Goal: Task Accomplishment & Management: Manage account settings

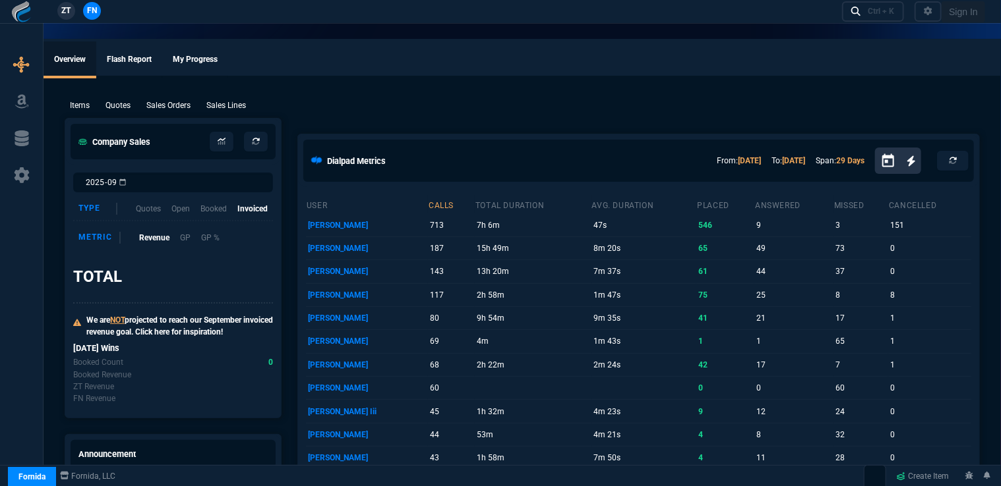
select select "16: [PERSON_NAME]"
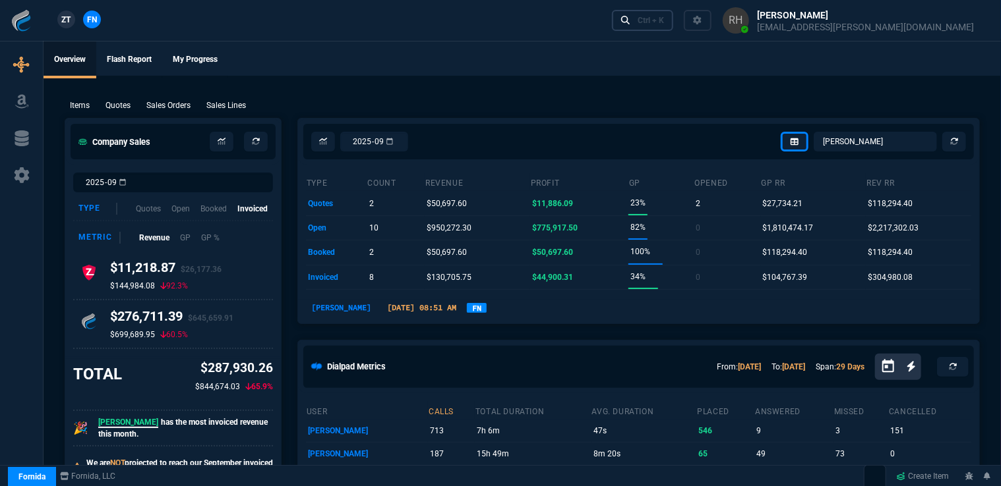
click at [674, 17] on link "Ctrl + K" at bounding box center [643, 20] width 62 height 20
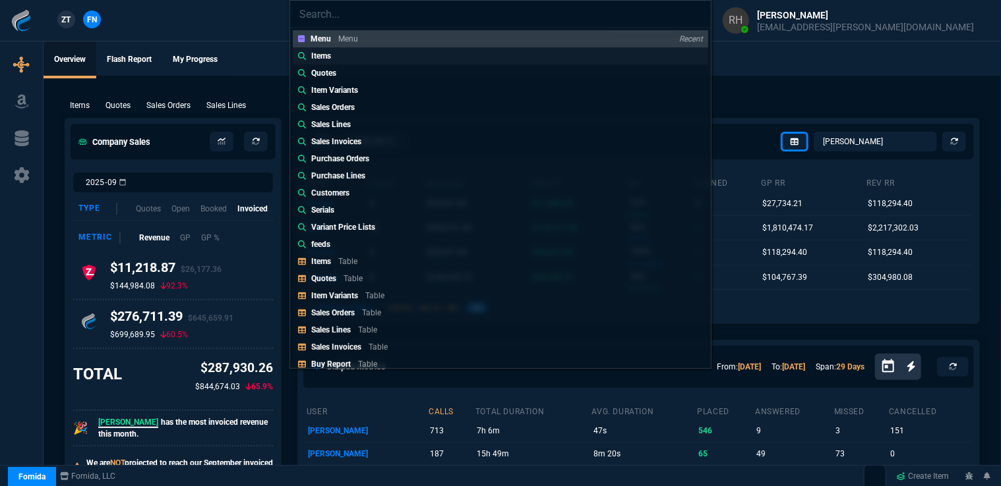
click at [332, 55] on div "Items" at bounding box center [323, 56] width 25 height 12
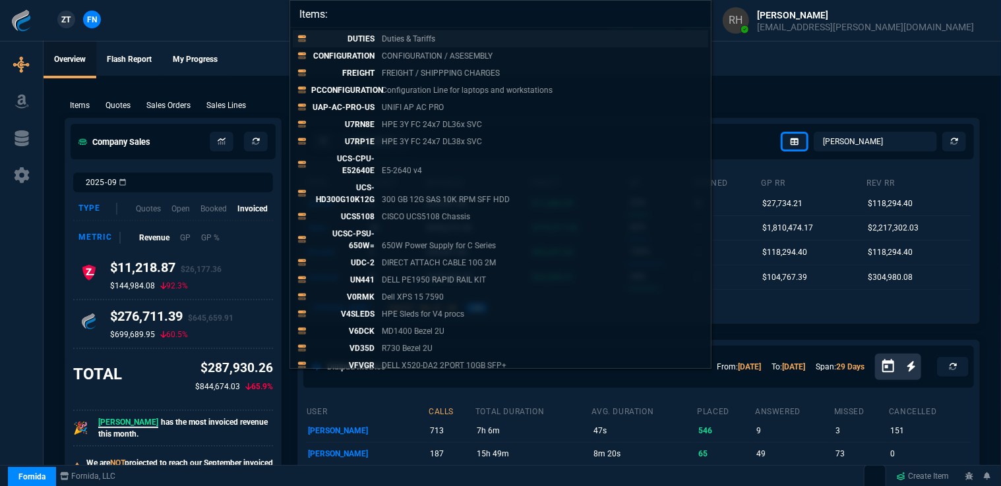
paste input "GS108E400NAS"
type input "Items: GS108E400NAS"
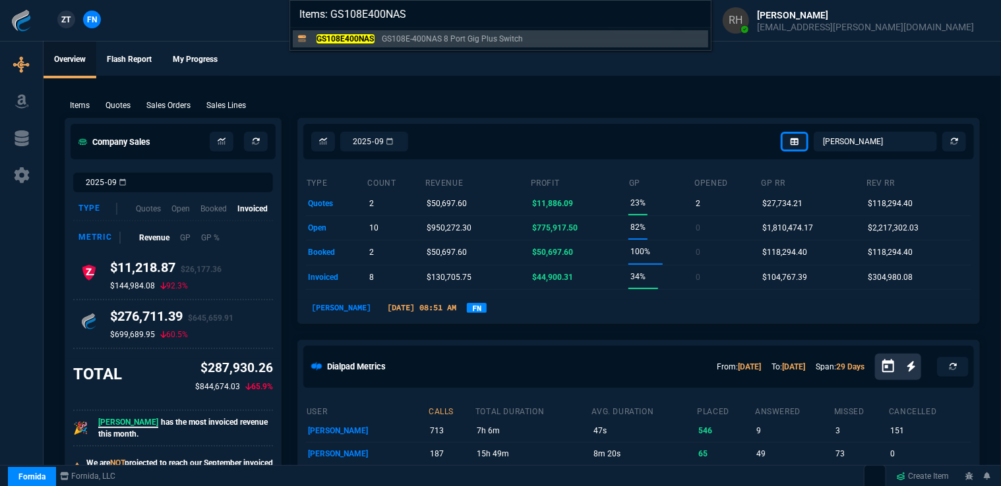
click at [696, 15] on input "Items: GS108E400NAS" at bounding box center [500, 14] width 421 height 26
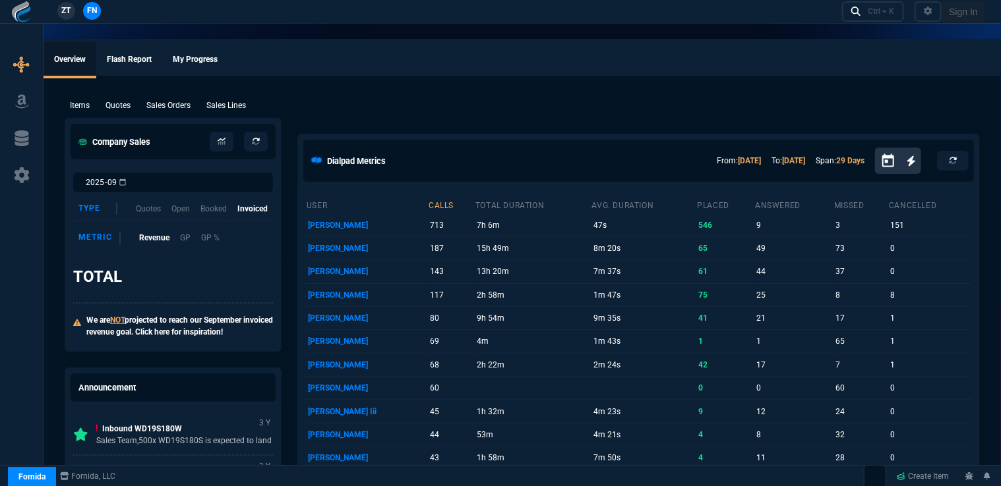
select select "16: [PERSON_NAME]"
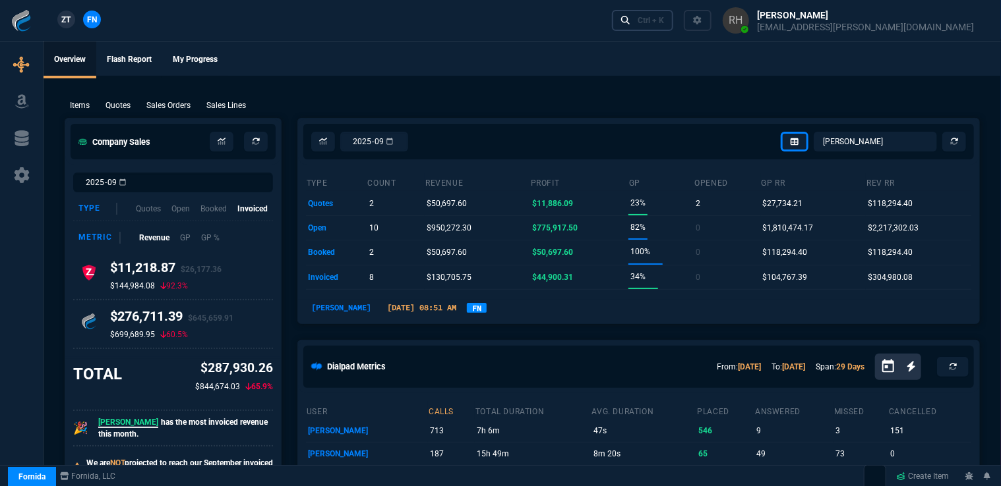
click at [664, 20] on div "Ctrl + K" at bounding box center [650, 20] width 26 height 11
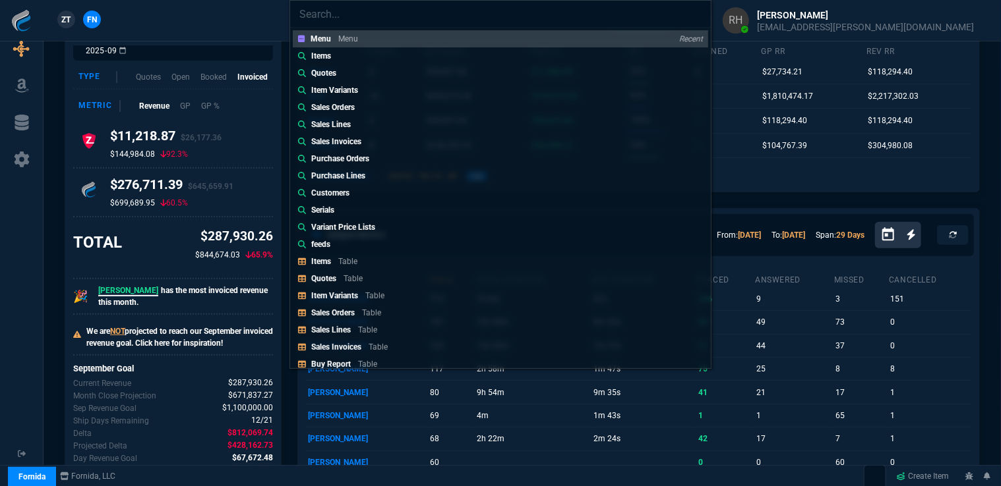
click at [811, 158] on div "Menu Menu Recent Items Quotes Item Variants Sales Orders Sales Lines Sales Invo…" at bounding box center [500, 243] width 1001 height 486
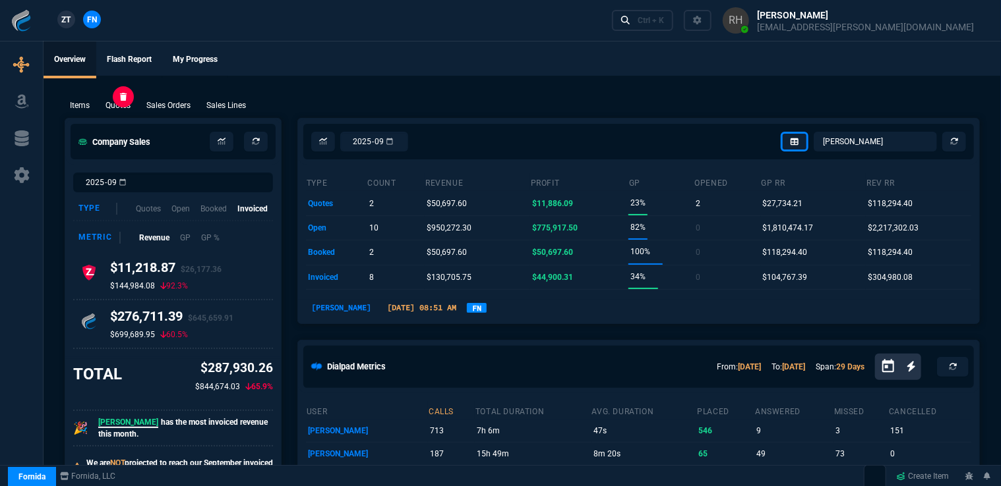
click at [124, 104] on p "Quotes" at bounding box center [117, 106] width 25 height 12
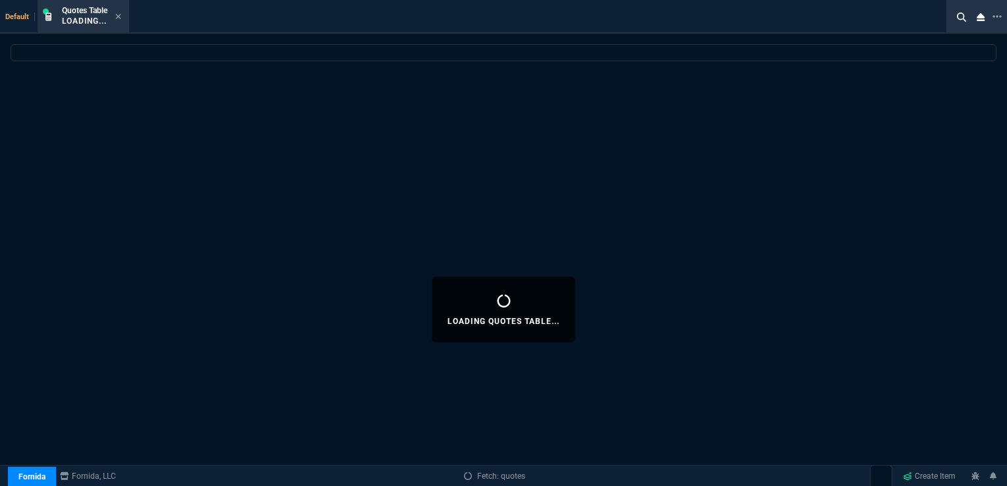
select select
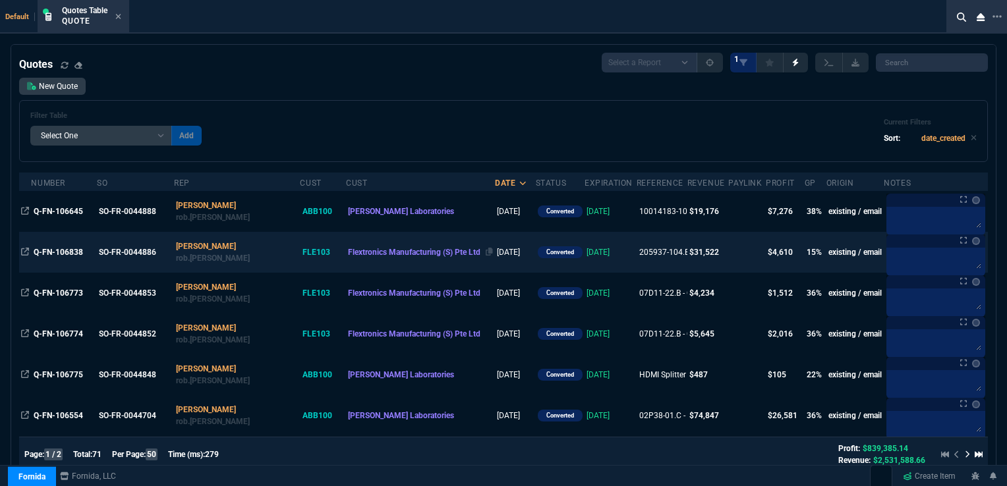
click at [348, 253] on span "Flextronics Manufacturing (S) Pte Ltd" at bounding box center [414, 252] width 132 height 9
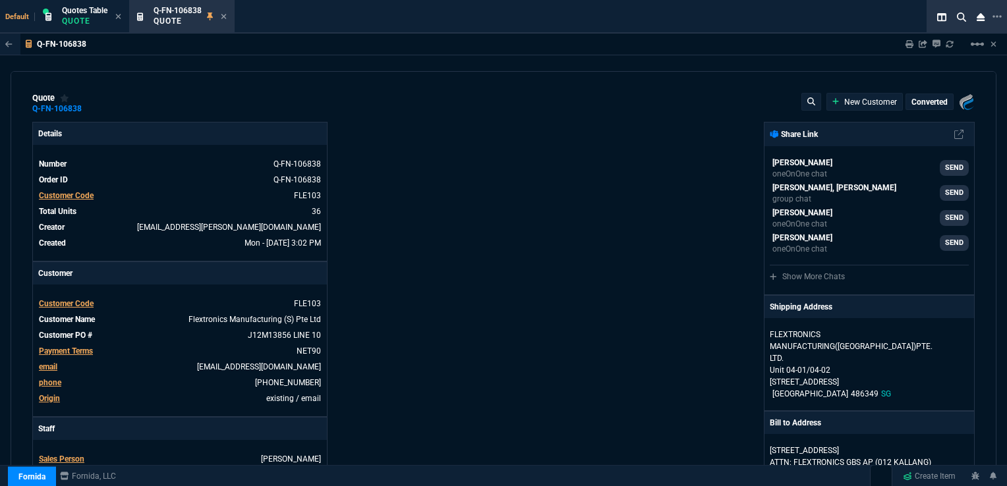
type input "19"
type input "167"
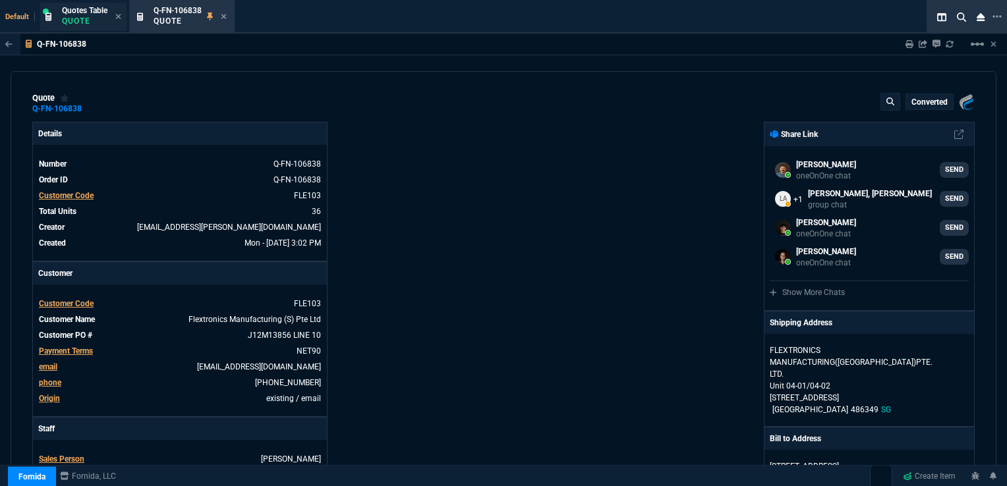
click at [80, 18] on p "Quote" at bounding box center [84, 21] width 45 height 11
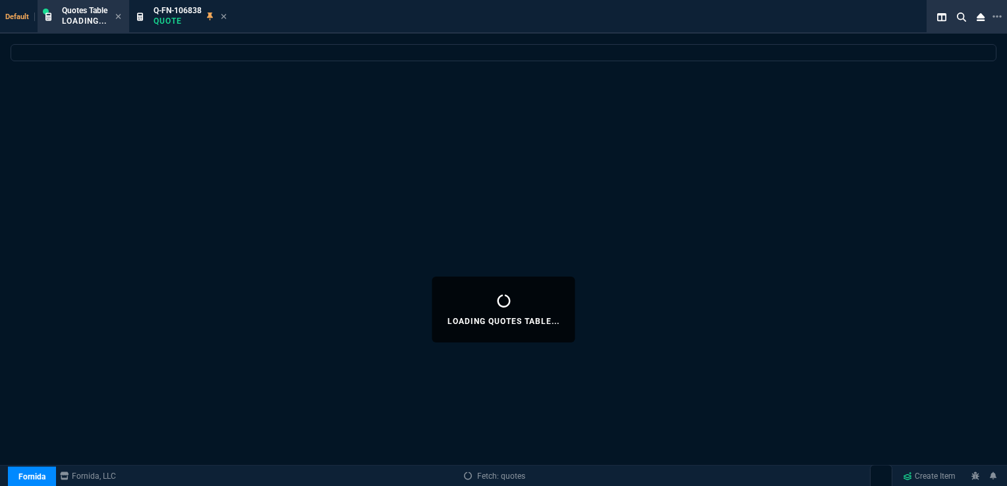
select select
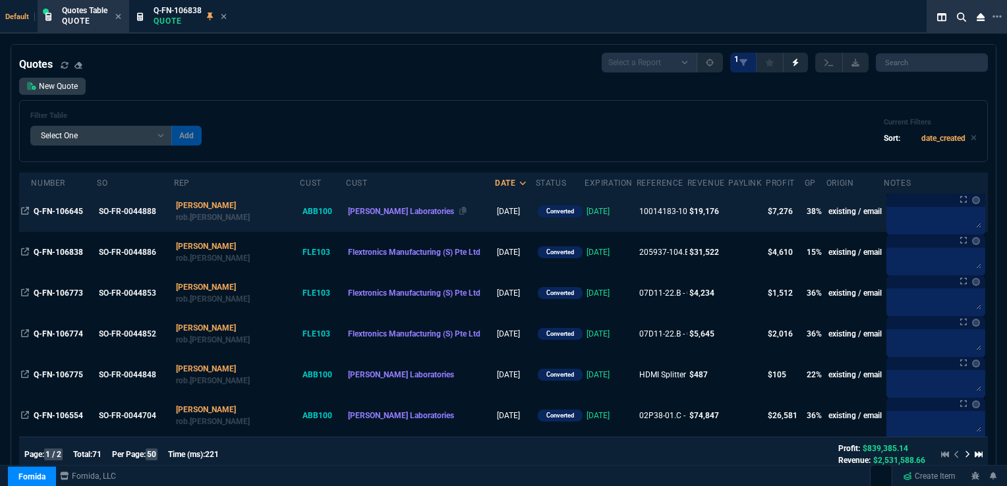
click at [348, 208] on span "Abbott Laboratories" at bounding box center [401, 211] width 106 height 9
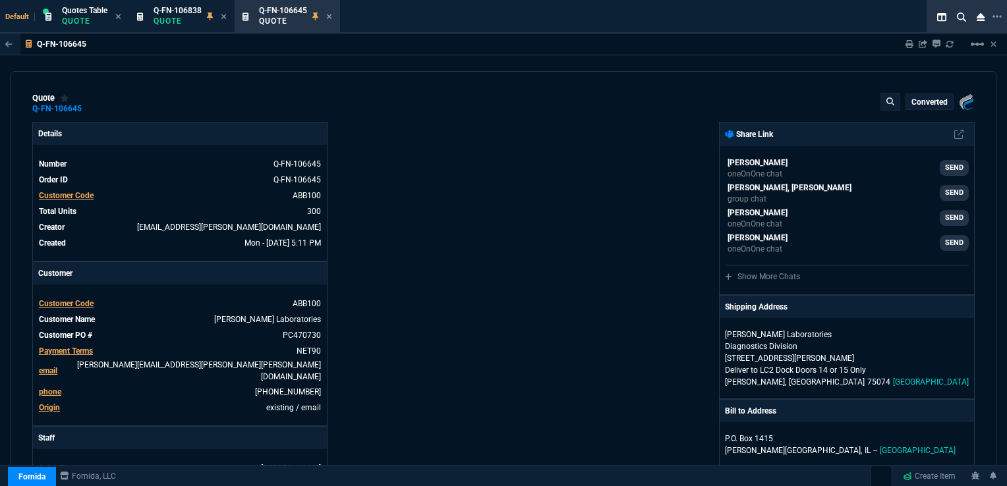
type input "41"
type input "26"
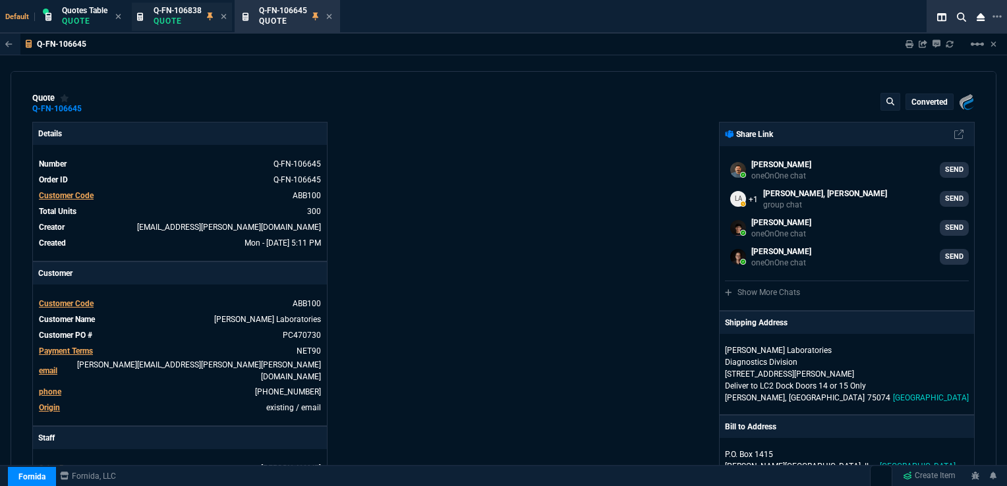
click at [183, 19] on p "Quote" at bounding box center [178, 21] width 48 height 11
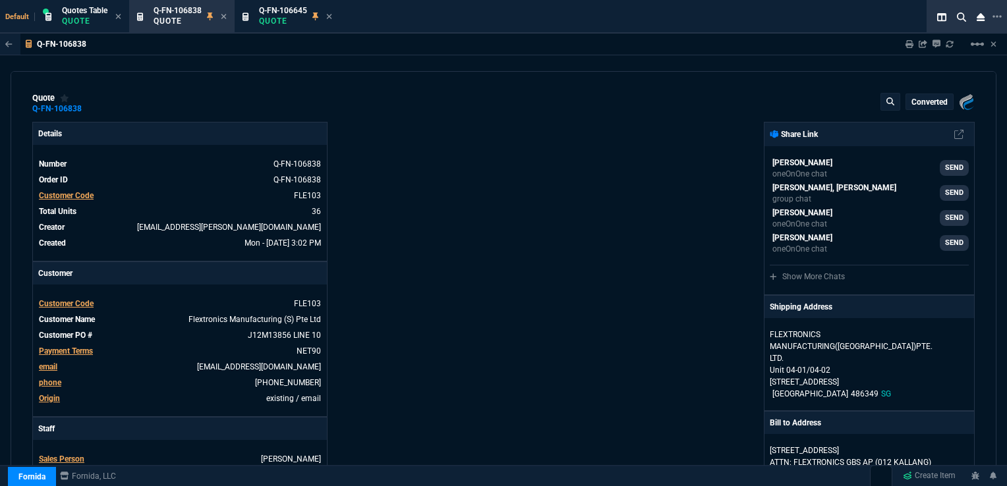
type input "19"
type input "167"
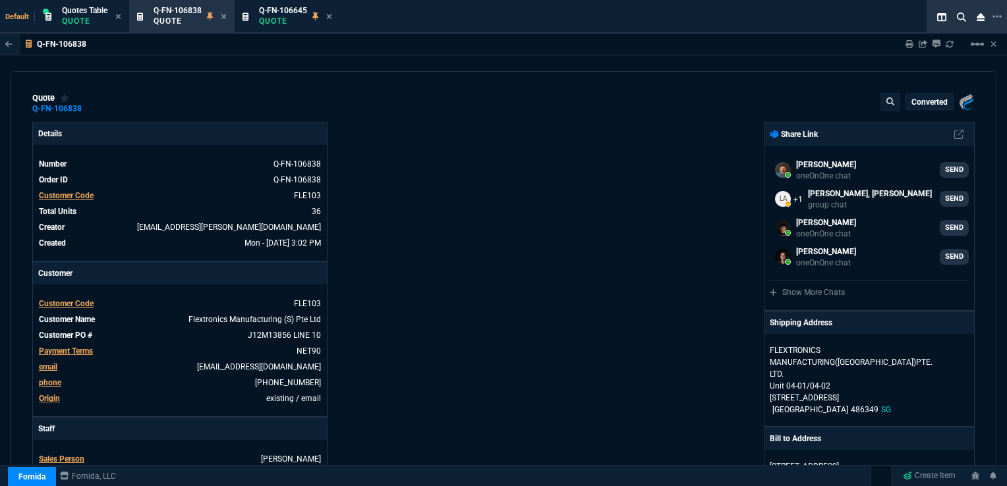
select select "16: [PERSON_NAME]"
click at [327, 18] on div "Q-FN-106645 Quote" at bounding box center [295, 16] width 73 height 23
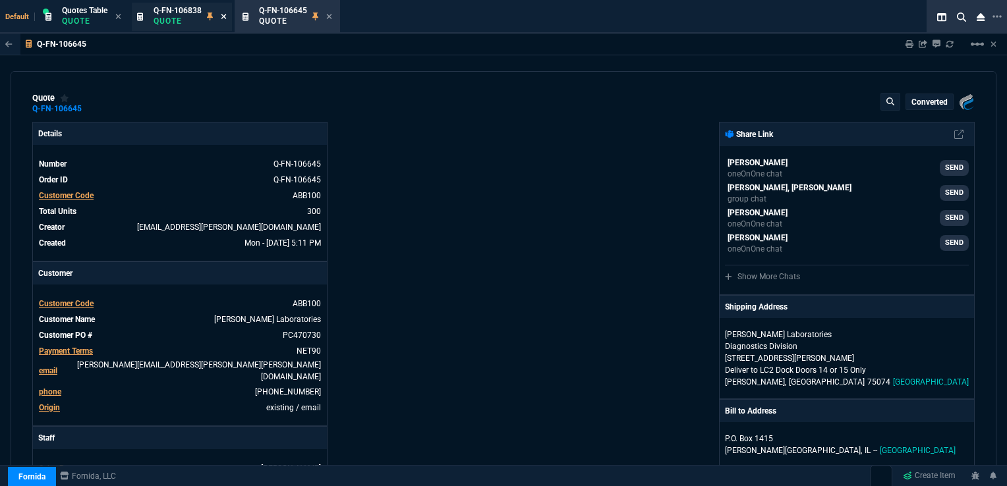
type input "41"
type input "26"
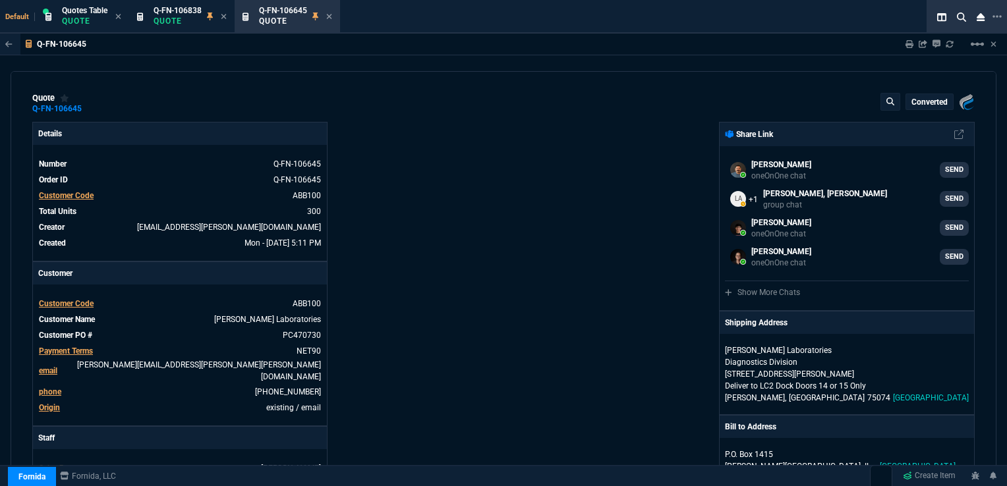
click at [225, 17] on icon at bounding box center [223, 16] width 5 height 5
click at [225, 16] on icon at bounding box center [223, 16] width 5 height 5
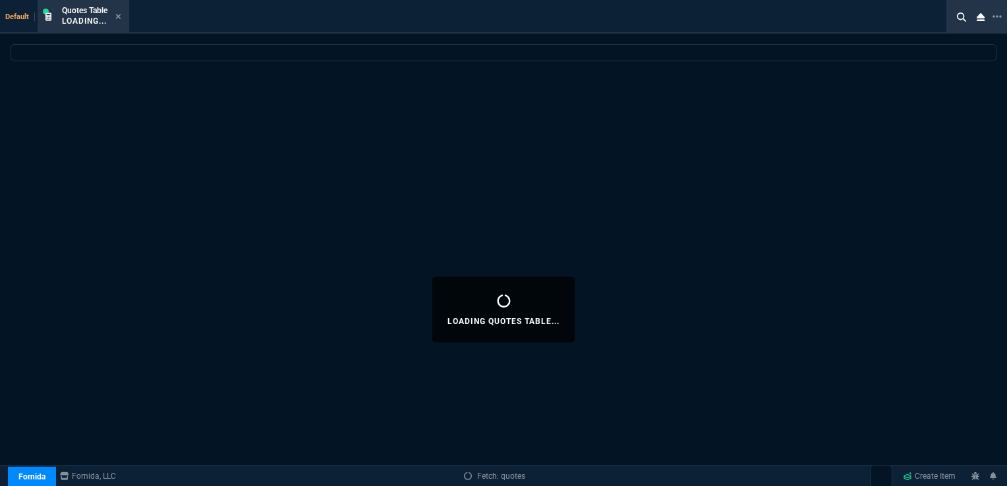
select select
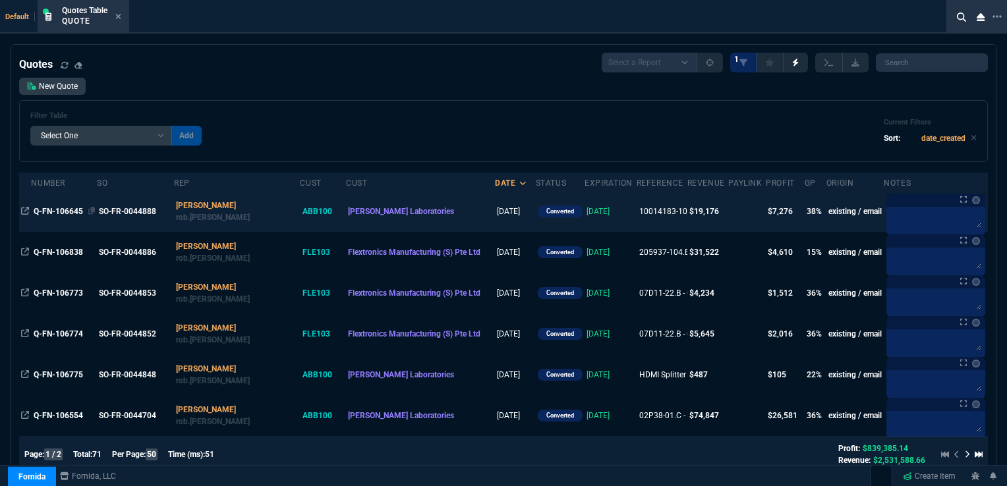
click at [73, 216] on span "Q-FN-106645" at bounding box center [58, 211] width 49 height 9
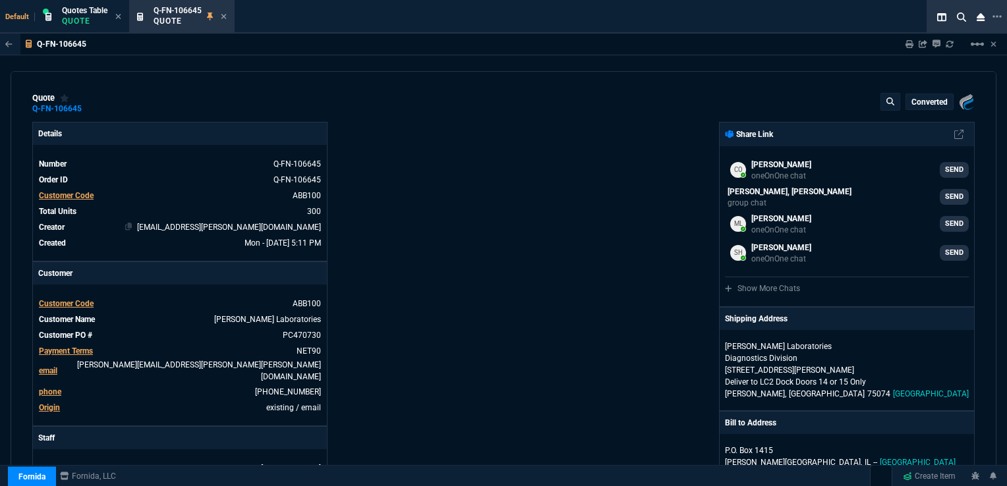
type input "41"
type input "26"
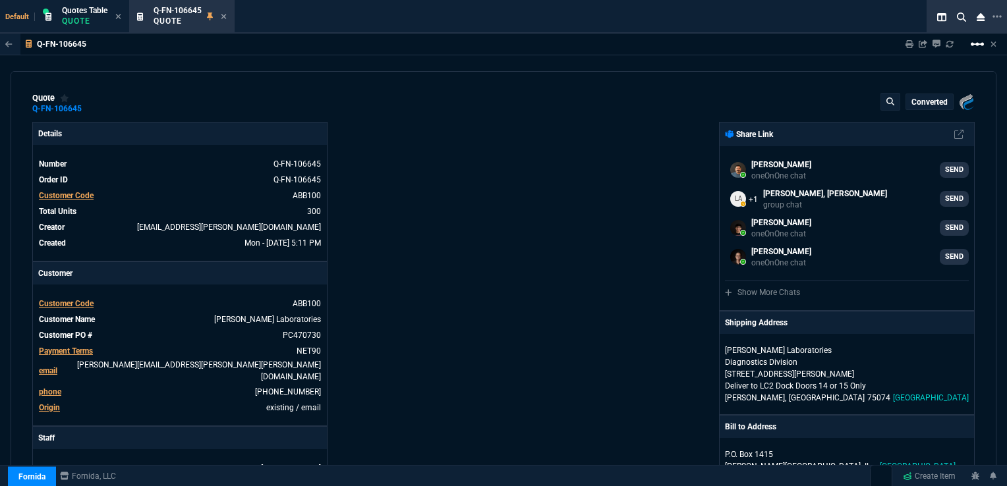
click at [976, 47] on mat-icon "linear_scale" at bounding box center [978, 44] width 16 height 16
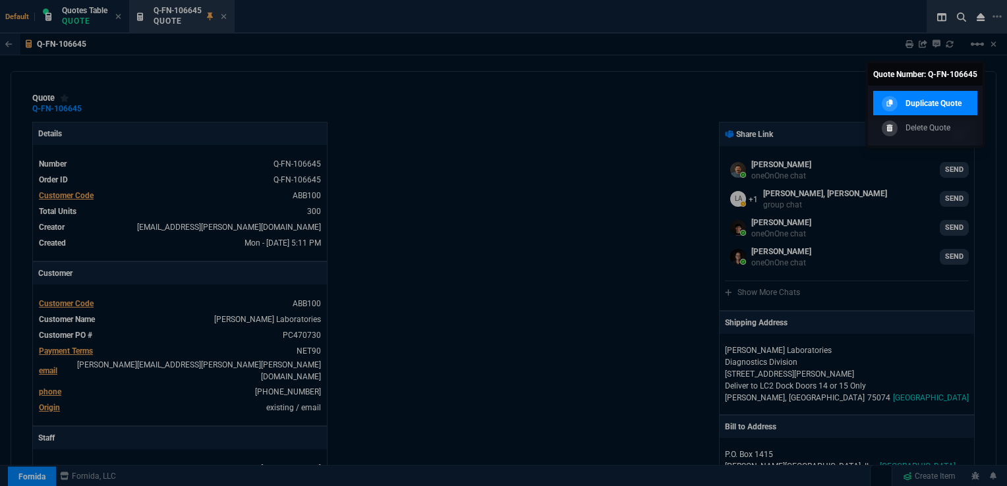
click at [919, 99] on p "Duplicate Quote" at bounding box center [934, 104] width 56 height 12
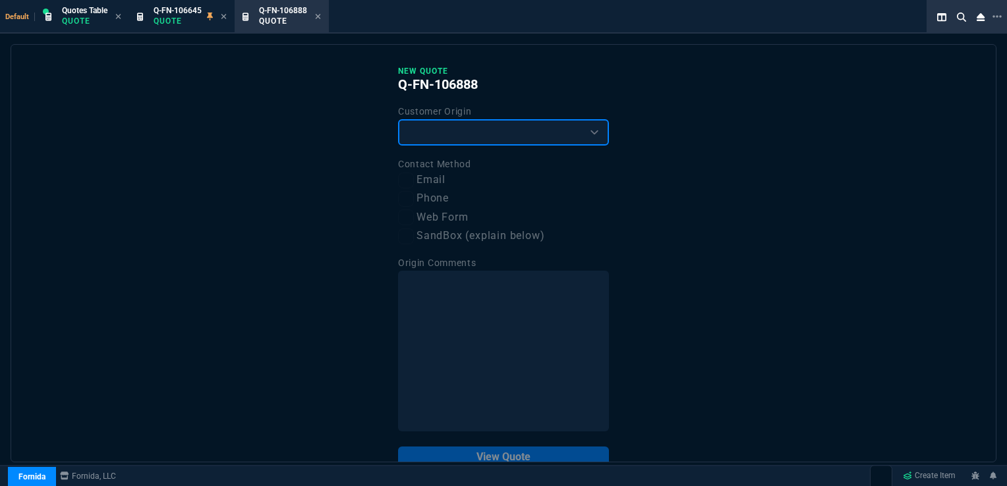
click at [488, 138] on select "Existing Customer Amazon Lead (first order) Website Lead (first order) Called (…" at bounding box center [503, 132] width 211 height 26
select select "existing"
click at [398, 119] on select "Existing Customer Amazon Lead (first order) Website Lead (first order) Called (…" at bounding box center [503, 132] width 211 height 26
click at [409, 178] on input "Email" at bounding box center [406, 181] width 16 height 16
checkbox input "true"
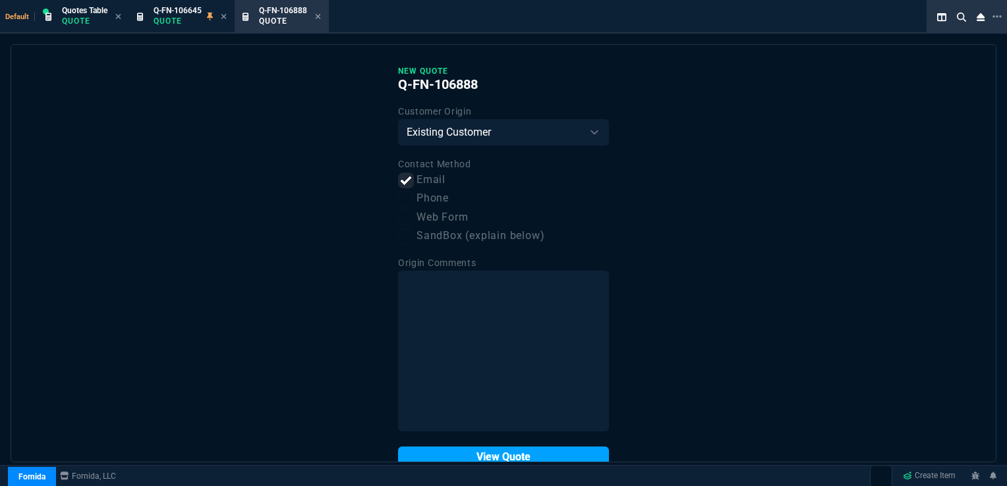
click at [485, 452] on button "View Quote" at bounding box center [503, 457] width 211 height 21
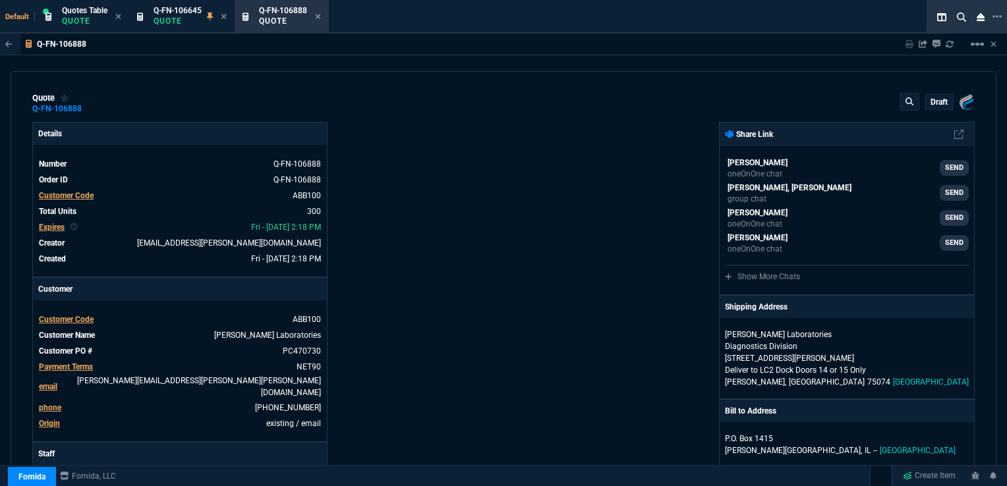
type input "41"
type input "26"
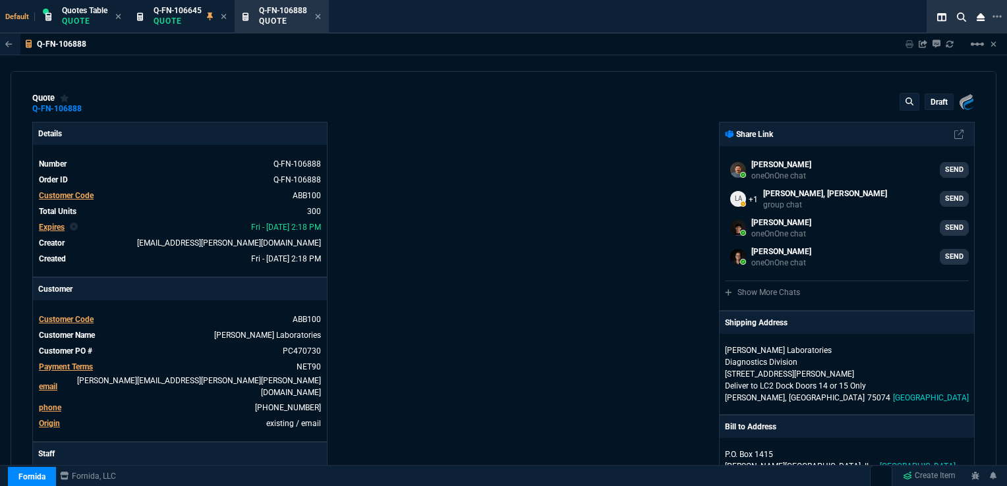
scroll to position [66, 0]
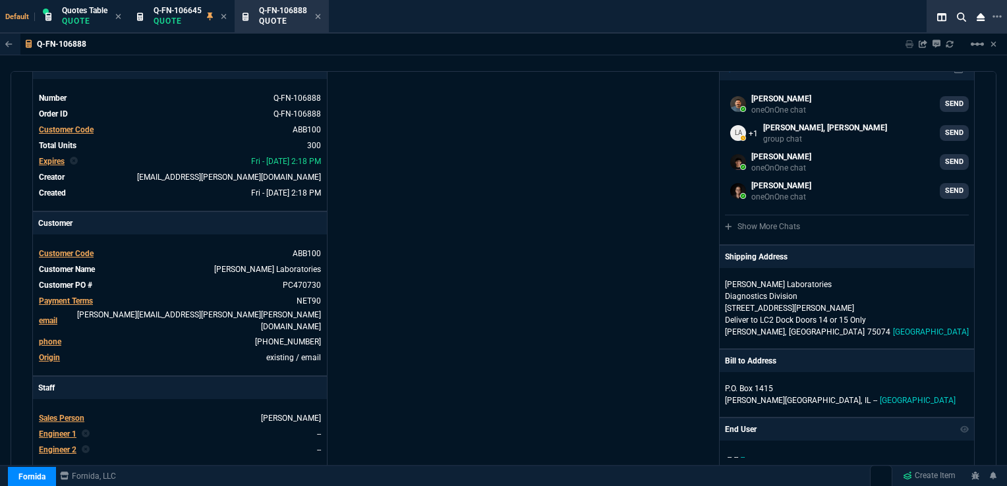
click at [42, 161] on span "Expires" at bounding box center [52, 161] width 26 height 9
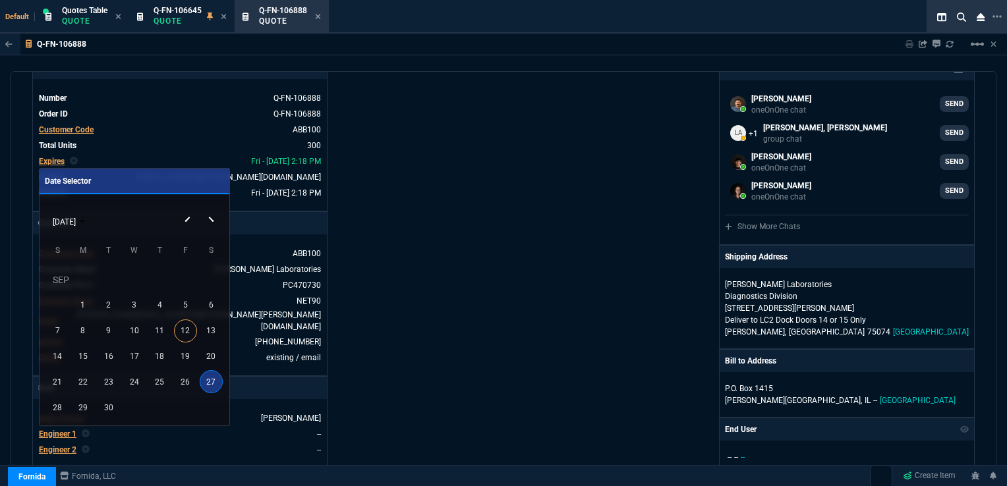
click at [210, 219] on div "SEP 2025" at bounding box center [133, 221] width 183 height 25
click at [212, 221] on div "SEP 2025" at bounding box center [133, 221] width 183 height 25
click at [210, 219] on div "SEP 2025" at bounding box center [133, 221] width 183 height 25
click at [212, 209] on button "Next month" at bounding box center [213, 209] width 26 height 0
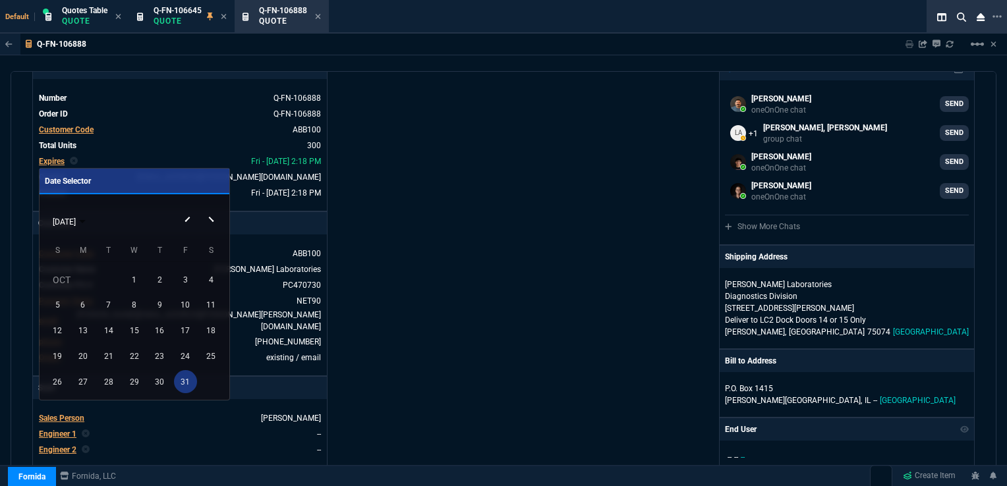
click at [181, 378] on div "31" at bounding box center [185, 381] width 23 height 23
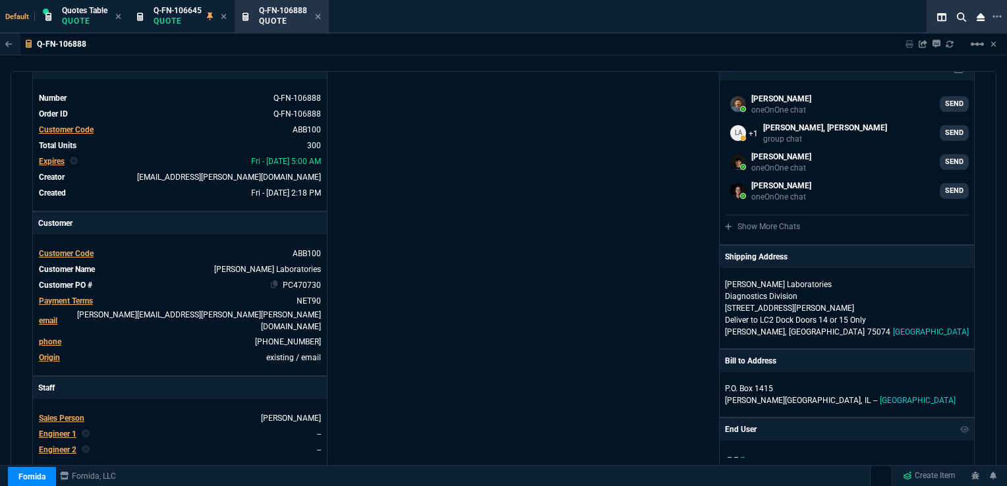
type input "41"
type input "26"
click at [297, 285] on link "PC470730" at bounding box center [300, 285] width 41 height 12
drag, startPoint x: 317, startPoint y: 283, endPoint x: 280, endPoint y: 283, distance: 36.9
click at [280, 283] on link "PC470730" at bounding box center [300, 285] width 41 height 12
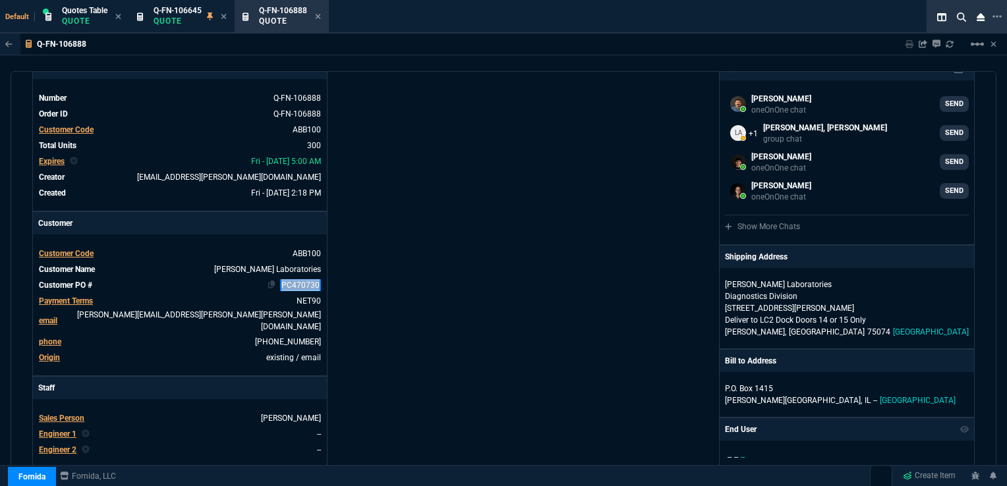
paste link
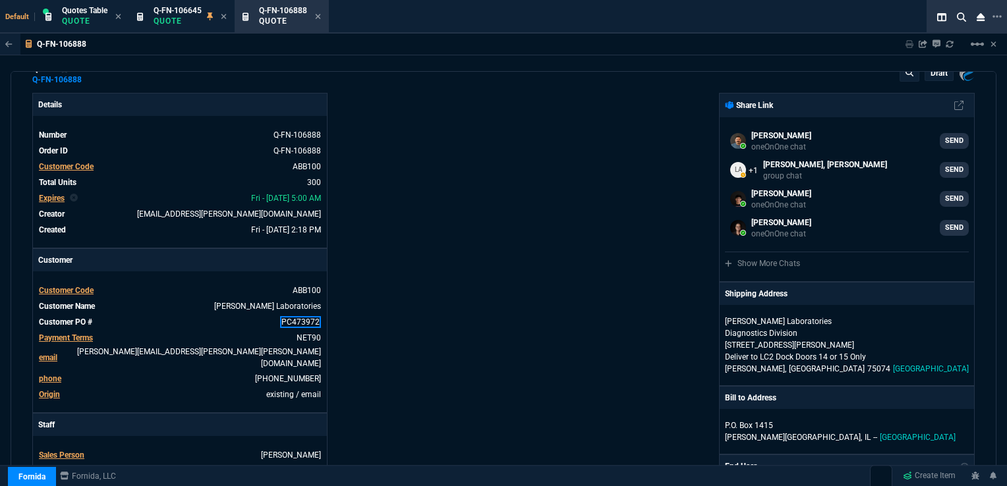
scroll to position [0, 0]
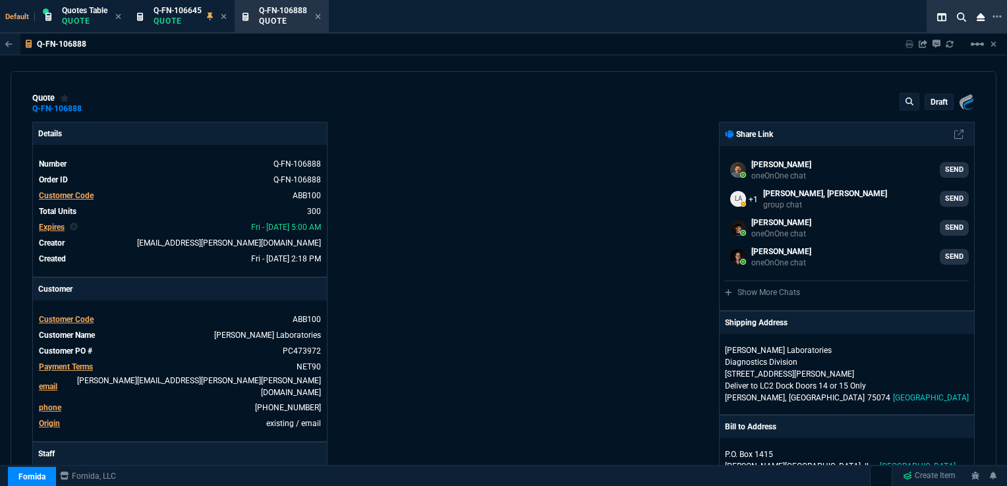
click at [413, 304] on div "Details Number Q-FN-106888 Order ID Q-FN-106888 Customer Code ABB100 Total Unit…" at bounding box center [267, 466] width 471 height 689
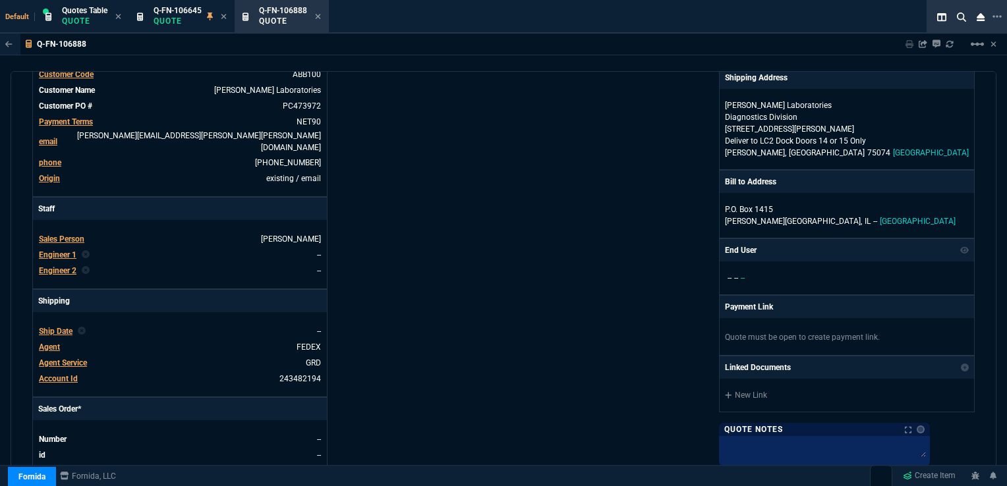
scroll to position [264, 0]
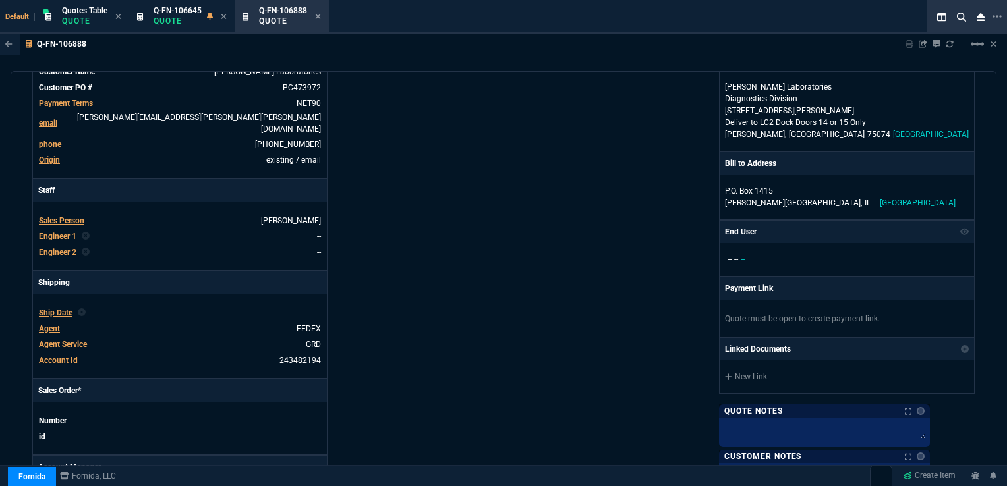
click at [47, 324] on span "Agent" at bounding box center [49, 328] width 21 height 9
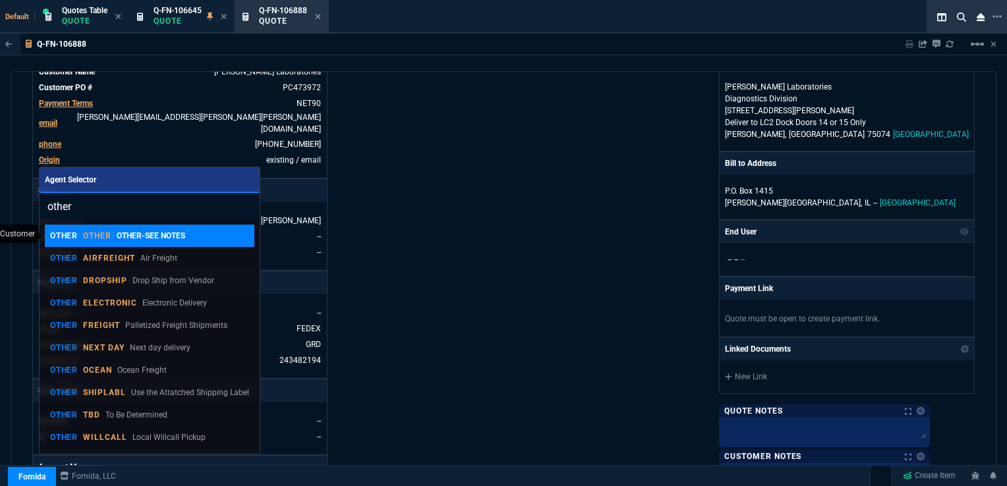
type input "other"
click at [92, 234] on p "OTHER" at bounding box center [97, 236] width 28 height 11
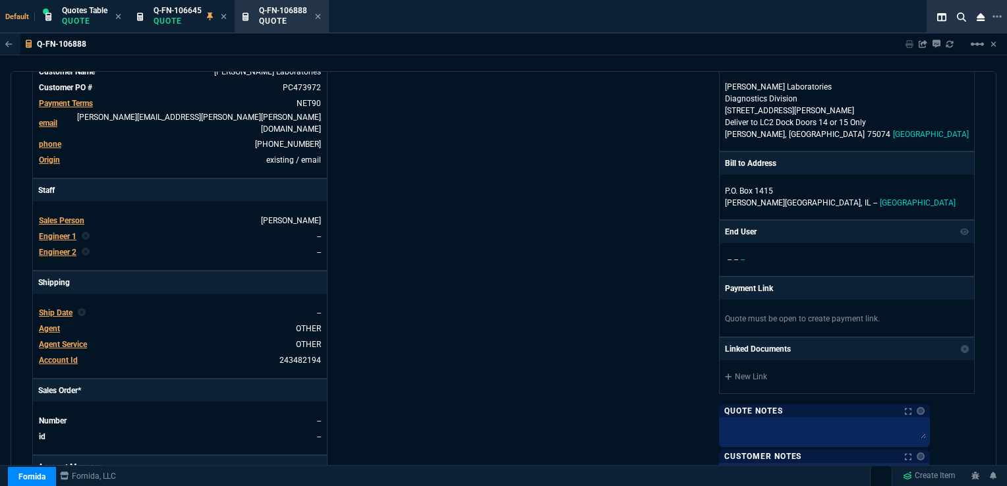
click at [92, 234] on tbody "Sales Person HENN Engineer 1 -- Engineer 2 --" at bounding box center [179, 235] width 283 height 47
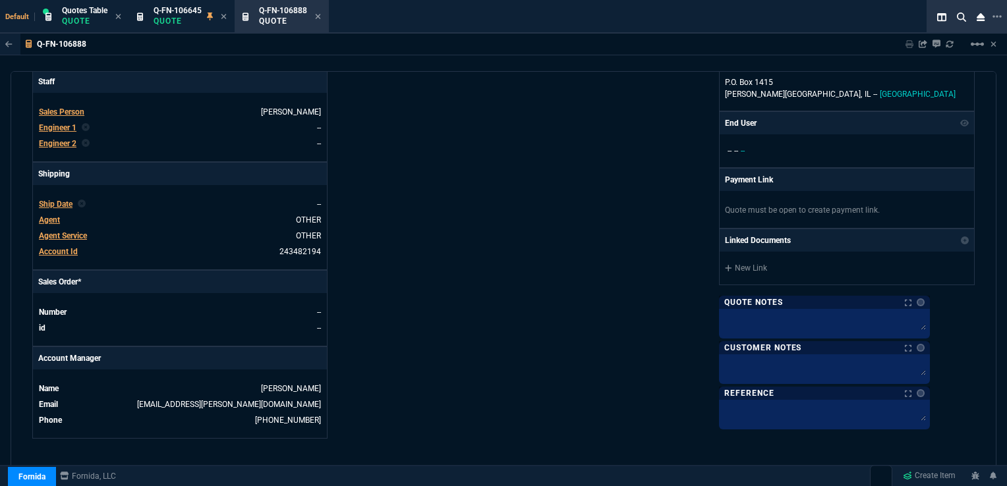
scroll to position [395, 0]
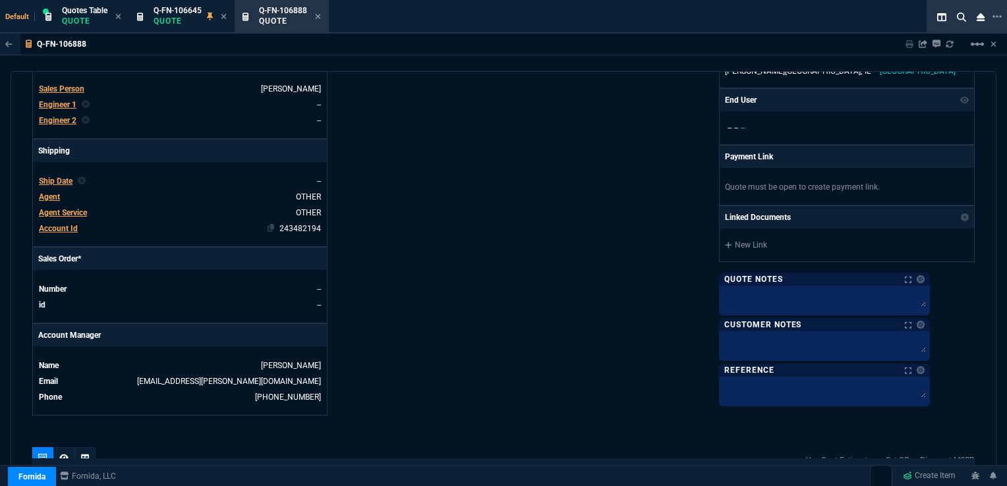
click at [298, 224] on link "243482194" at bounding box center [300, 228] width 42 height 9
click at [301, 224] on link "243482194" at bounding box center [300, 228] width 42 height 9
click at [66, 224] on span "Account Id" at bounding box center [58, 228] width 39 height 9
click at [71, 224] on span "Account Id" at bounding box center [58, 228] width 39 height 9
click at [440, 202] on div "Details Number Q-FN-106888 Order ID Q-FN-106888 Customer Code ABB100 Total Unit…" at bounding box center [267, 70] width 471 height 689
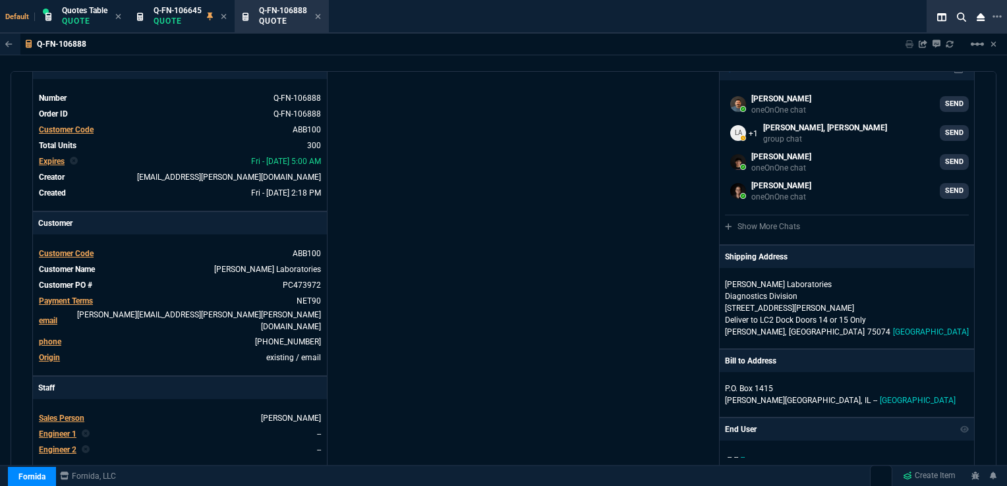
scroll to position [66, 0]
click at [788, 300] on p "Abbott Laboratories Diagnostics Division" at bounding box center [788, 291] width 127 height 24
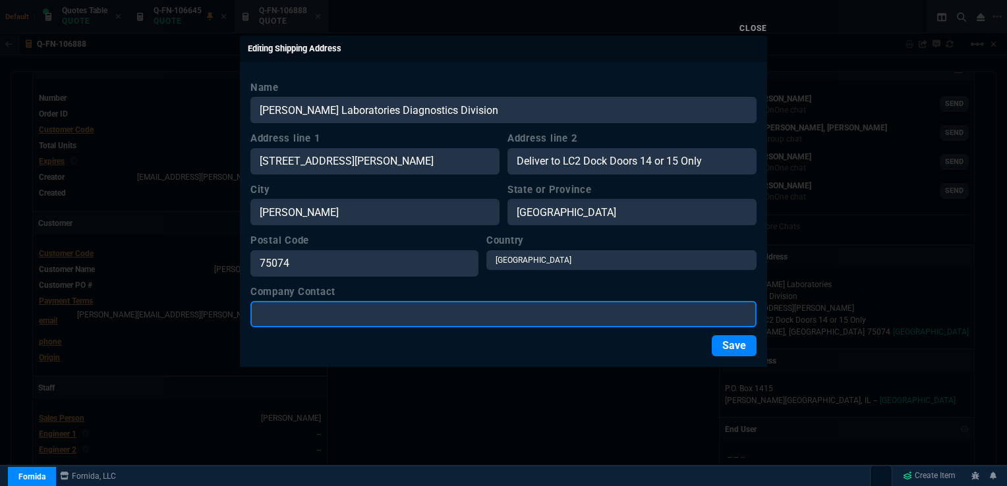
click at [337, 321] on input "Company Contact" at bounding box center [503, 314] width 506 height 26
type input "AIM"
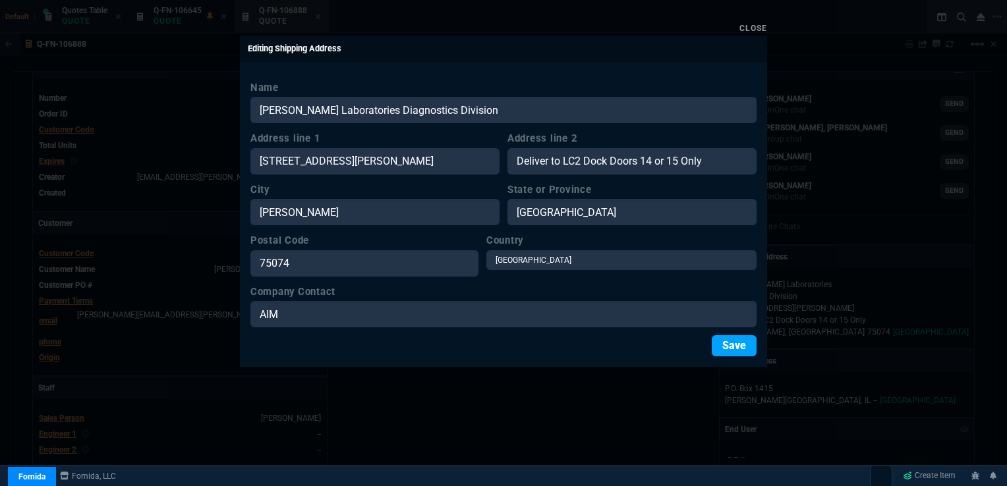
click at [726, 345] on button "Save" at bounding box center [734, 346] width 45 height 21
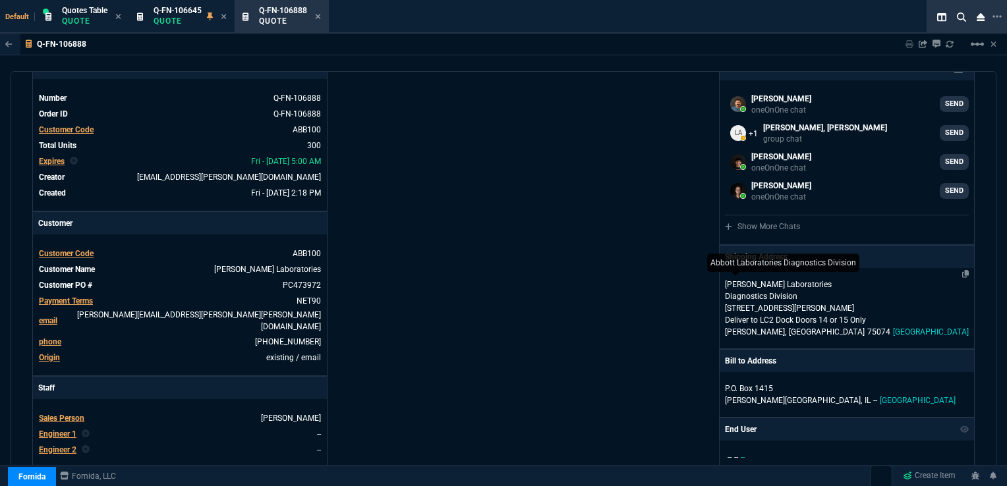
click at [783, 299] on p "Abbott Laboratories Diagnostics Division" at bounding box center [788, 291] width 127 height 24
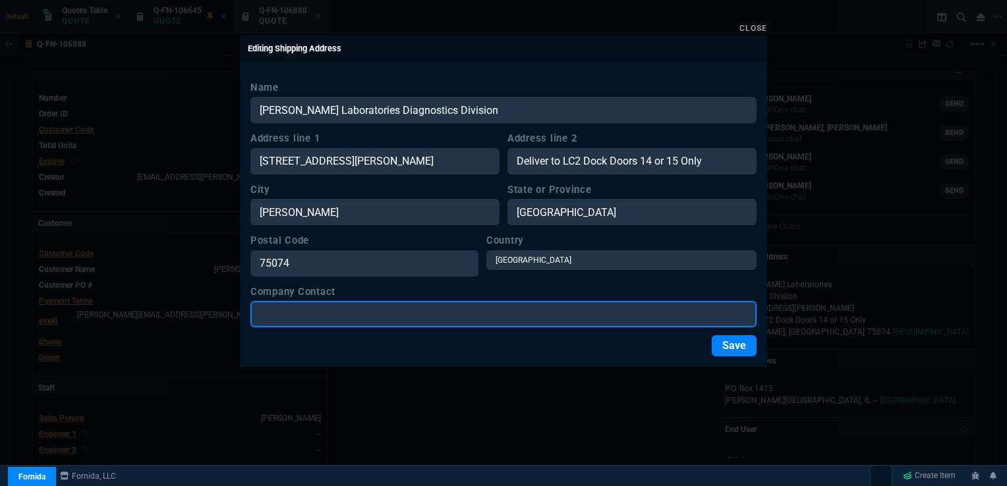
click at [290, 314] on input "Company Contact" at bounding box center [503, 314] width 506 height 26
type input "AIM / [PERSON_NAME]"
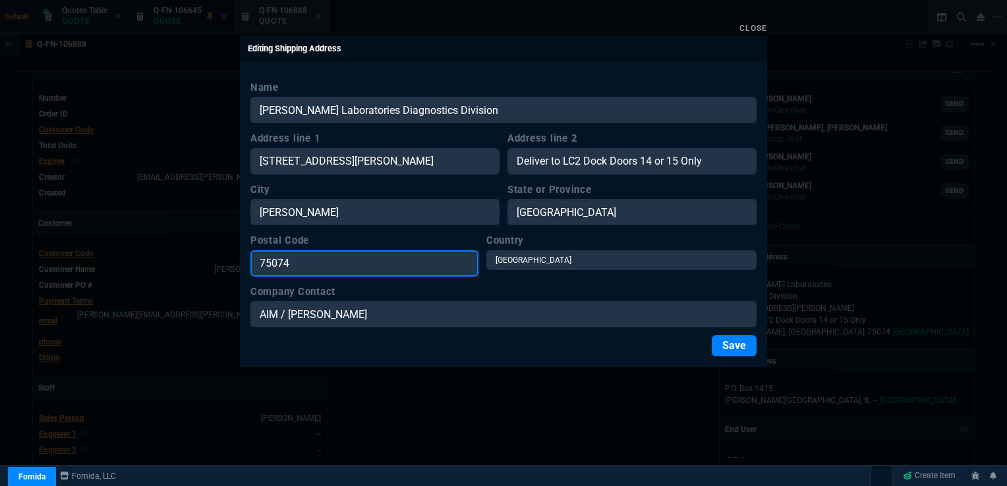
drag, startPoint x: 276, startPoint y: 265, endPoint x: 326, endPoint y: 264, distance: 50.1
click at [326, 264] on input "75074" at bounding box center [364, 263] width 228 height 26
type input "75038"
click at [724, 345] on button "Save" at bounding box center [734, 346] width 45 height 21
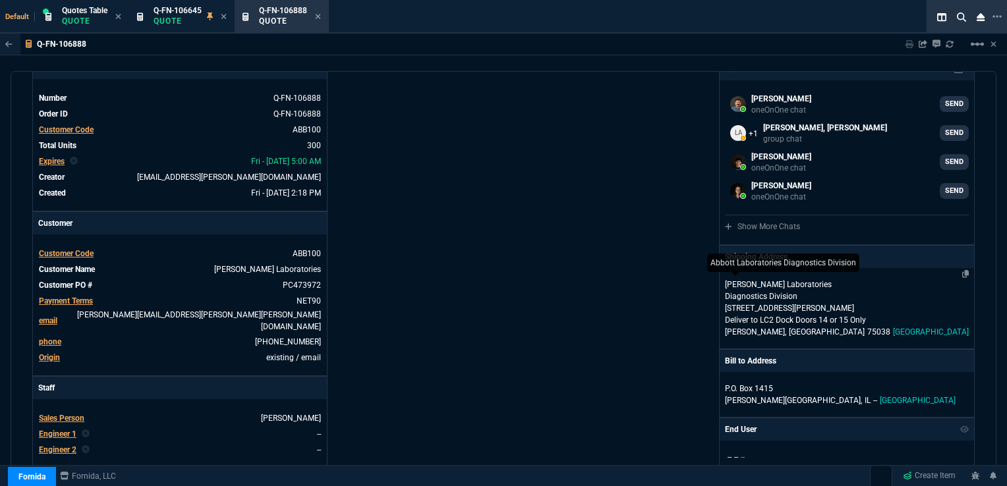
click at [797, 299] on p "Abbott Laboratories Diagnostics Division" at bounding box center [788, 291] width 127 height 24
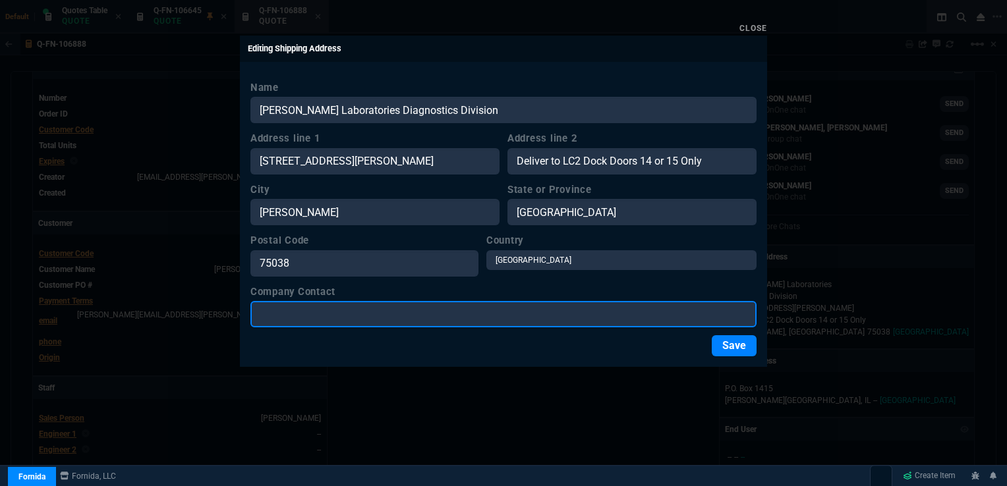
click at [345, 314] on input "Company Contact" at bounding box center [503, 314] width 506 height 26
type input "AIM / [PERSON_NAME]"
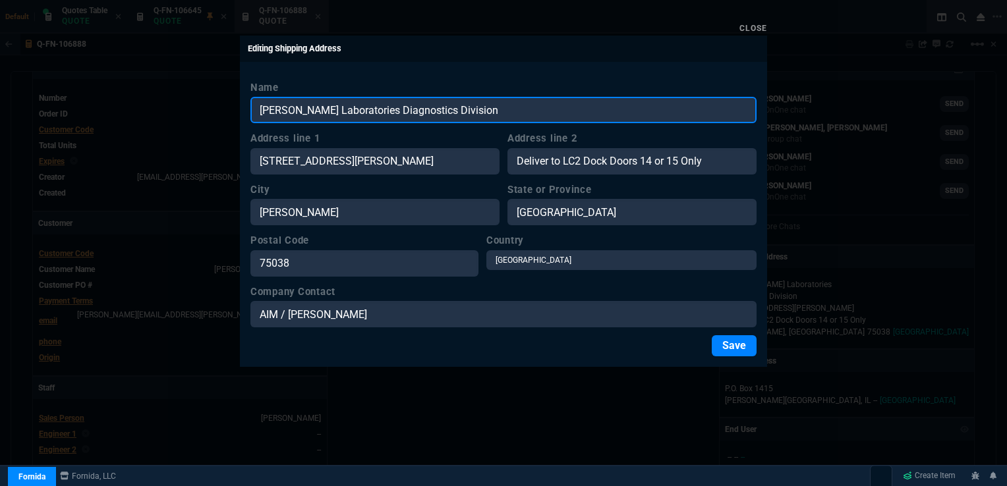
click at [330, 109] on input "Abbott Laboratories Diagnostics Division" at bounding box center [503, 110] width 506 height 26
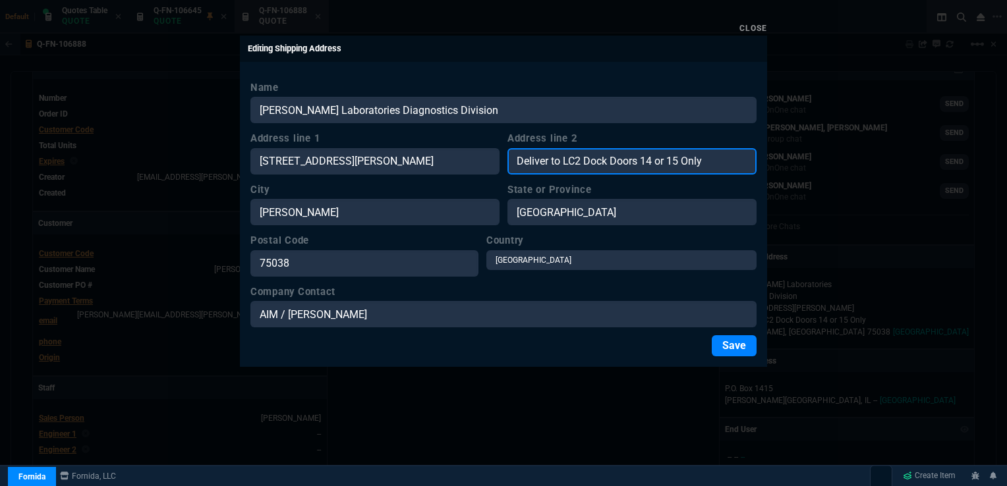
drag, startPoint x: 734, startPoint y: 165, endPoint x: 504, endPoint y: 159, distance: 230.8
click at [504, 159] on div "Address line 1 1915 Hurd Drive Address line 2 Deliver to LC2 Dock Doors 14 or 1…" at bounding box center [503, 153] width 506 height 44
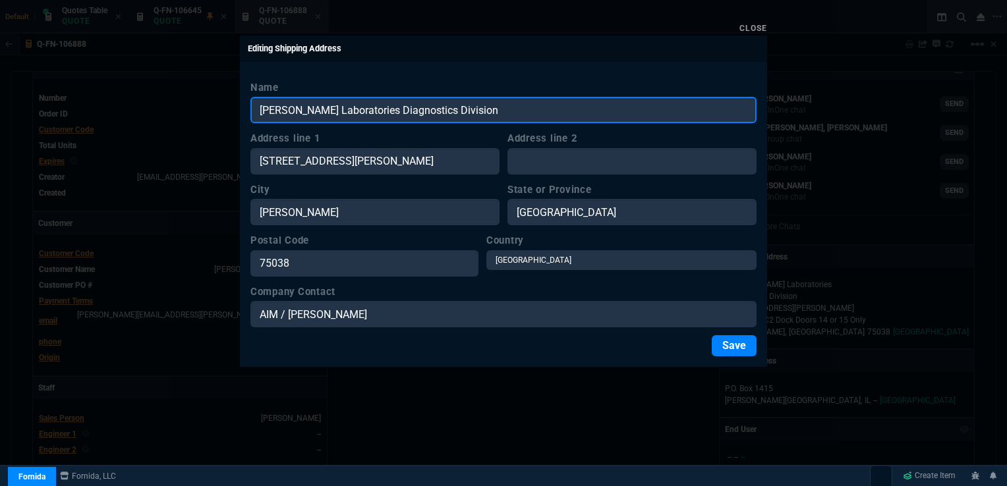
drag, startPoint x: 357, startPoint y: 105, endPoint x: 575, endPoint y: 106, distance: 217.5
click at [575, 106] on input "Abbott Laboratories Diagnostics Division" at bounding box center [503, 110] width 506 height 26
type input "[PERSON_NAME] Laboratories"
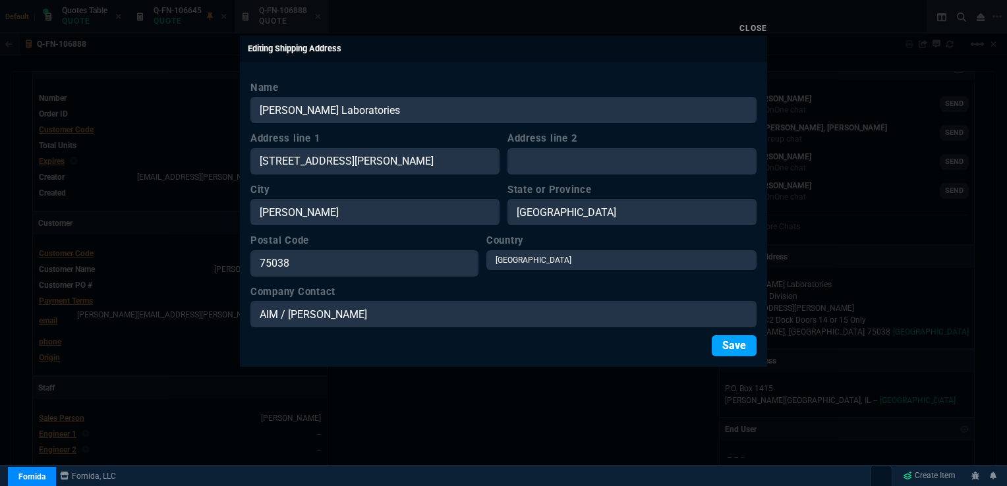
click at [730, 347] on button "Save" at bounding box center [734, 346] width 45 height 21
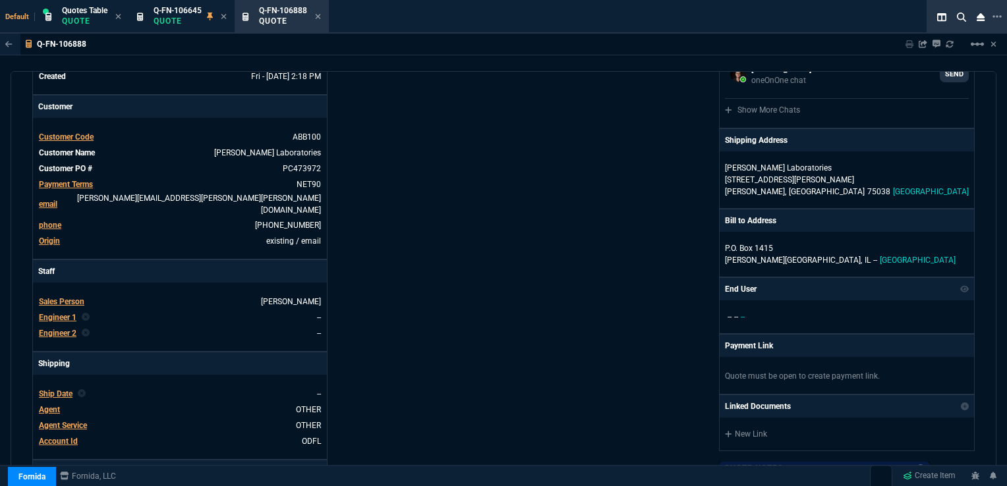
scroll to position [198, 0]
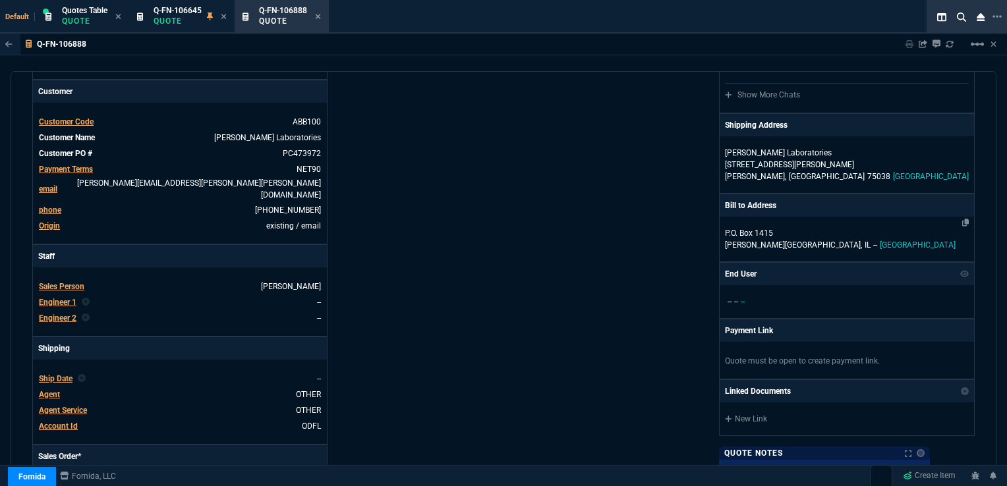
click at [778, 231] on p "P.O. Box 1415" at bounding box center [847, 233] width 244 height 12
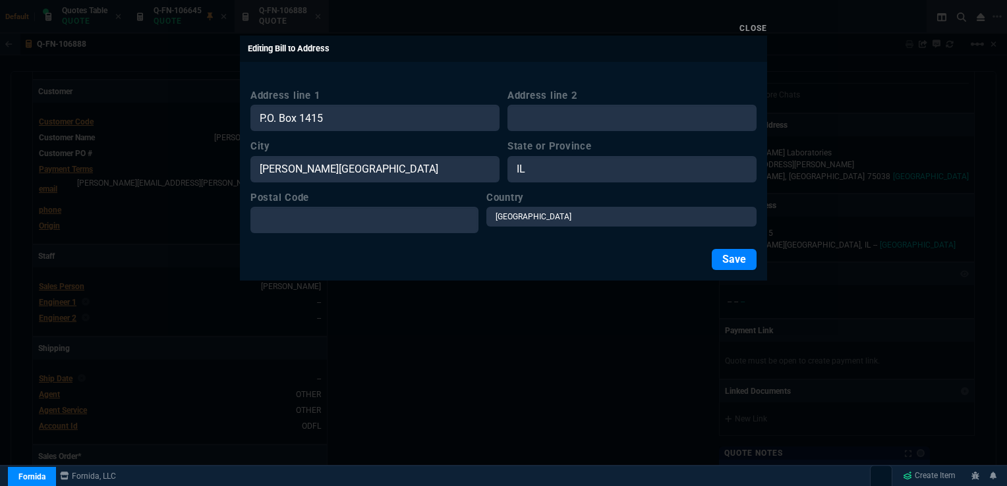
click at [751, 24] on link "Close" at bounding box center [754, 28] width 28 height 9
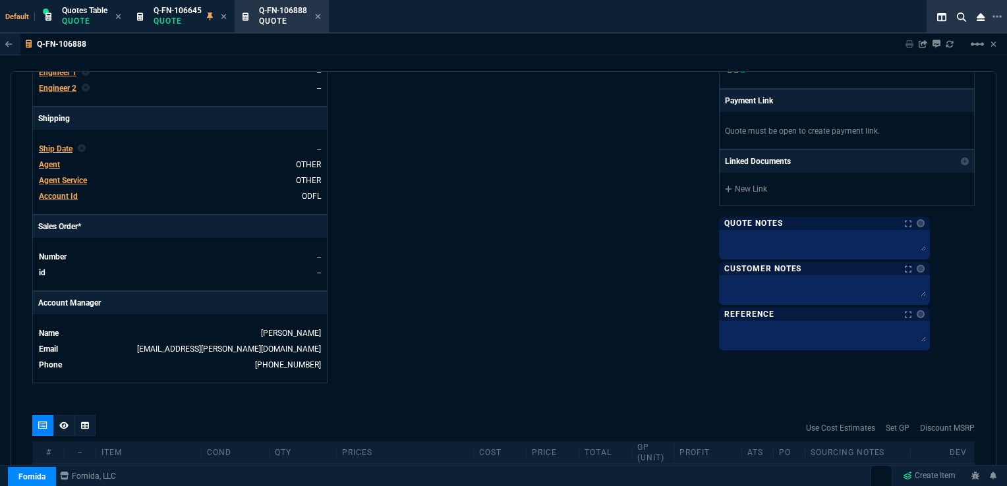
scroll to position [461, 0]
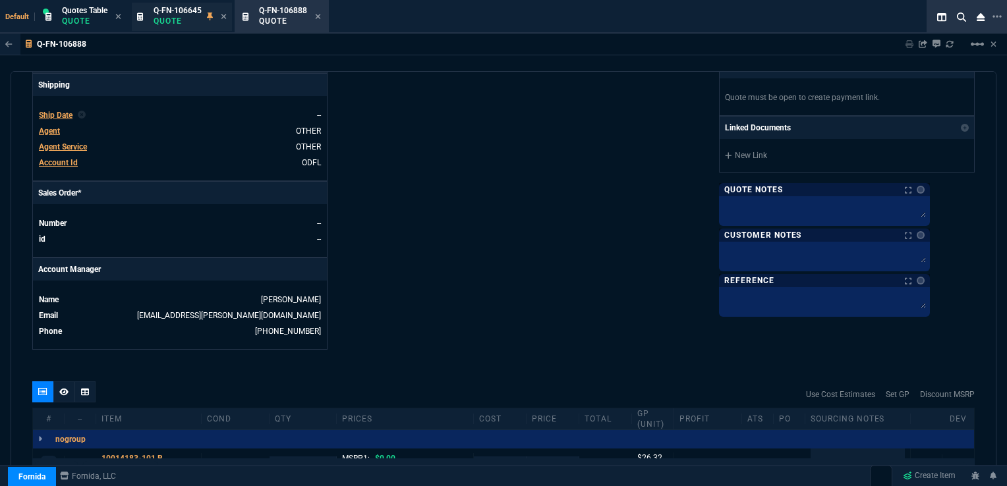
click at [173, 12] on span "Q-FN-106645" at bounding box center [178, 10] width 48 height 9
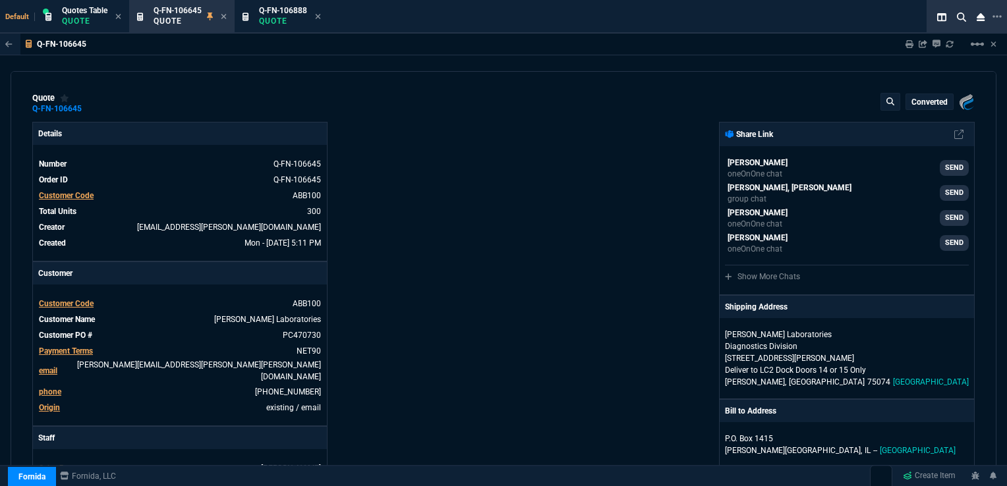
type input "41"
type input "26"
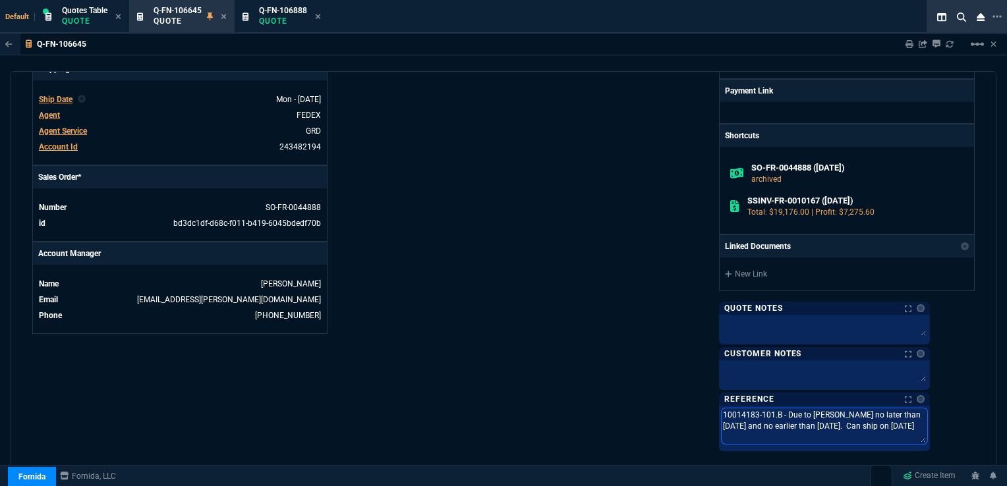
drag, startPoint x: 761, startPoint y: 413, endPoint x: 972, endPoint y: 428, distance: 210.8
click at [972, 428] on div "quote Q-FN-106645 converted Fornida, LLC 2609 Technology Dr Suite 300 Plano, TX…" at bounding box center [504, 277] width 986 height 413
click at [279, 13] on span "Q-FN-106888" at bounding box center [283, 10] width 48 height 9
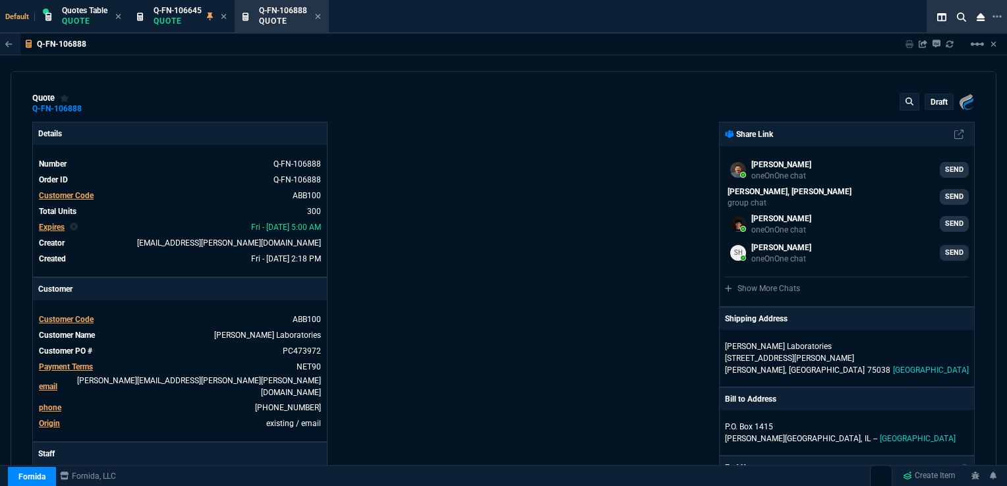
type input "41"
type input "26"
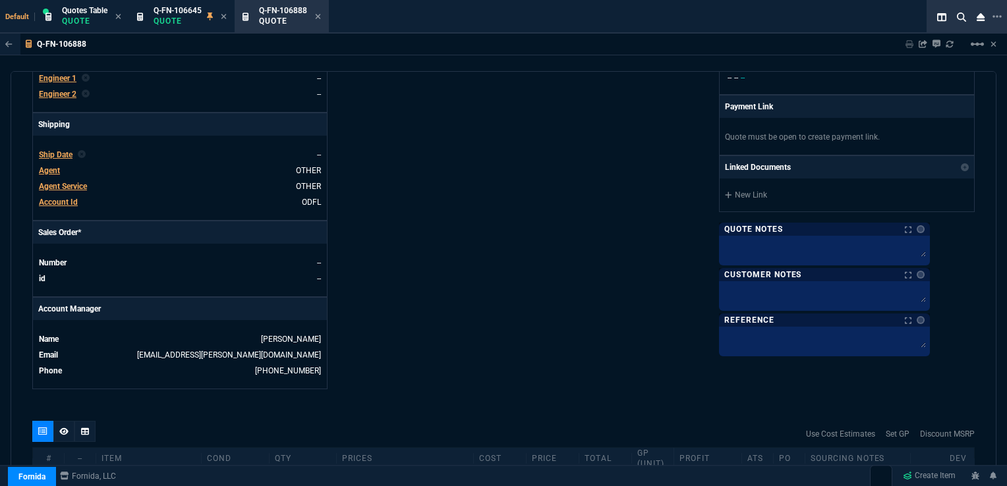
scroll to position [527, 0]
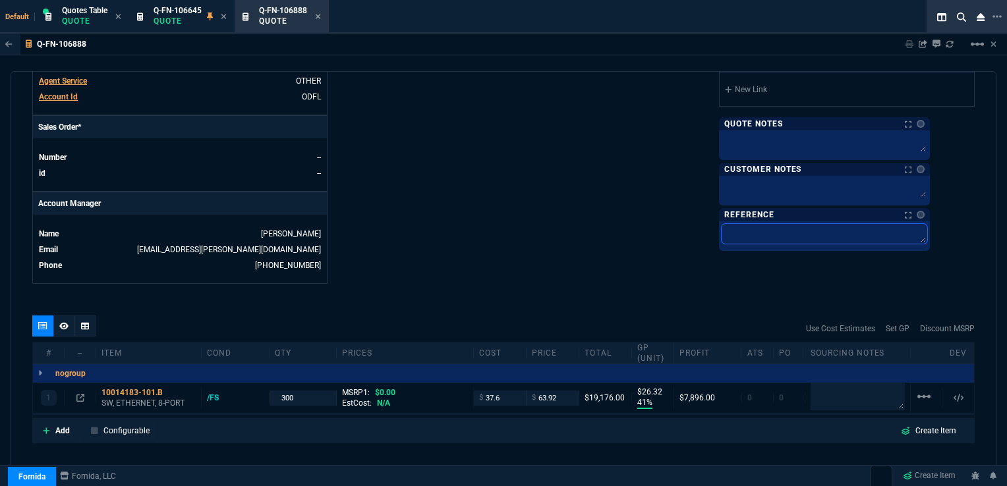
click at [792, 227] on textarea at bounding box center [825, 234] width 206 height 20
paste textarea "10014183-101.B - Due to Abbott no later than 9/20/25 and no earlier than 9/15/2…"
type textarea "10014183-101.B - Due to Abbott no later than 9/20/25 and no earlier than 9/15/2…"
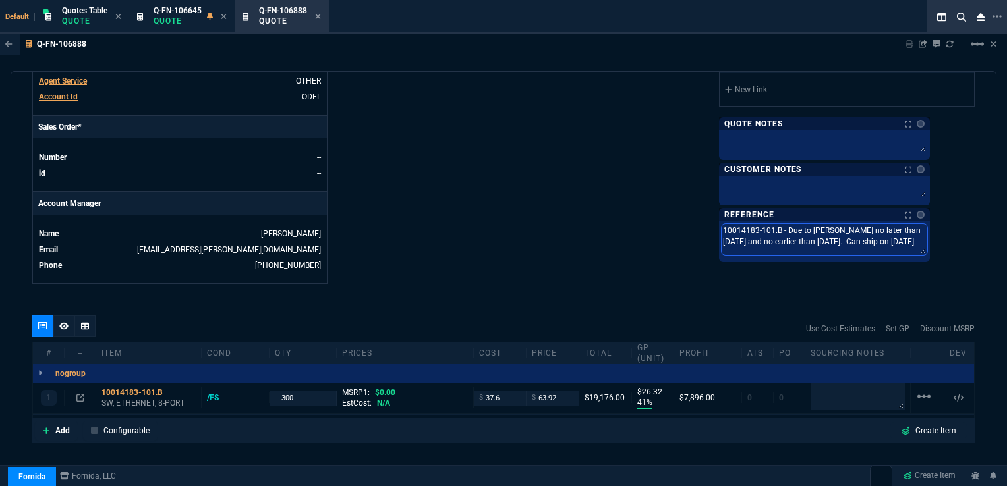
drag, startPoint x: 923, startPoint y: 225, endPoint x: 939, endPoint y: 225, distance: 15.8
click at [927, 225] on textarea "10014183-101.B - Due to Abbott no later than 9/20/25 and no earlier than 9/15/2…" at bounding box center [825, 239] width 206 height 31
type textarea "10014183-101.B - Due to Abbott no later than 1/25 and no earlier than 9/15/25. …"
type textarea "10014183-101.B - Due to Abbott no later than 10/25 and no earlier than 9/15/25.…"
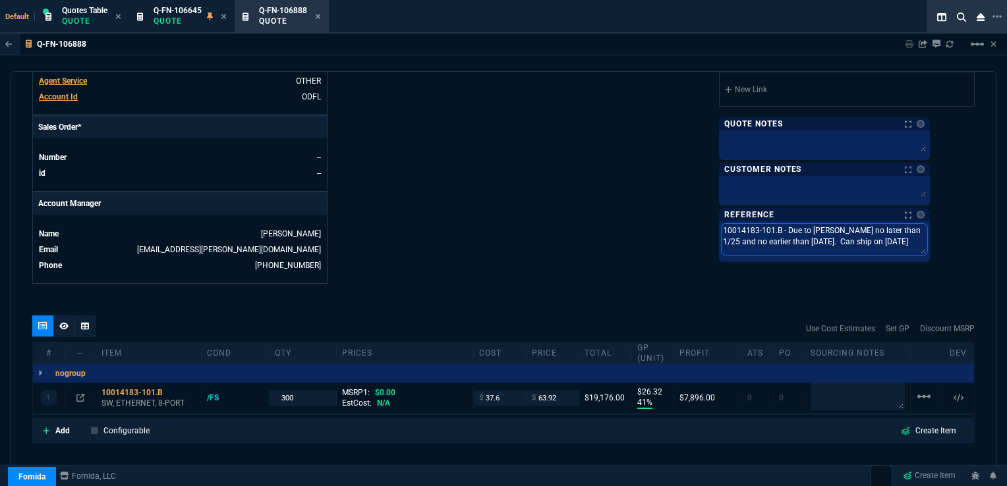
type textarea "10014183-101.B - Due to Abbott no later than 10/25 and no earlier than 9/15/25.…"
type textarea "10014183-101.B - Due to Abbott no later than 10//25 and no earlier than 9/15/25…"
type textarea "10014183-101.B - Due to Abbott no later than 10/0/25 and no earlier than 9/15/2…"
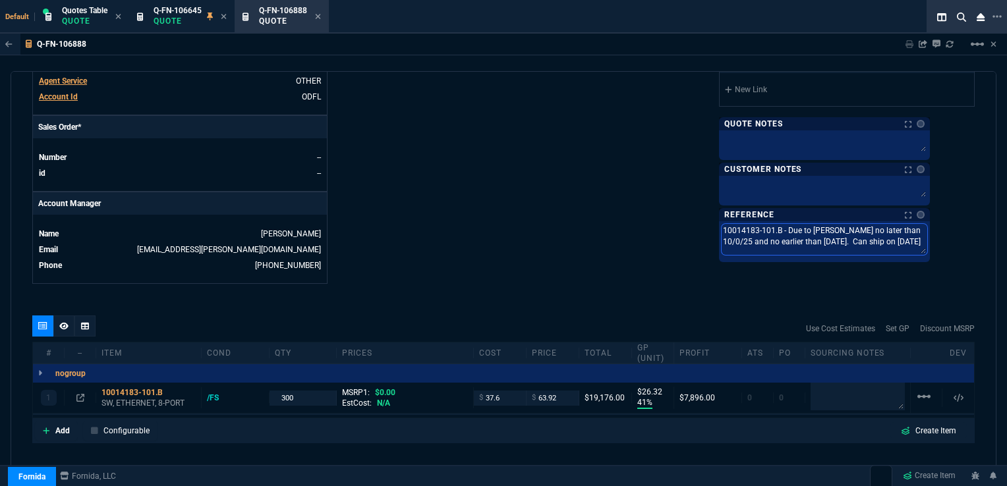
type textarea "10014183-101.B - Due to Abbott no later than 10/06/25 and no earlier than 9/15/…"
drag, startPoint x: 837, startPoint y: 237, endPoint x: 845, endPoint y: 238, distance: 7.9
click at [845, 238] on textarea "10014183-101.B - Due to Abbott no later than 10/06/25 and no earlier than 9/15/…" at bounding box center [825, 239] width 206 height 31
type textarea "10014183-101.B - Due to Abbott no later than 10/06/25 and no earlier than 9/2/2…"
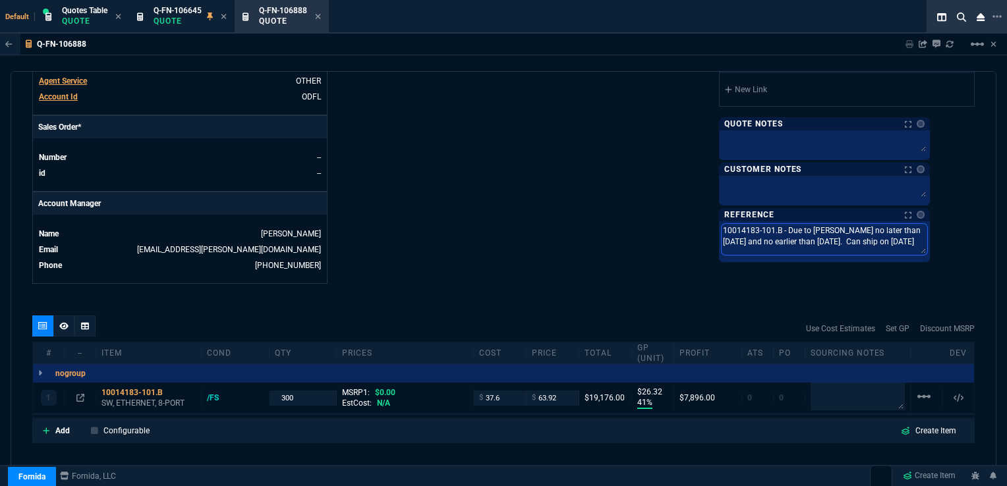
type textarea "10014183-101.B - Due to Abbott no later than 10/06/25 and no earlier than 9/2/2…"
type textarea "10014183-101.B - Due to Abbott no later than 10/06/25 and no earlier than 9/29/…"
drag, startPoint x: 916, startPoint y: 236, endPoint x: 923, endPoint y: 237, distance: 7.4
click at [923, 237] on textarea "10014183-101.B - Due to Abbott no later than 10/06/25 and no earlier than 9/29/…" at bounding box center [825, 239] width 206 height 31
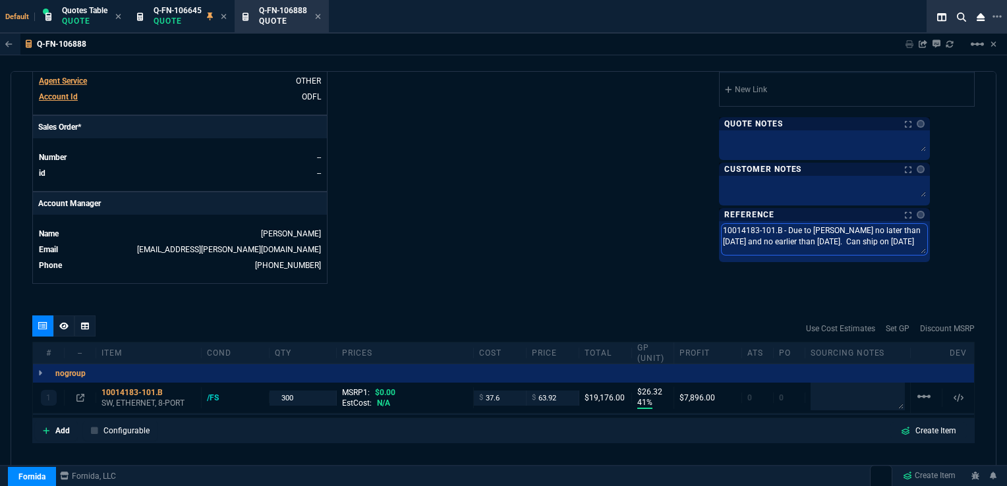
type textarea "10014183-101.B - Due to Abbott no later than 10/06/25 and no earlier than 9/29/…"
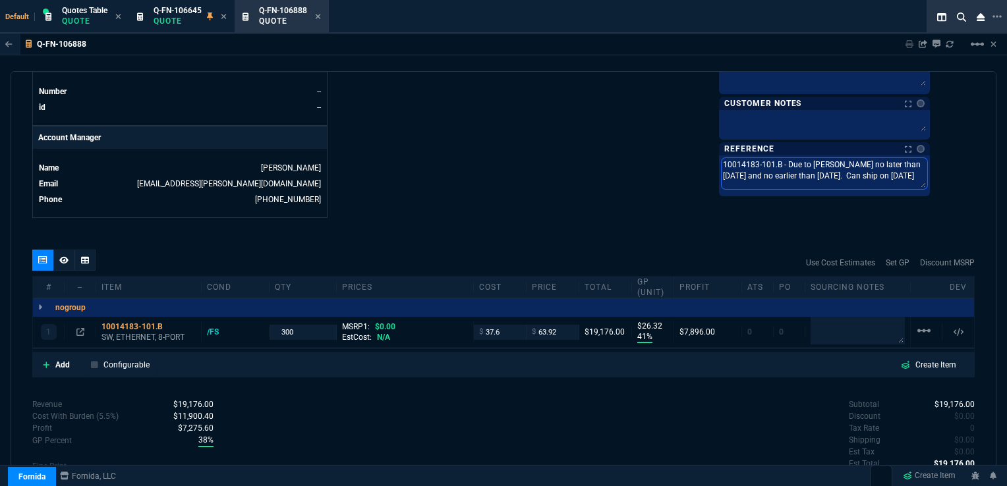
type textarea "10014183-101.B - Due to Abbott no later than 10/06/25 and no earlier than 9/29/…"
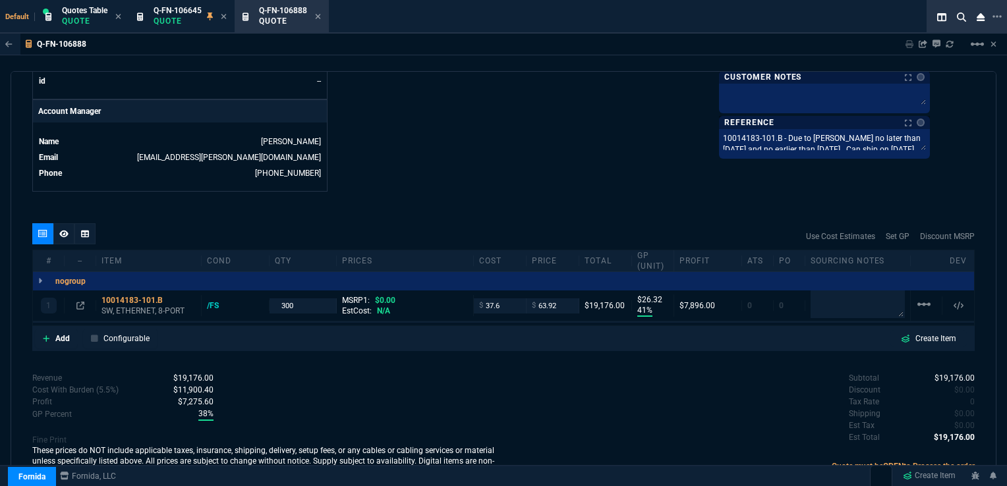
scroll to position [629, 0]
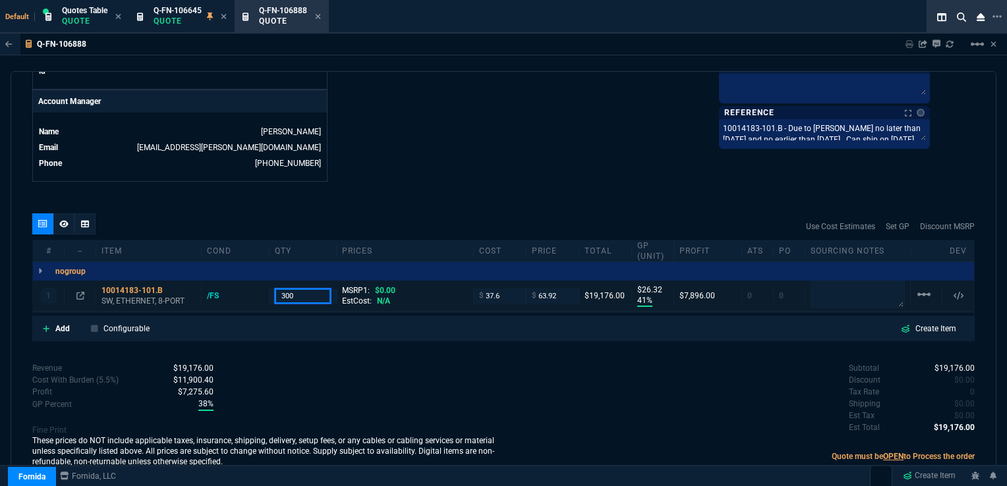
drag, startPoint x: 296, startPoint y: 280, endPoint x: 270, endPoint y: 284, distance: 26.0
click at [270, 289] on div "300" at bounding box center [304, 296] width 68 height 15
type input "1000"
click at [595, 195] on div "quote Q-FN-106888 draft Fornida, LLC 2609 Technology Dr Suite 300 Plano, TX 750…" at bounding box center [504, 277] width 986 height 413
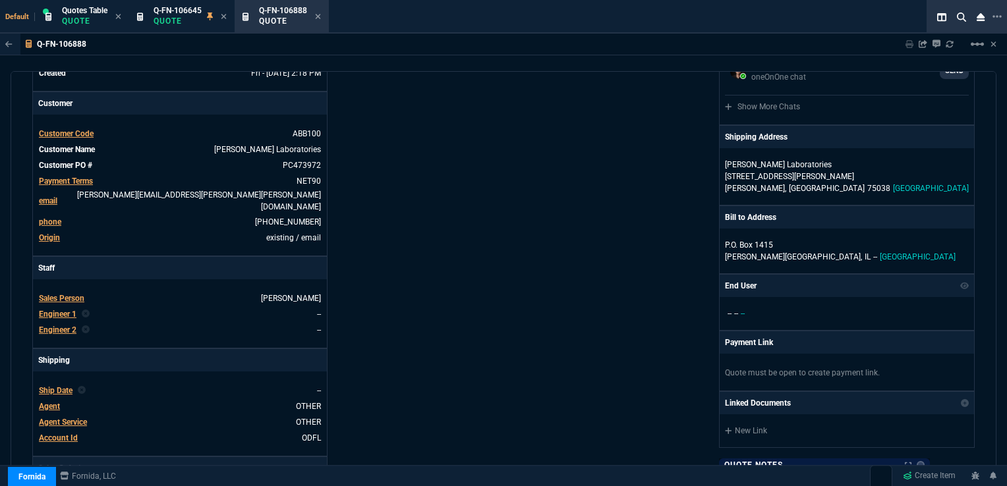
scroll to position [168, 0]
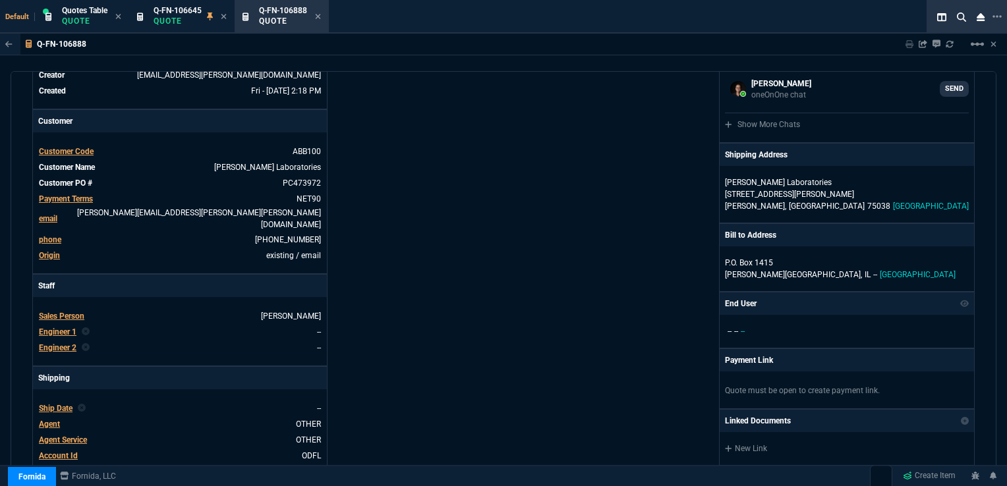
click at [57, 404] on span "Ship Date" at bounding box center [56, 408] width 34 height 9
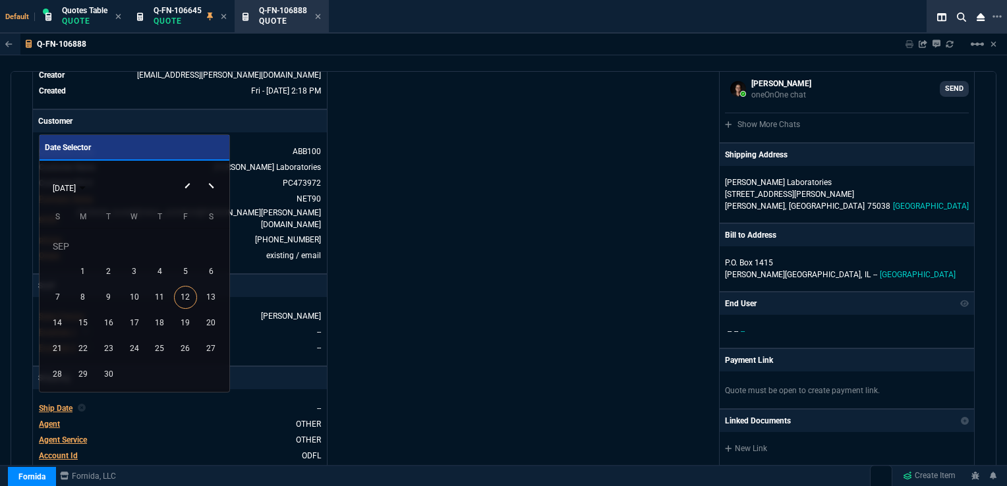
drag, startPoint x: 79, startPoint y: 371, endPoint x: 340, endPoint y: 278, distance: 277.1
click at [79, 372] on div "29" at bounding box center [82, 374] width 23 height 23
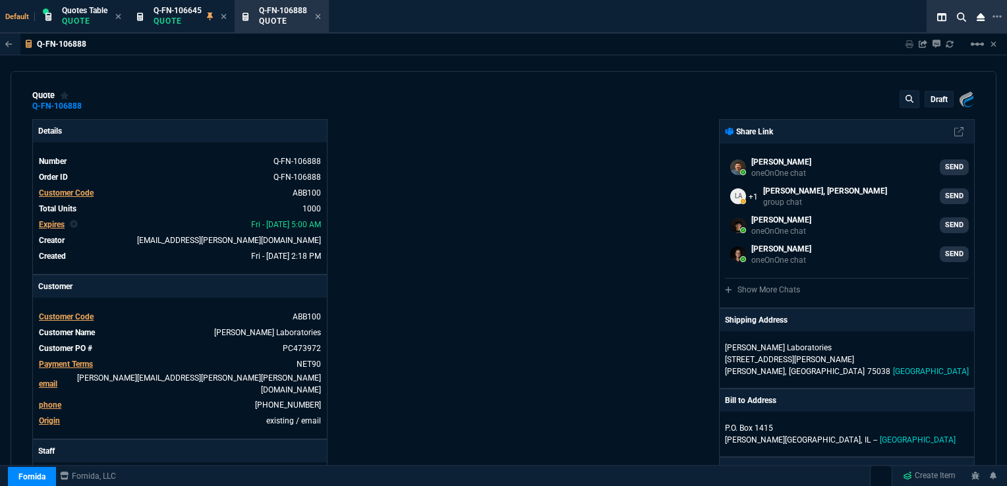
scroll to position [0, 0]
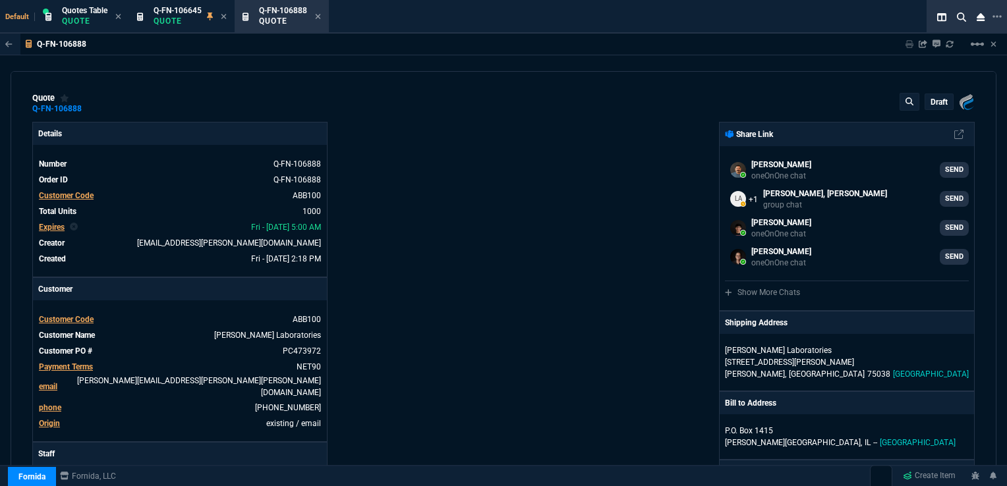
click at [585, 273] on div "Fornida, LLC 2609 Technology Dr Suite 300 Plano, TX 75074 Share Link Carlos Oca…" at bounding box center [739, 466] width 471 height 689
click at [932, 102] on p "draft" at bounding box center [939, 102] width 17 height 11
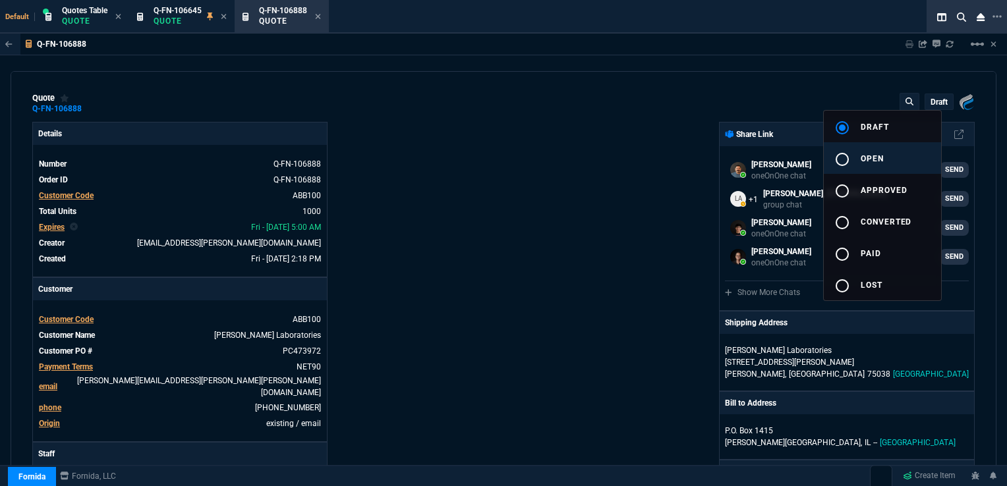
click at [865, 154] on span "open" at bounding box center [872, 158] width 23 height 9
type input "41"
type input "26"
click at [501, 215] on div at bounding box center [503, 243] width 1007 height 486
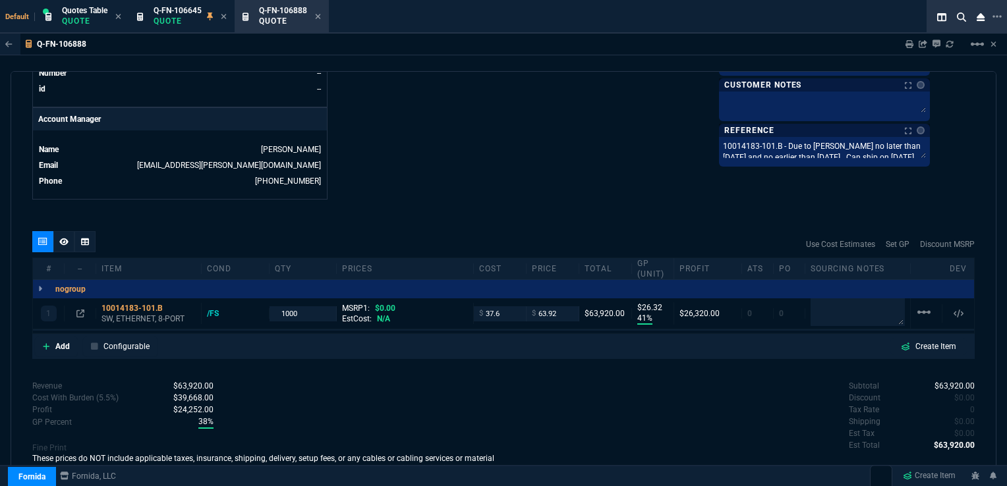
scroll to position [626, 0]
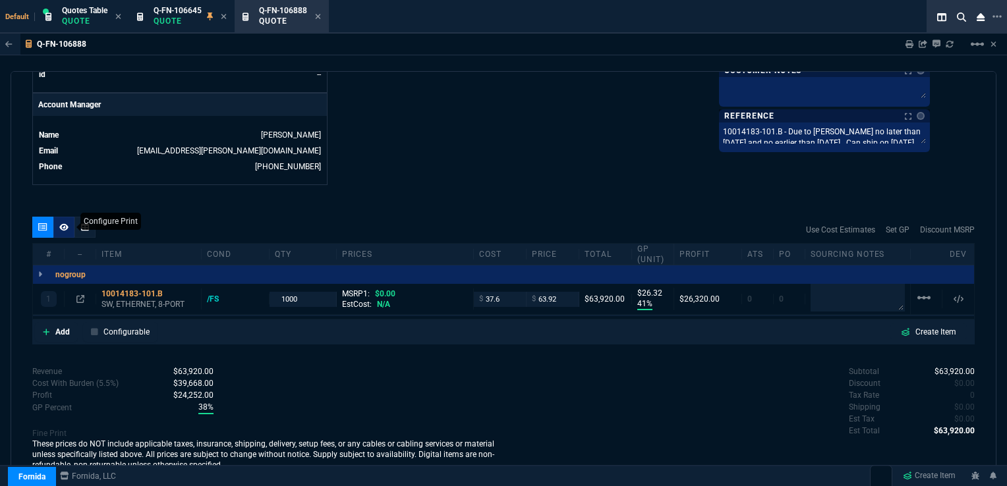
click at [57, 217] on div at bounding box center [63, 227] width 21 height 21
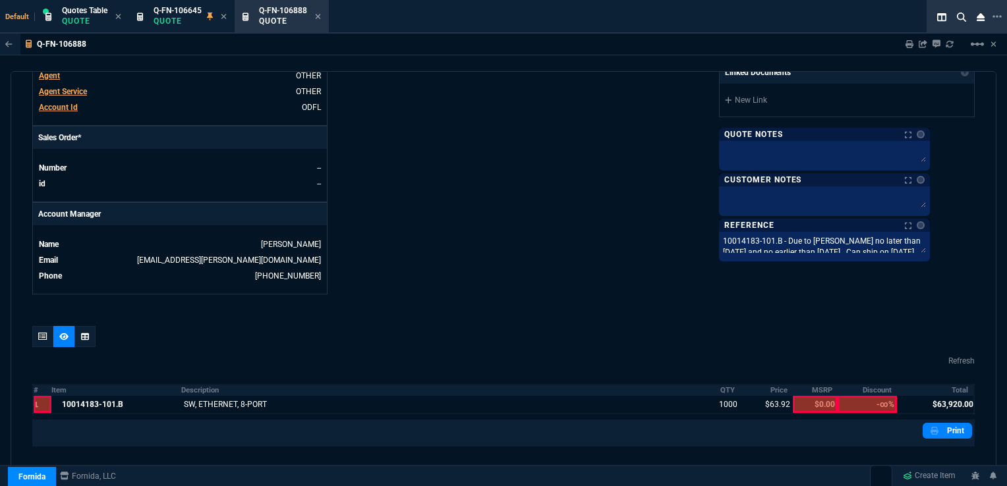
scroll to position [478, 0]
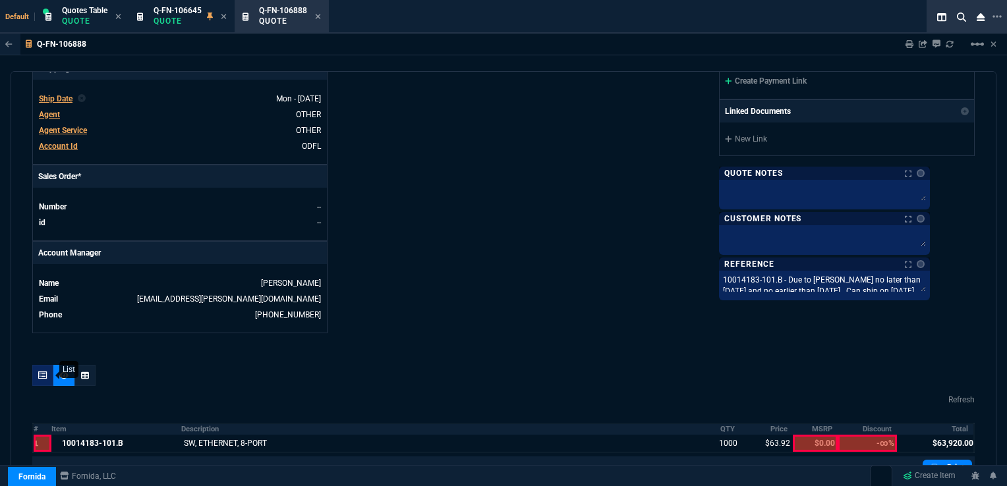
click at [37, 368] on div at bounding box center [42, 375] width 21 height 21
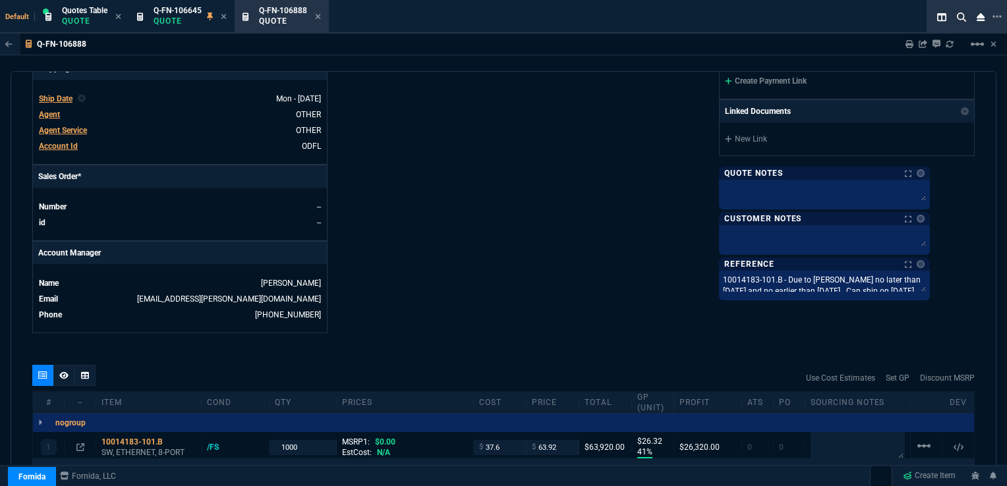
type input "41"
type input "26"
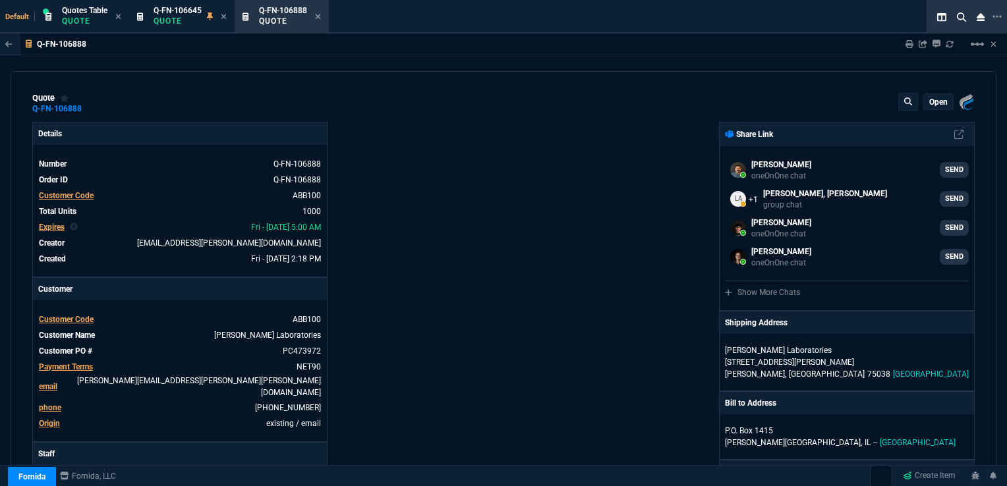
scroll to position [0, 0]
click at [935, 106] on p "open" at bounding box center [938, 102] width 18 height 11
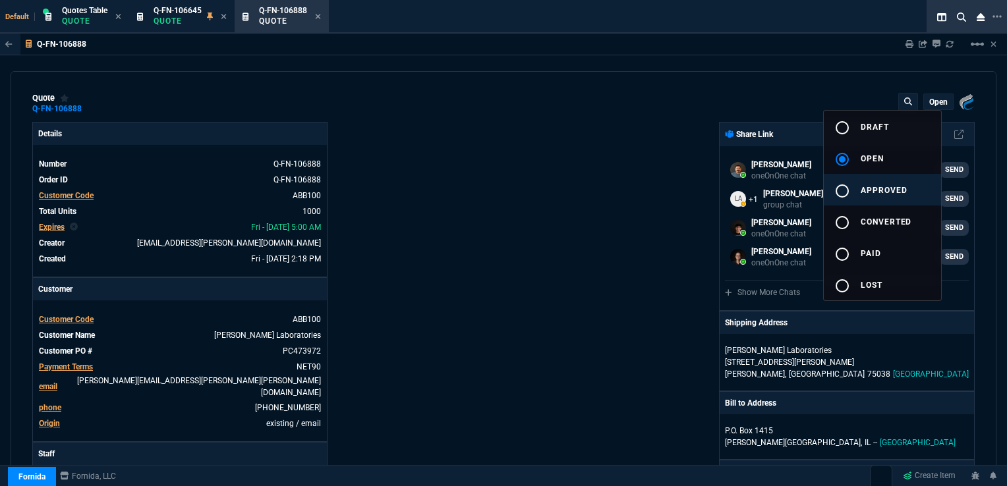
click at [881, 190] on span "approved" at bounding box center [884, 190] width 47 height 9
type input "41"
type input "26"
click at [279, 350] on div at bounding box center [503, 243] width 1007 height 486
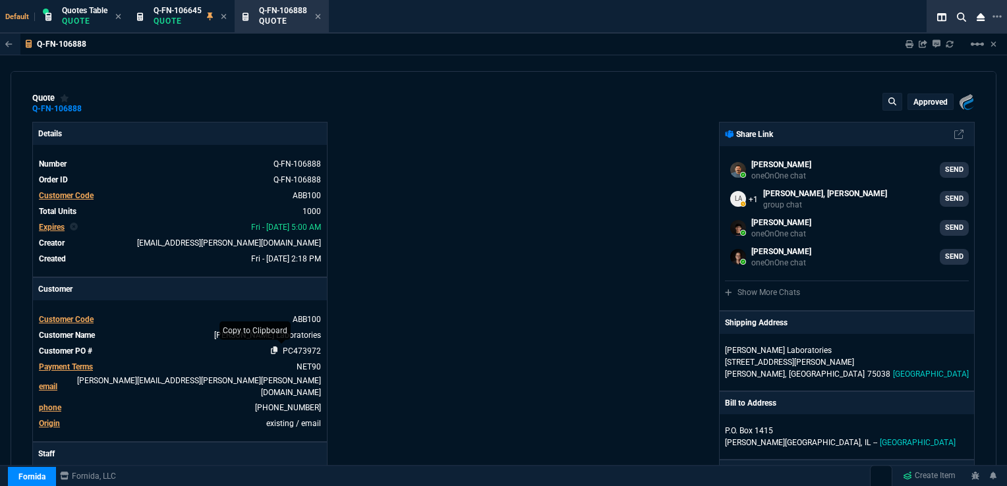
click at [272, 351] on icon at bounding box center [274, 351] width 7 height 8
click at [262, 163] on icon at bounding box center [265, 164] width 7 height 8
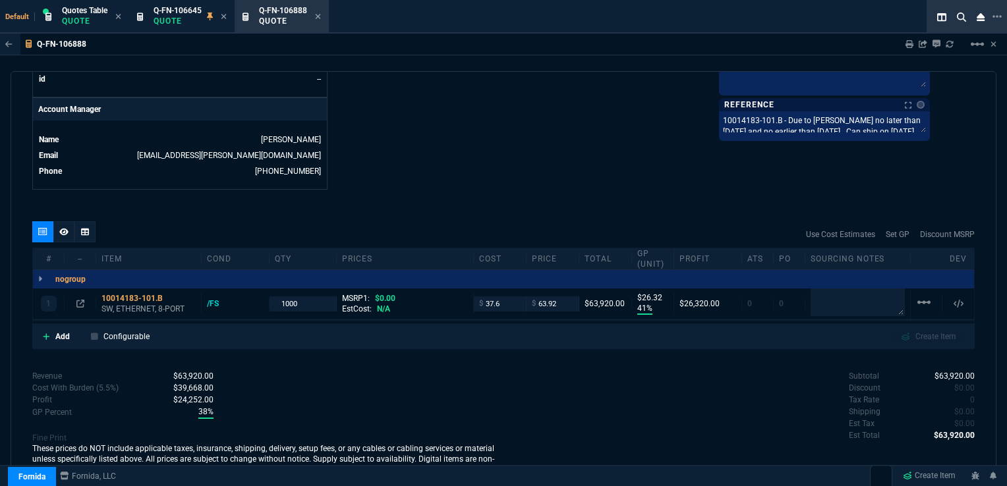
scroll to position [626, 0]
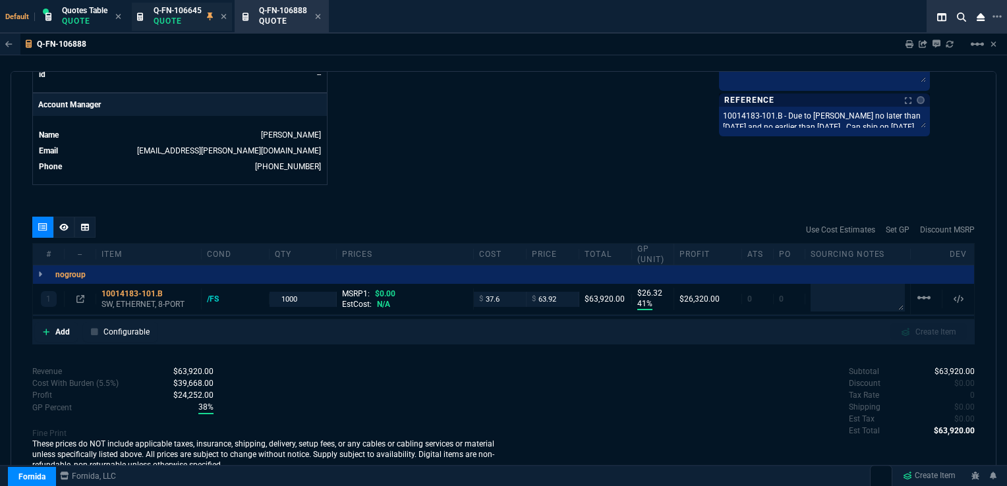
click at [186, 20] on p "Quote" at bounding box center [178, 21] width 48 height 11
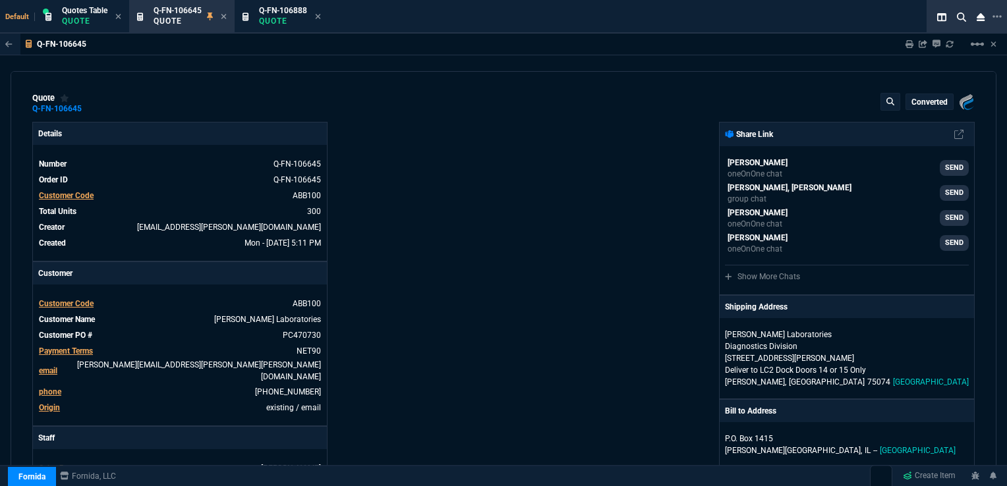
type input "41"
type input "26"
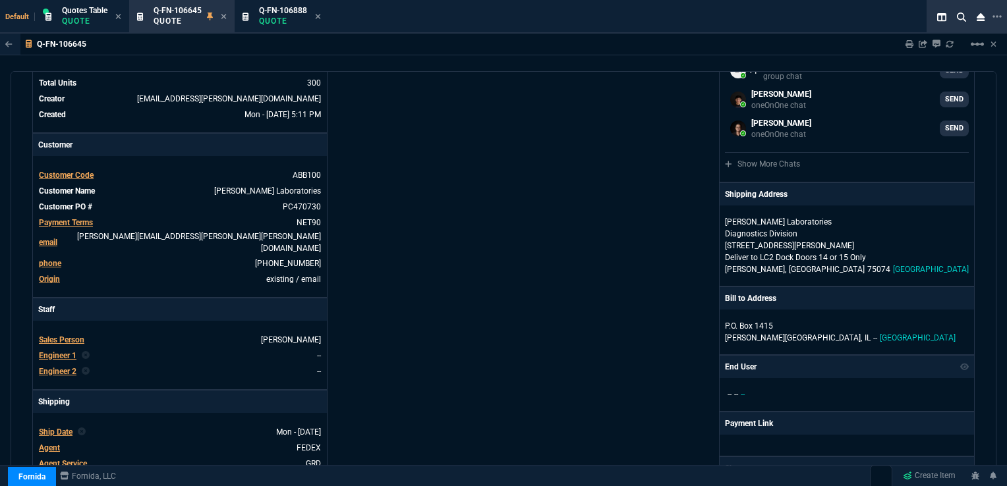
scroll to position [132, 0]
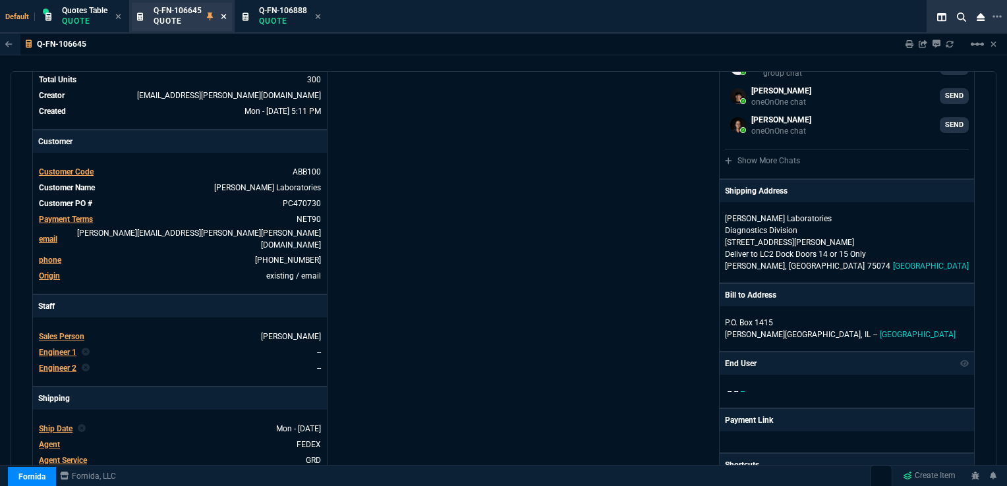
click at [224, 17] on icon at bounding box center [223, 16] width 5 height 5
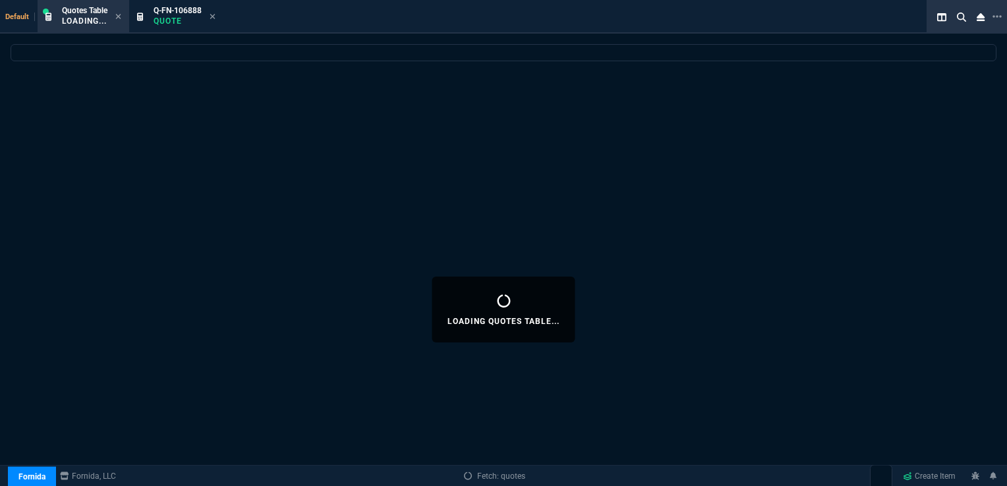
select select
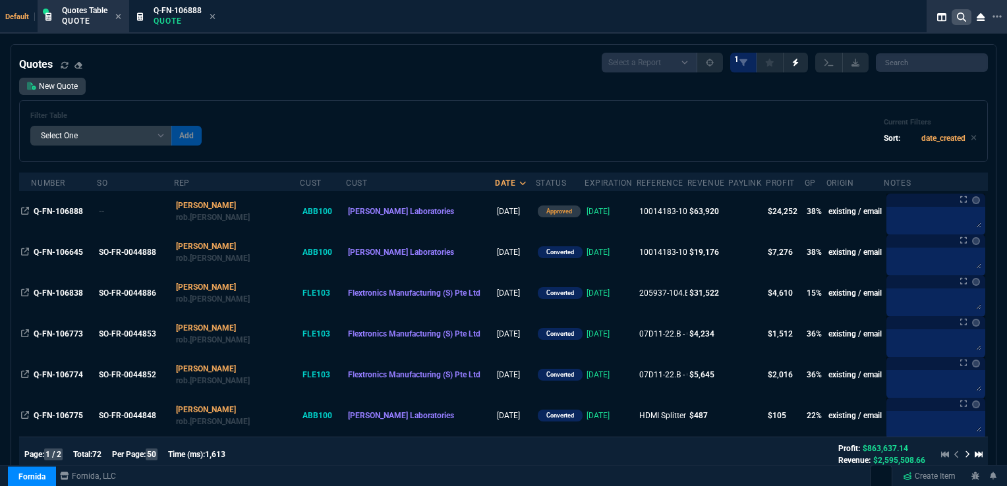
click at [959, 17] on icon at bounding box center [961, 17] width 9 height 9
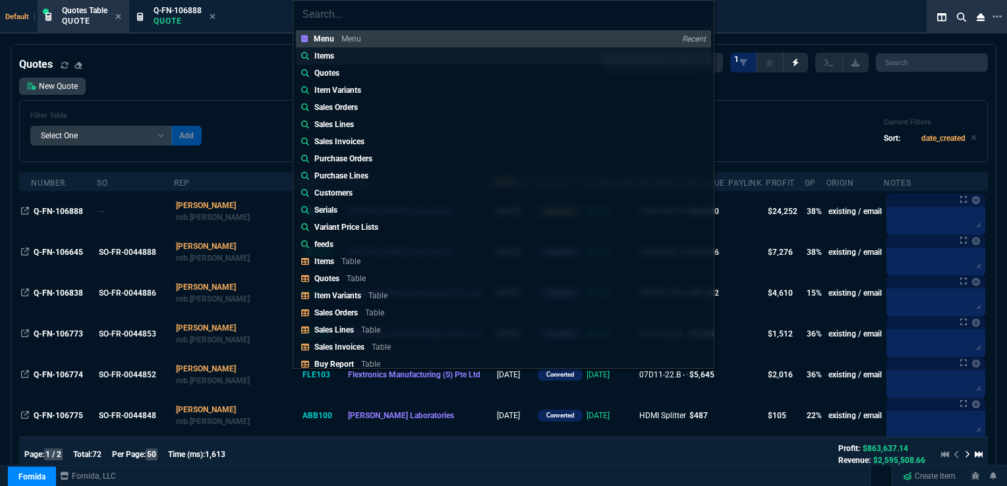
click at [326, 57] on p "Items" at bounding box center [324, 56] width 20 height 12
type input "Items:"
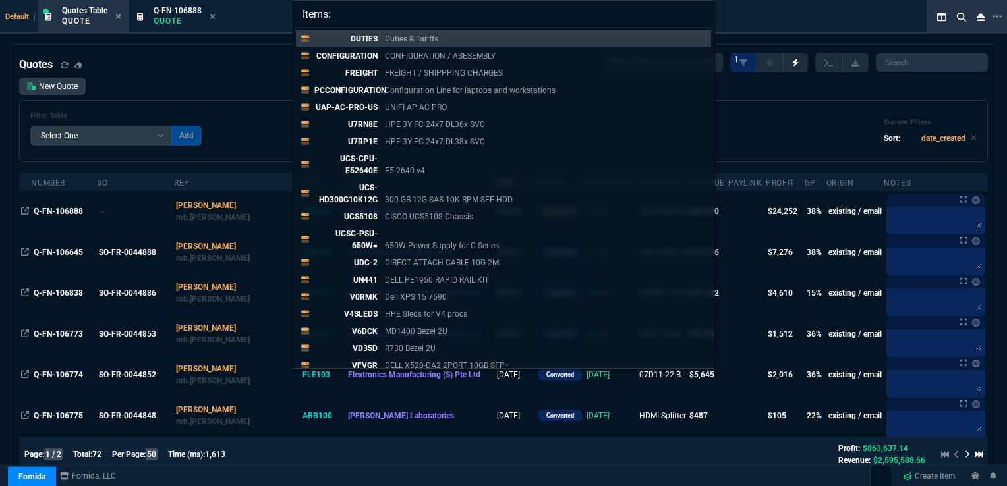
click at [960, 20] on div "Items: DUTIES Duties & Tariffs CONFIGURATION CONFIGURATION / ASESEMBLY FREIGHT …" at bounding box center [503, 243] width 1007 height 486
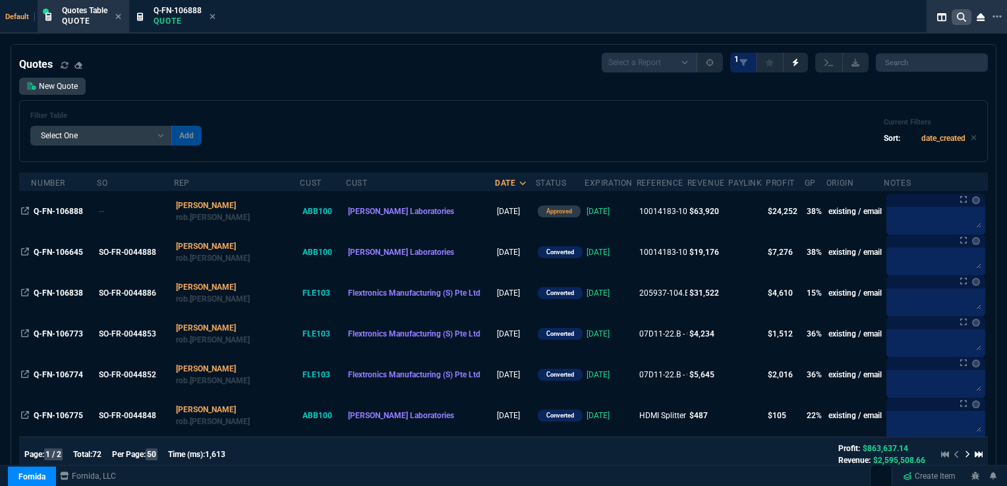
click at [963, 9] on nx-icon at bounding box center [962, 17] width 20 height 16
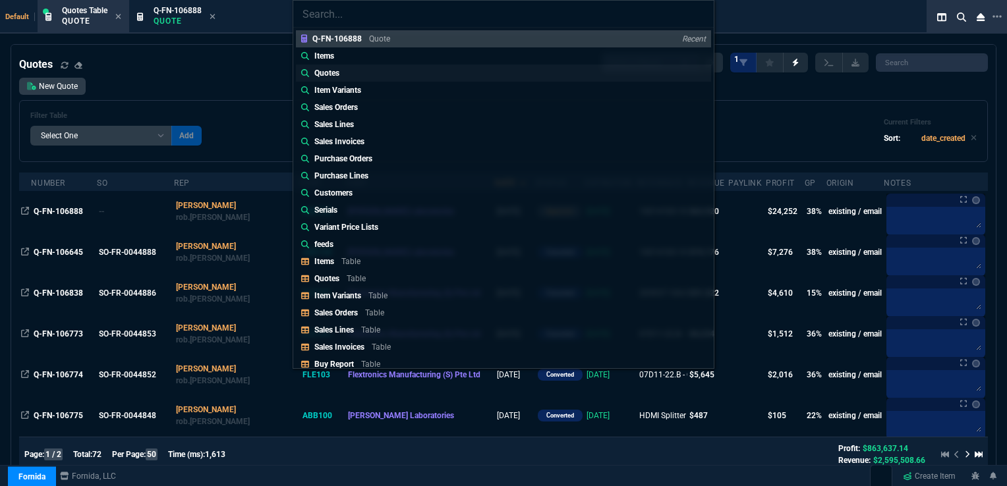
click at [327, 69] on p "Quotes" at bounding box center [326, 73] width 25 height 12
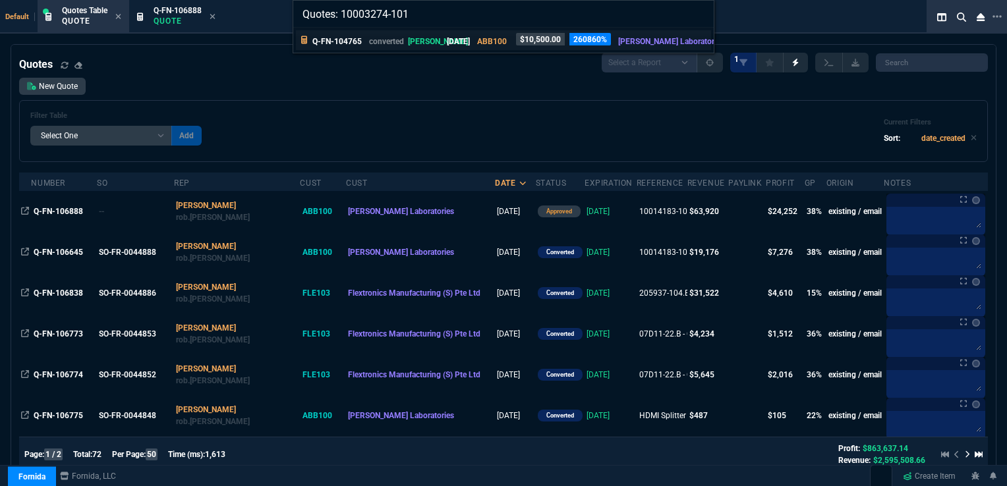
type input "Quotes: 10003274-101"
click at [335, 43] on p "Q-FN-104765" at bounding box center [336, 42] width 49 height 12
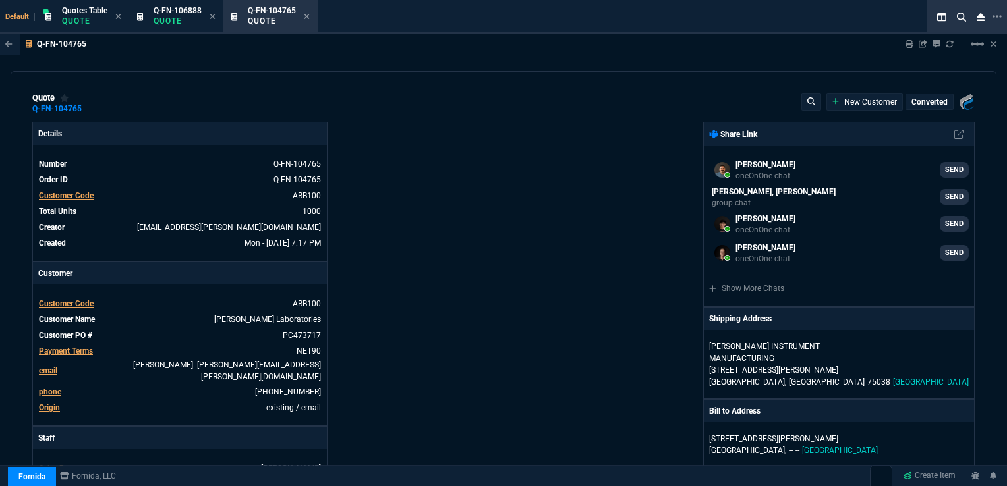
type input "29"
type input "3"
type input "45"
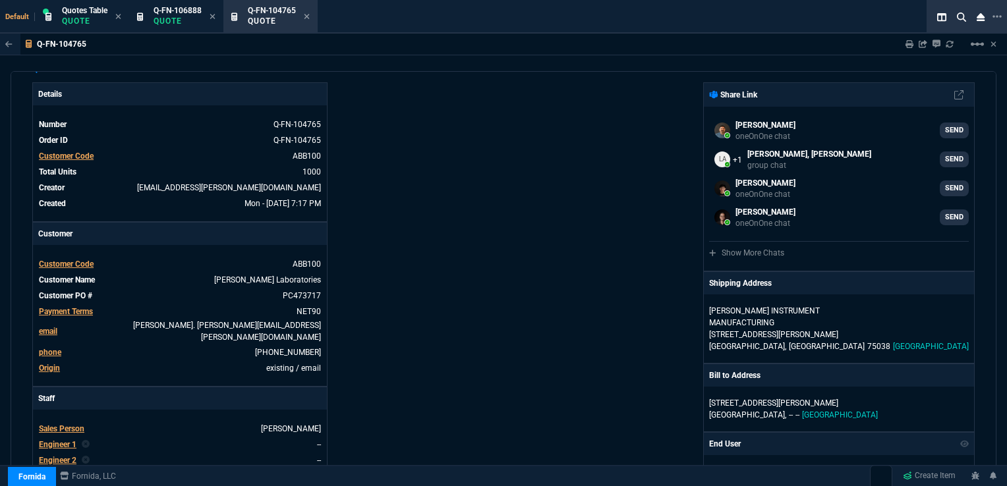
scroll to position [0, 0]
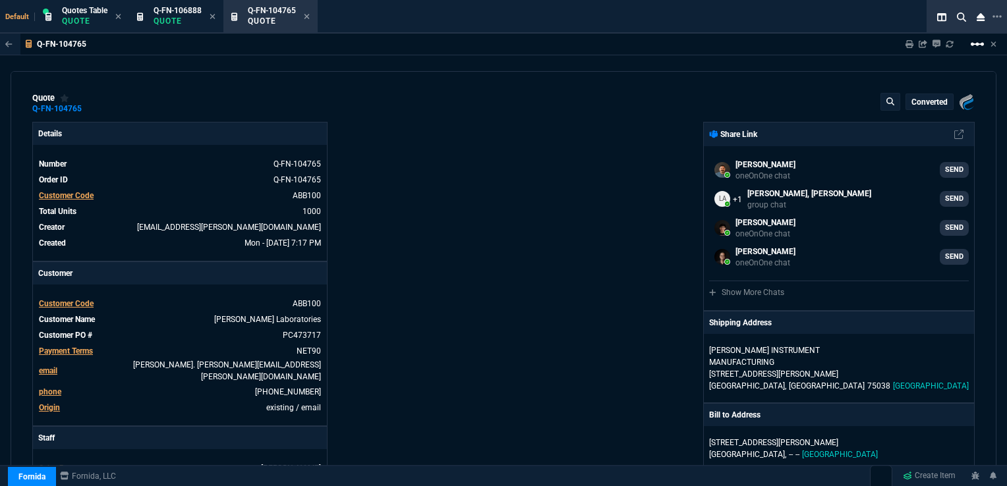
click at [978, 41] on mat-icon "linear_scale" at bounding box center [978, 44] width 16 height 16
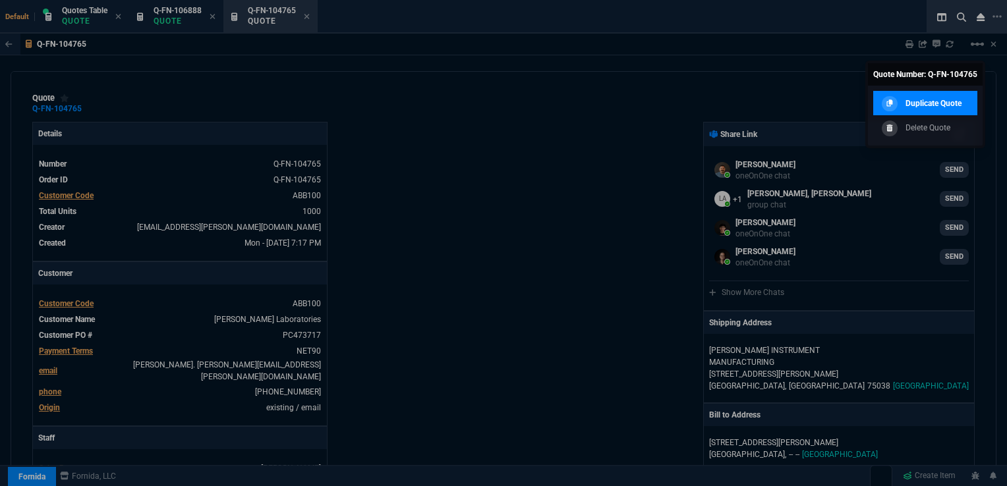
click at [933, 102] on p "Duplicate Quote" at bounding box center [934, 104] width 56 height 12
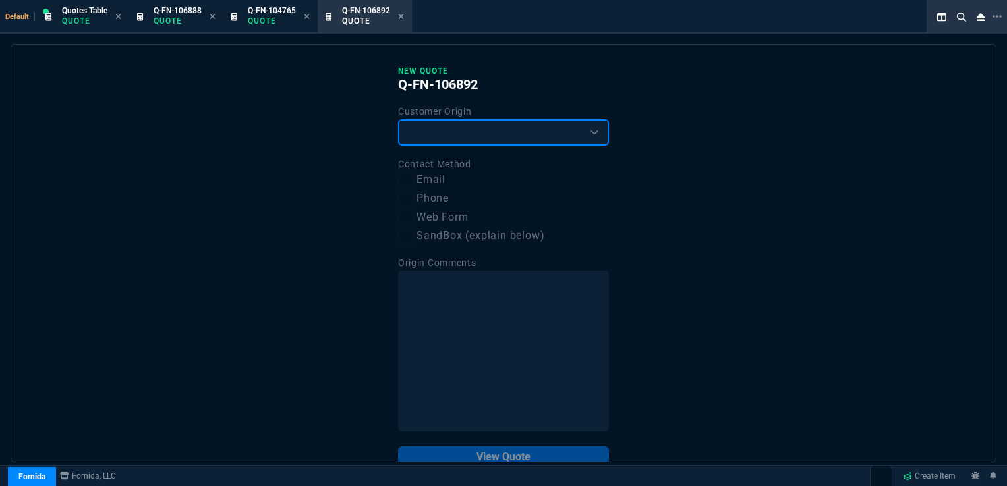
click at [581, 141] on select "Existing Customer Amazon Lead (first order) Website Lead (first order) Called (…" at bounding box center [503, 132] width 211 height 26
select select "existing"
click at [398, 119] on select "Existing Customer Amazon Lead (first order) Website Lead (first order) Called (…" at bounding box center [503, 132] width 211 height 26
click at [409, 183] on input "Email" at bounding box center [406, 181] width 16 height 16
checkbox input "true"
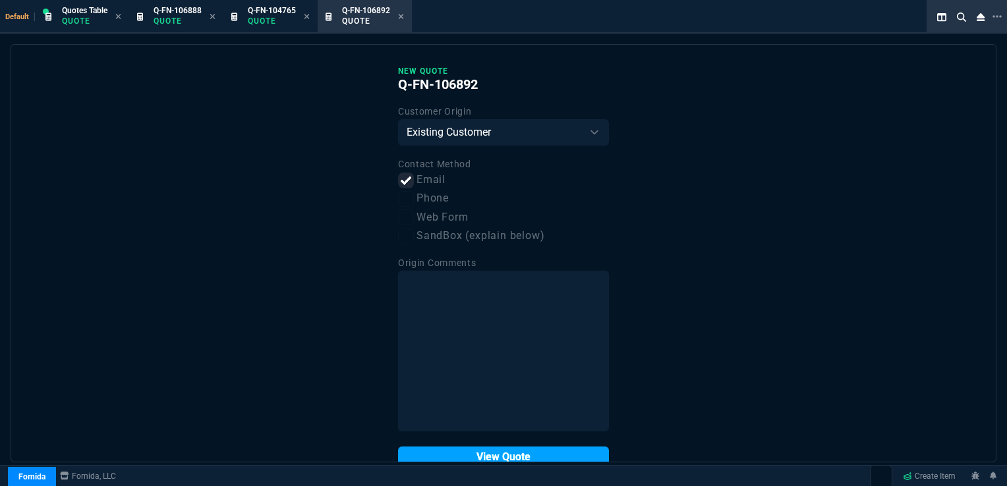
click at [484, 455] on button "View Quote" at bounding box center [503, 457] width 211 height 21
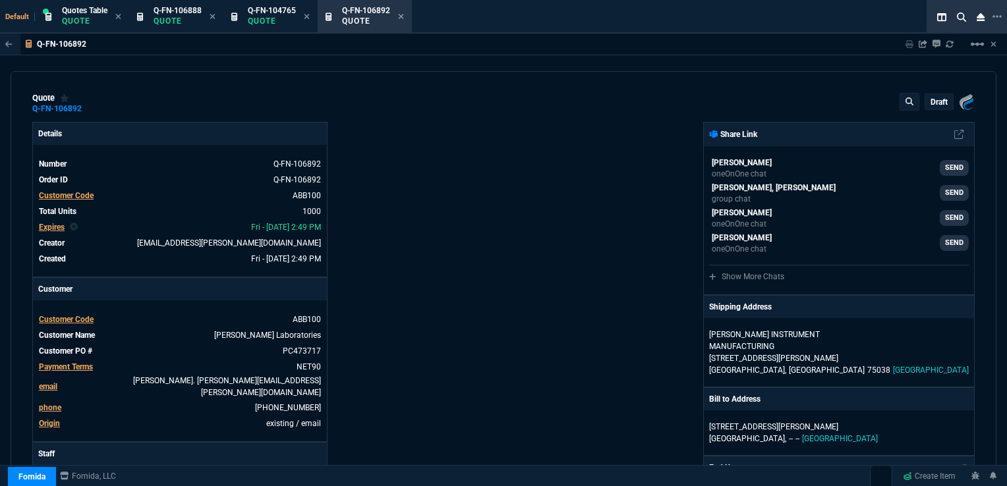
type input "29"
type input "3"
type input "45"
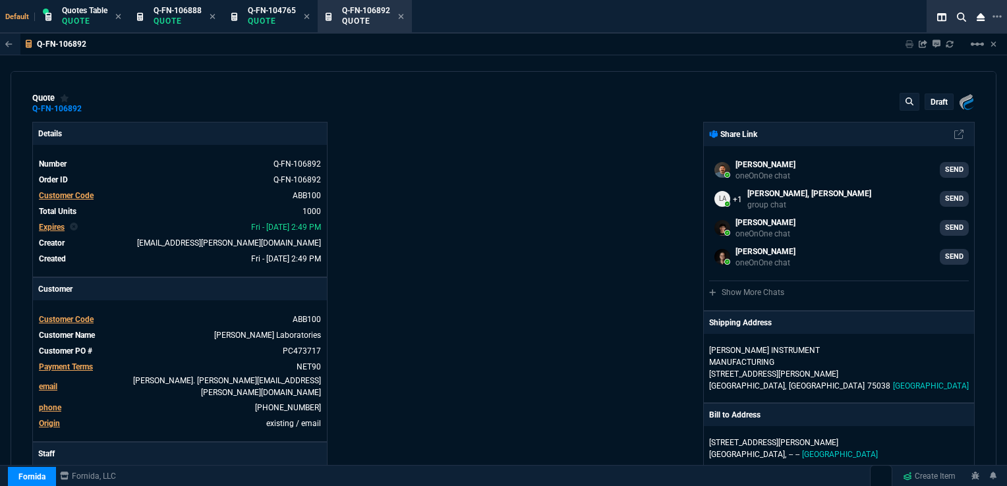
click at [49, 229] on span "Expires" at bounding box center [52, 227] width 26 height 9
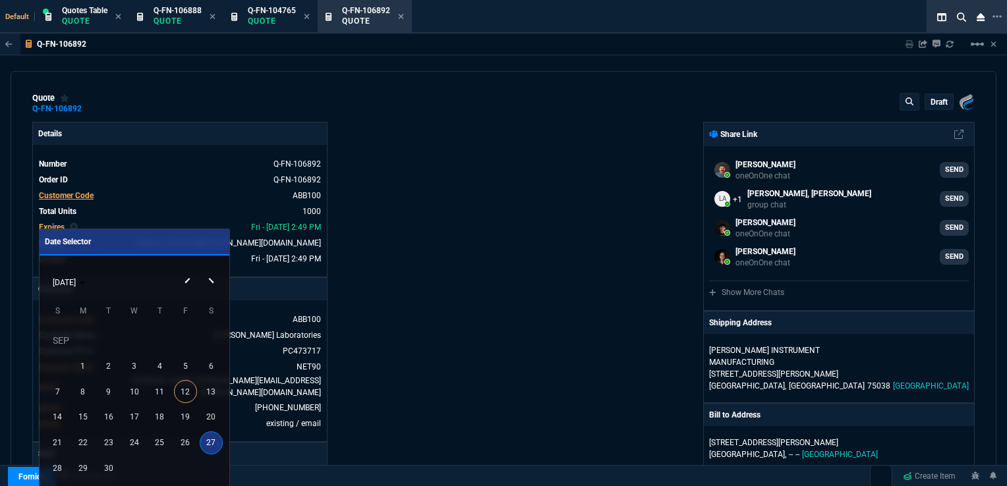
click at [210, 270] on button "Next month" at bounding box center [213, 270] width 26 height 0
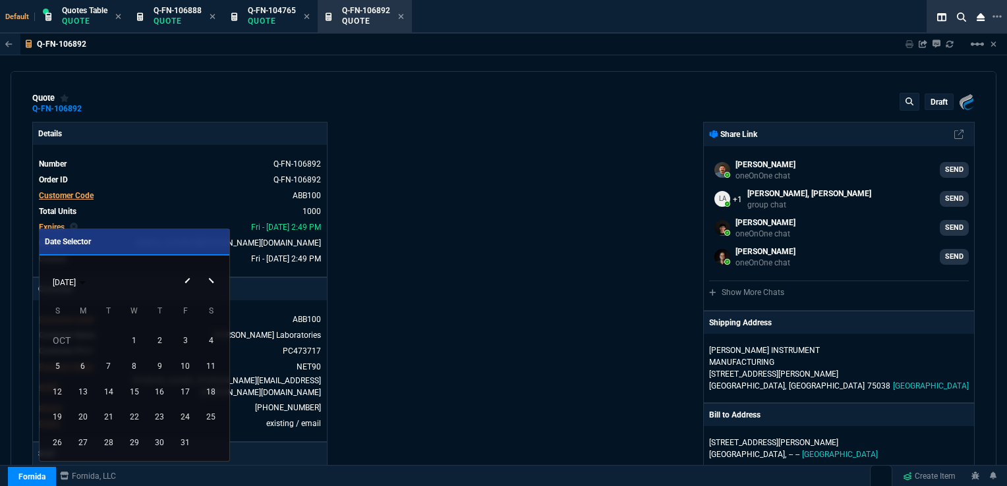
click at [210, 270] on button "Next month" at bounding box center [213, 270] width 26 height 0
click at [182, 444] on div "27" at bounding box center [185, 443] width 23 height 23
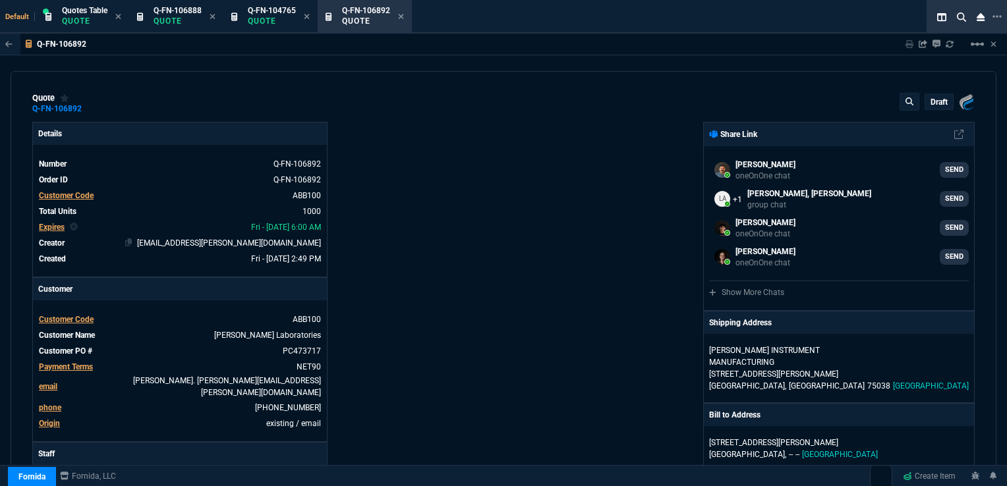
type input "29"
type input "3"
type input "45"
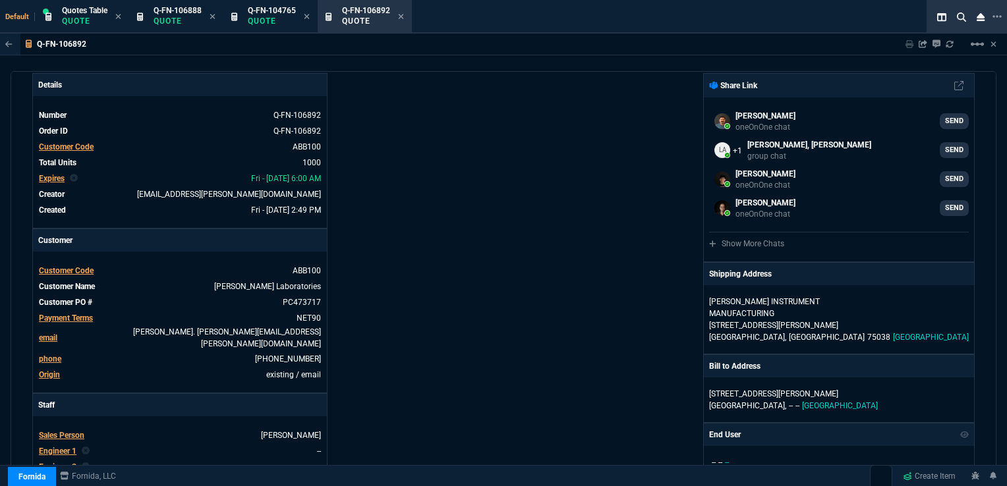
scroll to position [66, 0]
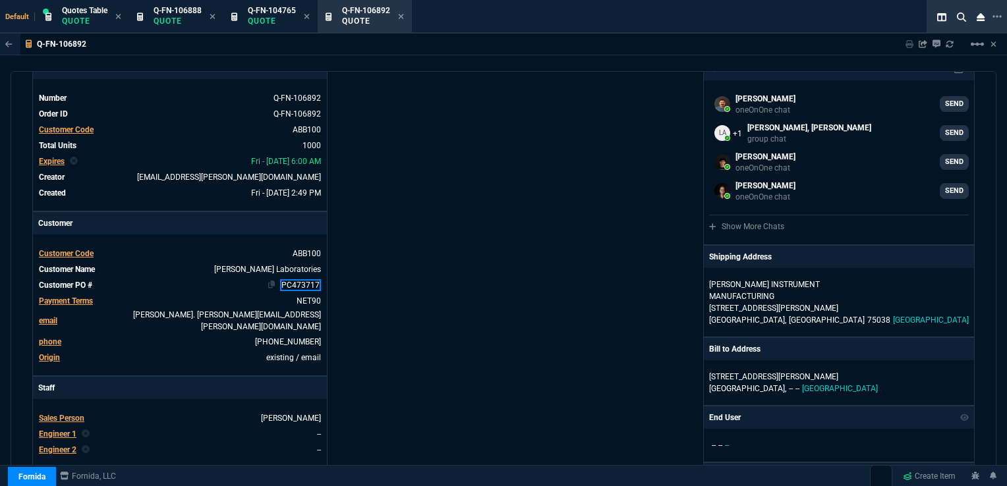
click at [300, 283] on link "PC473717" at bounding box center [300, 285] width 41 height 12
click at [401, 270] on div "Details Number Q-FN-106892 Order ID Q-FN-106892 Customer Code ABB100 Total Unit…" at bounding box center [267, 400] width 471 height 689
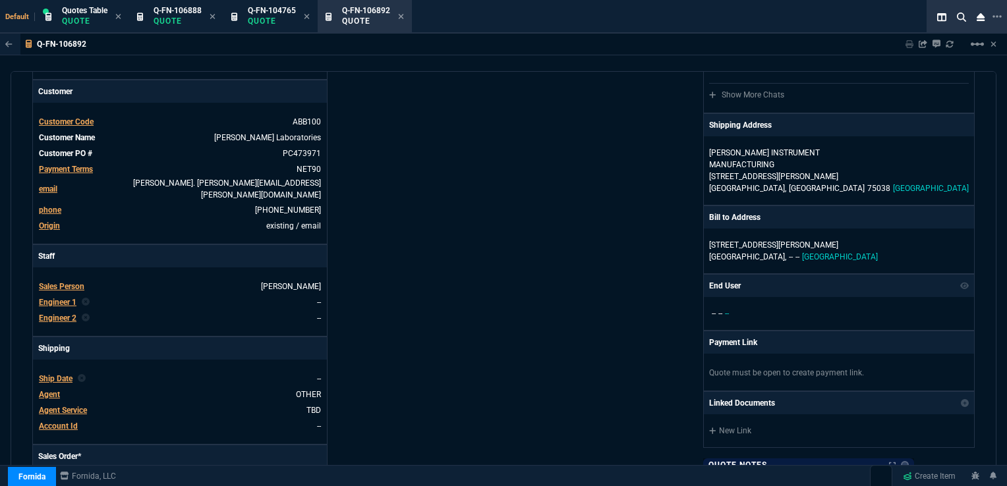
scroll to position [264, 0]
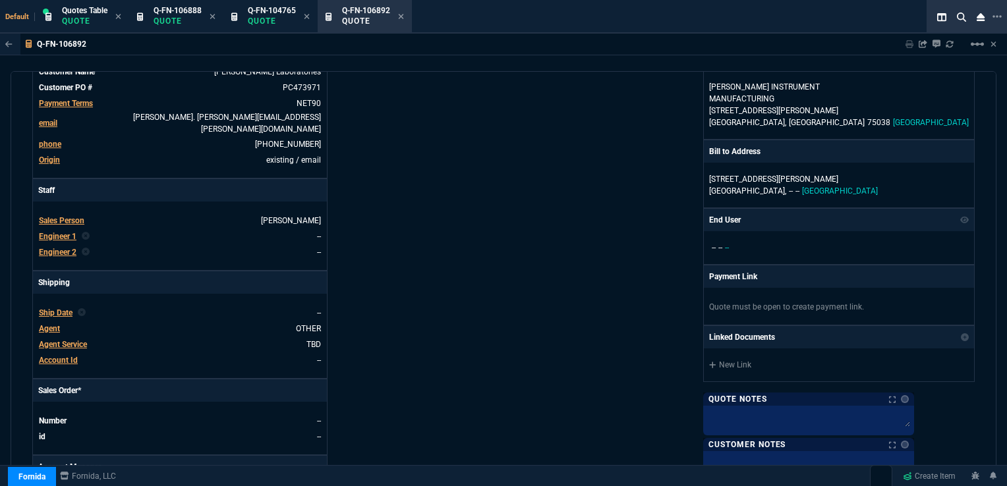
click at [56, 308] on span "Ship Date" at bounding box center [56, 312] width 34 height 9
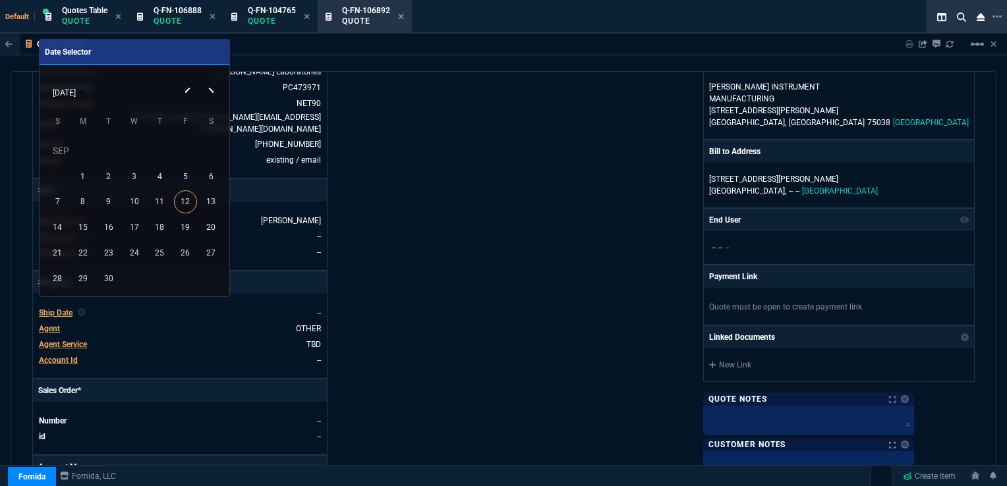
click at [214, 92] on div "SEP 2025" at bounding box center [133, 92] width 183 height 25
click at [213, 80] on button "Next month" at bounding box center [213, 80] width 26 height 0
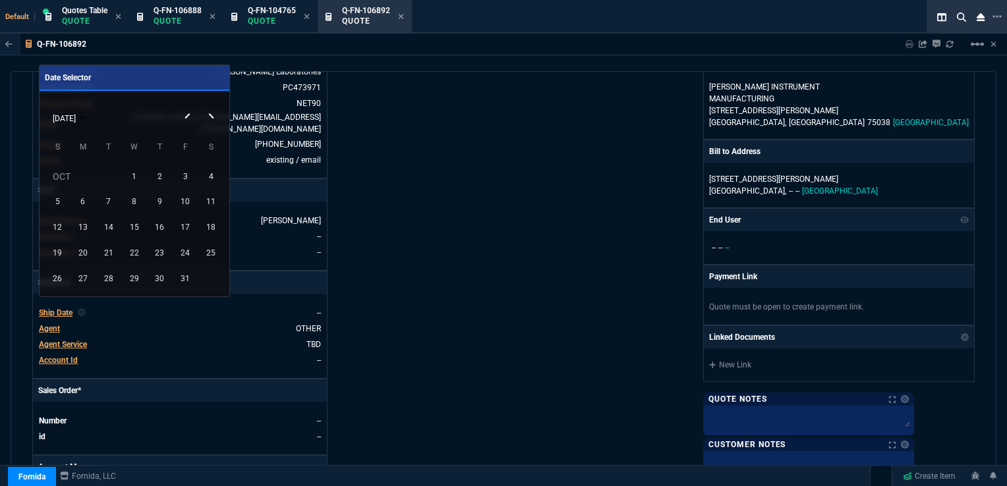
click at [210, 117] on div "OCT 2025" at bounding box center [133, 117] width 183 height 25
click at [212, 105] on button "Next month" at bounding box center [213, 105] width 26 height 0
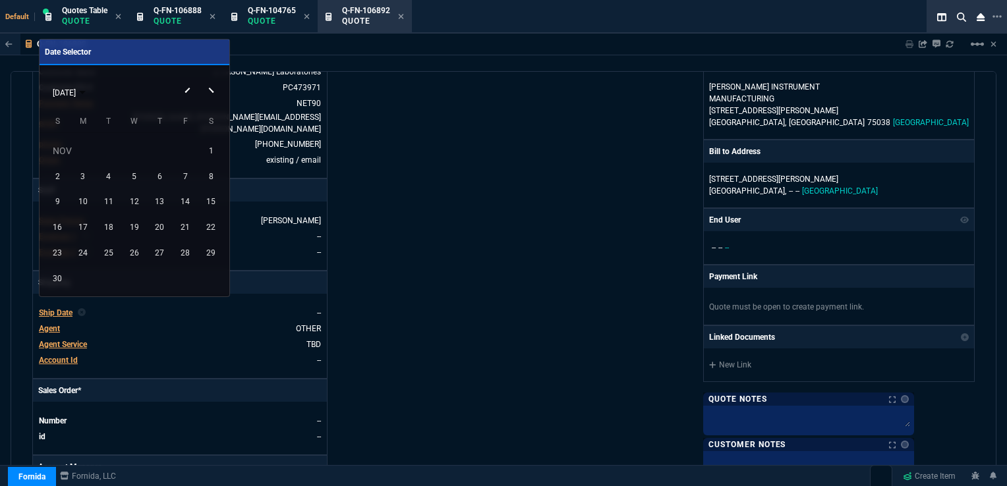
click at [210, 92] on div "NOV 2025" at bounding box center [133, 92] width 183 height 25
click at [211, 88] on div "NOV 2025" at bounding box center [133, 92] width 183 height 25
click at [211, 80] on button "Next month" at bounding box center [213, 80] width 26 height 0
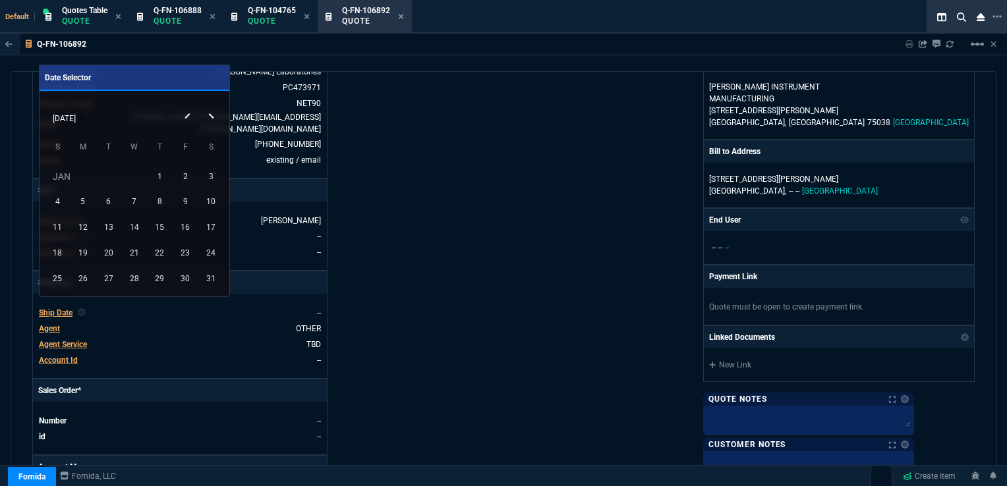
click at [211, 105] on button "Next month" at bounding box center [213, 105] width 26 height 0
click at [186, 115] on div "FEB 2026" at bounding box center [133, 117] width 183 height 25
click at [186, 105] on button "Previous month" at bounding box center [186, 105] width 26 height 0
click at [166, 279] on div "29" at bounding box center [159, 278] width 23 height 23
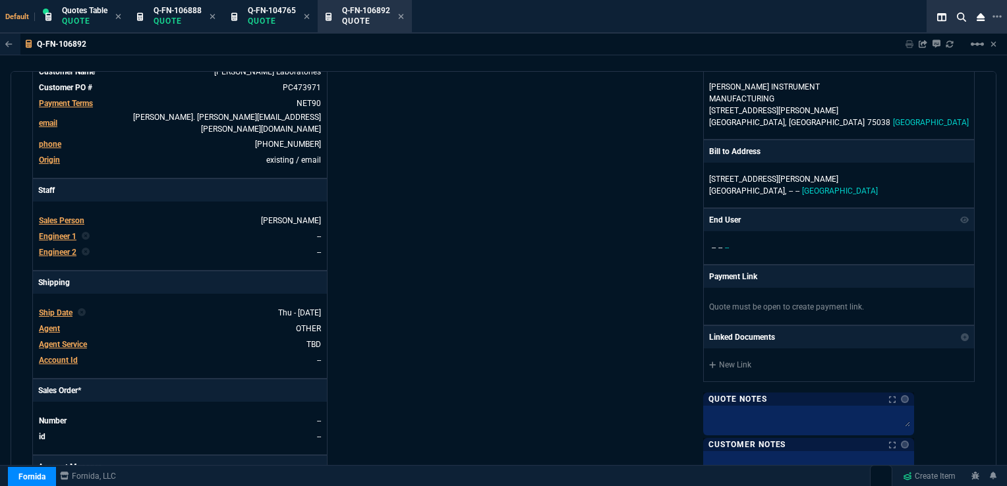
click at [48, 324] on span "Agent" at bounding box center [49, 328] width 21 height 9
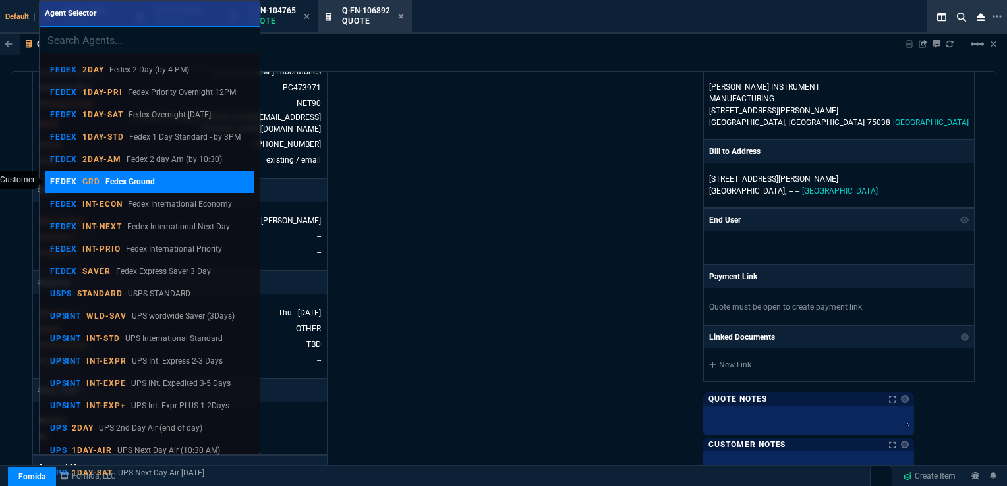
click at [64, 181] on p "FEDEX" at bounding box center [64, 182] width 28 height 11
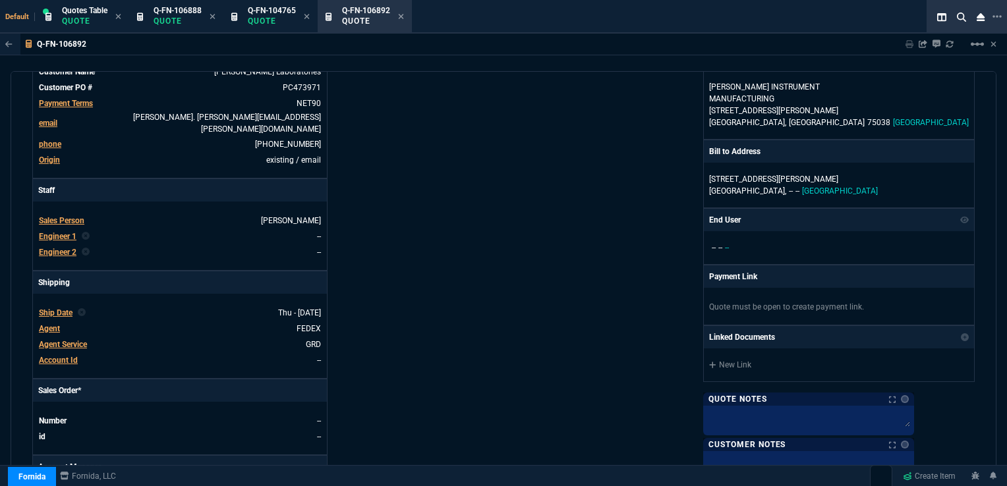
click at [59, 356] on span "Account Id" at bounding box center [58, 360] width 39 height 9
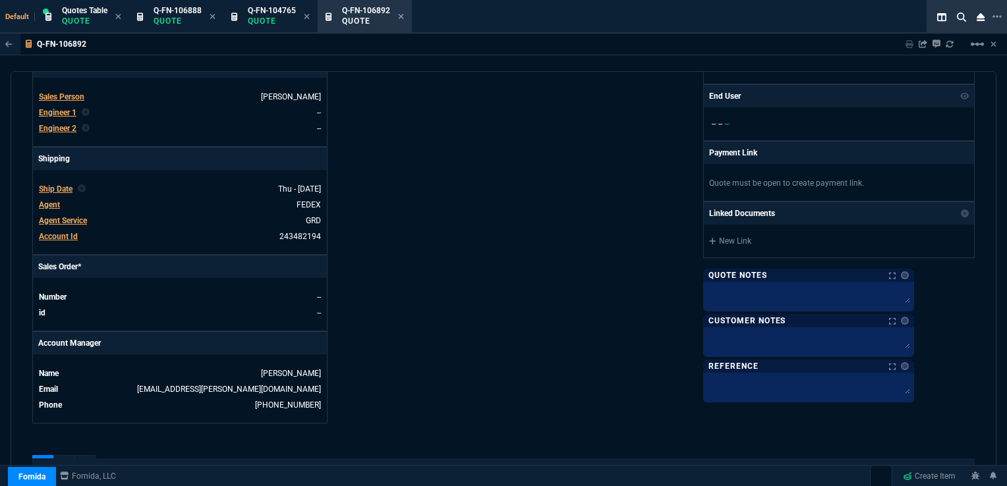
scroll to position [395, 0]
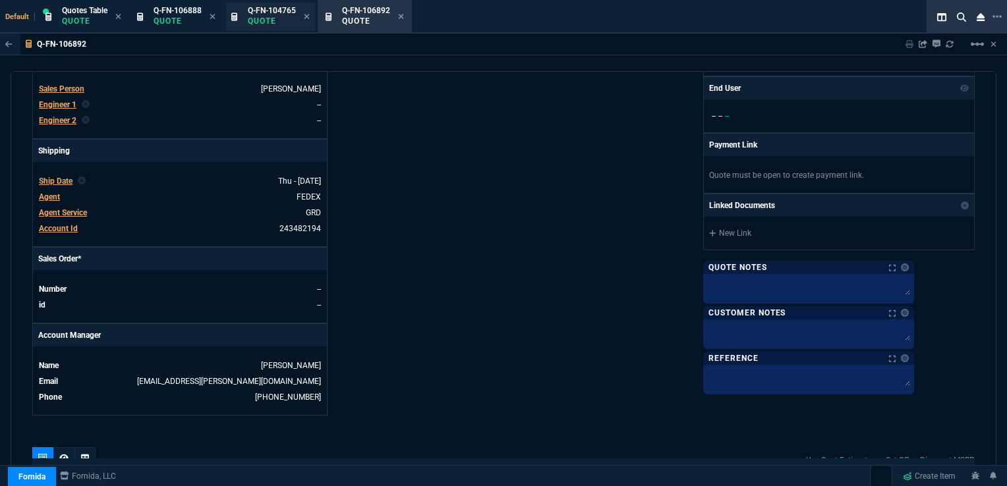
click at [287, 24] on p "Quote" at bounding box center [272, 21] width 48 height 11
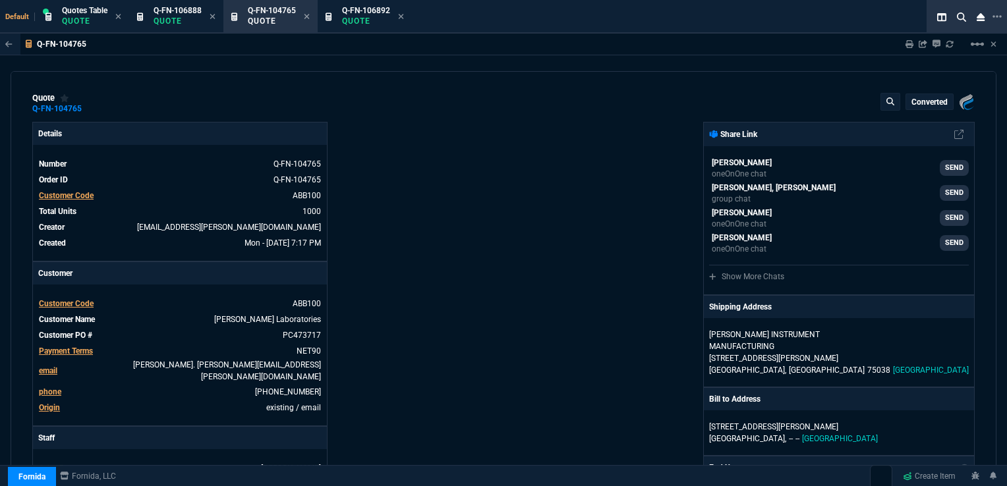
type input "29"
type input "3"
type input "45"
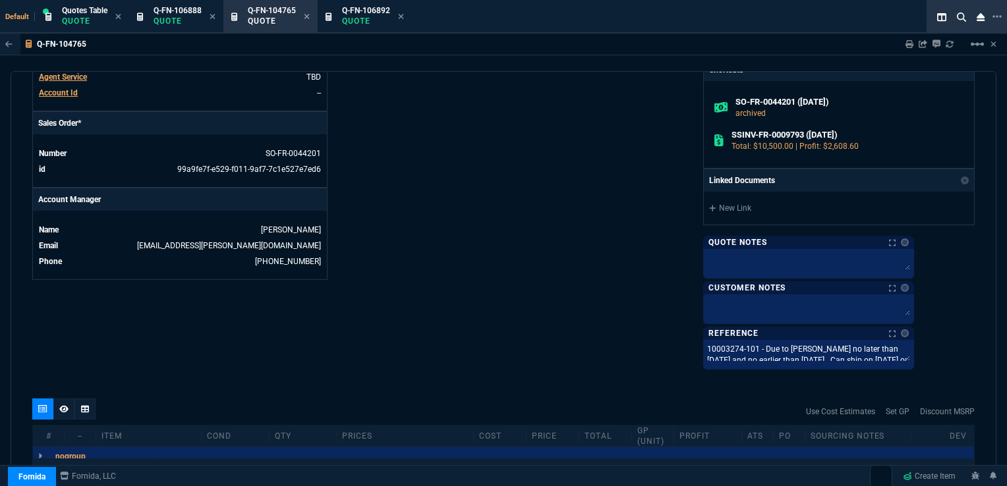
scroll to position [527, 0]
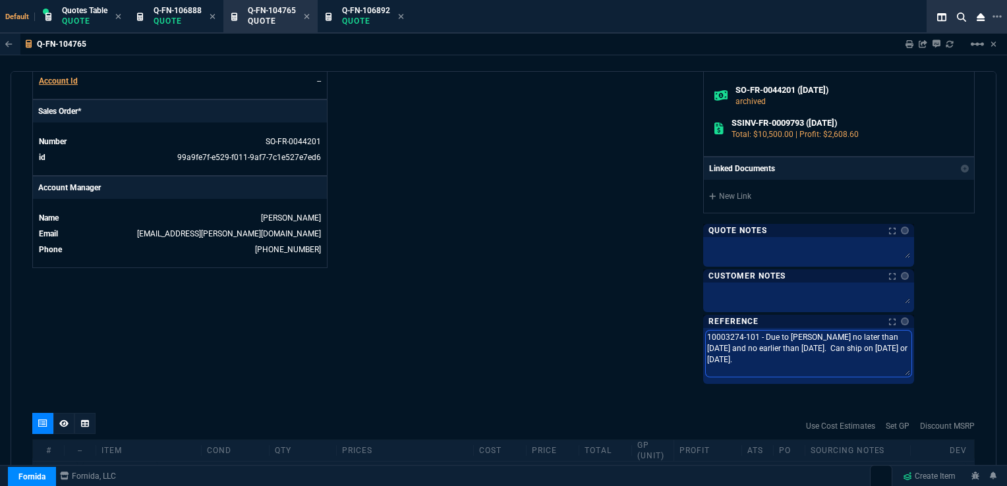
drag, startPoint x: 762, startPoint y: 334, endPoint x: 850, endPoint y: 362, distance: 92.1
click at [850, 363] on textarea "10003274-101 - Due to Abbott no later than 07/21/25 and no earlier than 07/15/2…" at bounding box center [809, 354] width 206 height 46
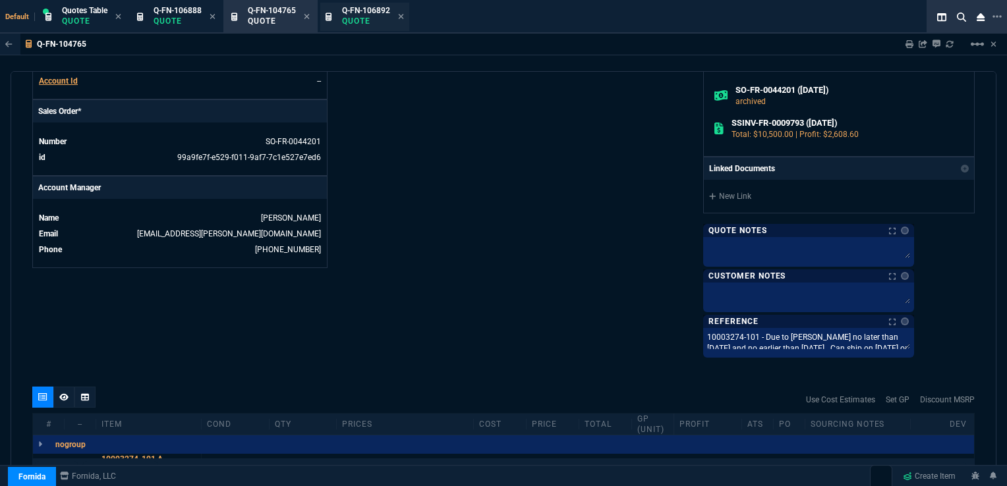
click at [360, 13] on span "Q-FN-106892" at bounding box center [366, 10] width 48 height 9
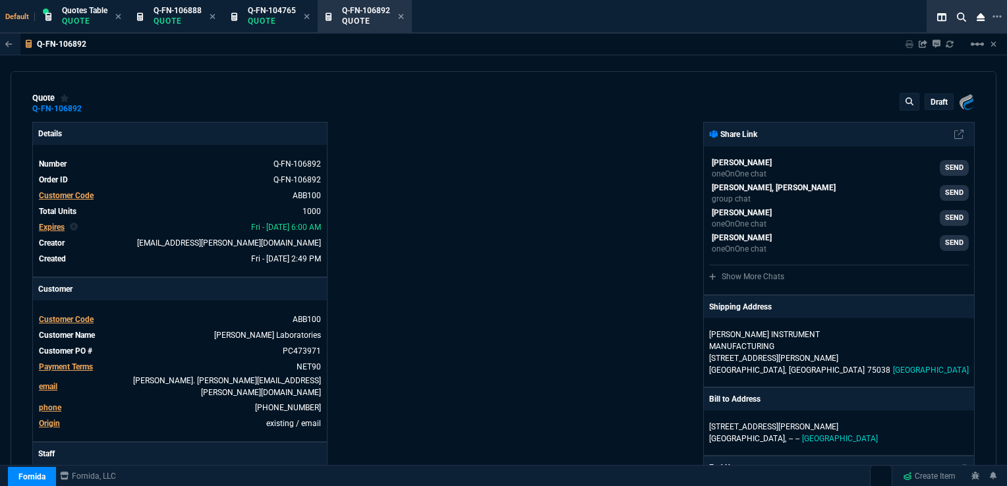
type input "29"
type input "3"
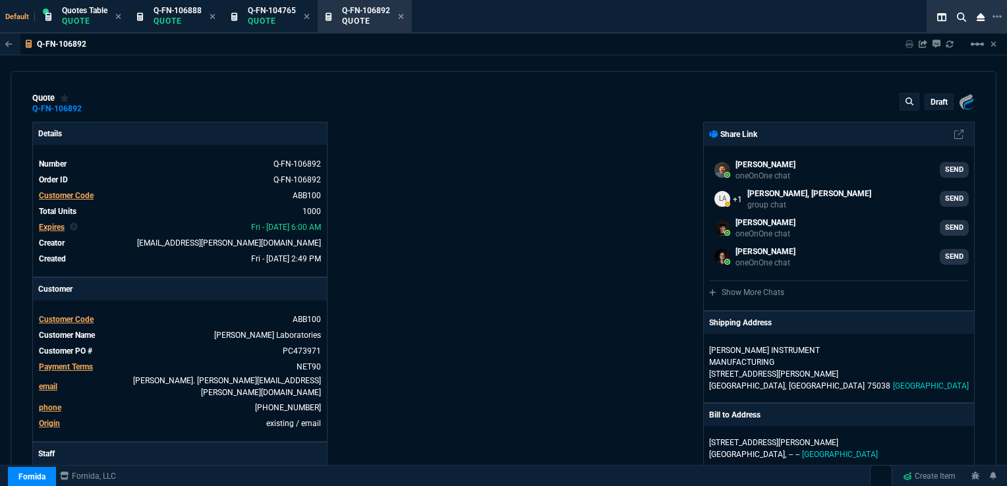
type input "45"
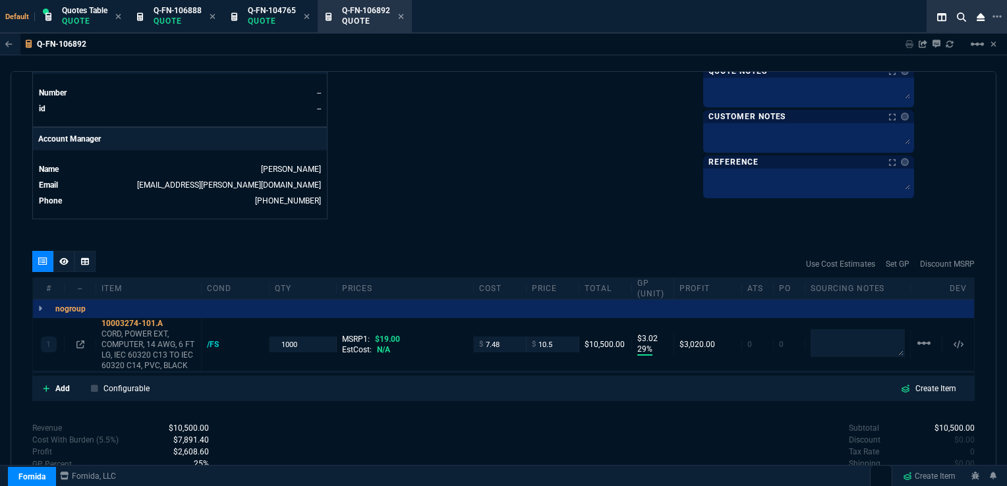
scroll to position [593, 0]
click at [788, 177] on textarea at bounding box center [809, 180] width 206 height 20
paste textarea "10003274-101 - Due to Abbott no later than 07/21/25 and no earlier than 07/15/2…"
type textarea "10003274-101 - Due to Abbott no later than 07/21/25 and no earlier than 07/15/2…"
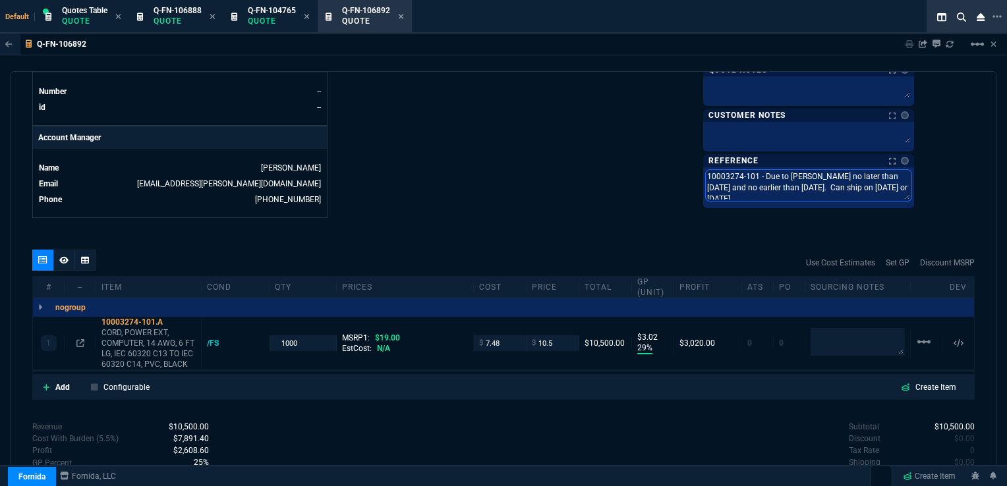
scroll to position [0, 0]
click at [810, 175] on textarea "10003274-101 - Due to Abbott no later than 07/21/25 and no earlier than 07/15/2…" at bounding box center [809, 185] width 206 height 31
type textarea "10003274-101. - Due to Abbott no later than 07/21/25 and no earlier than 07/15/…"
type textarea "10003274-101.A - Due to Abbott no later than 07/21/25 and no earlier than 07/15…"
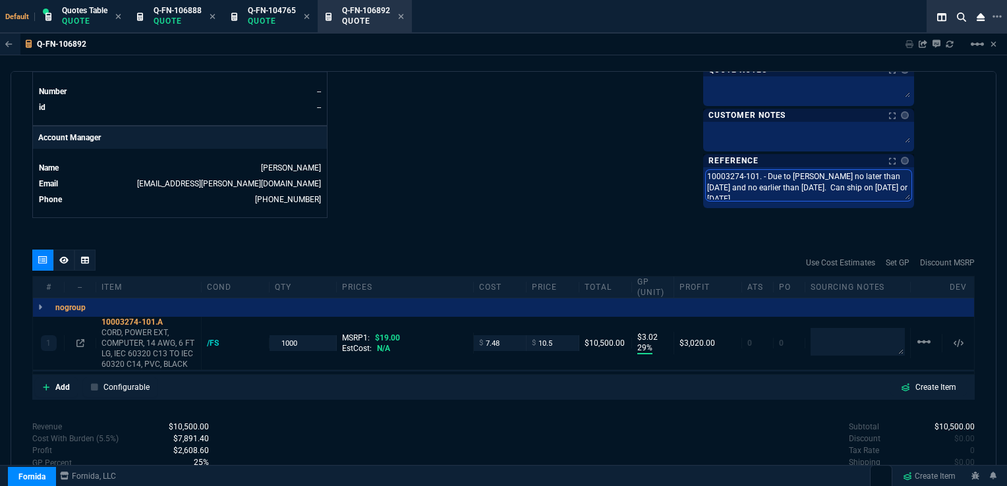
type textarea "10003274-101.A - Due to Abbott no later than 07/21/25 and no earlier than 07/15…"
drag, startPoint x: 927, startPoint y: 171, endPoint x: 953, endPoint y: 175, distance: 25.9
click at [912, 175] on textarea "10003274-101.A - Due to Abbott no later than 07/21/25 and no earlier than 07/15…" at bounding box center [809, 185] width 206 height 31
type textarea "10003274-101.A - Due to Abbott no later than 02 and no earlier than 07/15/25. C…"
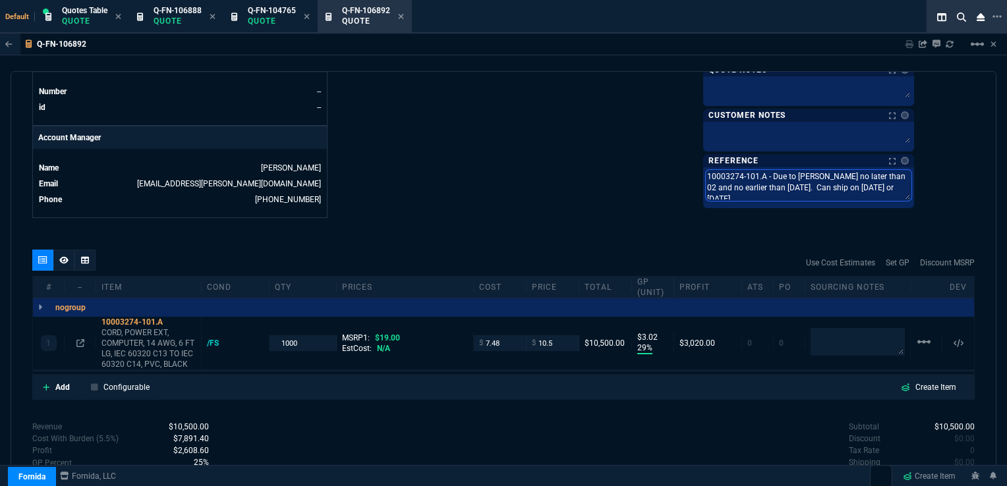
type textarea "10003274-101.A - Due to Abbott no later than 02/ and no earlier than 07/15/25. …"
type textarea "10003274-101.A - Due to Abbott no later than 02/0 and no earlier than 07/15/25.…"
type textarea "10003274-101.A - Due to Abbott no later than 02/05 and no earlier than 07/15/25…"
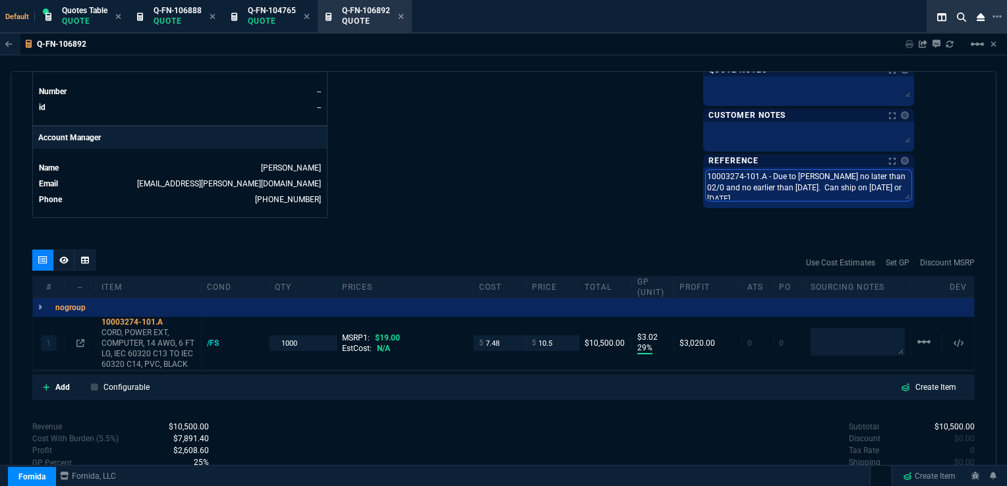
type textarea "10003274-101.A - Due to Abbott no later than 02/05 and no earlier than 07/15/25…"
type textarea "10003274-101.A - Due to Abbott no later than 02/05/ and no earlier than 07/15/2…"
type textarea "10003274-101.A - Due to Abbott no later than 02/05/2 and no earlier than 07/15/…"
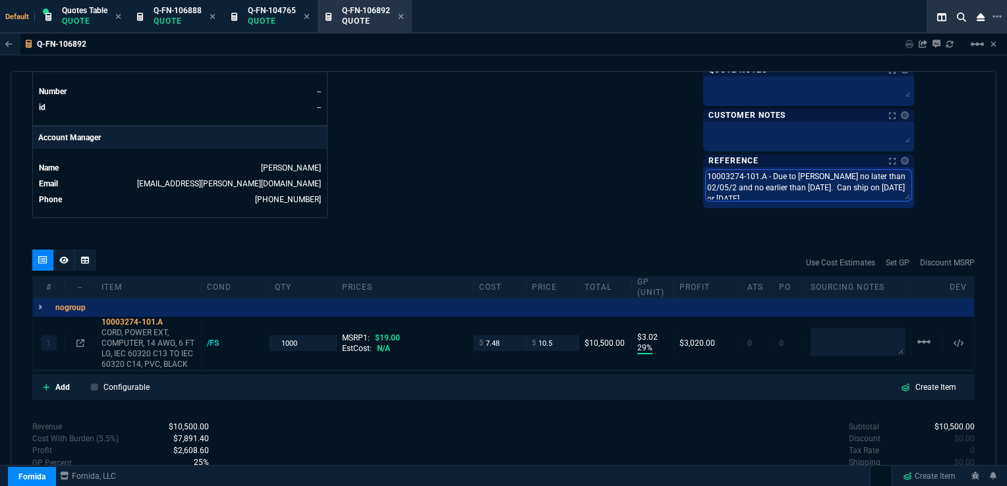
type textarea "10003274-101.A - Due to Abbott no later than 02/05/26 and no earlier than 07/15…"
drag, startPoint x: 834, startPoint y: 185, endPoint x: 861, endPoint y: 181, distance: 26.6
click at [861, 181] on textarea "10003274-101.A - Due to Abbott no later than 02/05/26 and no earlier than 07/15…" at bounding box center [809, 185] width 206 height 31
type textarea "10003274-101.A - Due to Abbott no later than 02/05/26 and no earlier than 00. C…"
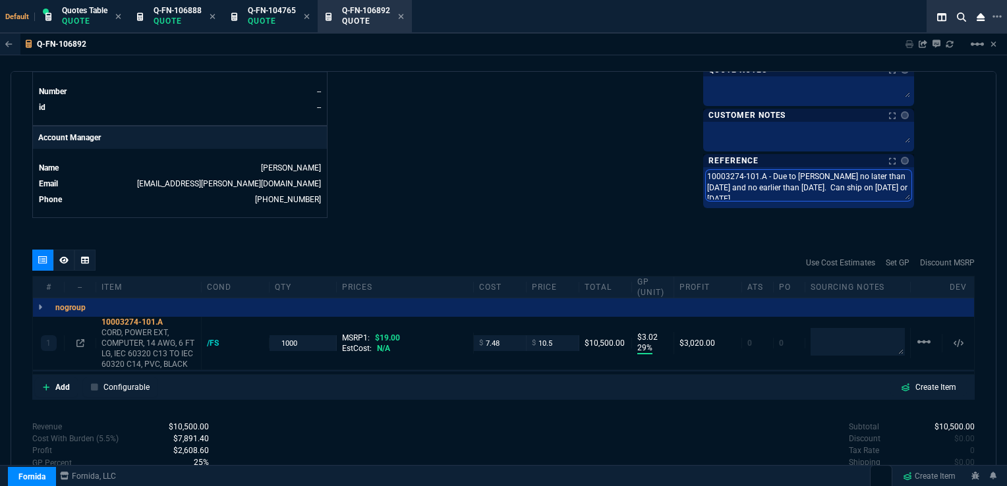
type textarea "10003274-101.A - Due to Abbott no later than 02/05/26 and no earlier than 00. C…"
type textarea "10003274-101.A - Due to Abbott no later than 02/05/26 and no earlier than 001. …"
type textarea "10003274-101.A - Due to Abbott no later than 02/05/26 and no earlier than 001/.…"
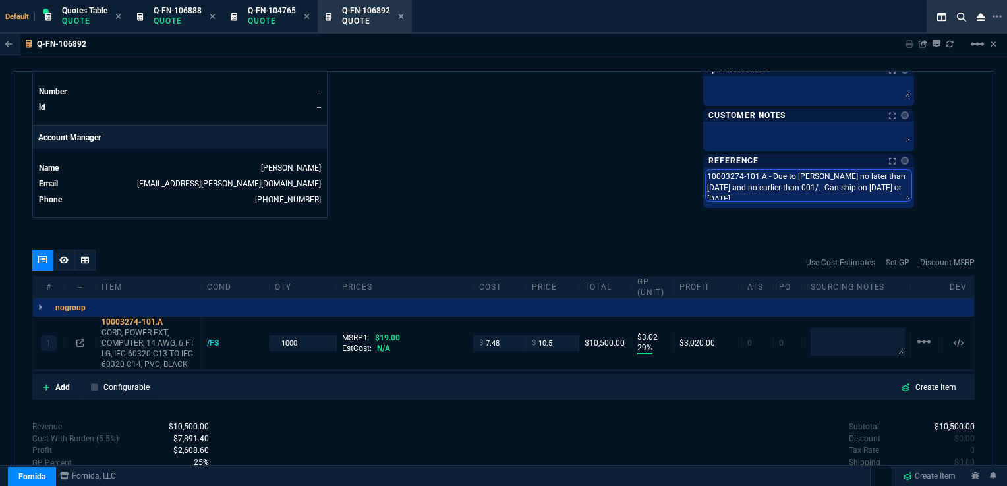
type textarea "10003274-101.A - Due to Abbott no later than 02/05/26 and no earlier than 001/2…"
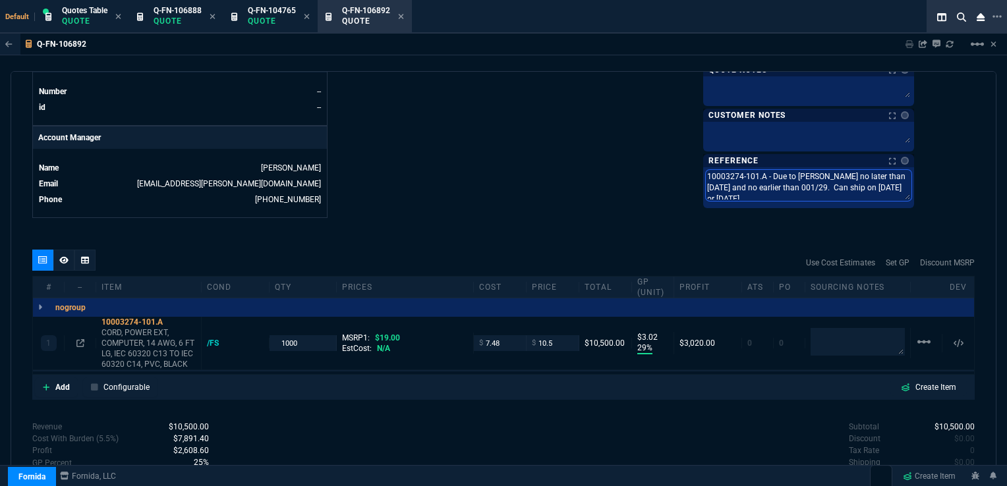
type textarea "10003274-101.A - Due to Abbott no later than 02/05/26 and no earlier than 001/2…"
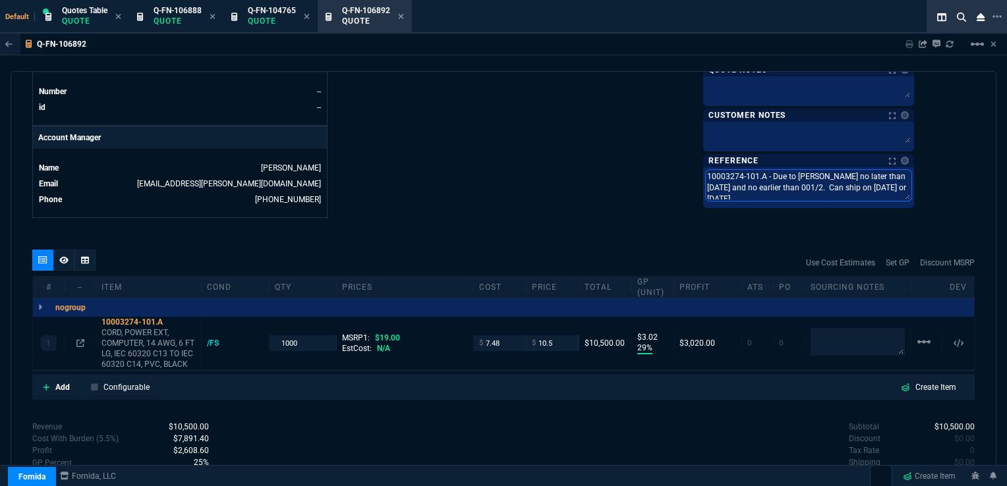
type textarea "10003274-101.A - Due to Abbott no later than 02/05/26 and no earlier than 001/.…"
type textarea "10003274-101.A - Due to Abbott no later than 02/05/26 and no earlier than 001/3…"
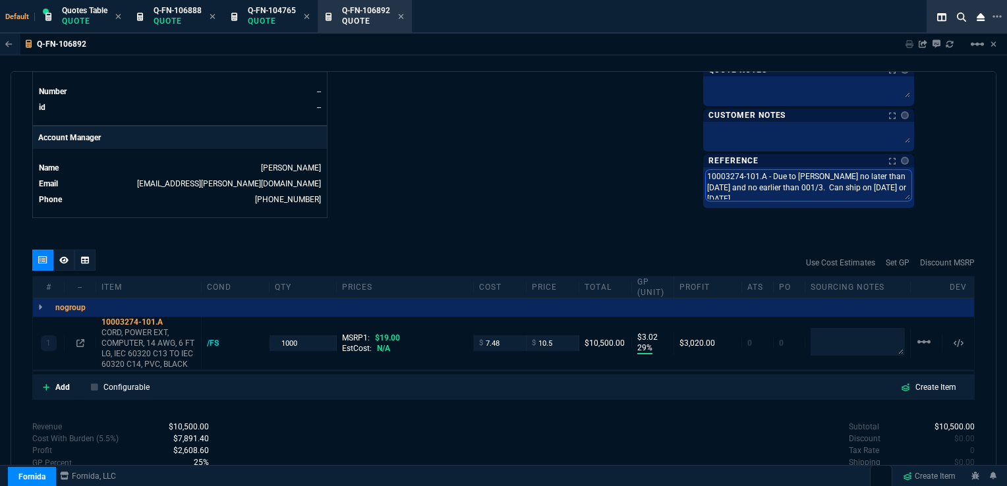
type textarea "10003274-101.A - Due to Abbott no later than 02/05/26 and no earlier than 001/3…"
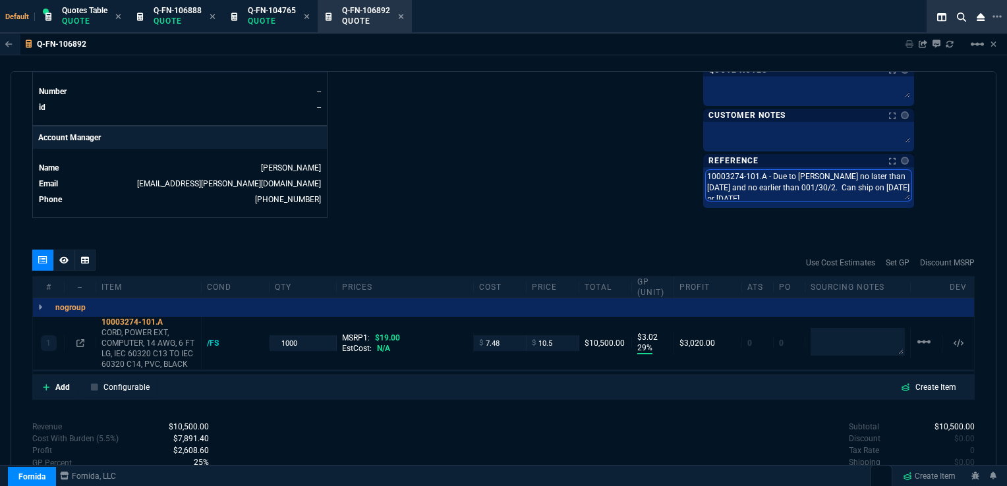
type textarea "10003274-101.A - Due to Abbott no later than 02/05/26 and no earlier than 001/3…"
click at [912, 189] on textarea "10003274-101.A - Due to Abbott no later than 02/05/26 and no earlier than 001/3…" at bounding box center [809, 185] width 206 height 31
type textarea "10003274-101.A - Due to Abbott no later than 02/05/26 and no earlier than 001/3…"
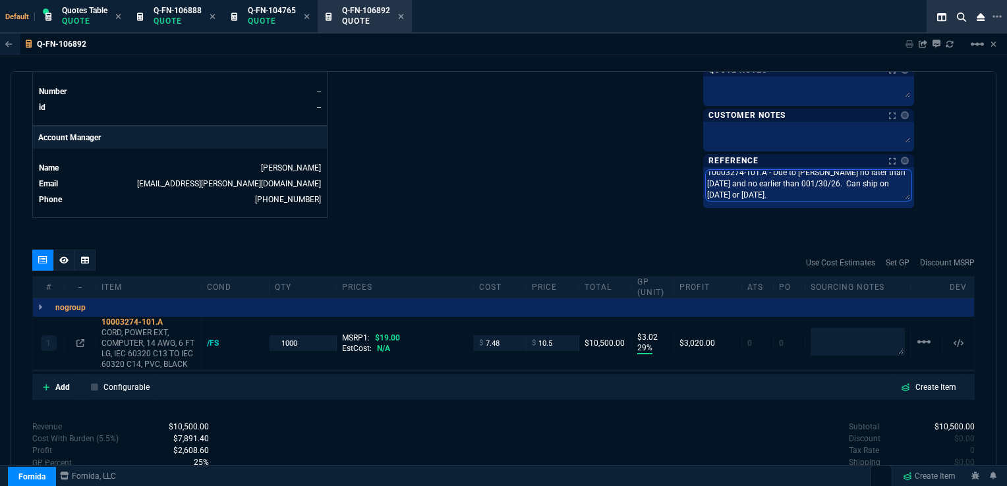
type textarea "10003274-101.A - Due to Abbott no later than 02/05/26 and no earlier than 001/3…"
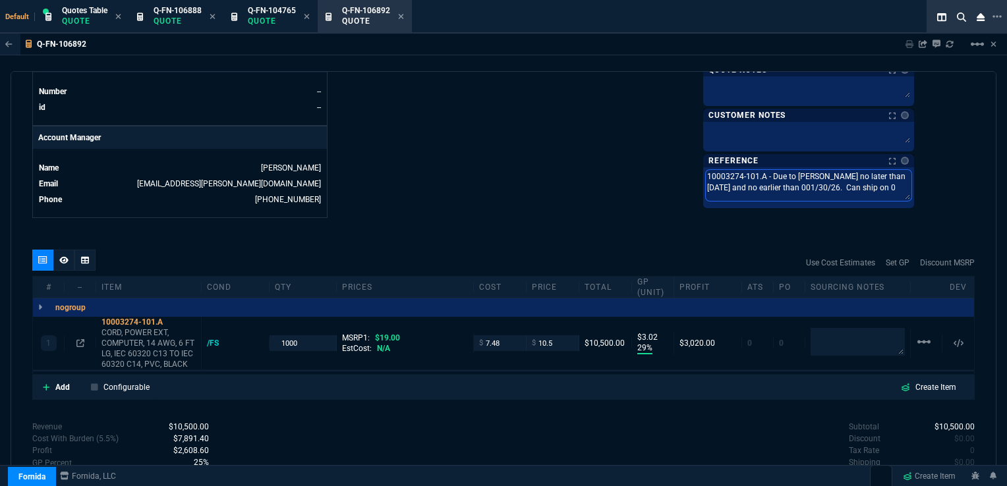
type textarea "10003274-101.A - Due to Abbott no later than 02/05/26 and no earlier than 001/3…"
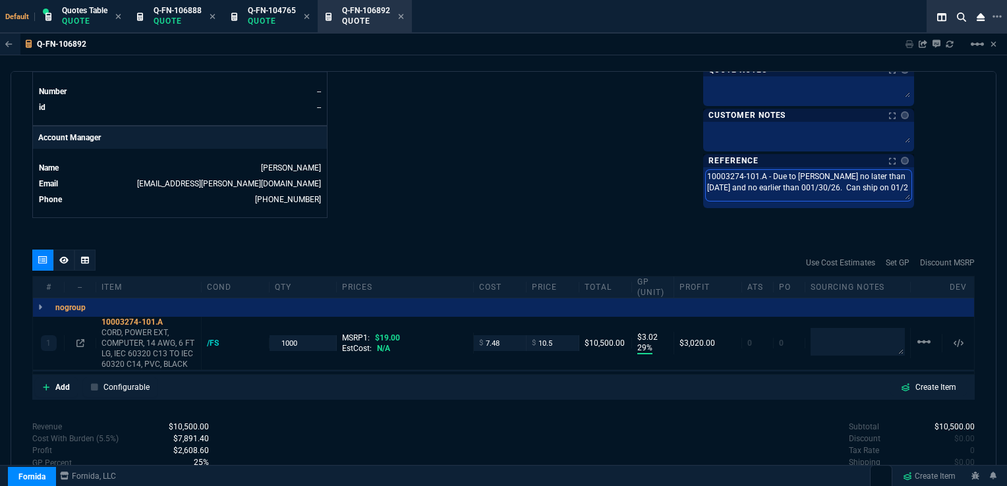
type textarea "10003274-101.A - Due to Abbott no later than 02/05/26 and no earlier than 001/3…"
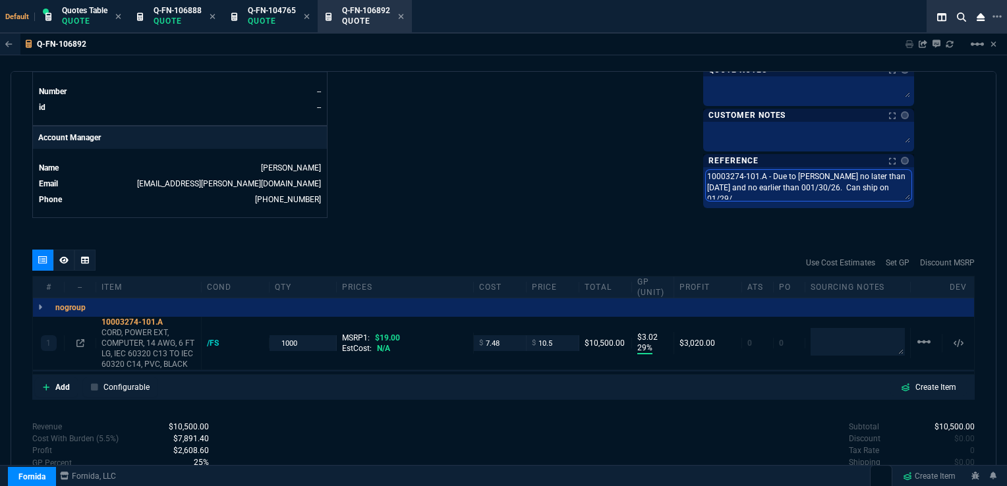
type textarea "10003274-101.A - Due to Abbott no later than 02/05/26 and no earlier than 001/3…"
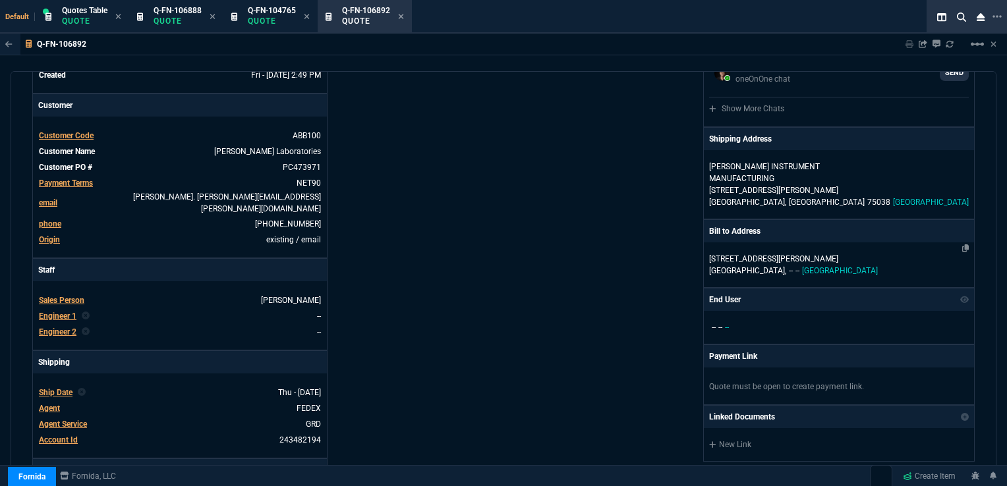
scroll to position [190, 0]
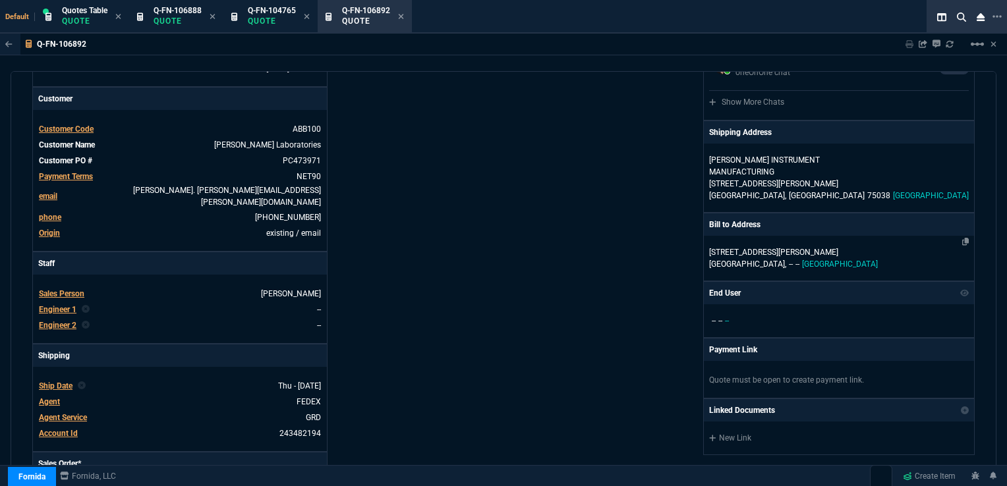
click at [799, 247] on p "100 Abbott Park Road" at bounding box center [839, 253] width 260 height 12
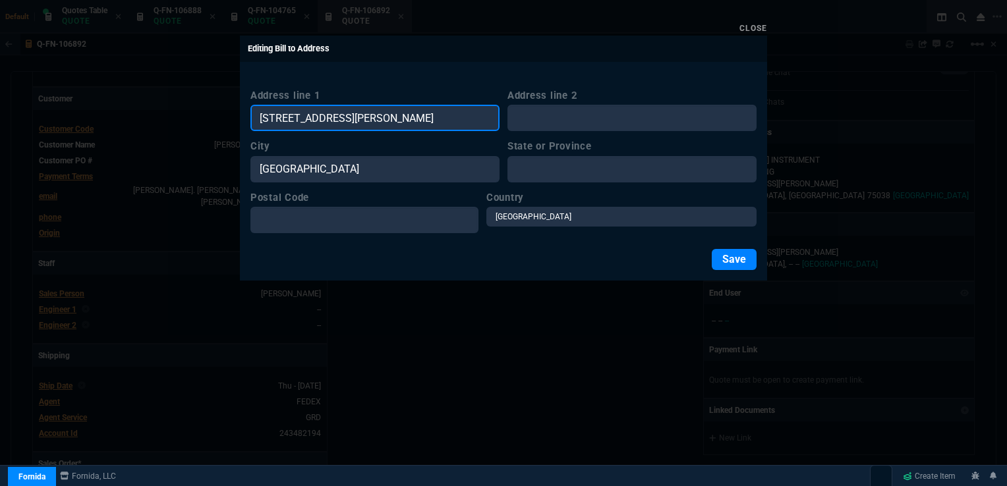
drag, startPoint x: 385, startPoint y: 115, endPoint x: 169, endPoint y: 116, distance: 216.2
click at [169, 116] on div "Close Editing Bill to Address Address line 1 100 Abbott Park Road Address line …" at bounding box center [503, 243] width 1007 height 486
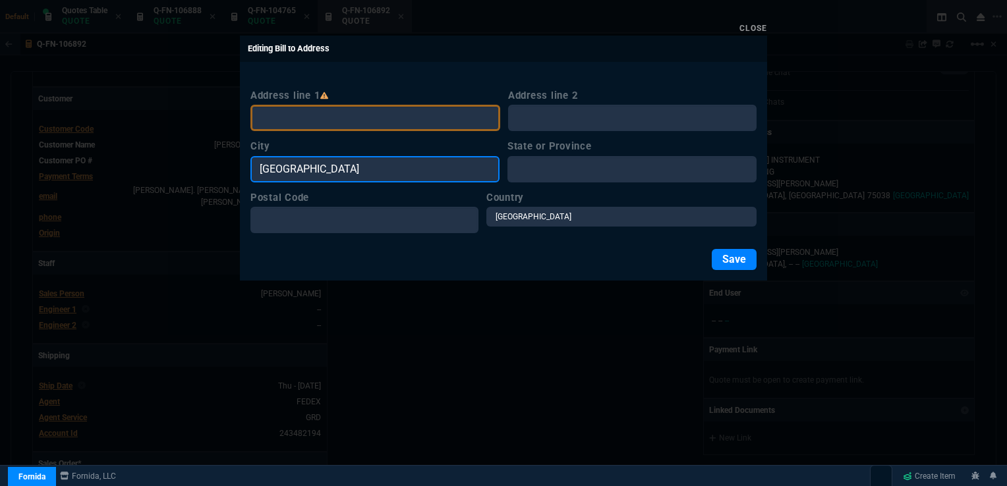
drag, startPoint x: 327, startPoint y: 170, endPoint x: 235, endPoint y: 165, distance: 92.4
click at [228, 167] on div "Close Editing Bill to Address Address line 1 Address line 2 City Abbot Park Sta…" at bounding box center [503, 243] width 1007 height 486
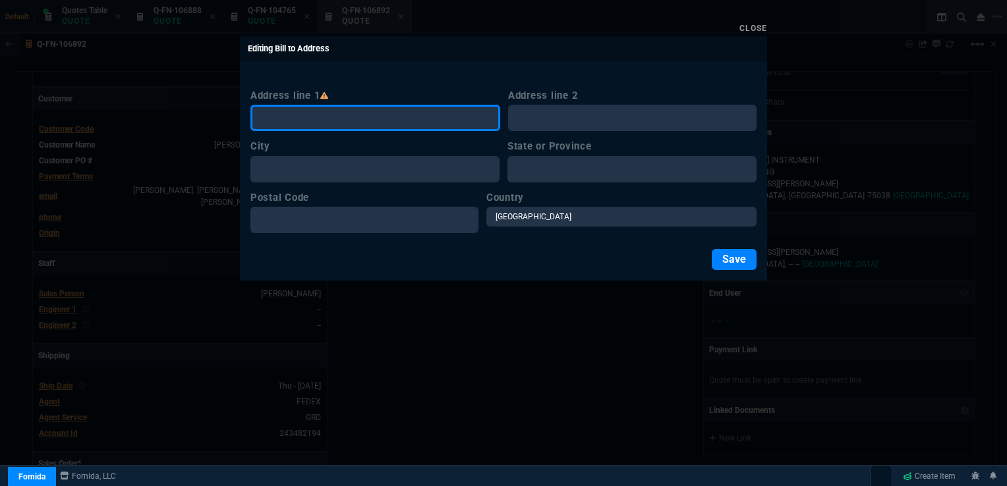
click at [308, 117] on input "Address line 1" at bounding box center [375, 118] width 250 height 26
type input "P.O. Box 1415"
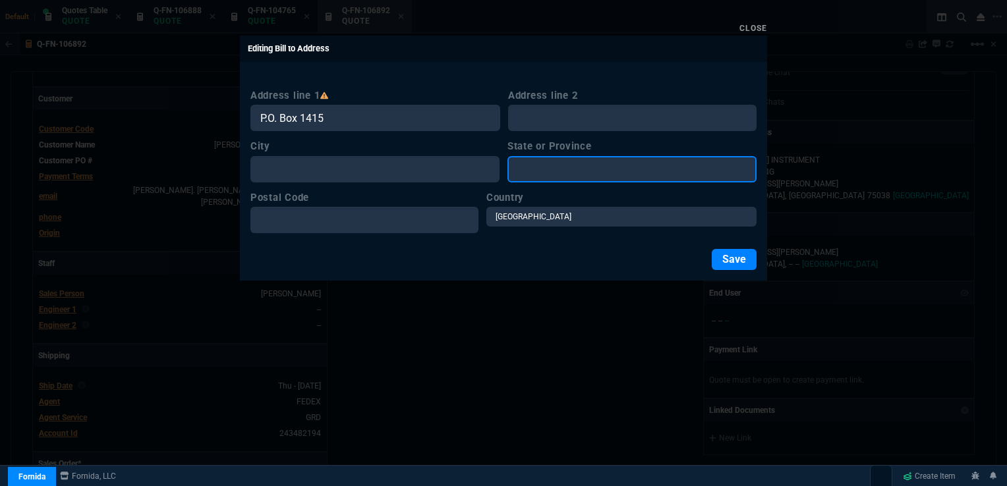
type input "IL"
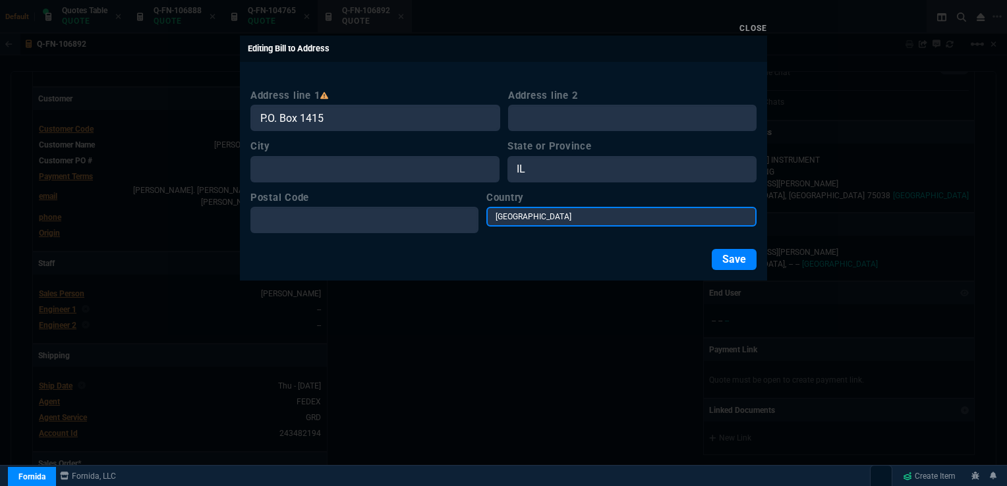
select select "US"
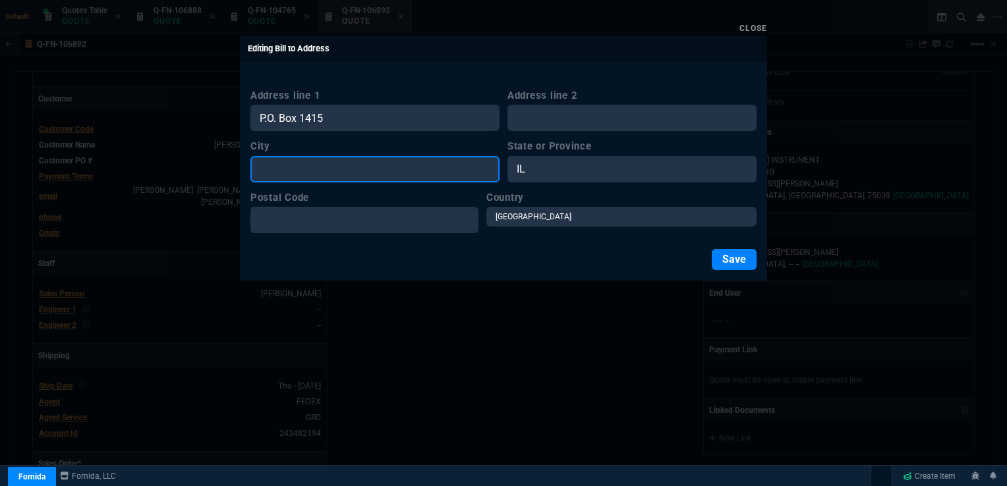
click at [319, 179] on input "City" at bounding box center [374, 169] width 249 height 26
type input "Abbott Park"
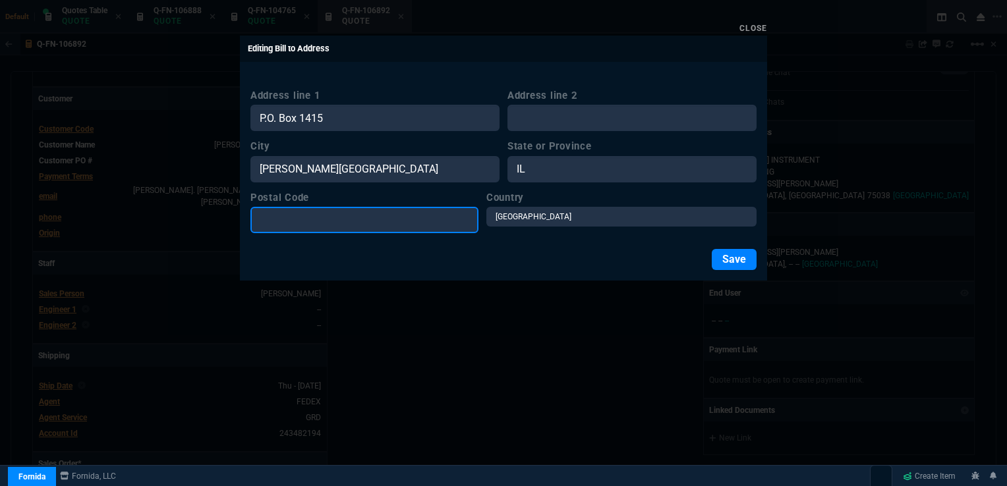
type input "60064-3500"
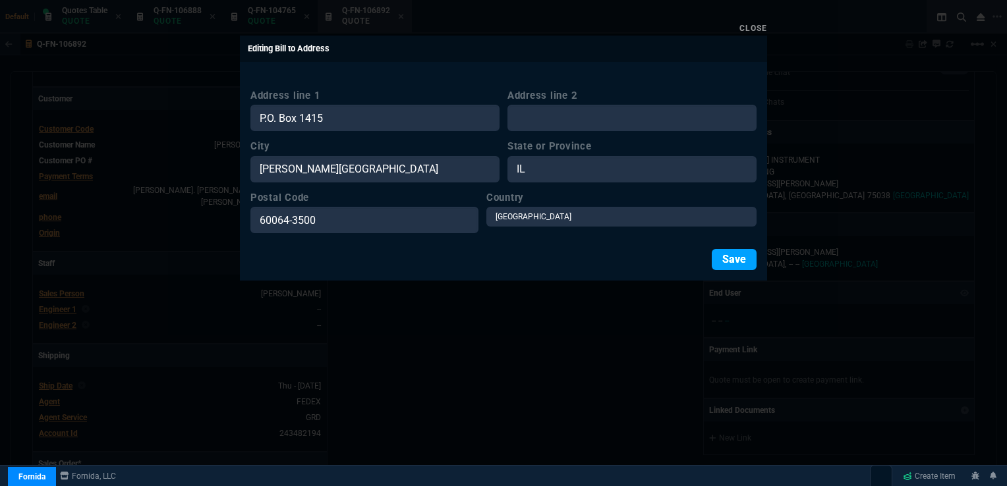
click at [730, 264] on button "Save" at bounding box center [734, 259] width 45 height 21
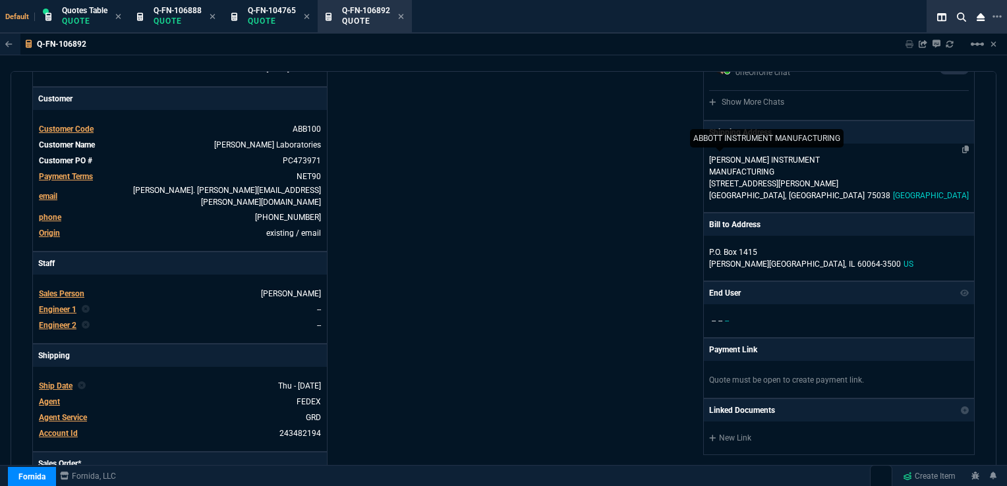
click at [795, 167] on p "ABBOTT INSTRUMENT MANUFACTURING" at bounding box center [772, 166] width 127 height 24
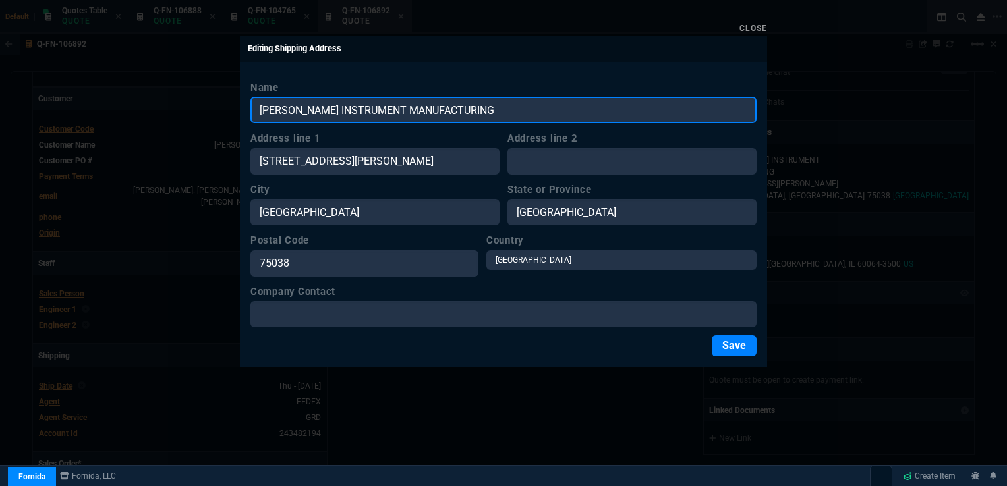
drag, startPoint x: 469, startPoint y: 111, endPoint x: 230, endPoint y: 113, distance: 238.6
click at [230, 113] on div "Close Editing Shipping Address Name ABBOTT INSTRUMENT MANUFACTURING Address lin…" at bounding box center [503, 243] width 1007 height 486
click at [301, 109] on input "abb" at bounding box center [503, 110] width 506 height 26
type input "[PERSON_NAME] Laboratories"
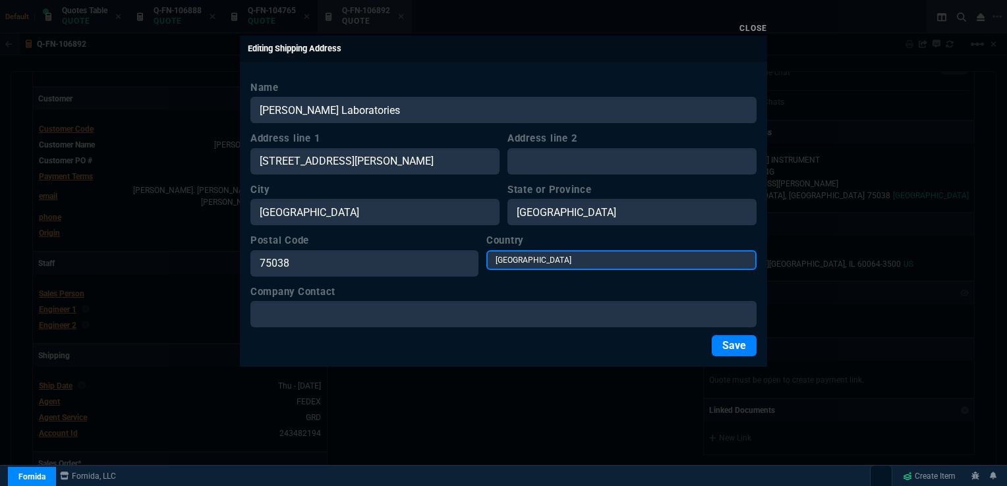
select select "US"
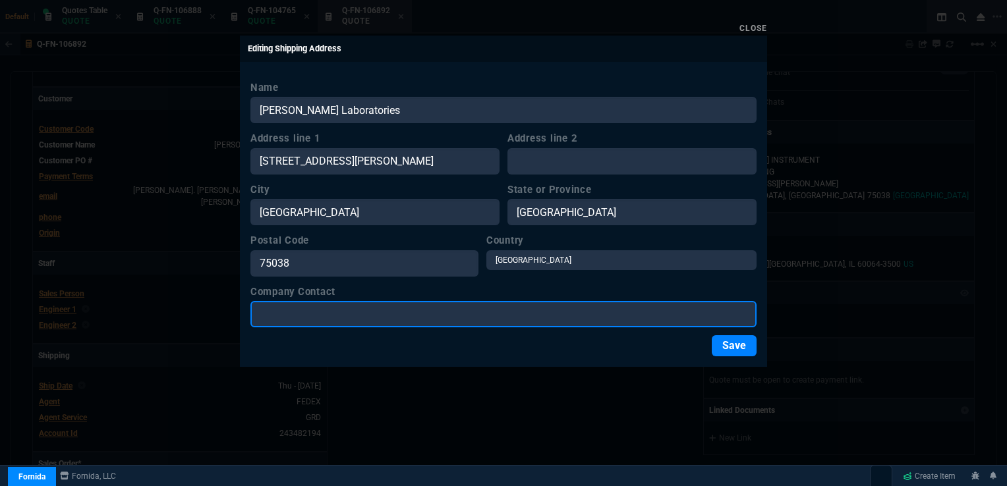
type input "AIM / [PERSON_NAME]"
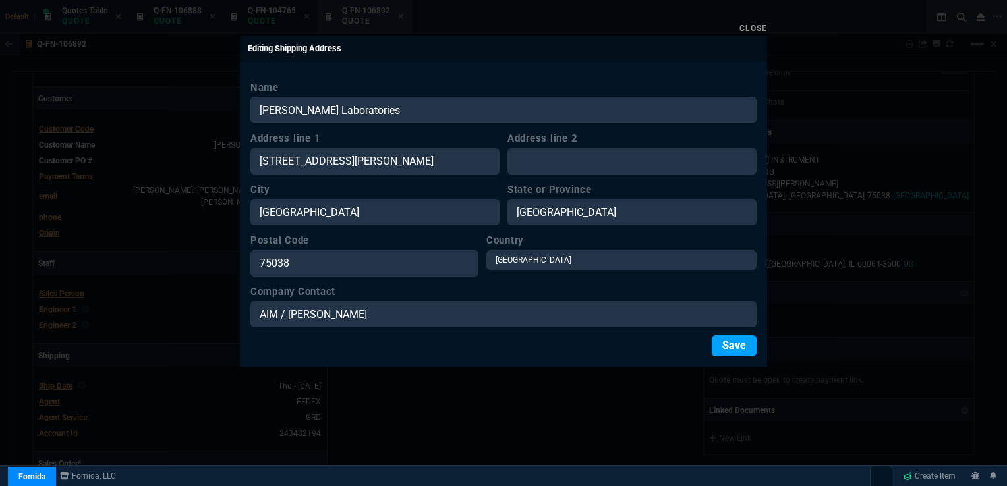
click at [735, 346] on button "Save" at bounding box center [734, 346] width 45 height 21
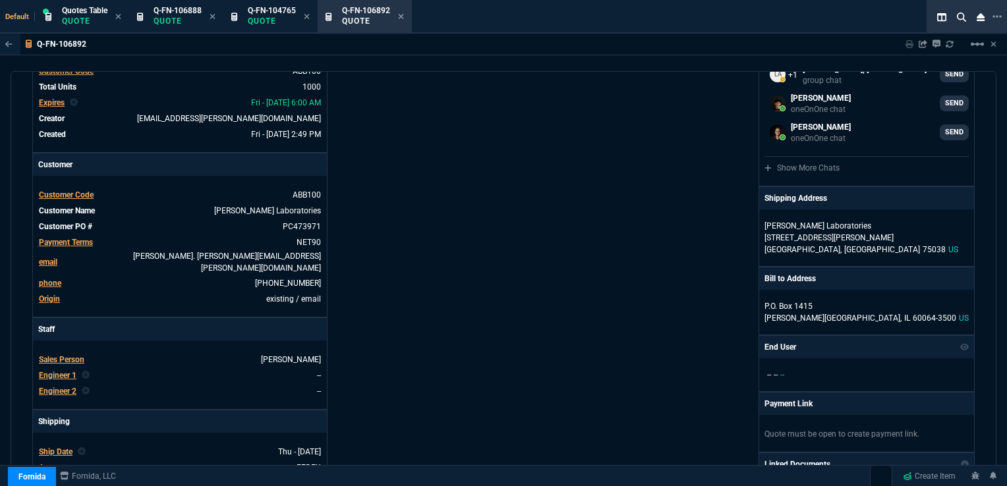
scroll to position [0, 0]
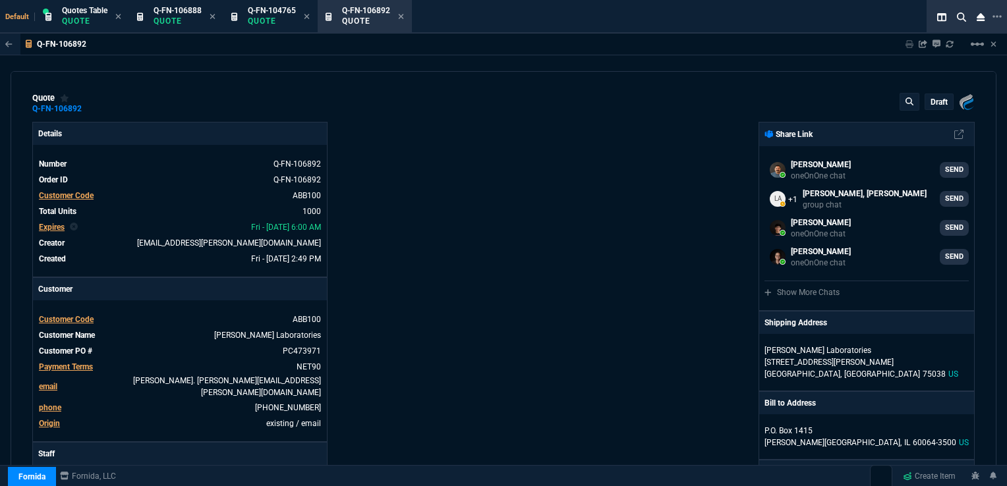
click at [932, 100] on p "draft" at bounding box center [939, 102] width 17 height 11
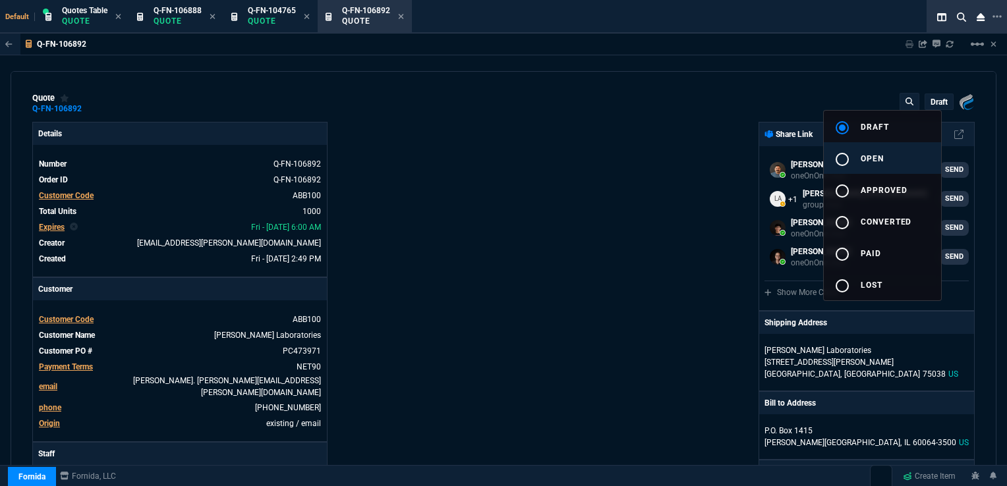
click at [871, 154] on span "open" at bounding box center [872, 158] width 23 height 9
type input "29"
type input "3"
type input "45"
click at [693, 156] on div at bounding box center [503, 243] width 1007 height 486
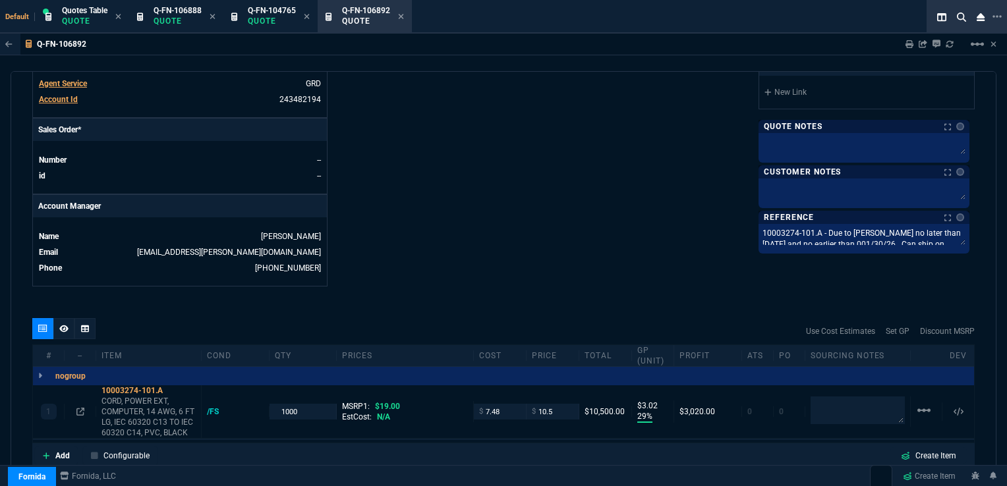
scroll to position [527, 0]
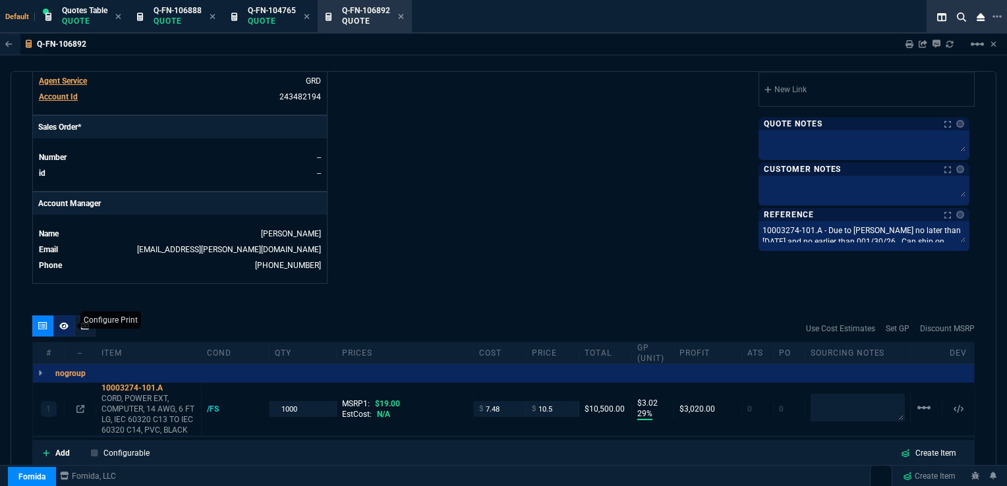
click at [62, 322] on icon at bounding box center [63, 326] width 9 height 8
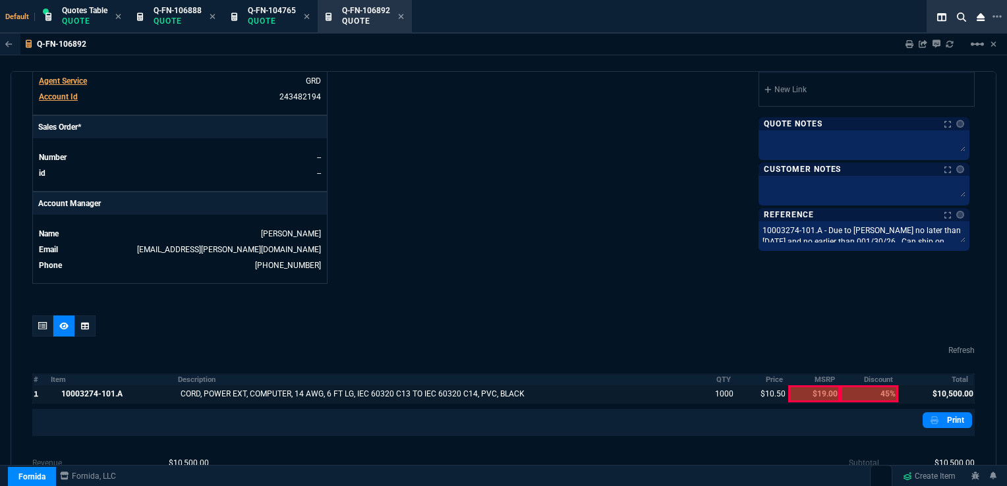
click at [34, 386] on div at bounding box center [42, 394] width 17 height 17
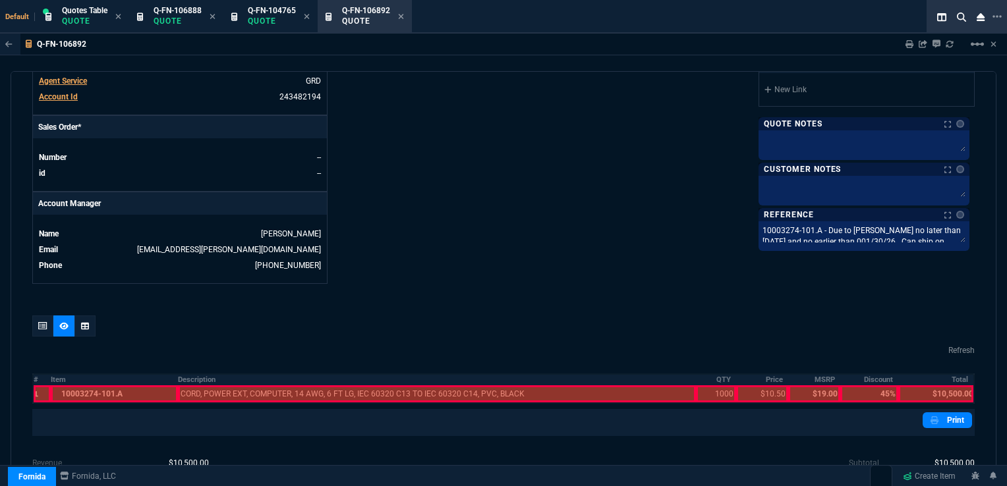
click at [61, 386] on div at bounding box center [114, 394] width 127 height 17
click at [206, 374] on th "Description" at bounding box center [436, 379] width 517 height 11
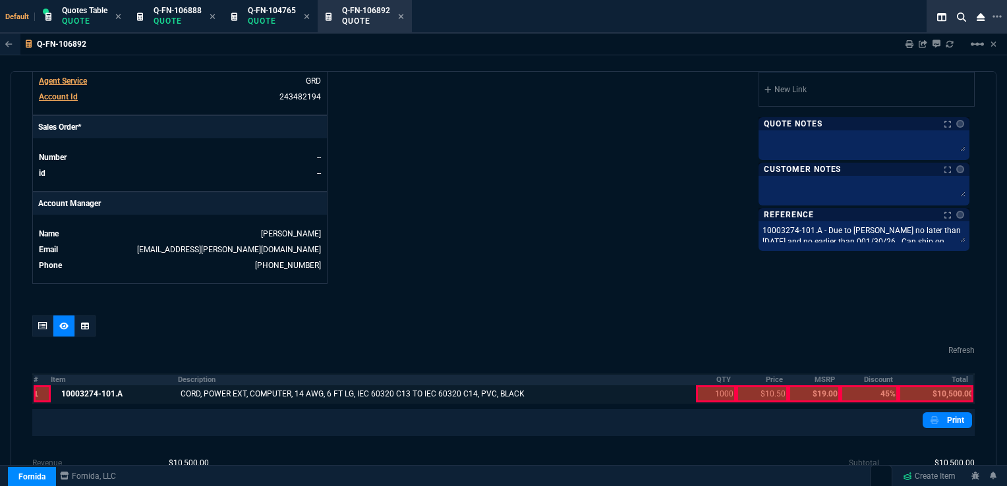
click at [724, 386] on div at bounding box center [716, 394] width 41 height 17
click at [744, 386] on div at bounding box center [762, 394] width 52 height 17
click at [933, 386] on div at bounding box center [935, 394] width 75 height 17
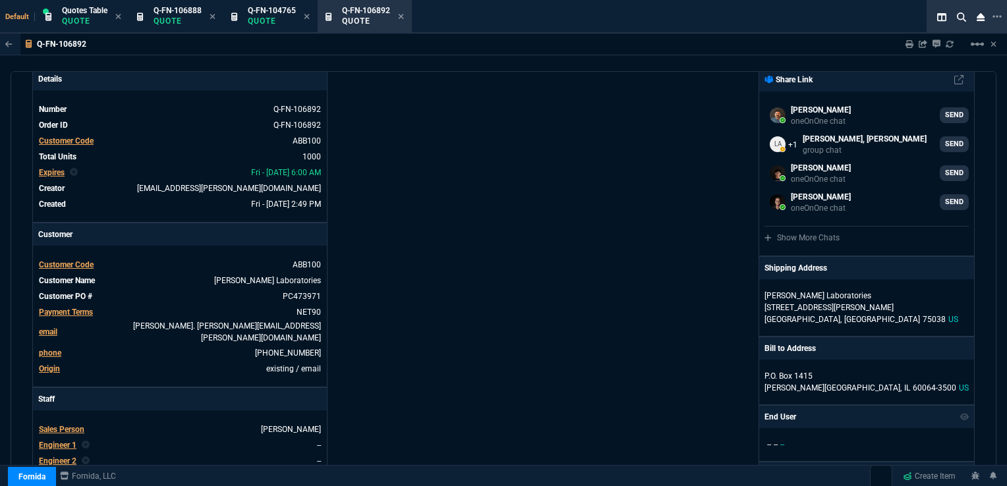
scroll to position [0, 0]
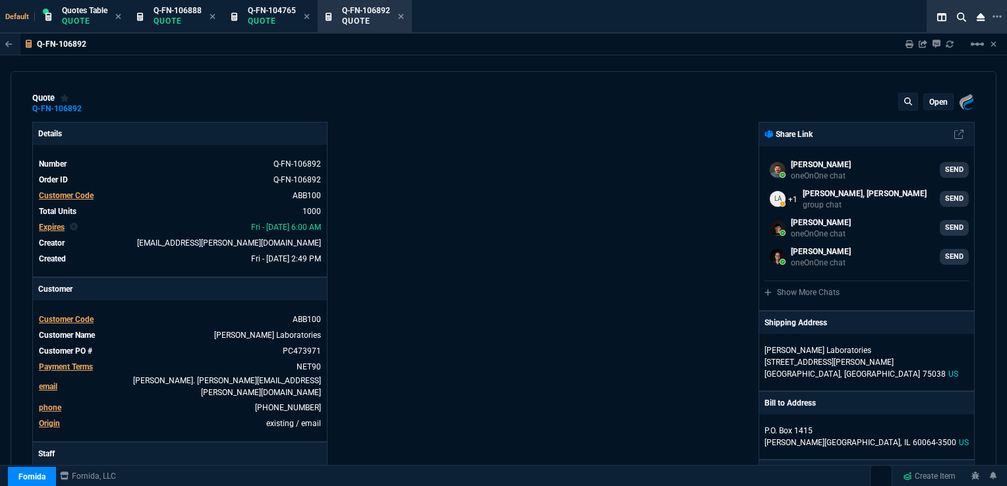
click at [931, 97] on p "open" at bounding box center [938, 102] width 18 height 11
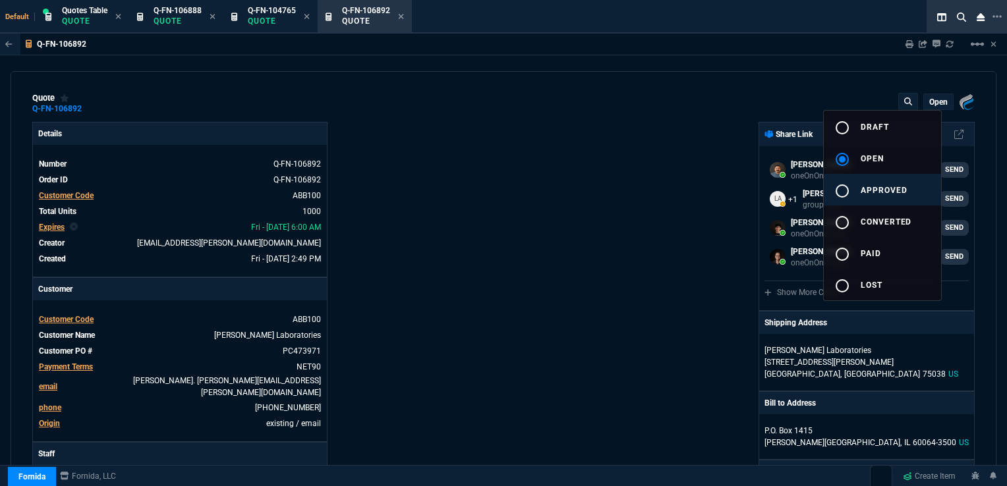
click at [862, 183] on button "radio_button_unchecked approved" at bounding box center [882, 190] width 117 height 32
type input "29"
type input "3"
type input "45"
type input "29"
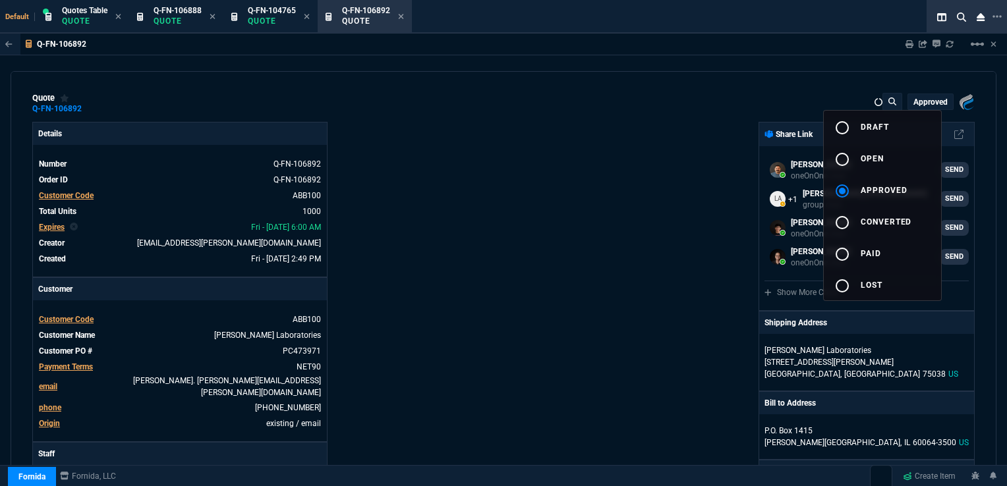
type input "3"
type input "45"
click at [682, 177] on div at bounding box center [503, 243] width 1007 height 486
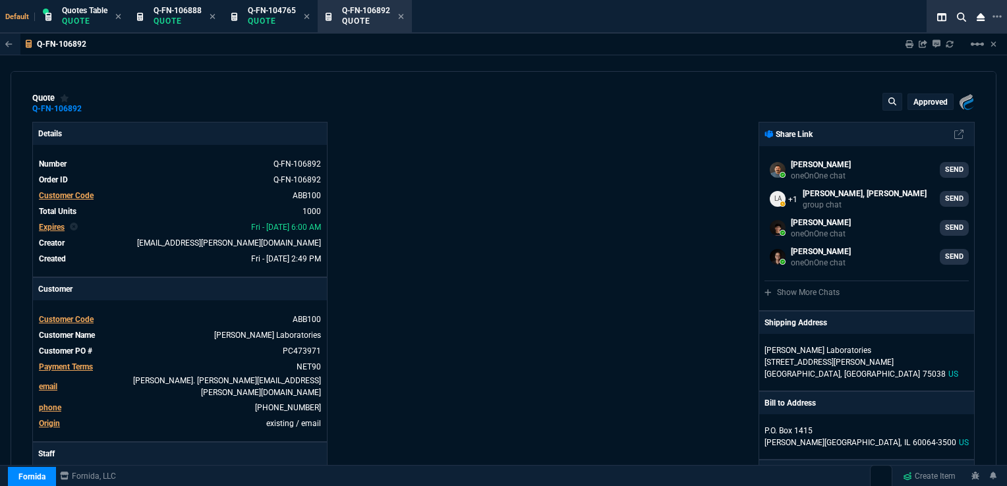
type input "29"
type input "3"
type input "45"
drag, startPoint x: 270, startPoint y: 353, endPoint x: 287, endPoint y: 349, distance: 18.2
click at [271, 353] on icon at bounding box center [274, 351] width 7 height 8
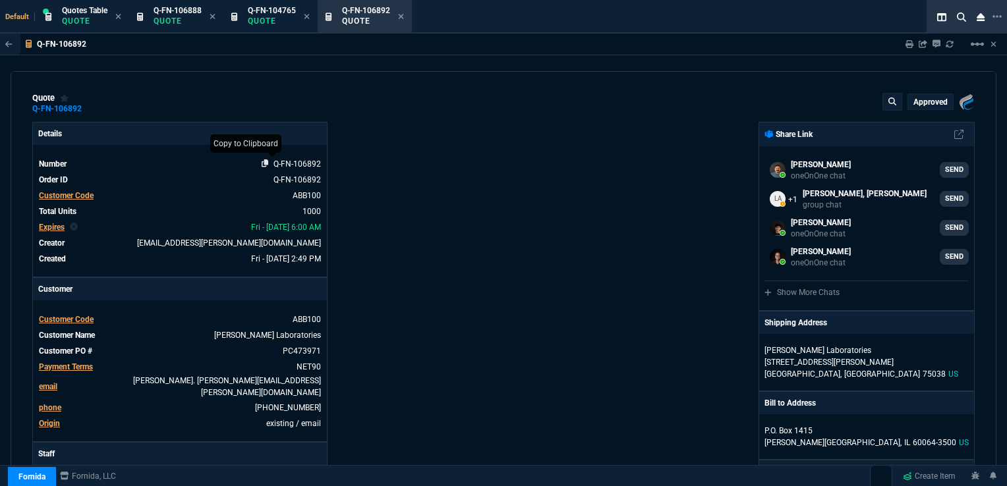
click at [262, 164] on icon at bounding box center [265, 164] width 7 height 8
click at [496, 318] on div "Details Number Q-FN-106892 Order ID Q-FN-106892 Customer Code ABB100 Total Unit…" at bounding box center [267, 466] width 471 height 689
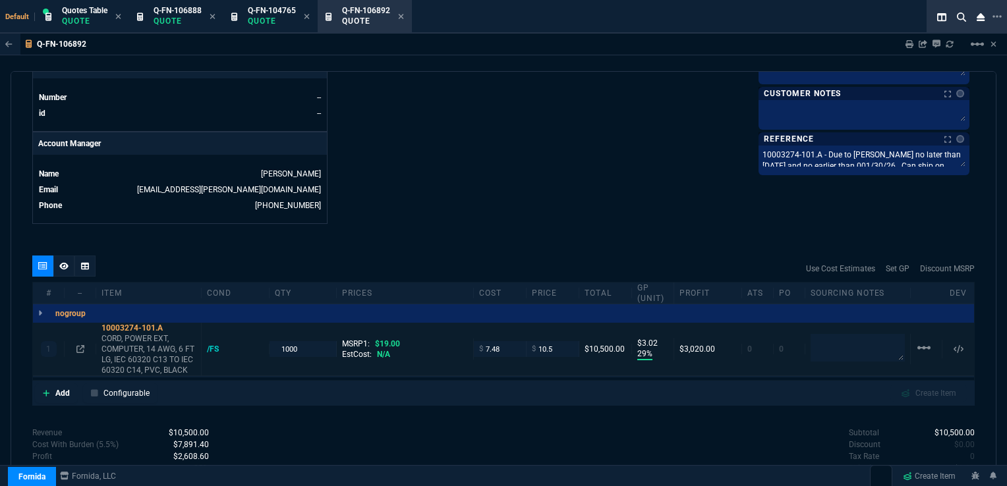
scroll to position [593, 0]
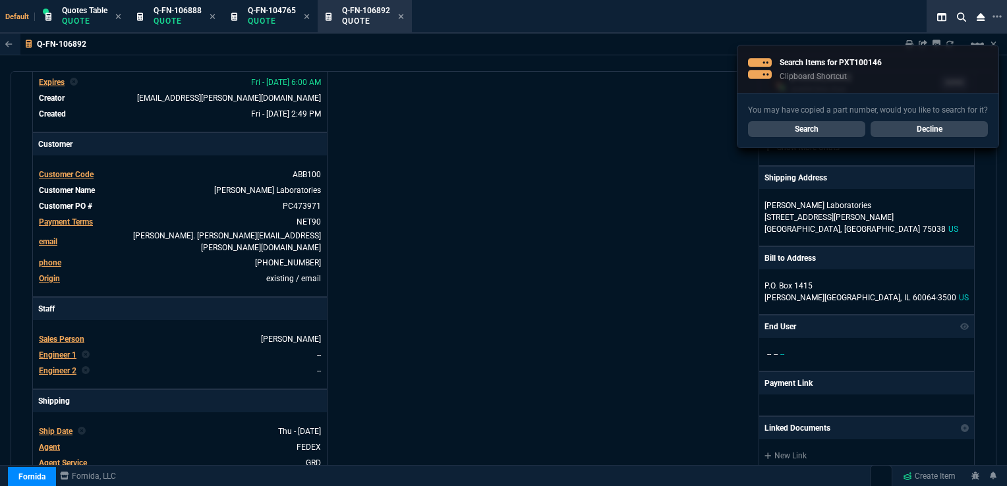
scroll to position [66, 0]
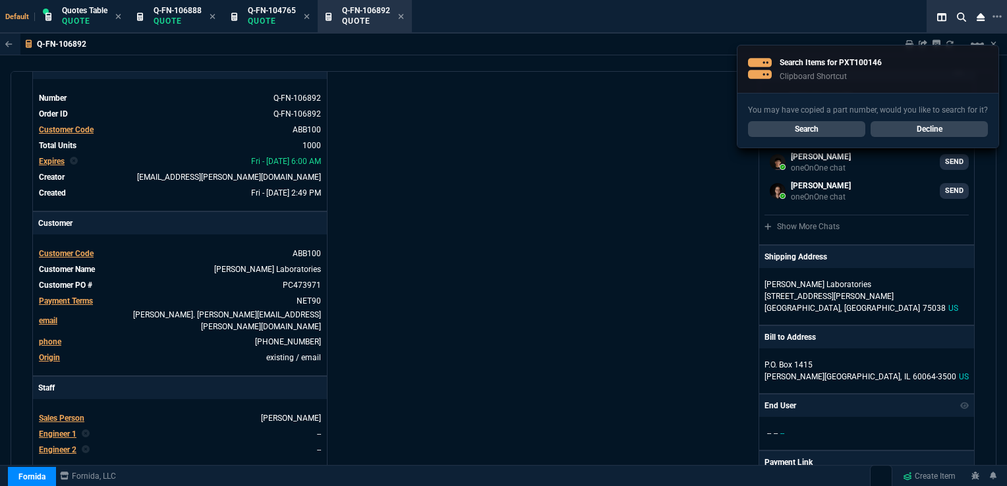
click at [624, 94] on div "Fornida, LLC 2609 Technology Dr Suite 300 Plano, TX 75074 Share Link Carlos Oca…" at bounding box center [739, 400] width 471 height 689
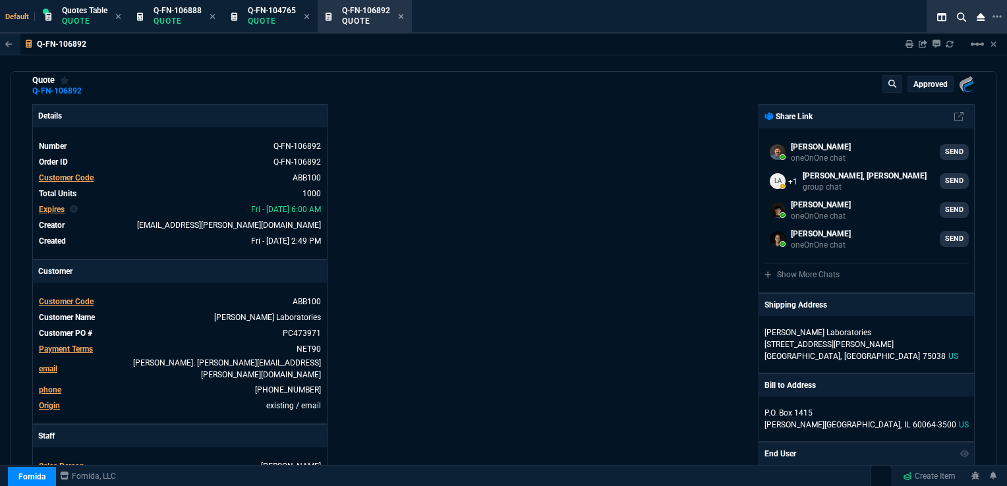
scroll to position [0, 0]
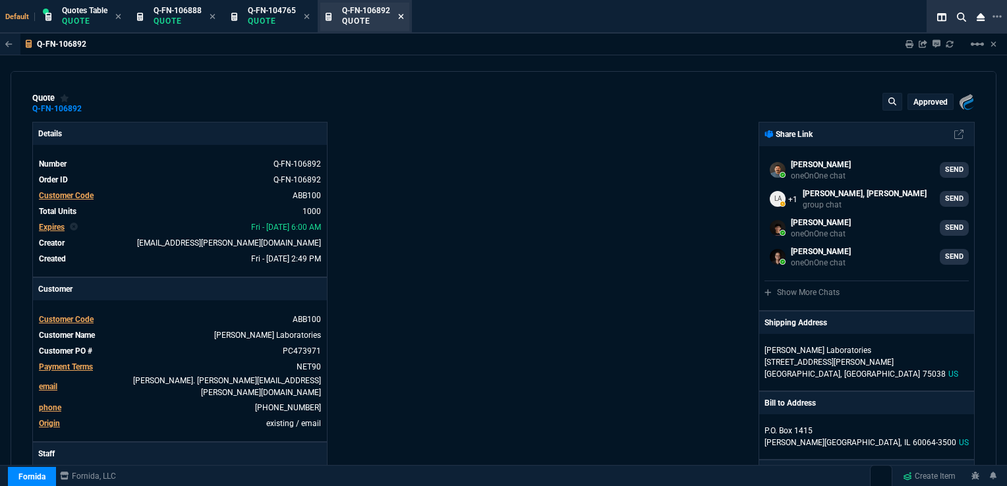
click at [401, 16] on icon at bounding box center [401, 17] width 6 height 8
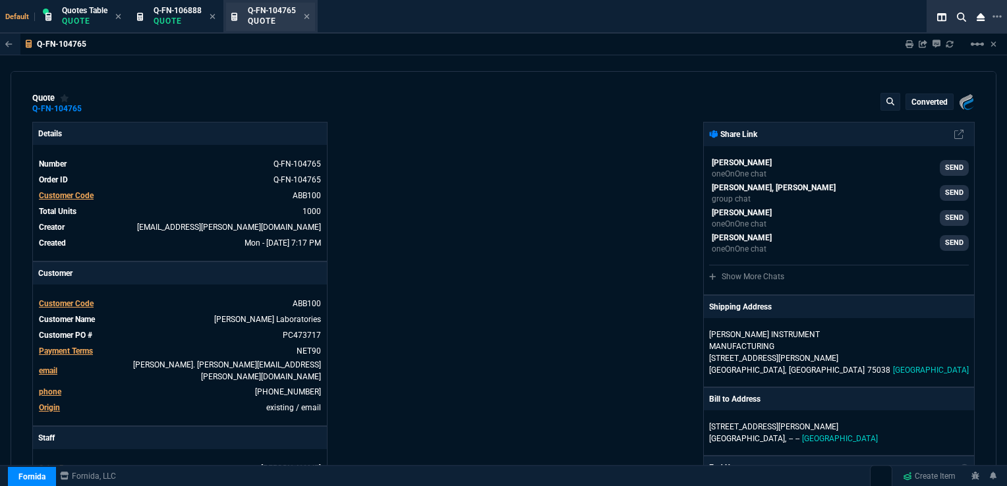
type input "29"
type input "3"
type input "45"
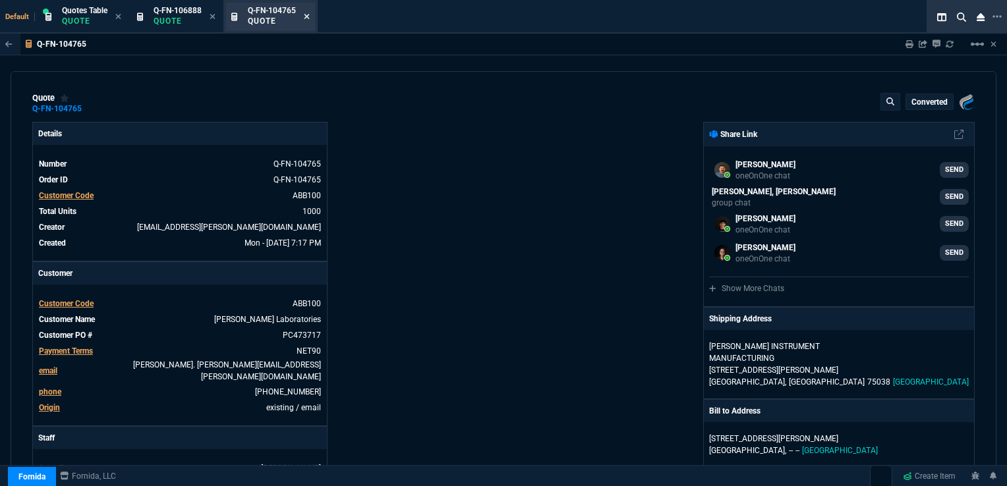
click at [309, 16] on icon at bounding box center [307, 17] width 6 height 8
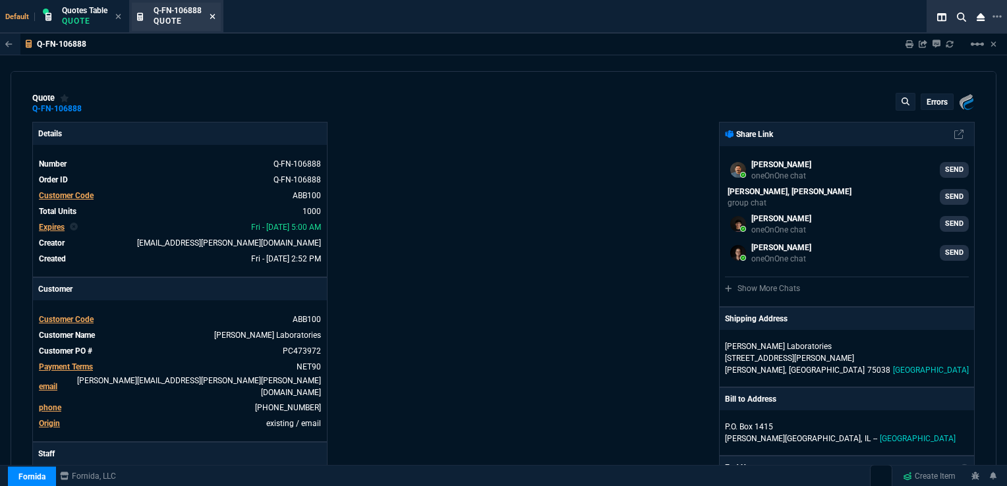
type input "41"
type input "26"
click at [214, 17] on icon at bounding box center [212, 16] width 5 height 5
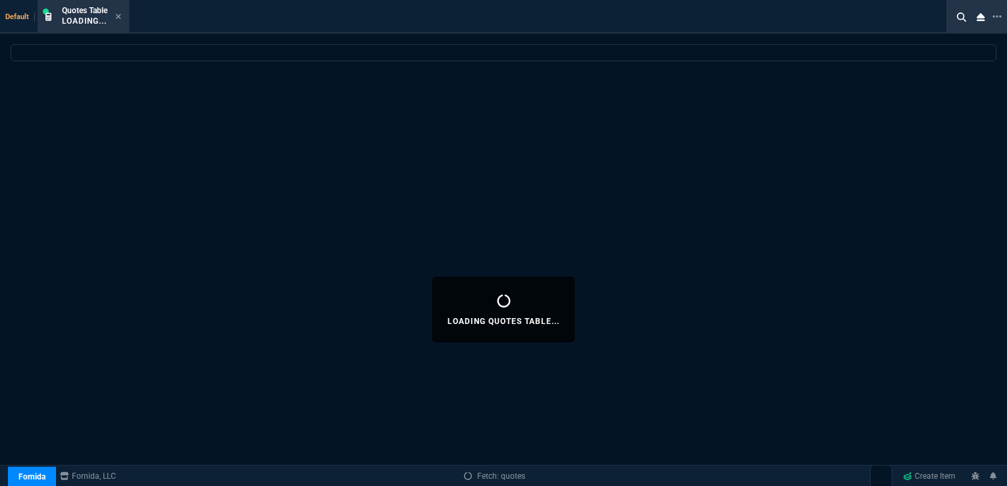
select select
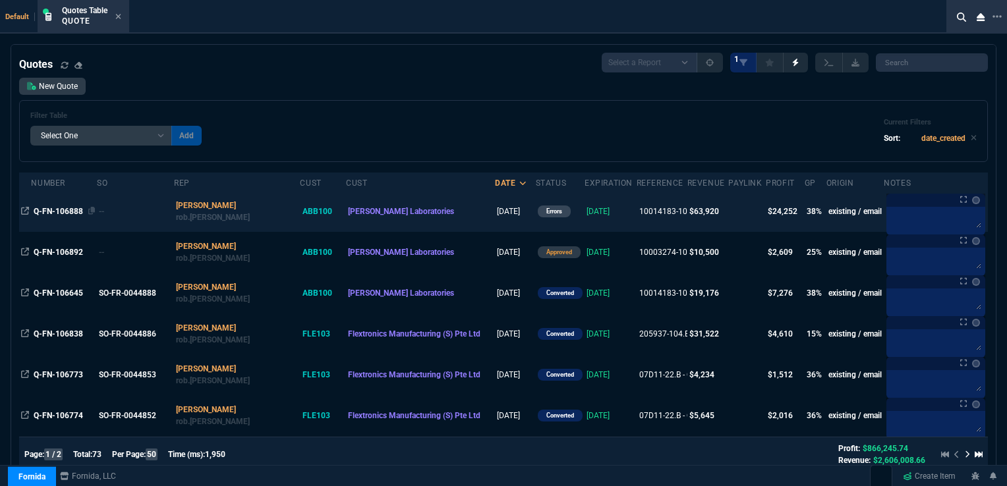
click at [58, 208] on span "Q-FN-106888" at bounding box center [58, 211] width 49 height 9
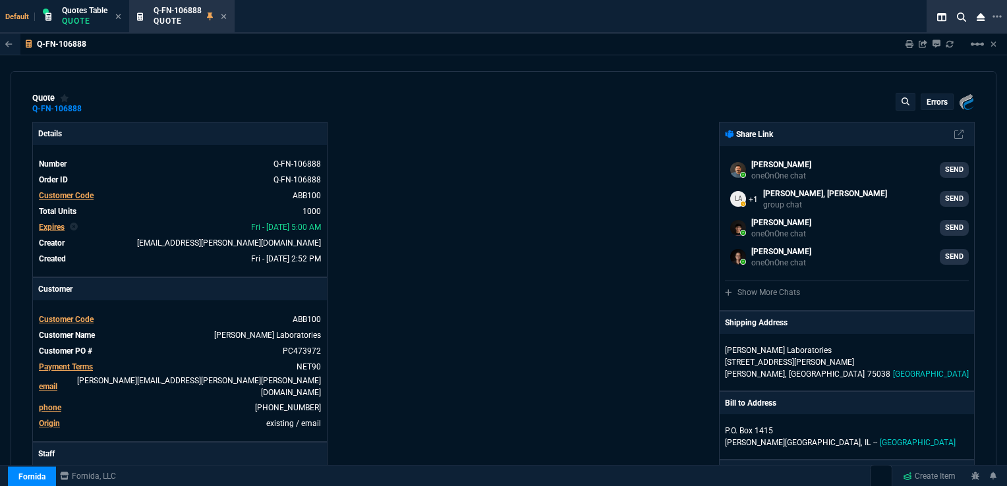
type input "41"
type input "26"
click at [932, 98] on p "errors" at bounding box center [937, 102] width 21 height 11
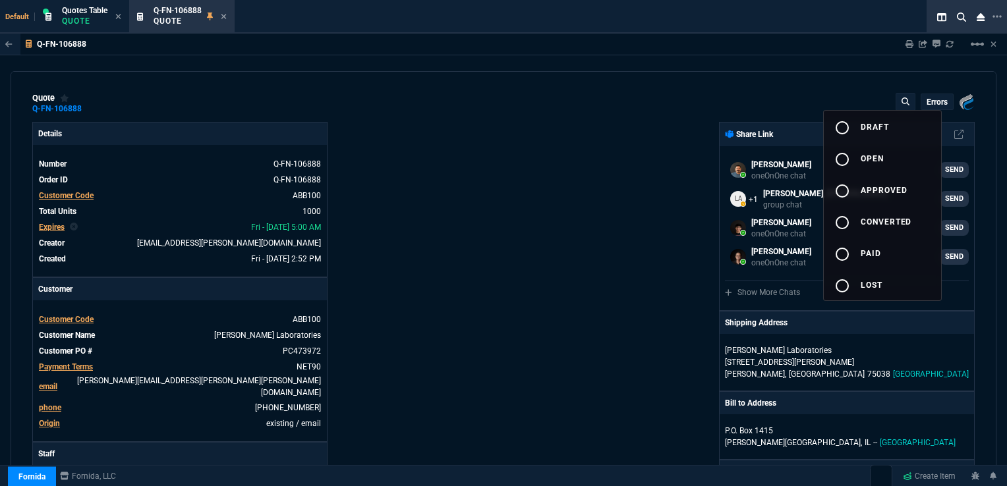
click at [932, 98] on div at bounding box center [503, 243] width 1007 height 486
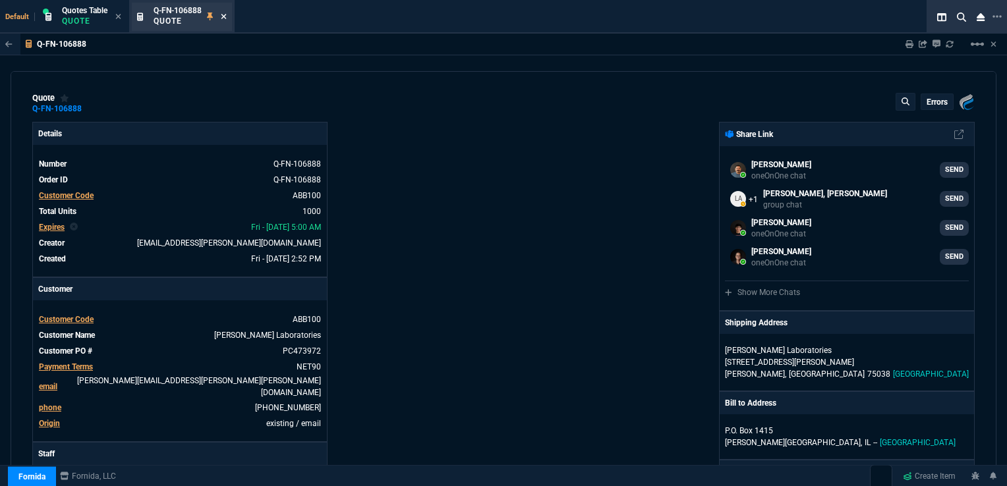
click at [226, 15] on icon at bounding box center [223, 16] width 5 height 5
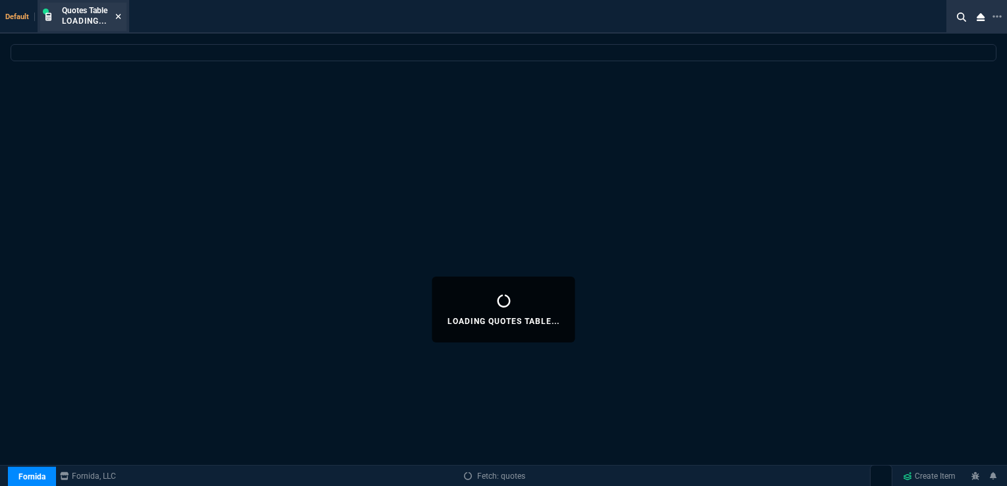
click at [118, 15] on icon at bounding box center [118, 16] width 5 height 5
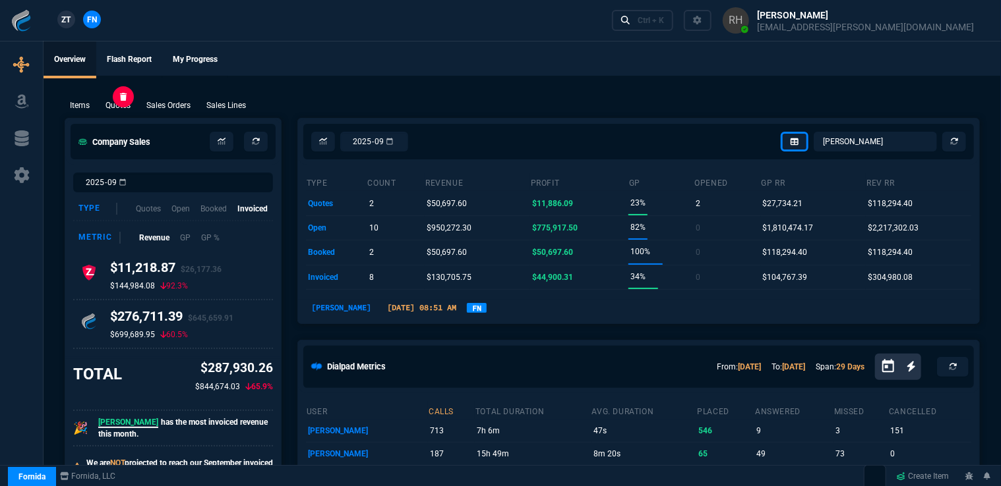
click at [122, 106] on p "Quotes" at bounding box center [117, 106] width 25 height 12
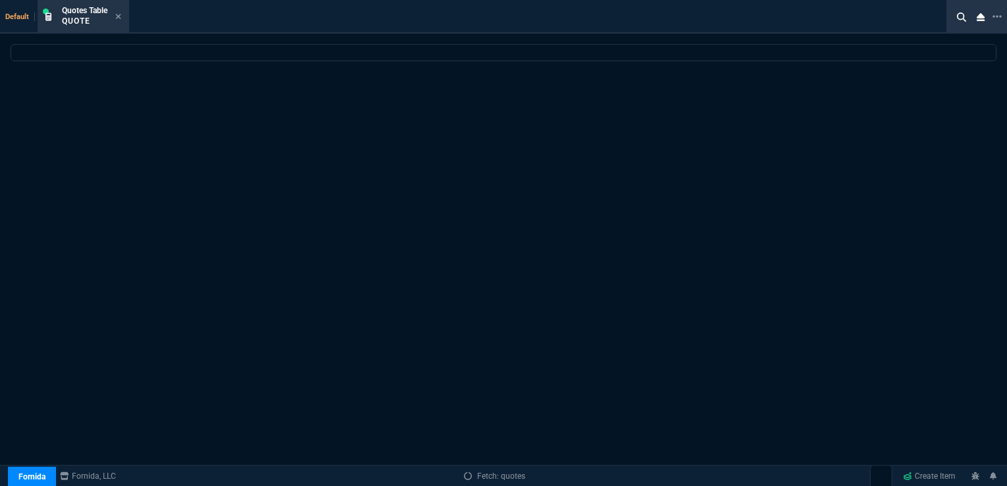
select select
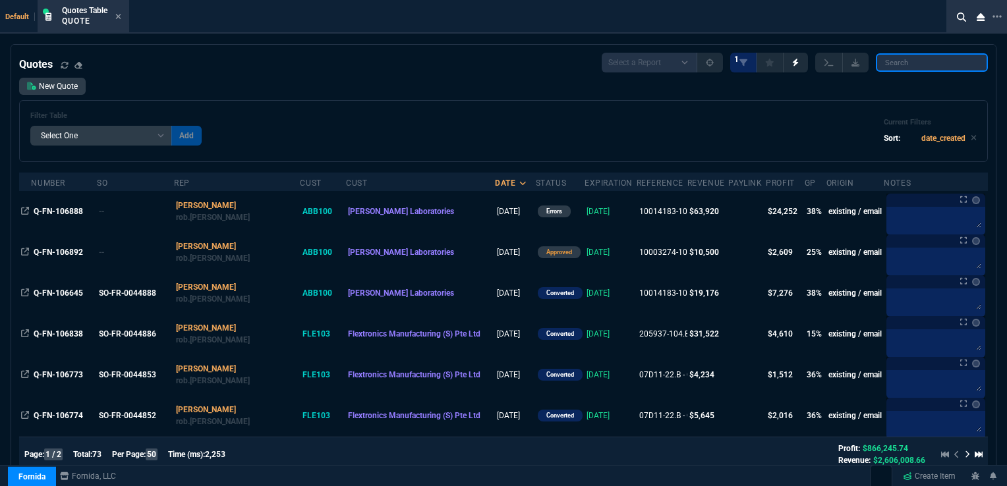
click at [908, 69] on input "search" at bounding box center [932, 62] width 112 height 18
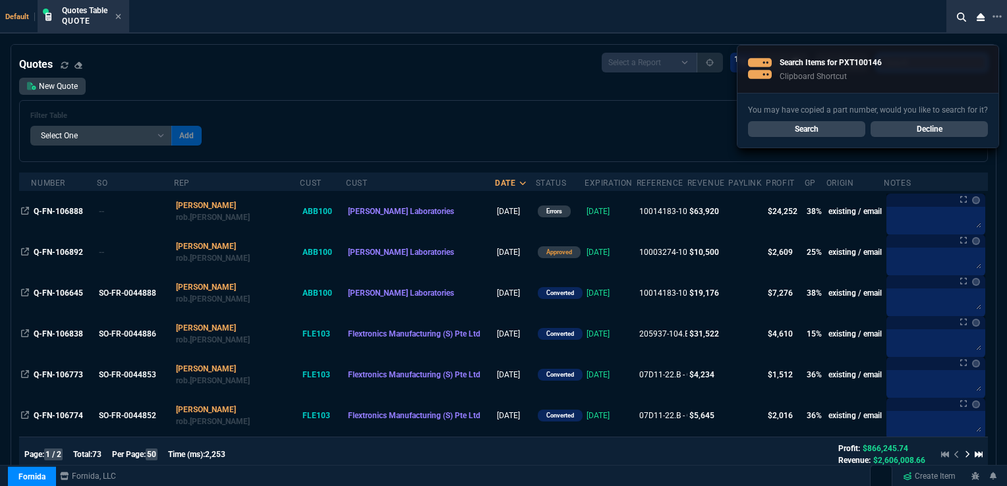
type input "100012"
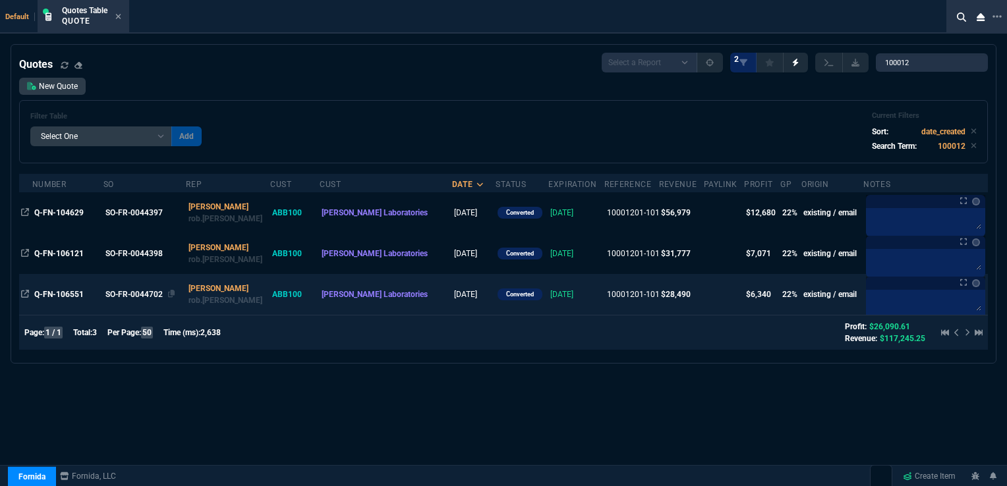
click at [131, 294] on div "SO-FR-0044702" at bounding box center [143, 295] width 76 height 12
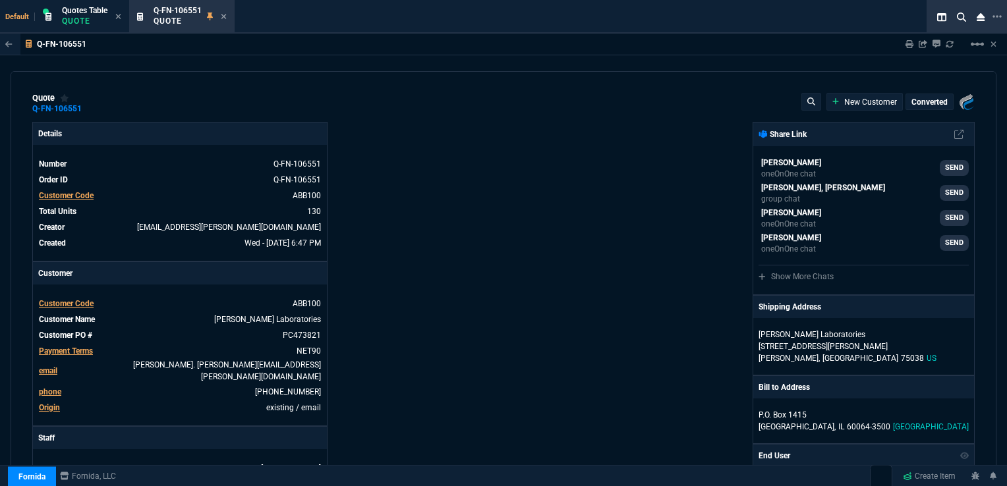
type input "26"
type input "58"
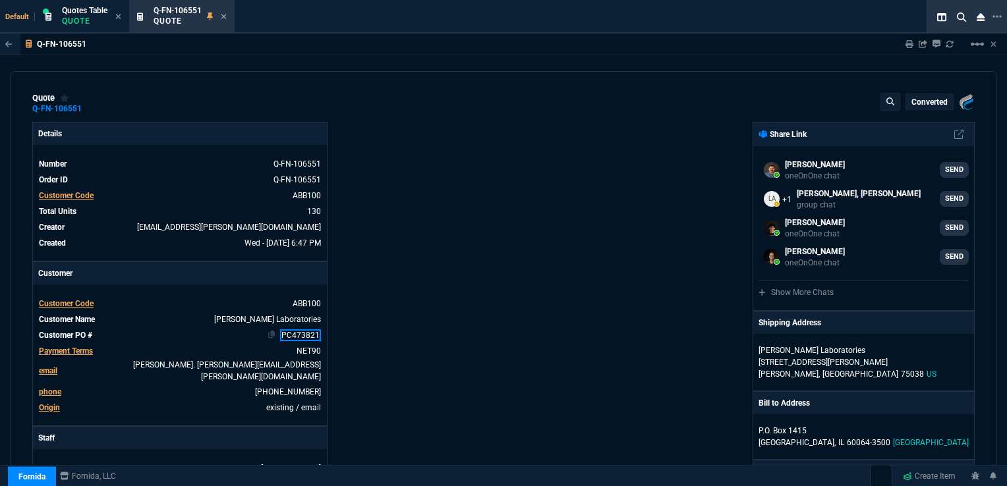
click at [296, 334] on link "PC473821" at bounding box center [300, 336] width 41 height 12
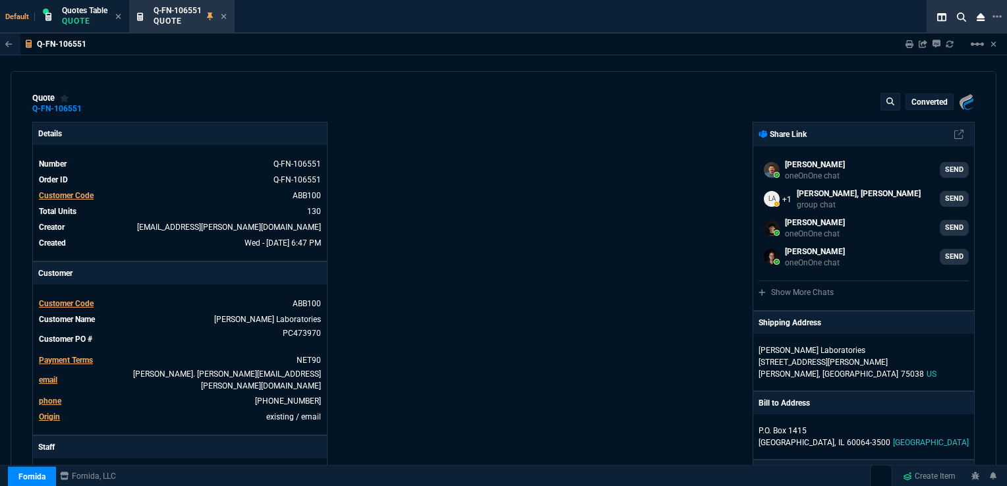
click at [419, 305] on div "Details Number Q-FN-106551 Order ID Q-FN-106551 Customer Code ABB100 Total Unit…" at bounding box center [267, 480] width 471 height 716
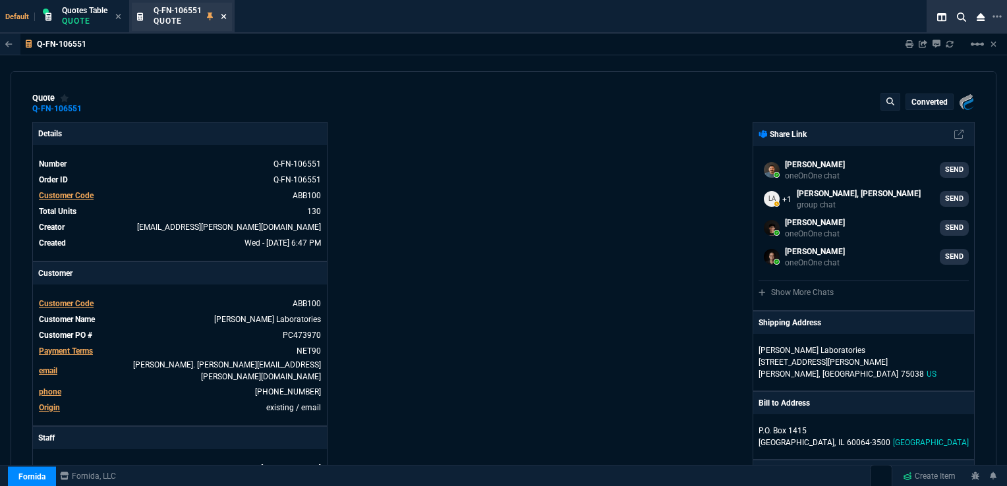
click at [224, 17] on icon at bounding box center [223, 16] width 5 height 5
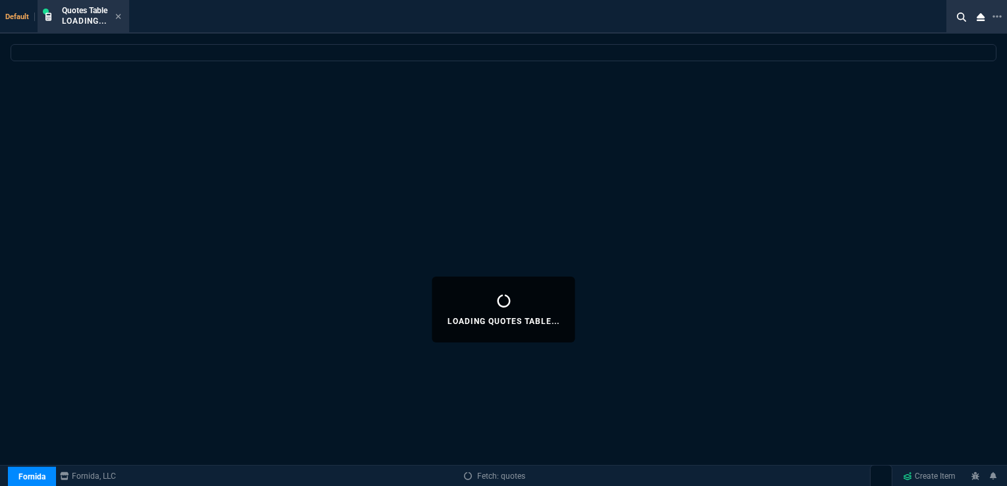
select select
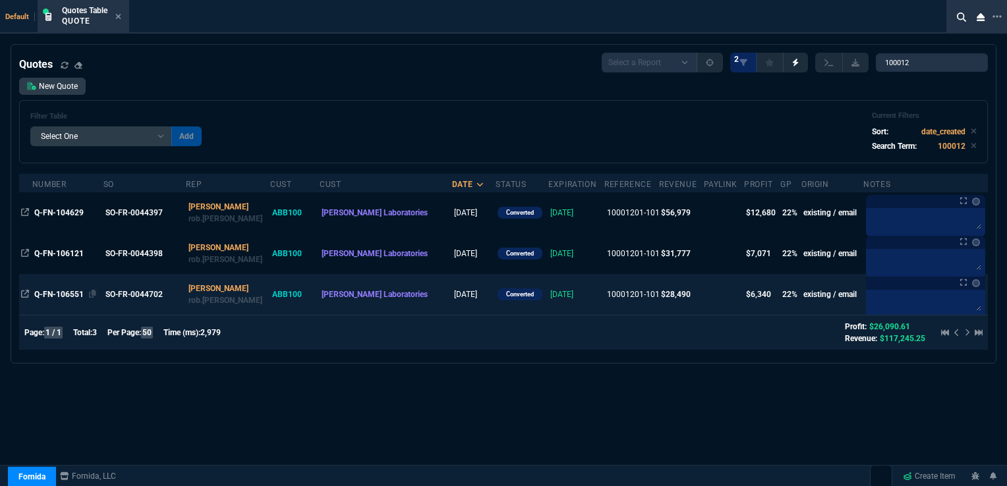
click at [65, 301] on div "Q-FN-106551" at bounding box center [67, 295] width 67 height 12
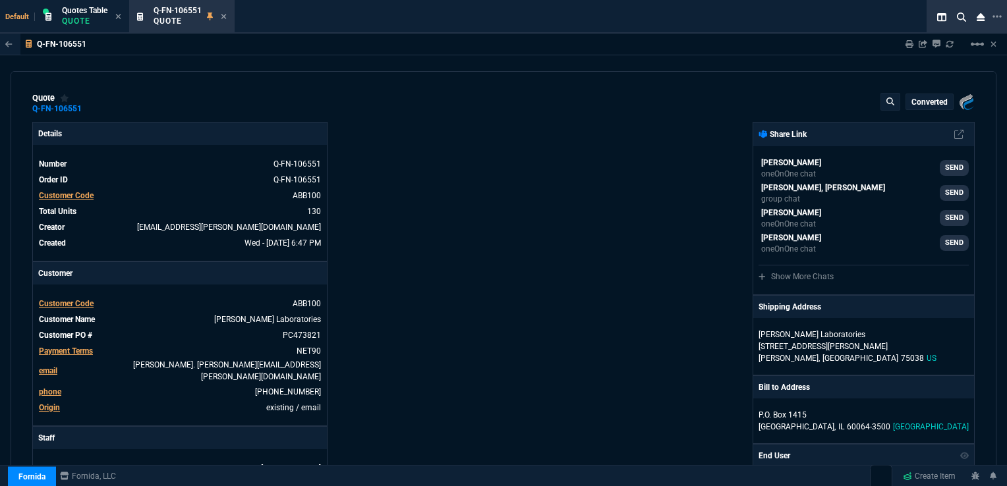
type input "26"
type input "58"
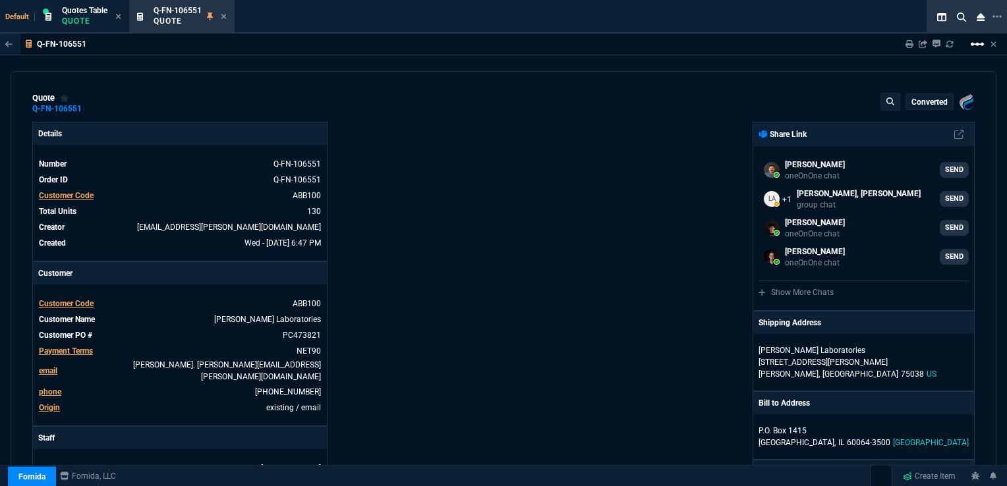
click at [976, 45] on mat-icon "linear_scale" at bounding box center [978, 44] width 16 height 16
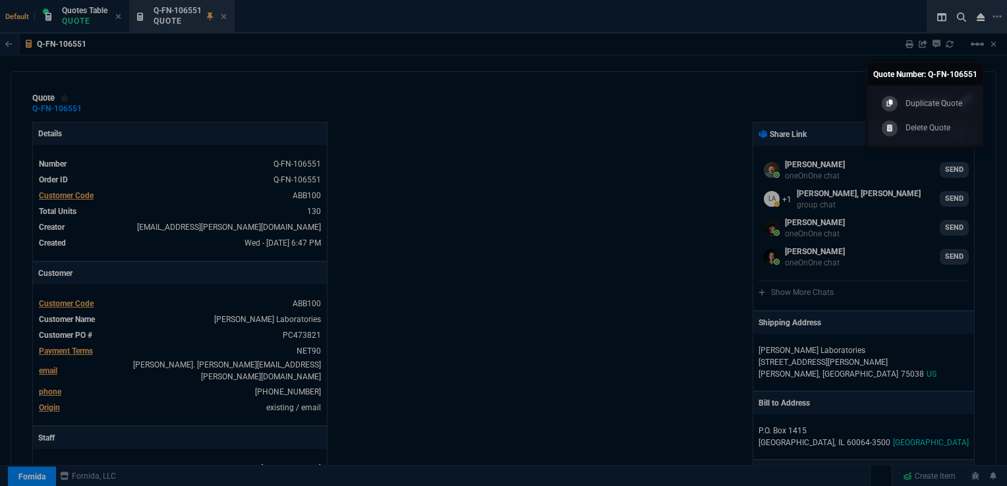
click at [588, 190] on div at bounding box center [503, 243] width 1007 height 486
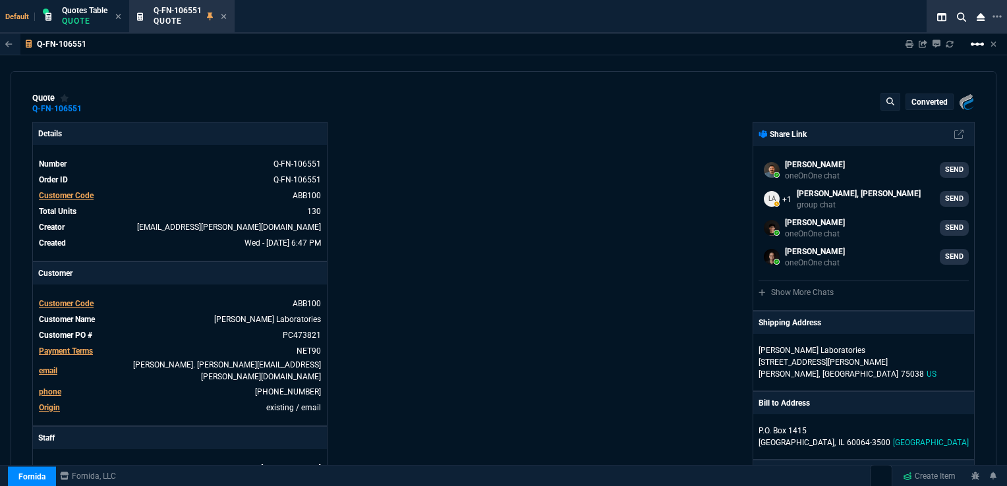
click at [978, 44] on mat-icon "linear_scale" at bounding box center [978, 44] width 16 height 16
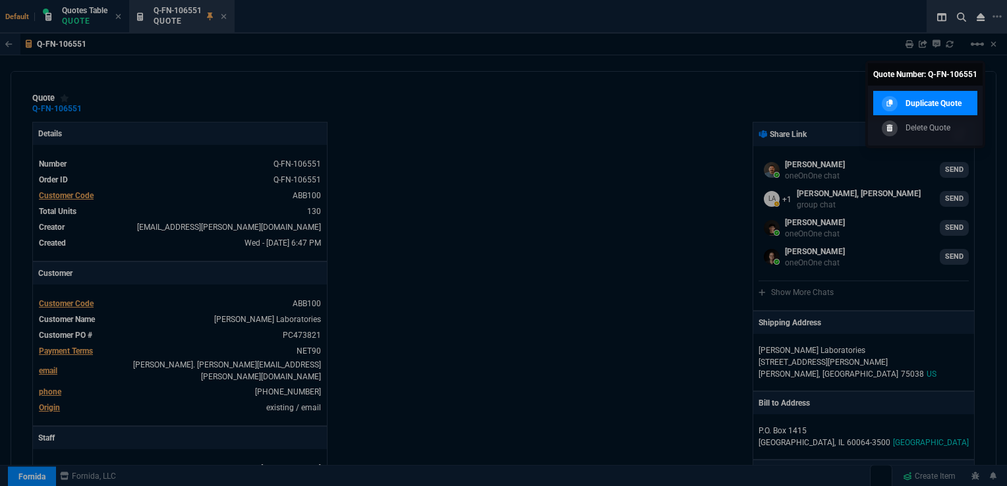
click at [910, 107] on p "Duplicate Quote" at bounding box center [934, 104] width 56 height 12
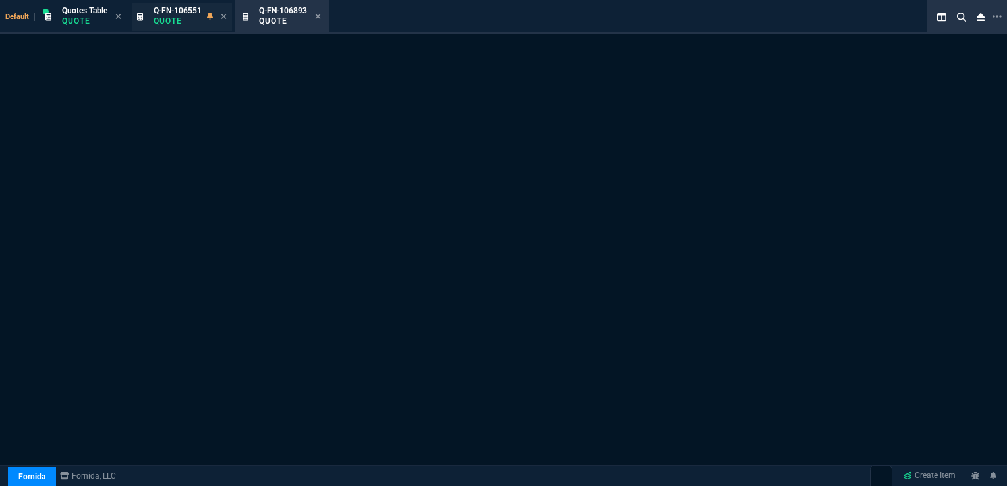
click at [182, 11] on span "Q-FN-106551" at bounding box center [178, 10] width 48 height 9
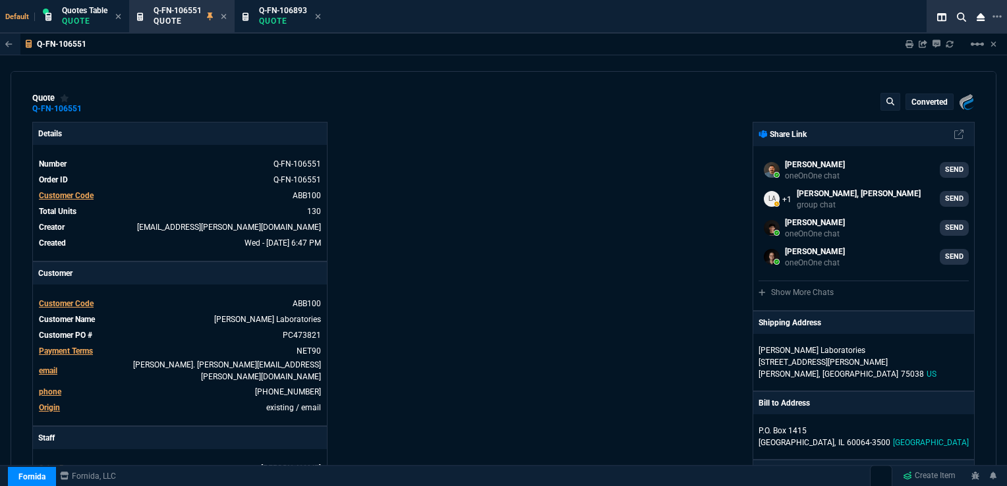
type input "26"
type input "58"
click at [278, 9] on span "Q-FN-106893" at bounding box center [283, 10] width 48 height 9
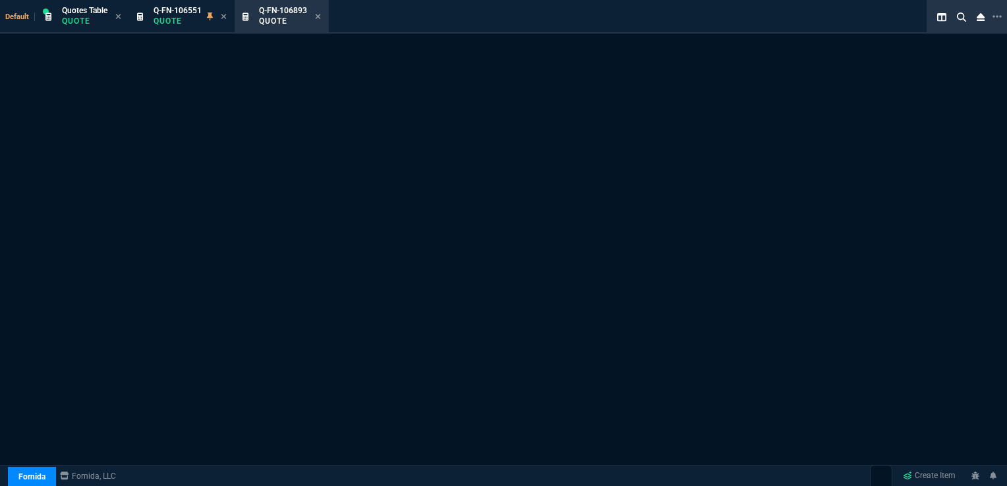
select select "16: [PERSON_NAME]"
click at [79, 12] on span "Quotes Table" at bounding box center [84, 10] width 45 height 9
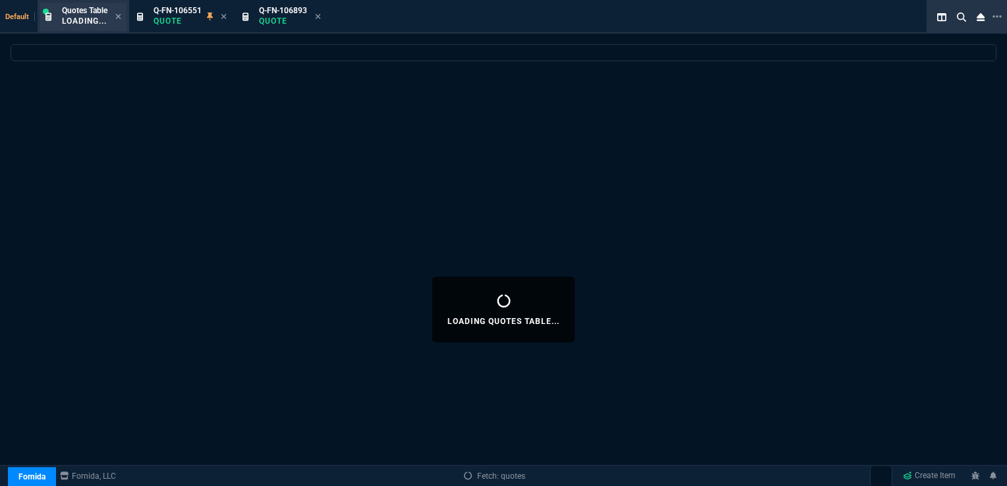
select select
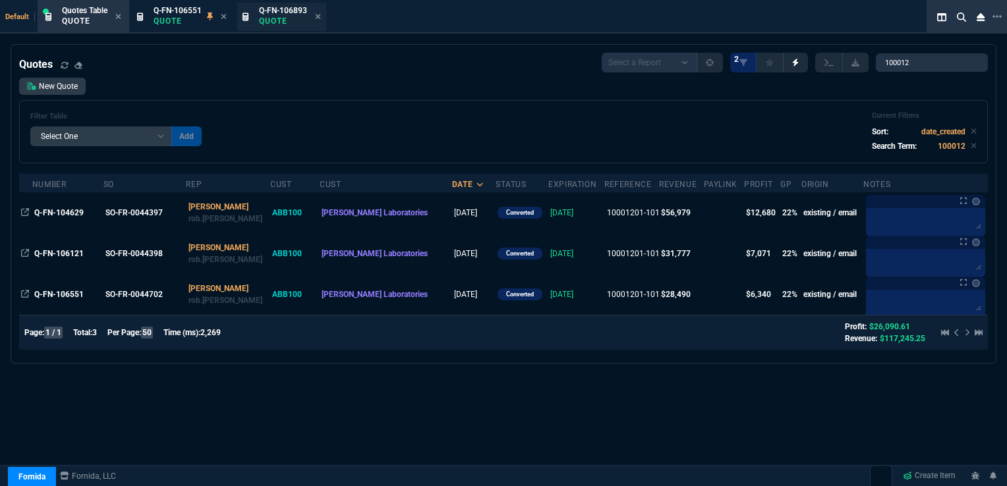
click at [281, 7] on span "Q-FN-106893" at bounding box center [283, 10] width 48 height 9
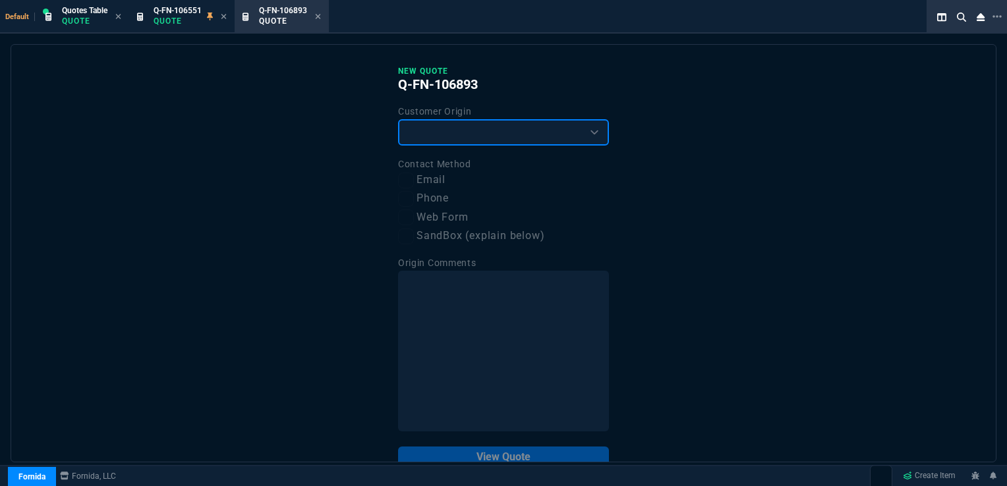
click at [488, 138] on select "Existing Customer Amazon Lead (first order) Website Lead (first order) Called (…" at bounding box center [503, 132] width 211 height 26
select select "existing"
click at [398, 119] on select "Existing Customer Amazon Lead (first order) Website Lead (first order) Called (…" at bounding box center [503, 132] width 211 height 26
click at [405, 188] on input "Email" at bounding box center [406, 181] width 16 height 16
checkbox input "true"
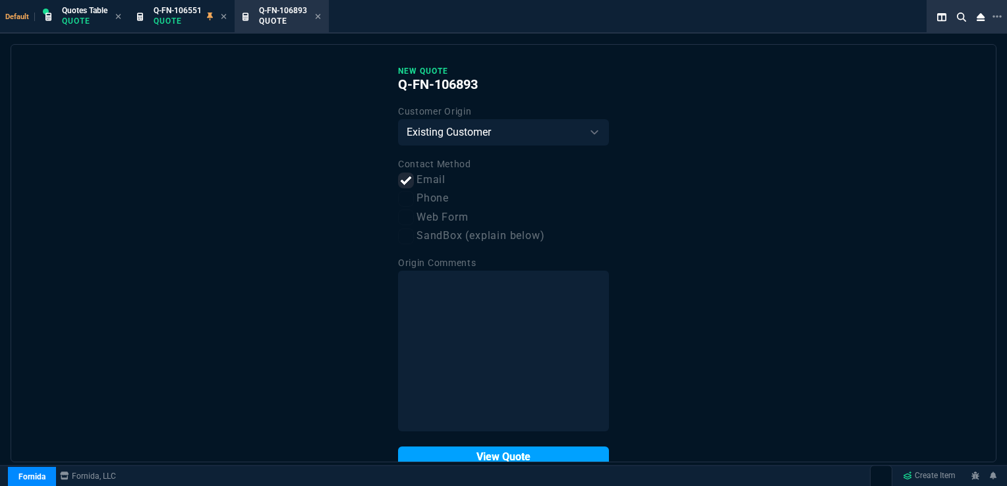
click at [504, 457] on button "View Quote" at bounding box center [503, 457] width 211 height 21
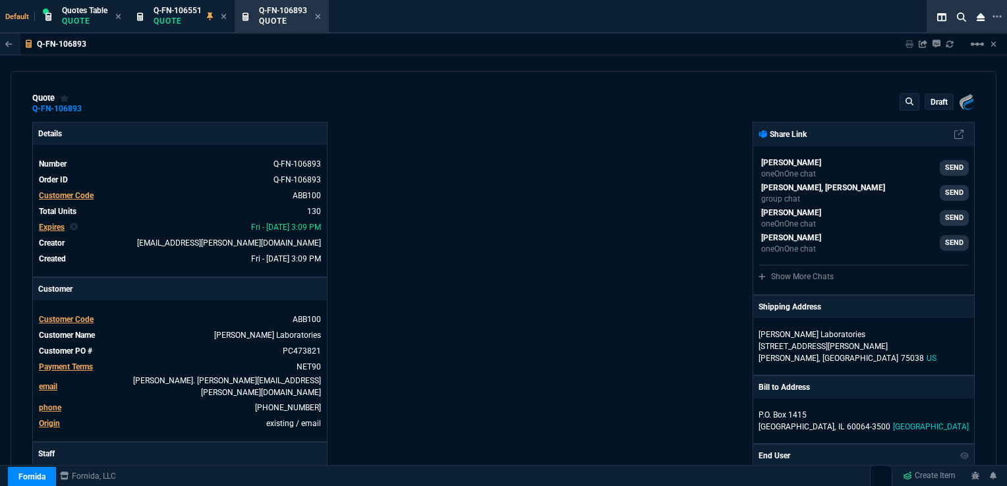
type input "26"
type input "58"
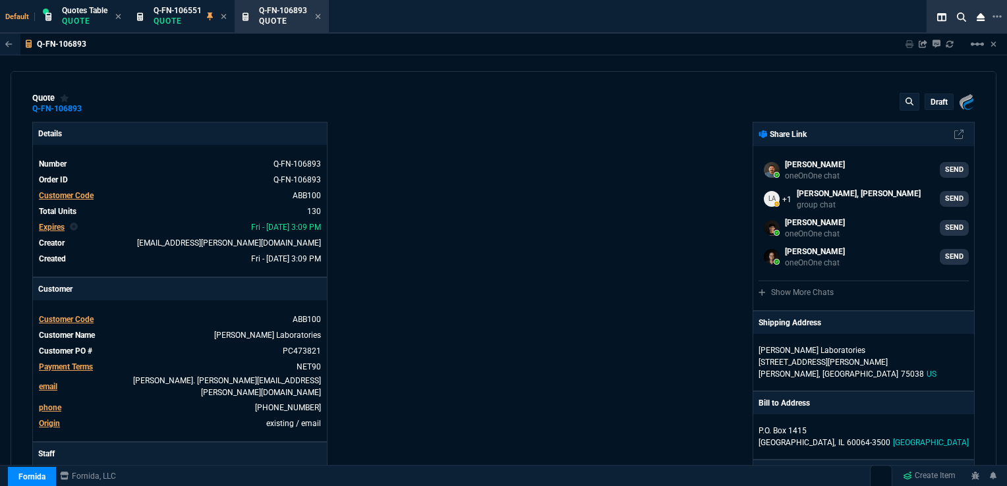
click at [51, 225] on span "Expires" at bounding box center [52, 227] width 26 height 9
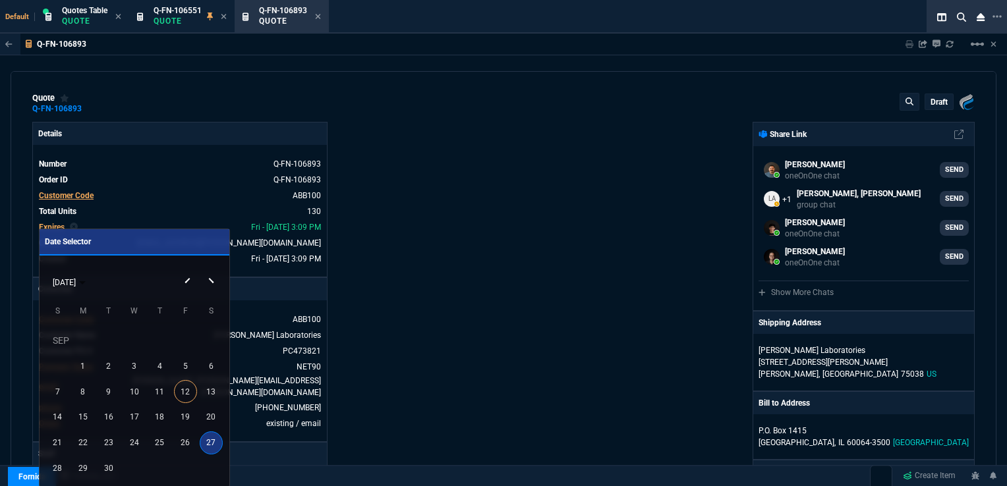
click at [212, 270] on button "Next month" at bounding box center [213, 270] width 26 height 0
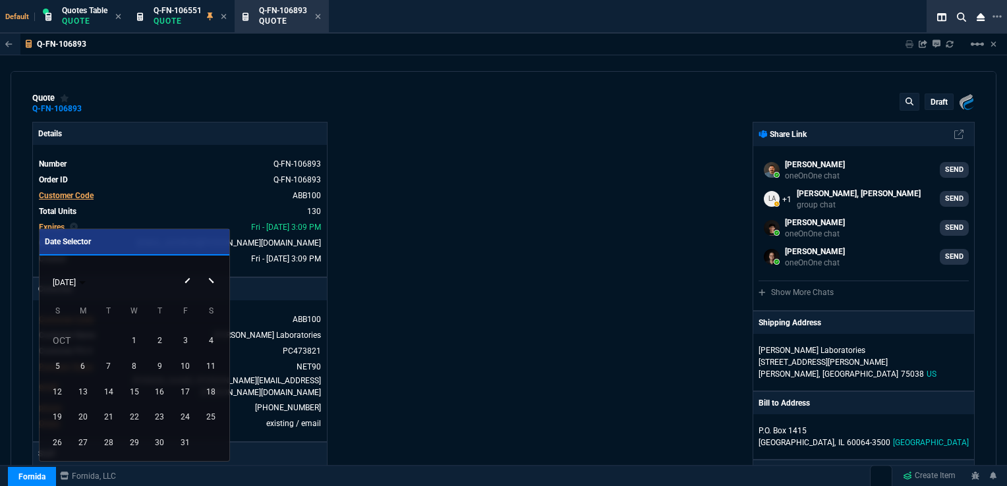
click at [212, 270] on button "Next month" at bounding box center [213, 270] width 26 height 0
click at [210, 270] on button "Next month" at bounding box center [213, 270] width 26 height 0
click at [185, 447] on div "30" at bounding box center [185, 443] width 23 height 23
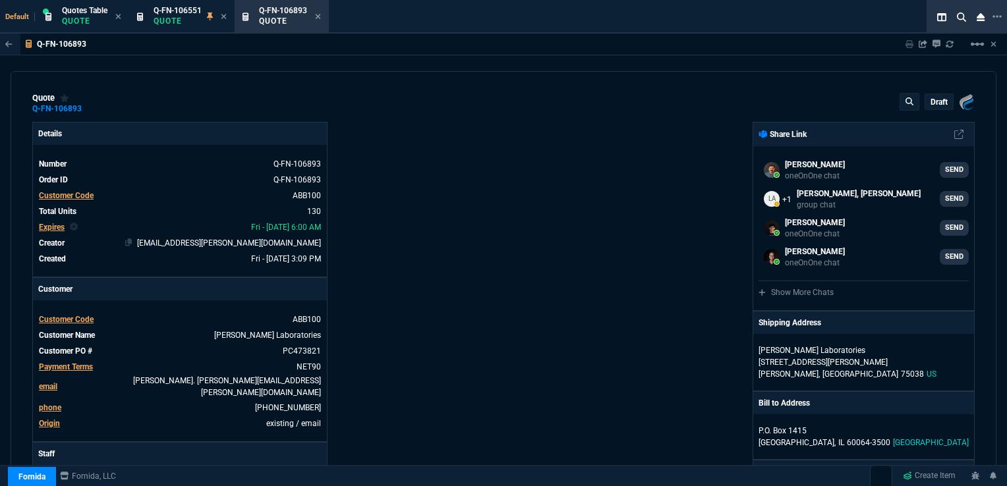
type input "26"
type input "58"
click at [299, 352] on link "PC473821" at bounding box center [300, 351] width 41 height 12
drag, startPoint x: 281, startPoint y: 349, endPoint x: 324, endPoint y: 349, distance: 42.2
click at [324, 349] on nx-fornida-erp-specs "Customer Code ABB100 Customer Name Abbott Laboratories Customer PO # PC473821 P…" at bounding box center [180, 371] width 294 height 141
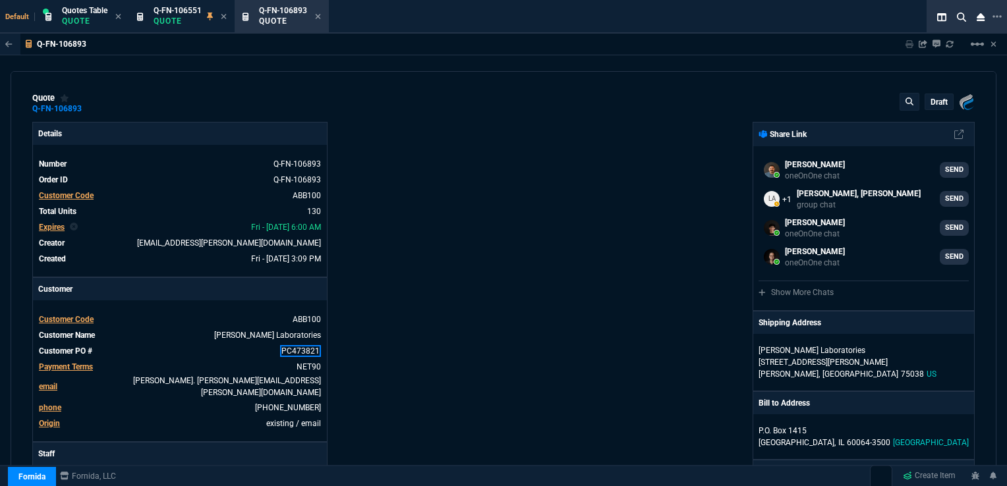
paste link
click at [504, 324] on div "Fornida, LLC 2609 Technology Dr Suite 300 Plano, TX 75074 Share Link Carlos Oca…" at bounding box center [739, 466] width 471 height 689
click at [291, 358] on td "PC473970" at bounding box center [210, 351] width 224 height 13
click at [536, 340] on div "Fornida, LLC 2609 Technology Dr Suite 300 Plano, TX 75074 Share Link Carlos Oca…" at bounding box center [739, 466] width 471 height 689
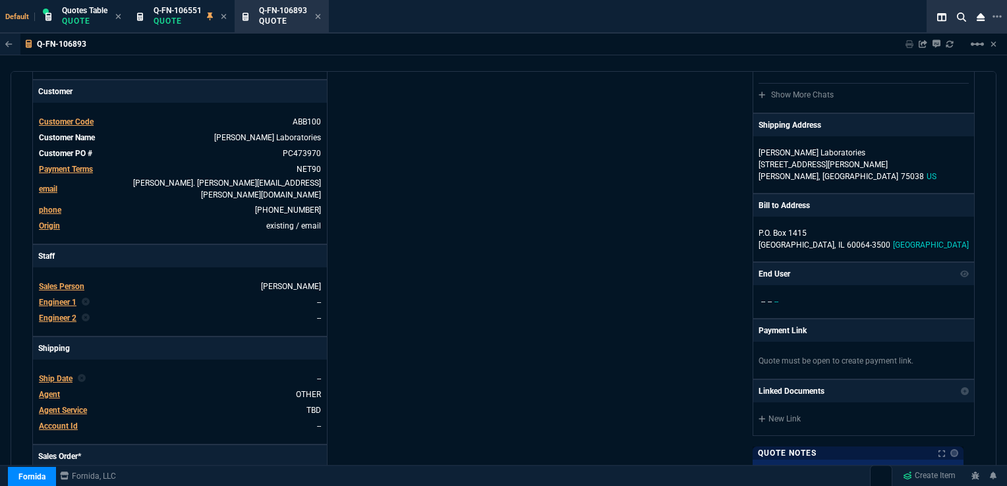
scroll to position [264, 0]
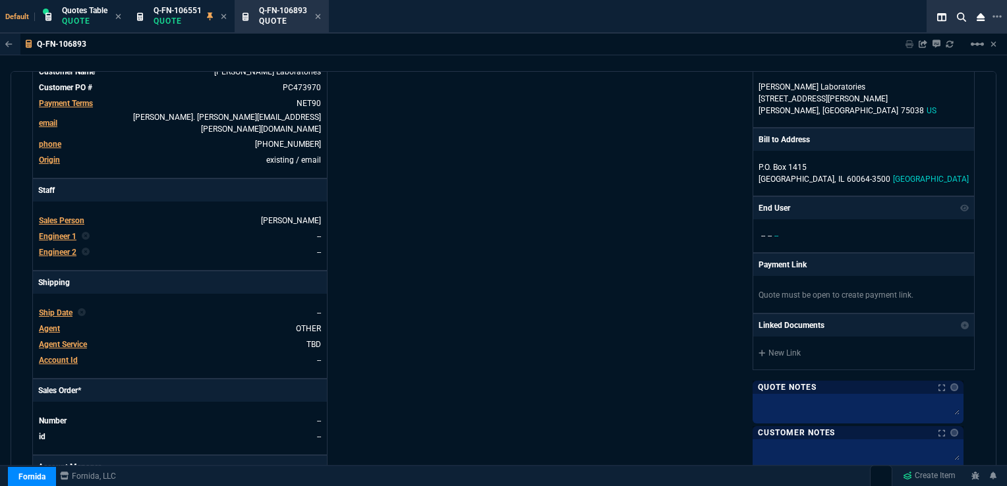
drag, startPoint x: 49, startPoint y: 349, endPoint x: 562, endPoint y: 88, distance: 574.8
click at [49, 356] on span "Account Id" at bounding box center [58, 360] width 39 height 9
click at [55, 308] on span "Ship Date" at bounding box center [56, 312] width 34 height 9
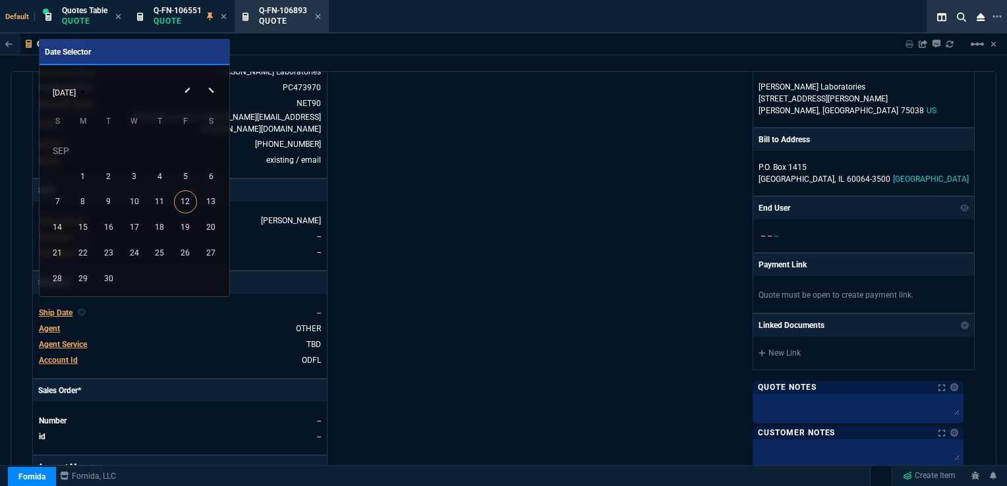
click at [211, 80] on button "Next month" at bounding box center [213, 80] width 26 height 0
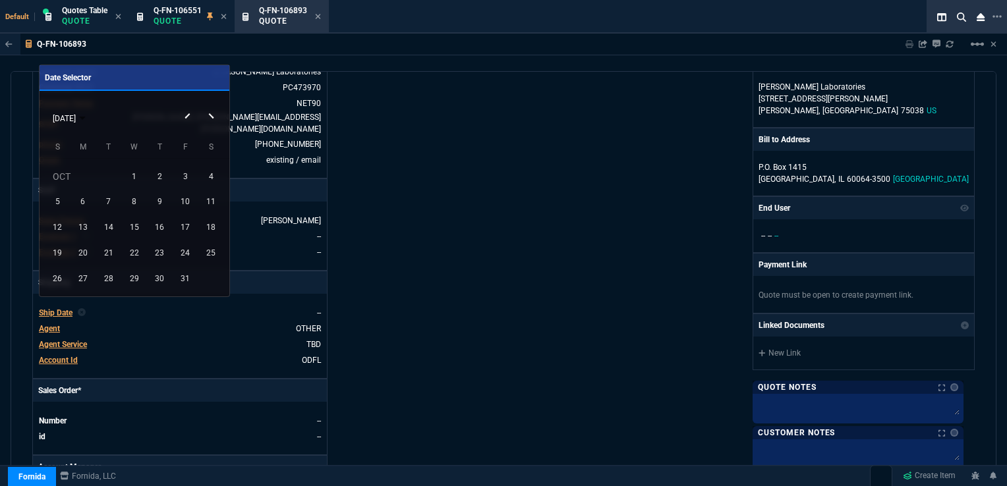
click at [211, 105] on button "Next month" at bounding box center [213, 105] width 26 height 0
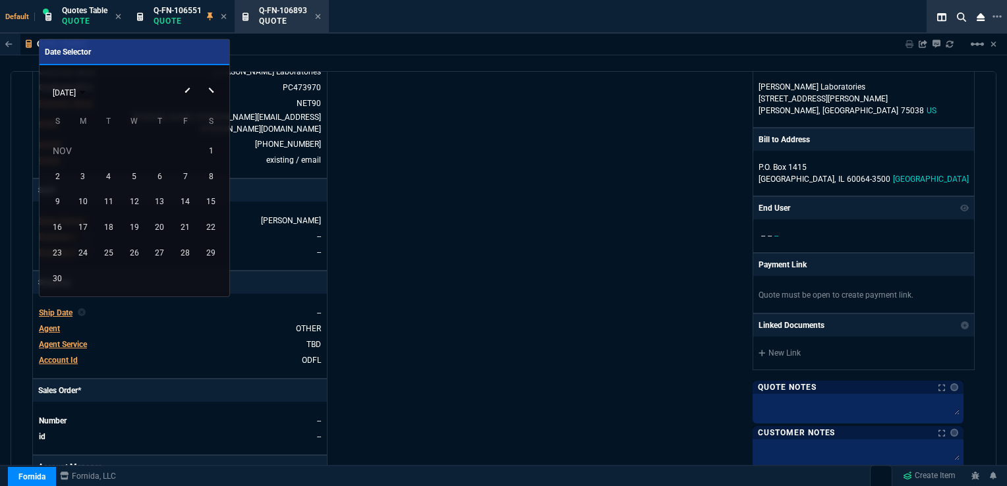
click at [211, 80] on button "Next month" at bounding box center [213, 80] width 26 height 0
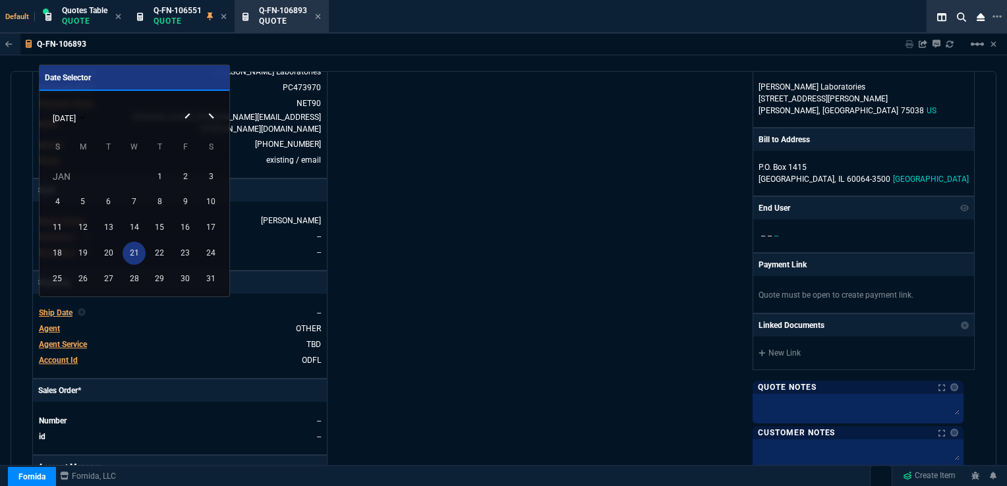
click at [132, 252] on div "21" at bounding box center [134, 253] width 23 height 23
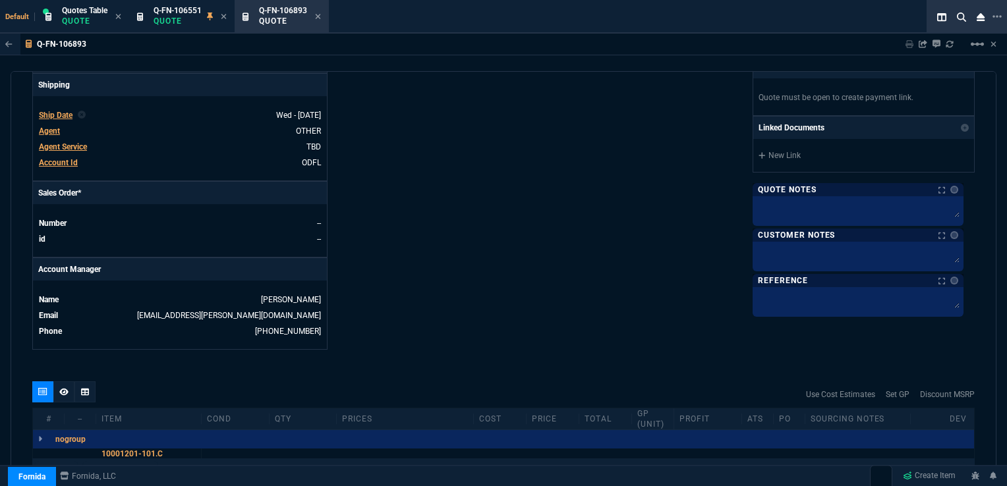
scroll to position [527, 0]
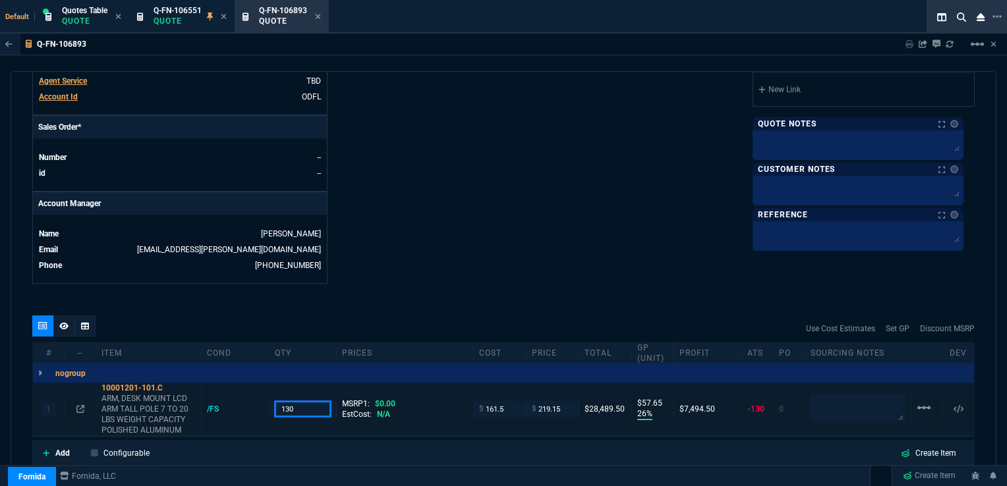
drag, startPoint x: 293, startPoint y: 397, endPoint x: 274, endPoint y: 397, distance: 18.5
click at [275, 401] on input "130" at bounding box center [303, 408] width 57 height 15
type input "160"
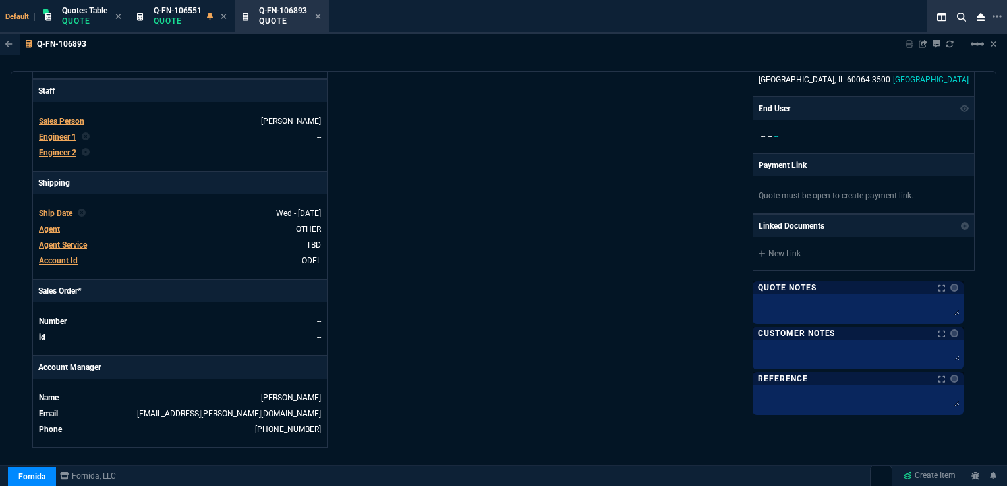
scroll to position [330, 0]
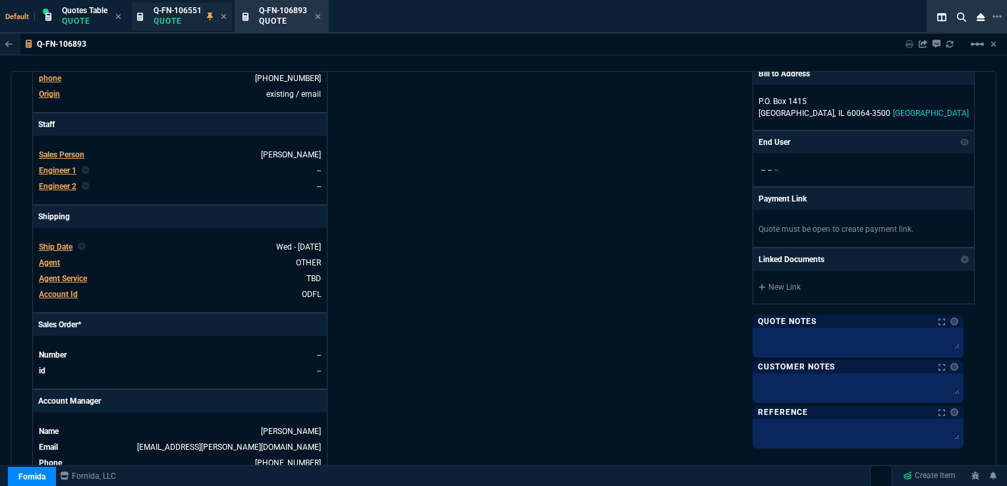
click at [190, 15] on div "Q-FN-106551 Quote" at bounding box center [178, 16] width 48 height 23
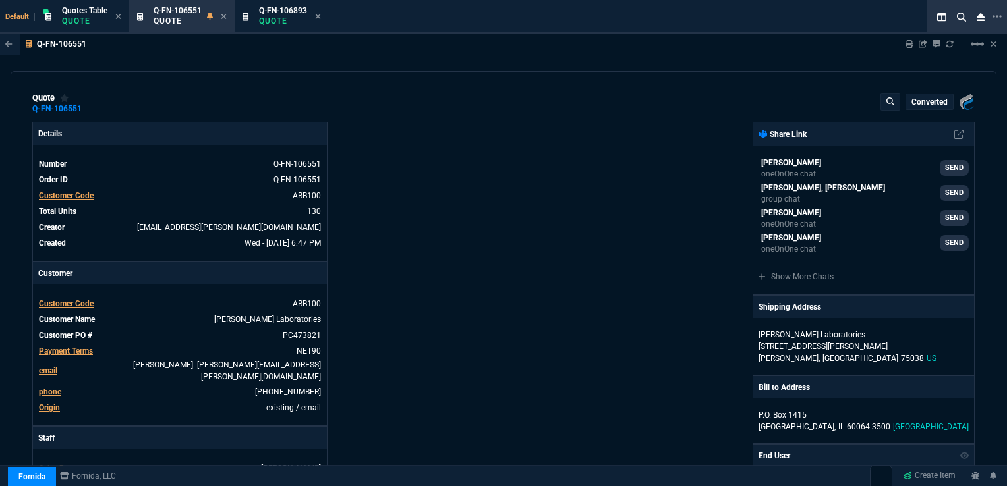
type input "26"
type input "58"
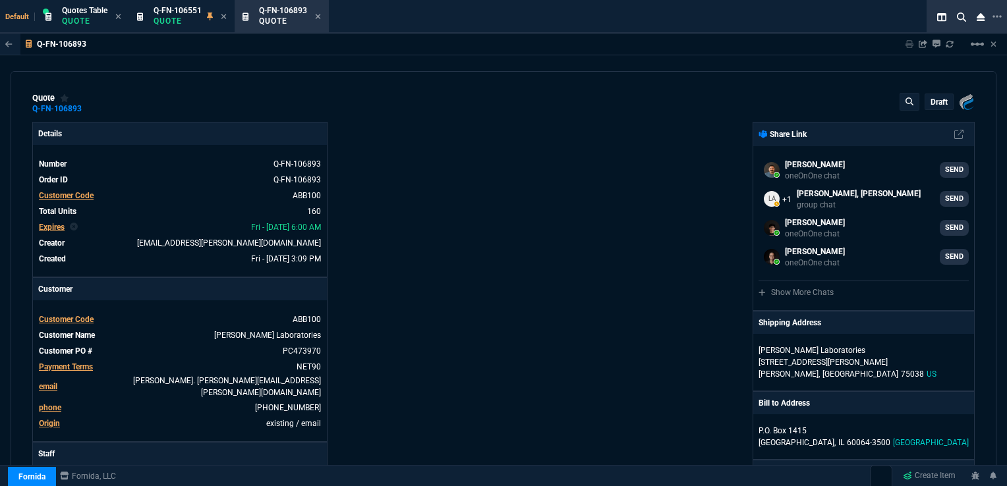
select select "16: [PERSON_NAME]"
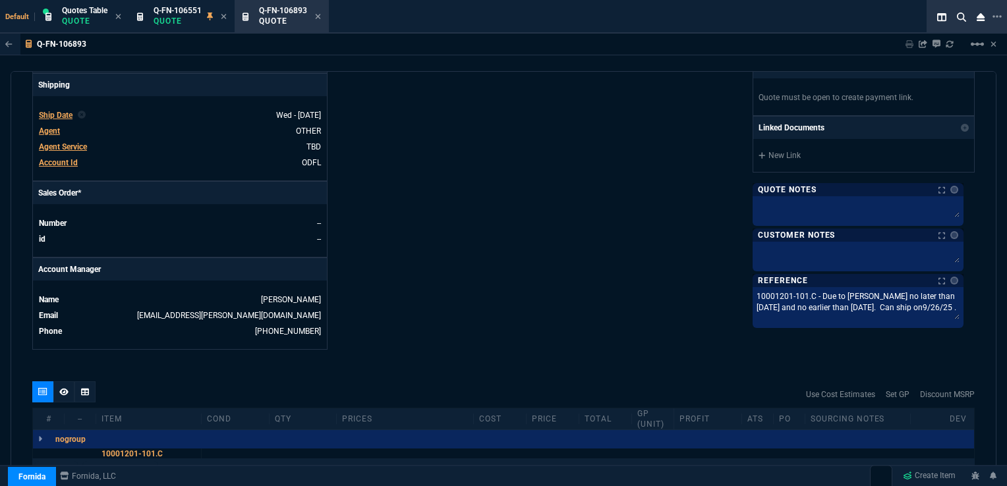
click at [860, 303] on textarea "10001201-101.C - Due to [PERSON_NAME] no later than [DATE] and no earlier than …" at bounding box center [858, 305] width 206 height 31
type textarea "10001201-101.C - Due to [PERSON_NAME] no later than [DATE] and no earlier than …"
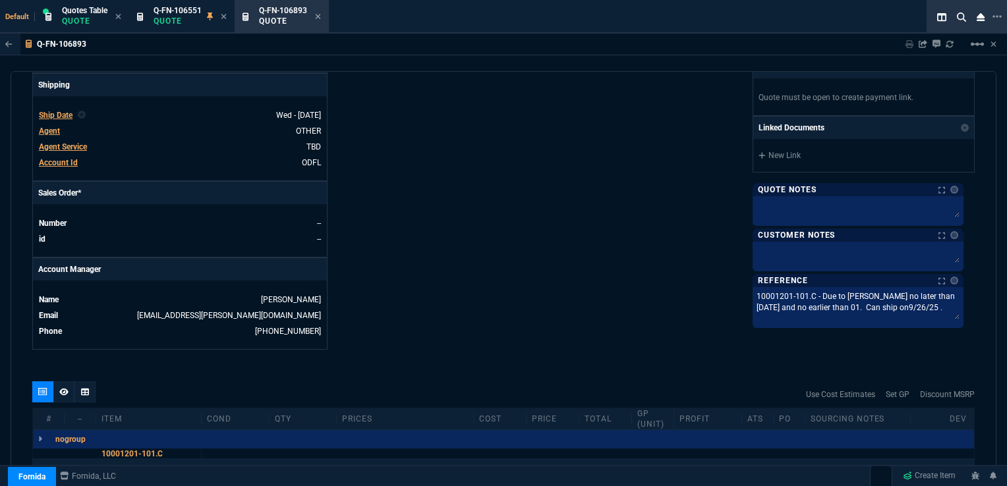
type textarea "10001201-101.C - Due to [PERSON_NAME] no later than [DATE] and no earlier than …"
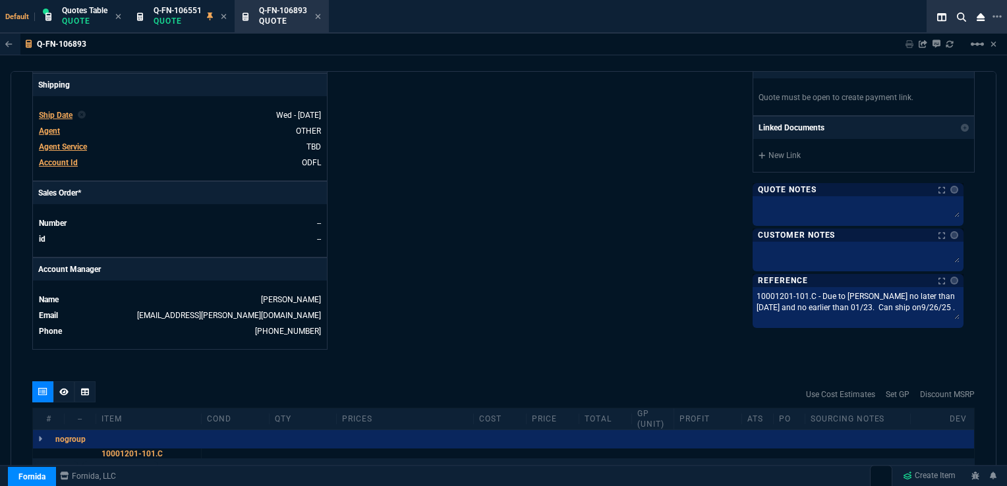
type textarea "10001201-101.C - Due to [PERSON_NAME] no later than [DATE] and no earlier than …"
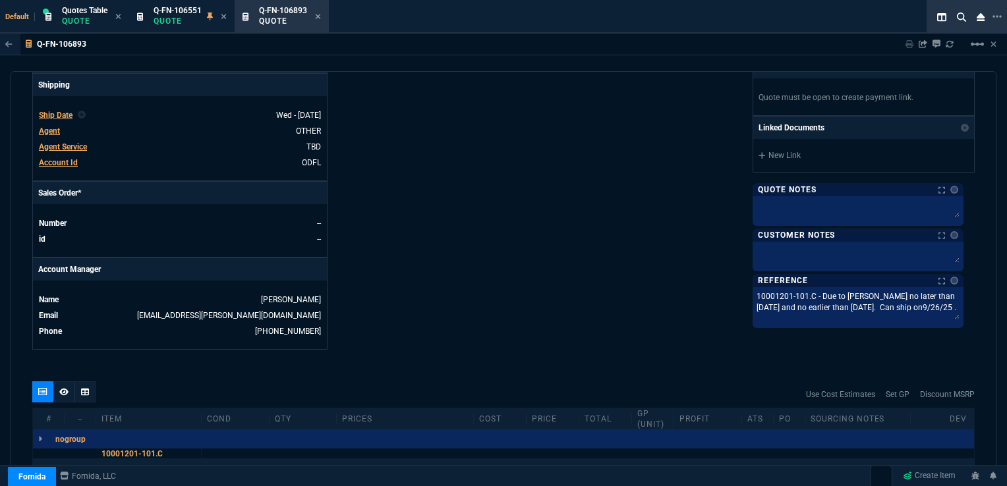
drag, startPoint x: 910, startPoint y: 305, endPoint x: 938, endPoint y: 304, distance: 28.4
click at [938, 304] on textarea "10001201-101.C - Due to [PERSON_NAME] no later than [DATE] and no earlier than …" at bounding box center [858, 305] width 206 height 31
type textarea "10001201-101.C - Due to [PERSON_NAME] no later than [DATE] and no earlier than …"
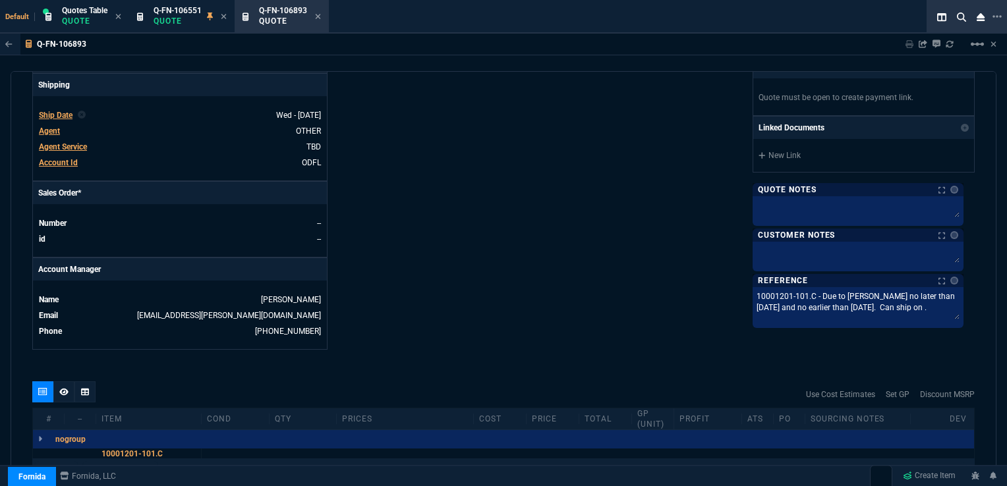
type textarea "10001201-101.C - Due to [PERSON_NAME] no later than [DATE] and no earlier than …"
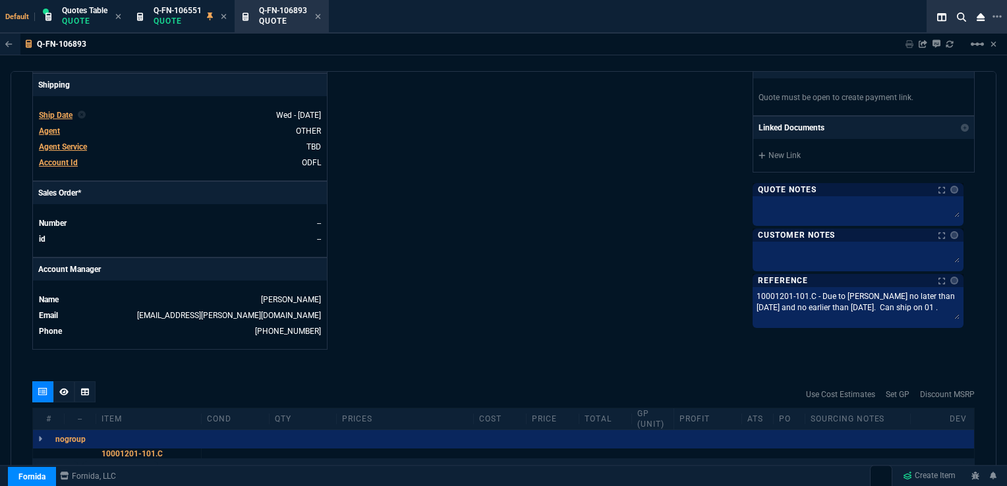
type textarea "10001201-101.C - Due to [PERSON_NAME] no later than [DATE] and no earlier than …"
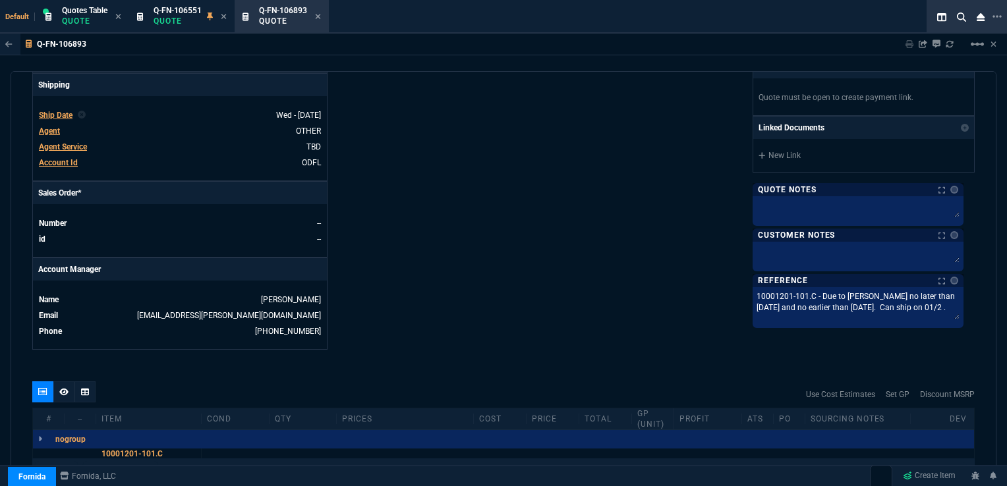
type textarea "10001201-101.C - Due to [PERSON_NAME] no later than [DATE] and no earlier than …"
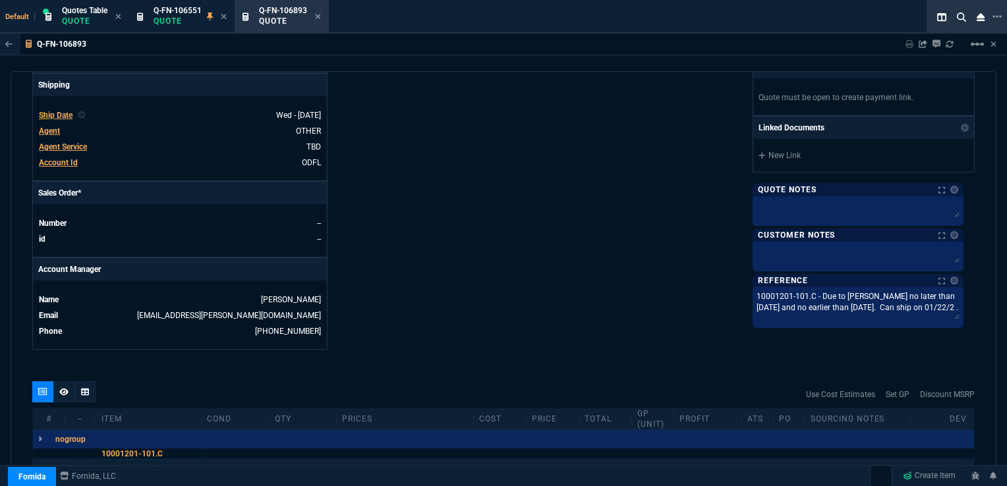
type textarea "10001201-101.C - Due to [PERSON_NAME] no later than [DATE] and no earlier than …"
click at [575, 267] on div "Fornida, LLC [STREET_ADDRESS] Share Link [PERSON_NAME] oneOnOne chat SEND [PERS…" at bounding box center [739, 5] width 471 height 689
click at [891, 305] on textarea "10001201-101.C - Due to [PERSON_NAME] no later than [DATE] and no earlier than …" at bounding box center [858, 308] width 206 height 36
click at [929, 303] on textarea "10001201-101.C - Due to [PERSON_NAME] no later than [DATE] and no earlier than …" at bounding box center [858, 308] width 206 height 36
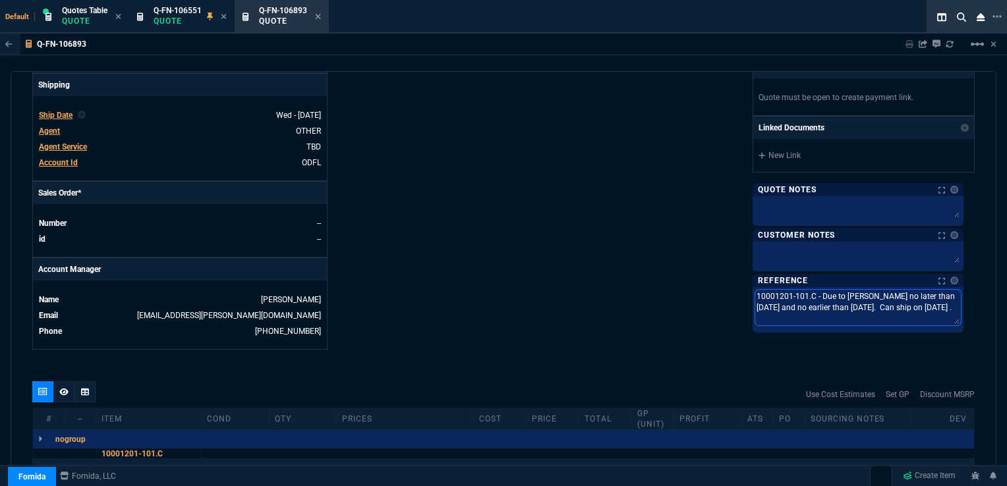
type textarea "10001201-101.C - Due to [PERSON_NAME] no later than [DATE] and no earlier than …"
click at [715, 253] on div "Fornida, LLC [STREET_ADDRESS] Share Link [PERSON_NAME] oneOnOne chat SEND [PERS…" at bounding box center [739, 5] width 471 height 689
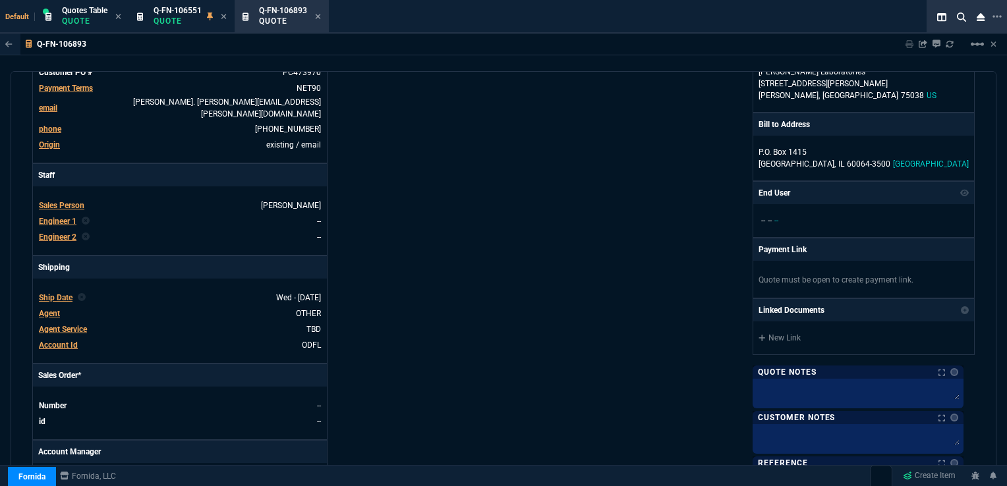
scroll to position [264, 0]
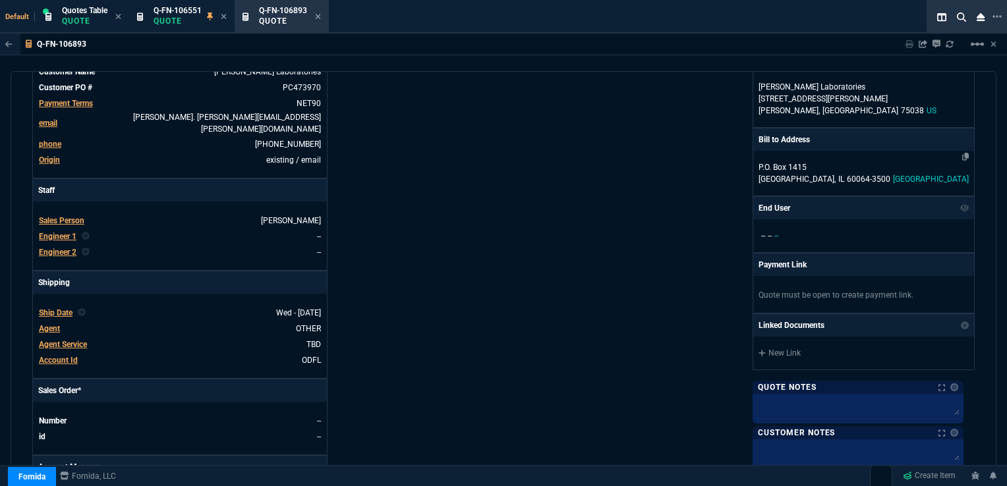
click at [828, 162] on p "P.O. Box 1415" at bounding box center [864, 167] width 210 height 12
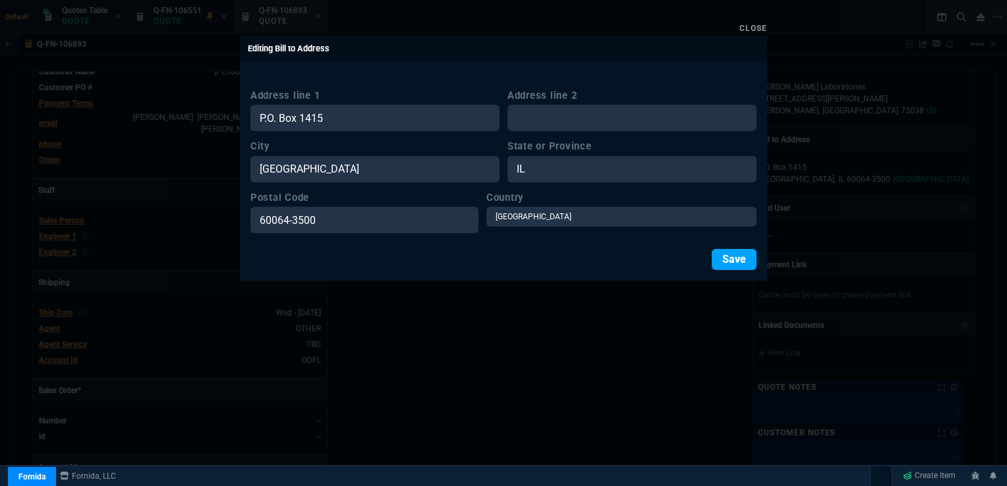
click at [741, 263] on button "Save" at bounding box center [734, 259] width 45 height 21
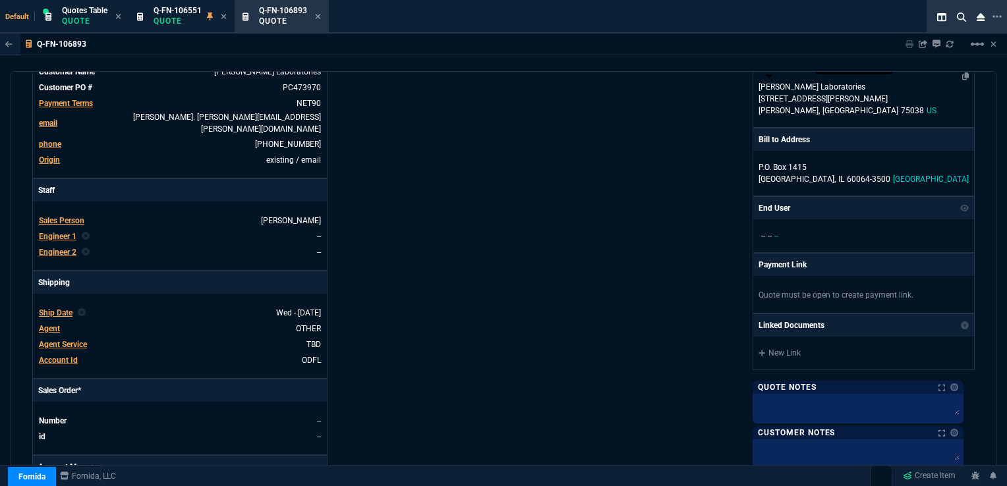
click at [815, 92] on p "[PERSON_NAME] Laboratories" at bounding box center [822, 87] width 127 height 12
select select "US"
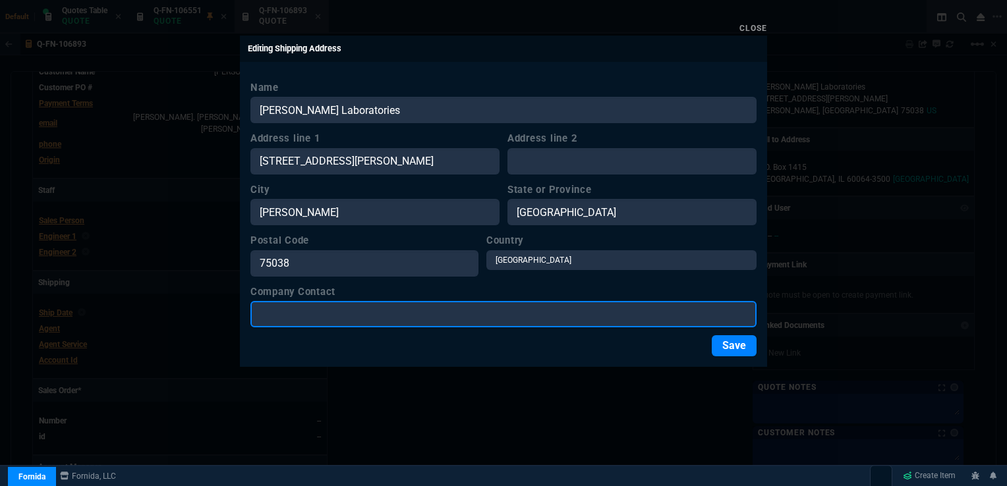
click at [322, 316] on input "Company Contact" at bounding box center [503, 314] width 506 height 26
click at [323, 318] on input "Company Contact" at bounding box center [503, 314] width 506 height 26
type input "AIM / [PERSON_NAME]"
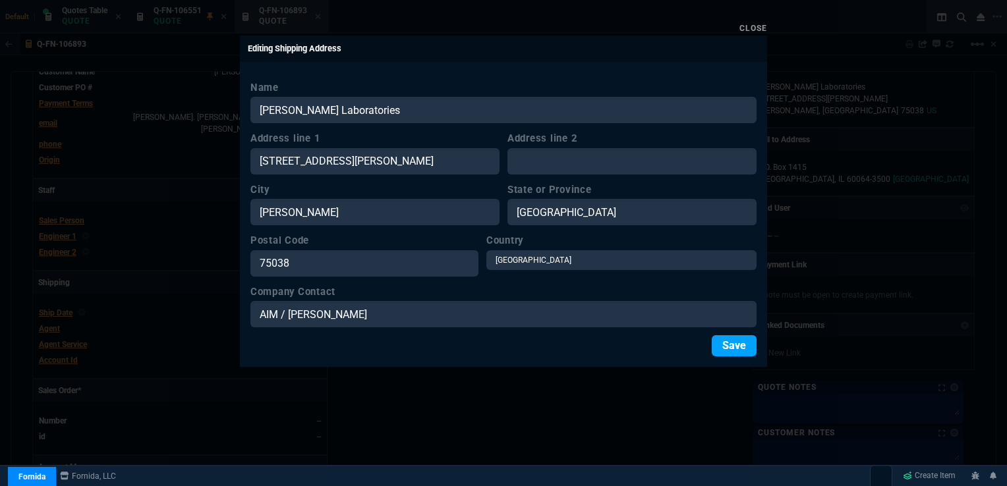
click at [732, 347] on button "Save" at bounding box center [734, 346] width 45 height 21
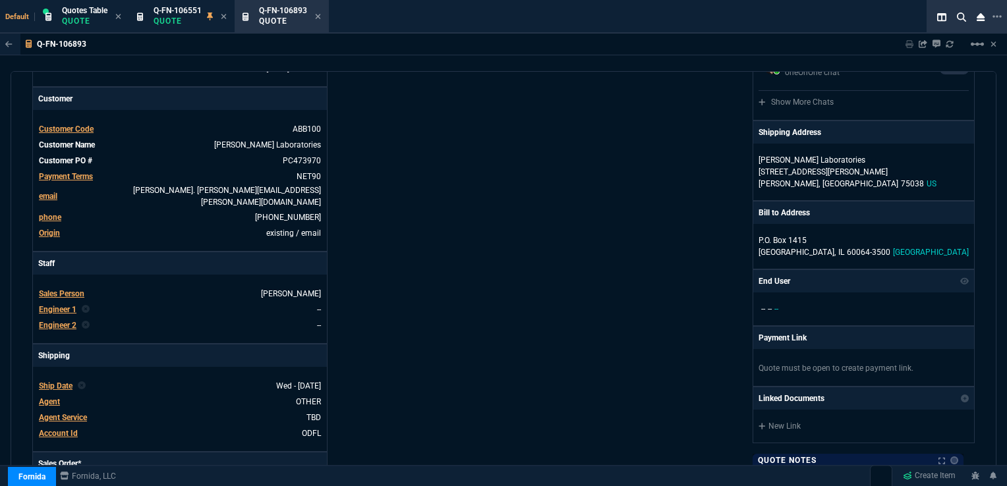
scroll to position [0, 0]
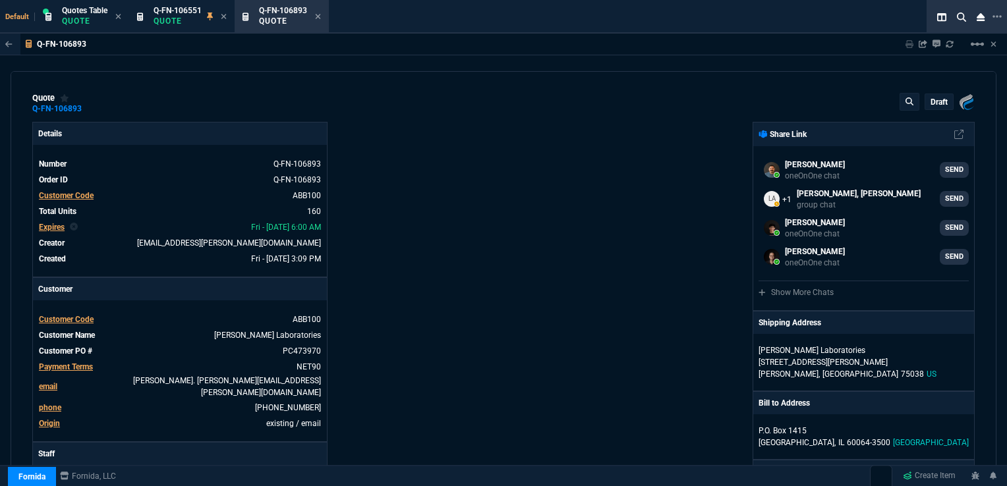
click at [933, 104] on p "draft" at bounding box center [939, 102] width 17 height 11
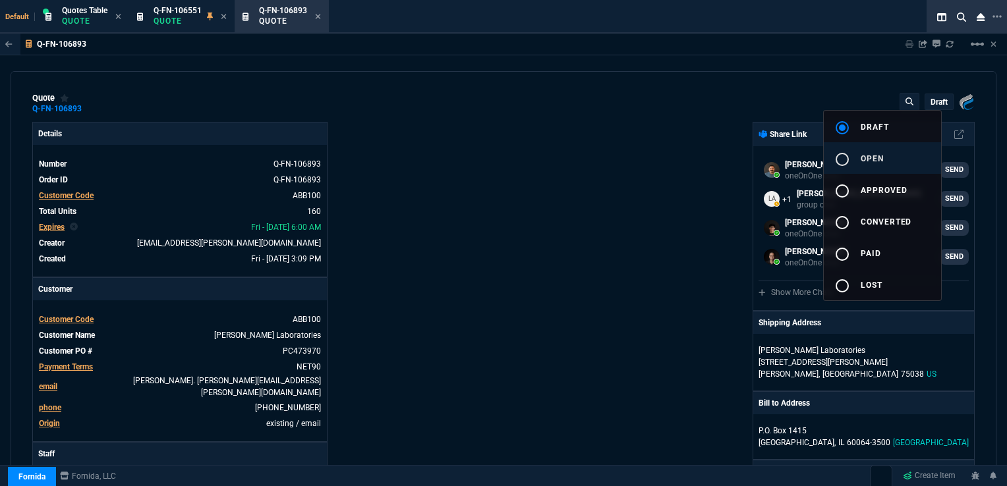
click at [871, 154] on span "open" at bounding box center [872, 158] width 23 height 9
type input "26"
type input "58"
click at [490, 249] on div at bounding box center [503, 243] width 1007 height 486
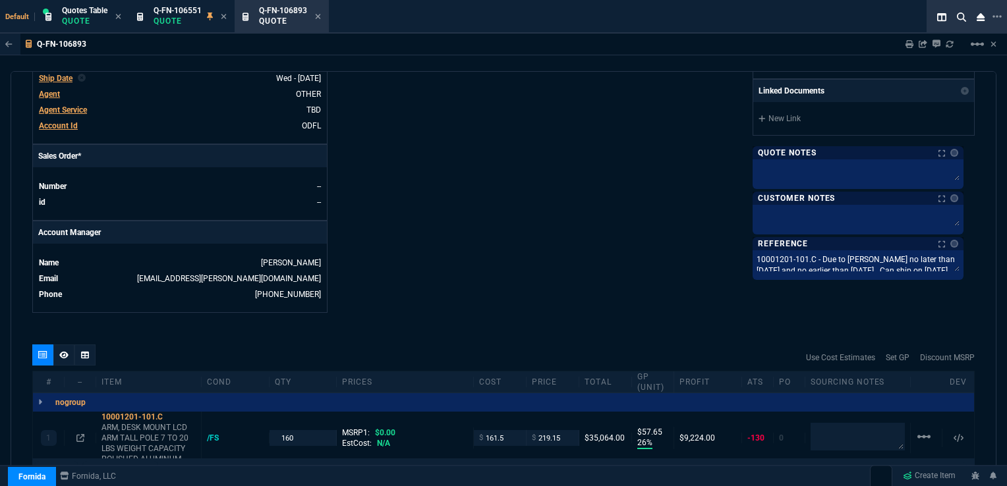
scroll to position [527, 0]
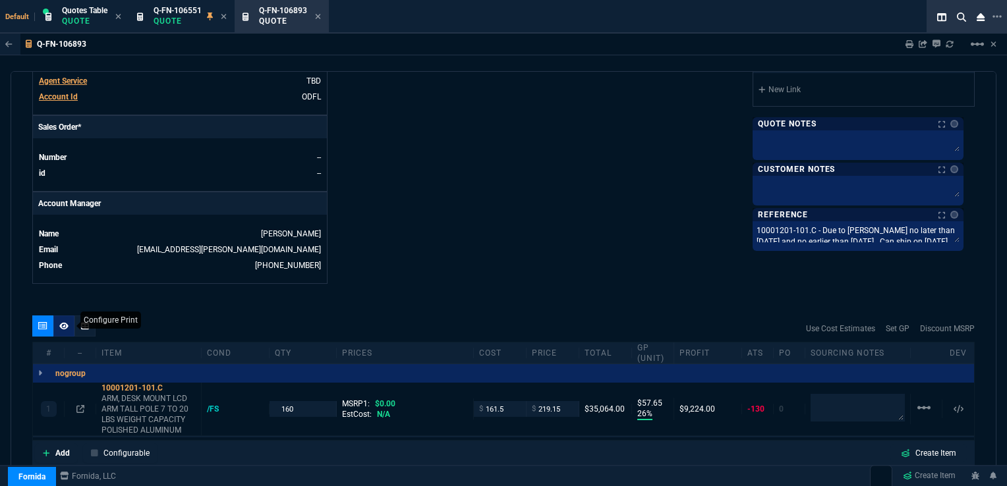
click at [67, 322] on icon at bounding box center [63, 326] width 9 height 8
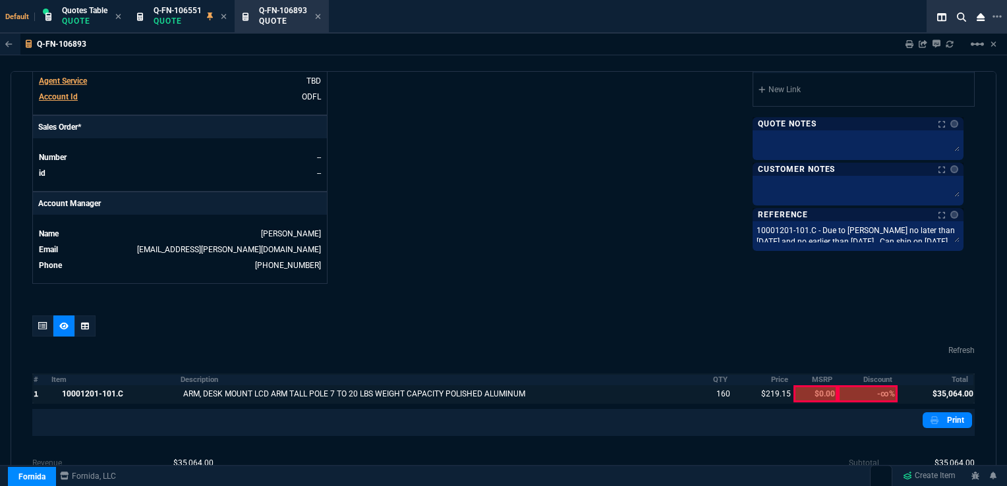
click at [34, 386] on div at bounding box center [43, 394] width 18 height 17
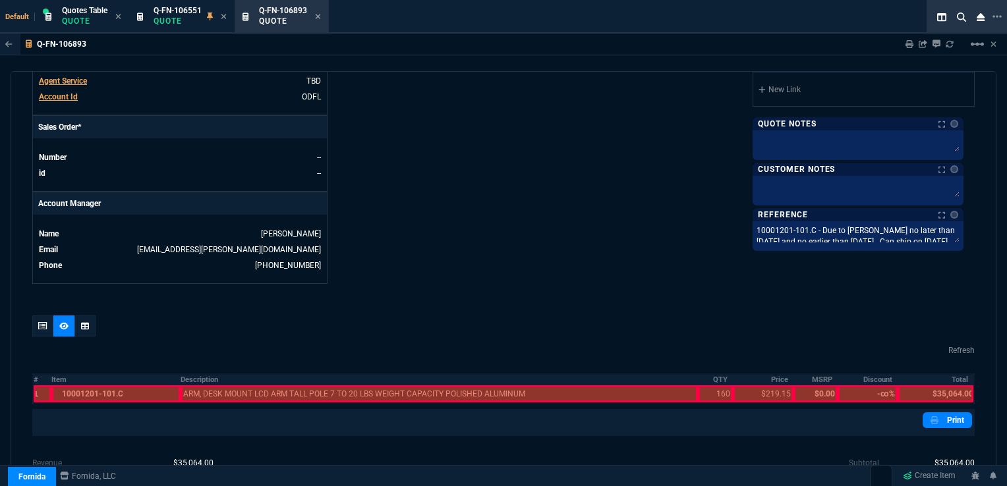
click at [82, 386] on div at bounding box center [115, 394] width 129 height 17
click at [216, 386] on div at bounding box center [439, 394] width 517 height 17
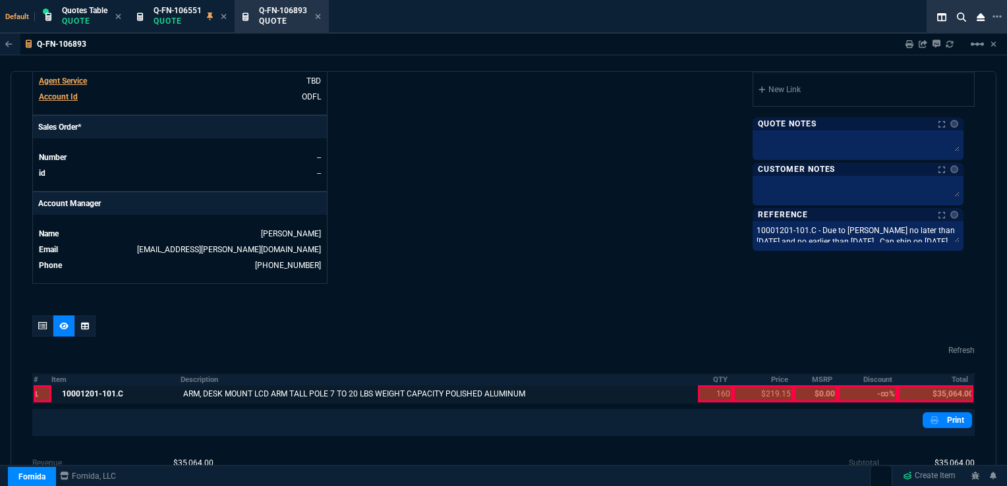
click at [718, 386] on div at bounding box center [715, 394] width 34 height 17
click at [751, 386] on div at bounding box center [763, 394] width 61 height 17
click at [949, 386] on div at bounding box center [936, 394] width 76 height 17
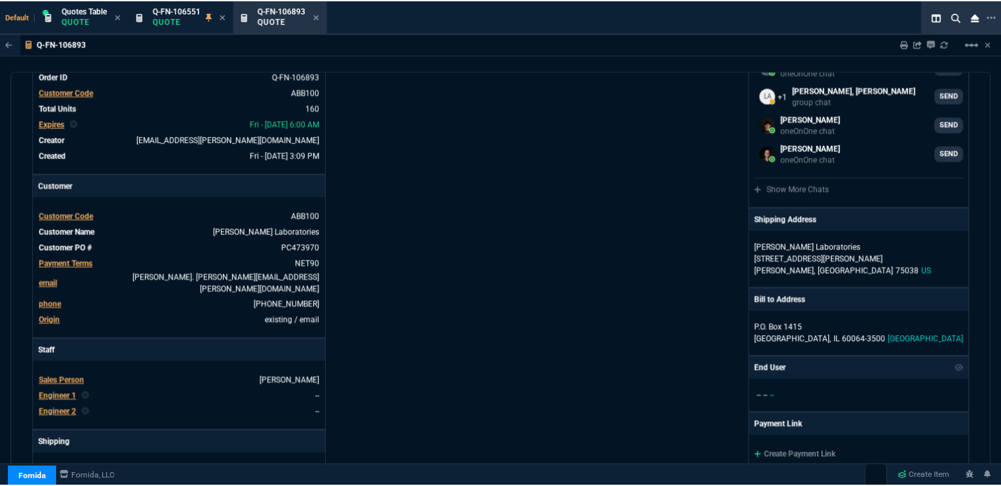
scroll to position [0, 0]
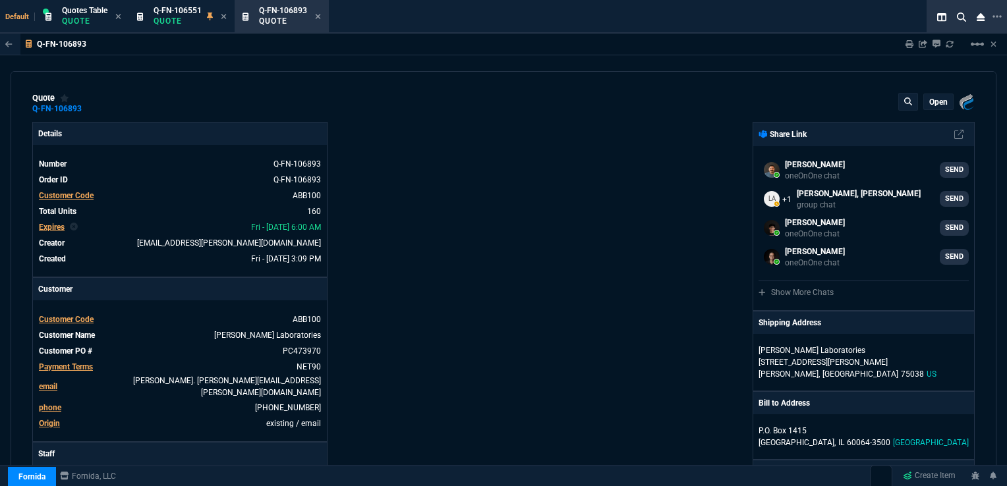
click at [935, 98] on p "open" at bounding box center [938, 102] width 18 height 11
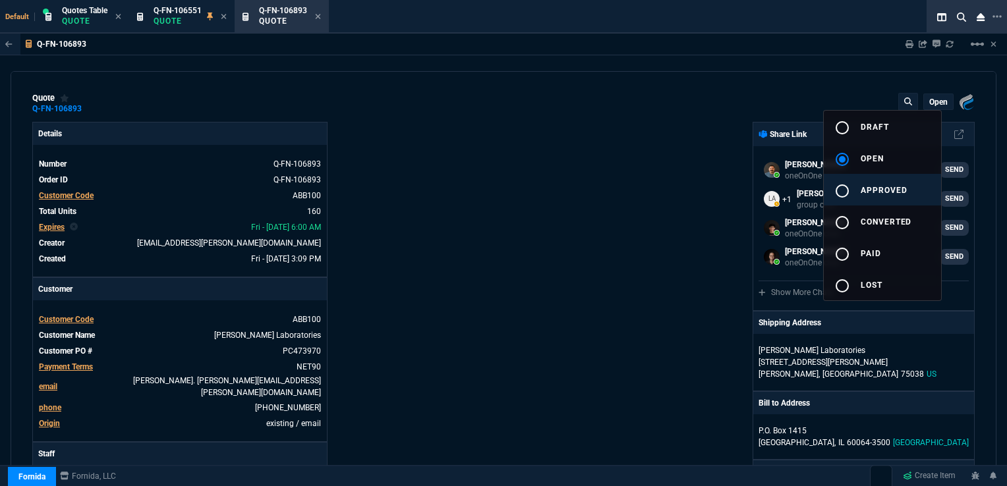
click at [863, 187] on span "approved" at bounding box center [884, 190] width 47 height 9
type input "26"
type input "58"
type input "26"
type input "58"
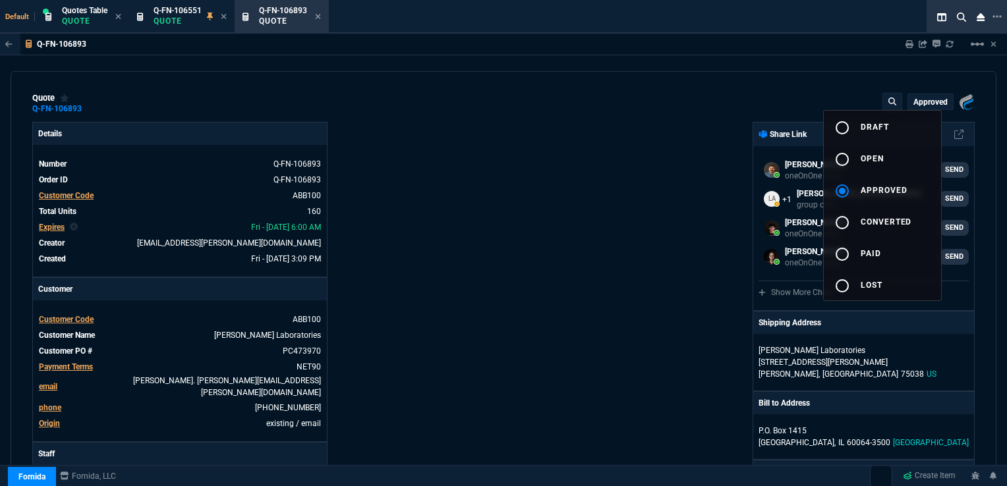
drag, startPoint x: 107, startPoint y: 73, endPoint x: 126, endPoint y: 75, distance: 19.3
click at [107, 73] on div at bounding box center [503, 243] width 1007 height 486
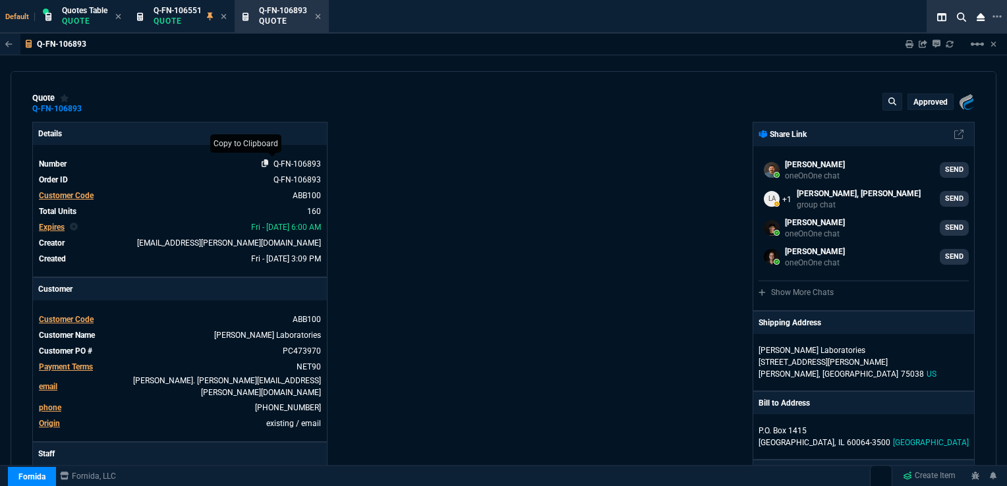
click at [266, 165] on icon at bounding box center [265, 164] width 7 height 8
click at [320, 18] on icon at bounding box center [318, 17] width 6 height 8
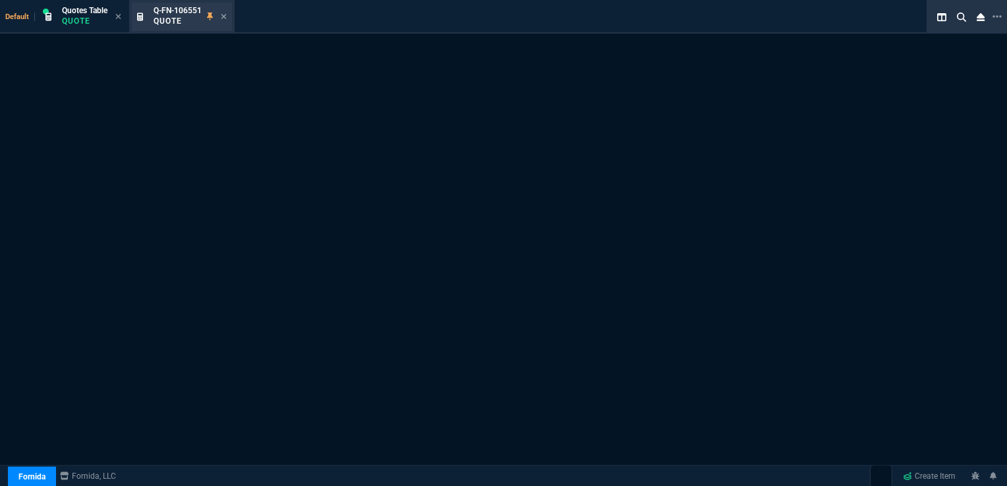
click at [229, 16] on div "Q-FN-106551 Quote" at bounding box center [182, 17] width 100 height 28
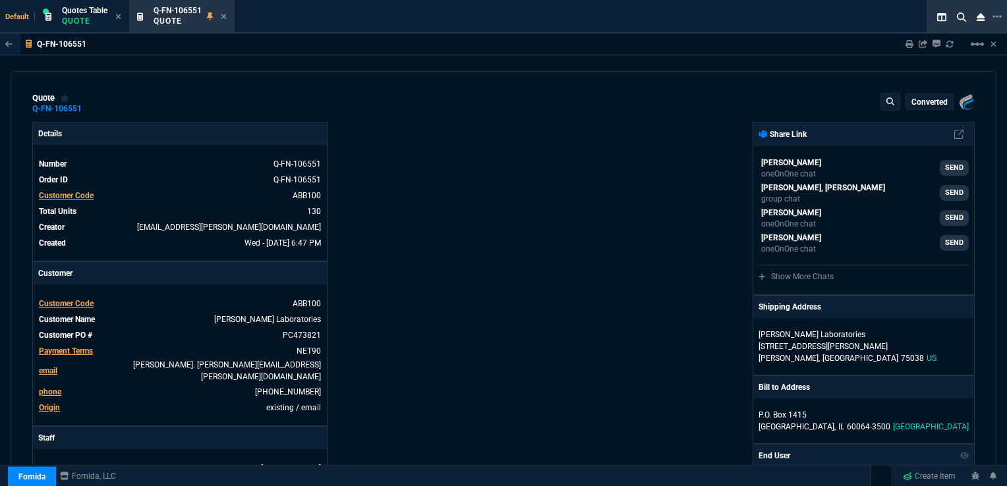
type input "26"
type input "58"
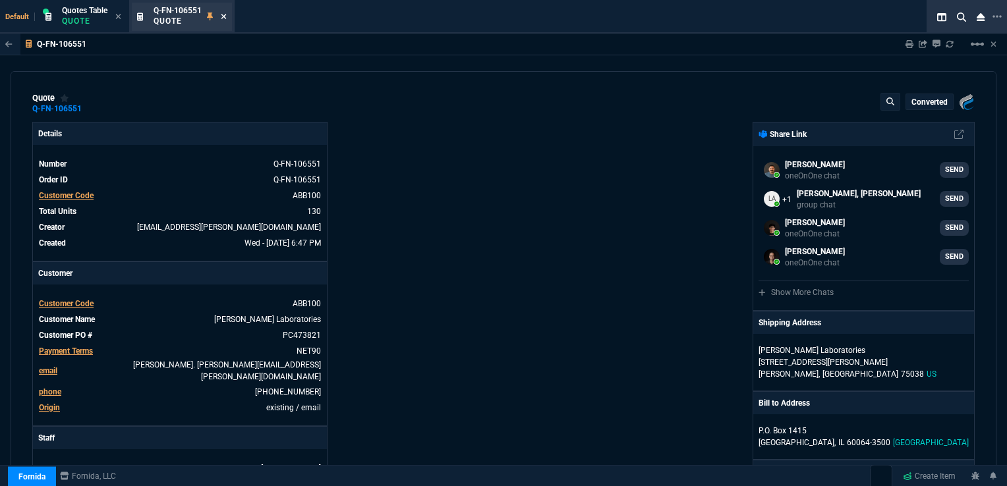
click at [222, 15] on icon at bounding box center [224, 17] width 6 height 8
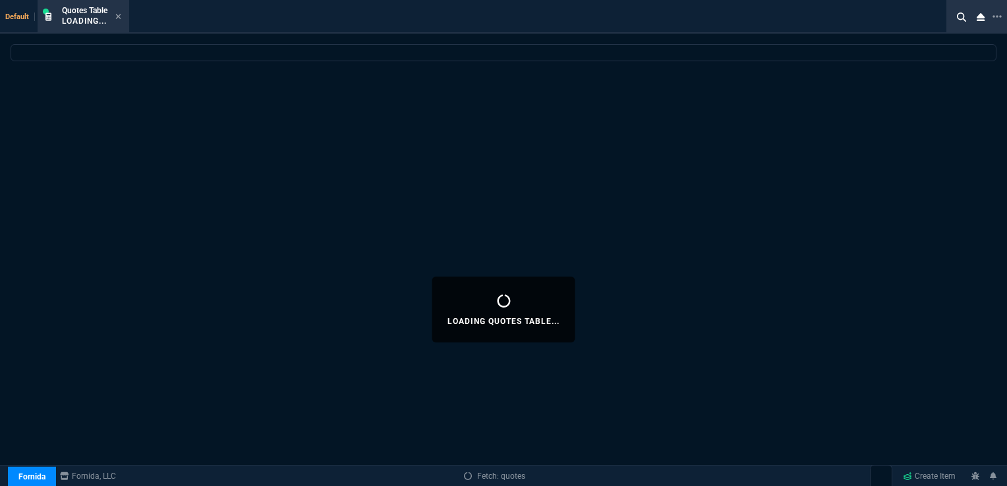
select select
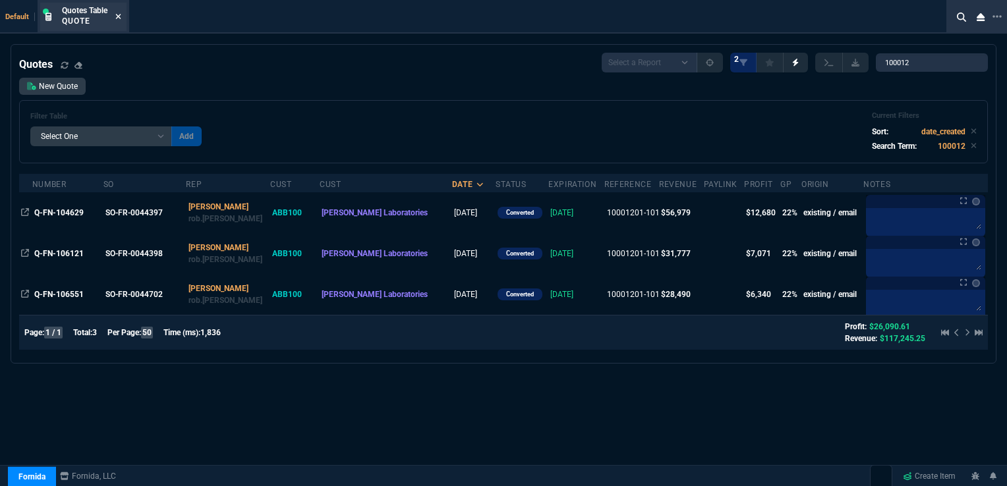
click at [119, 16] on icon at bounding box center [118, 16] width 5 height 5
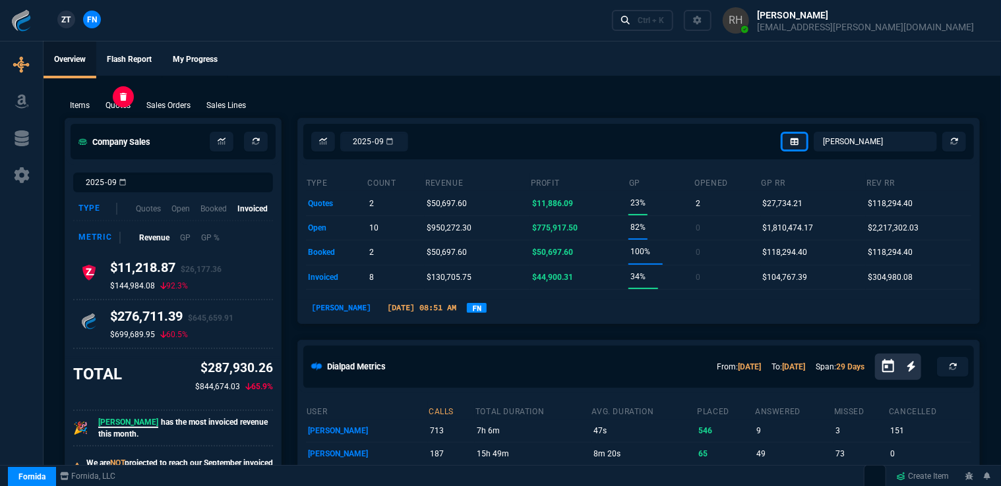
click at [117, 105] on p "Quotes" at bounding box center [117, 106] width 25 height 12
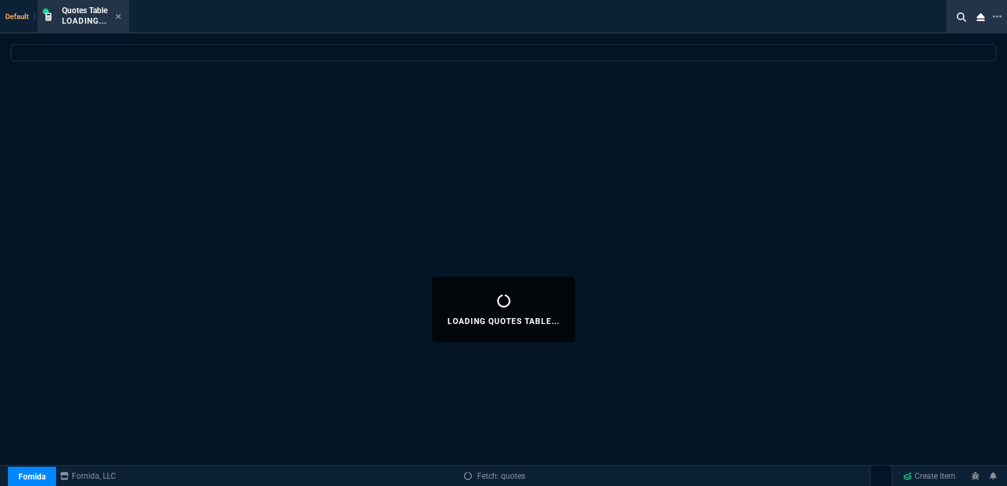
select select
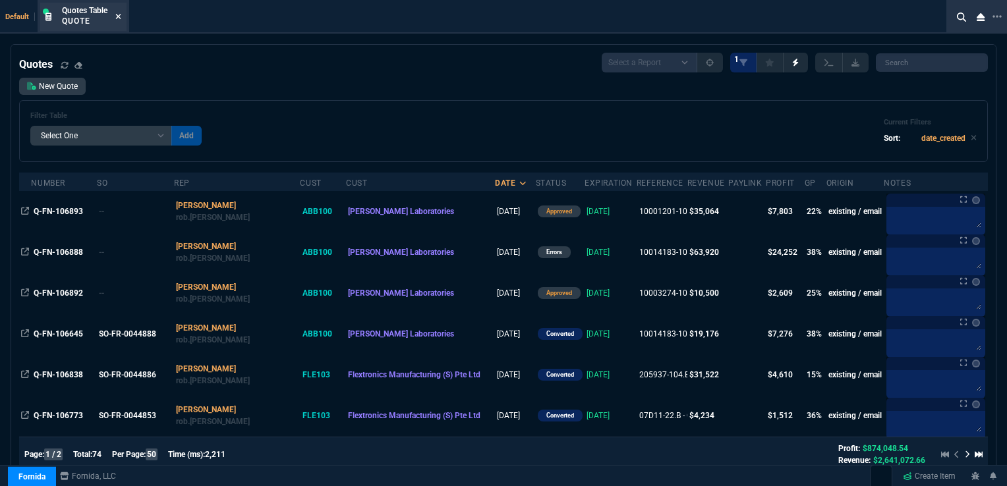
click at [117, 17] on icon at bounding box center [118, 17] width 6 height 8
